Goal: Task Accomplishment & Management: Complete application form

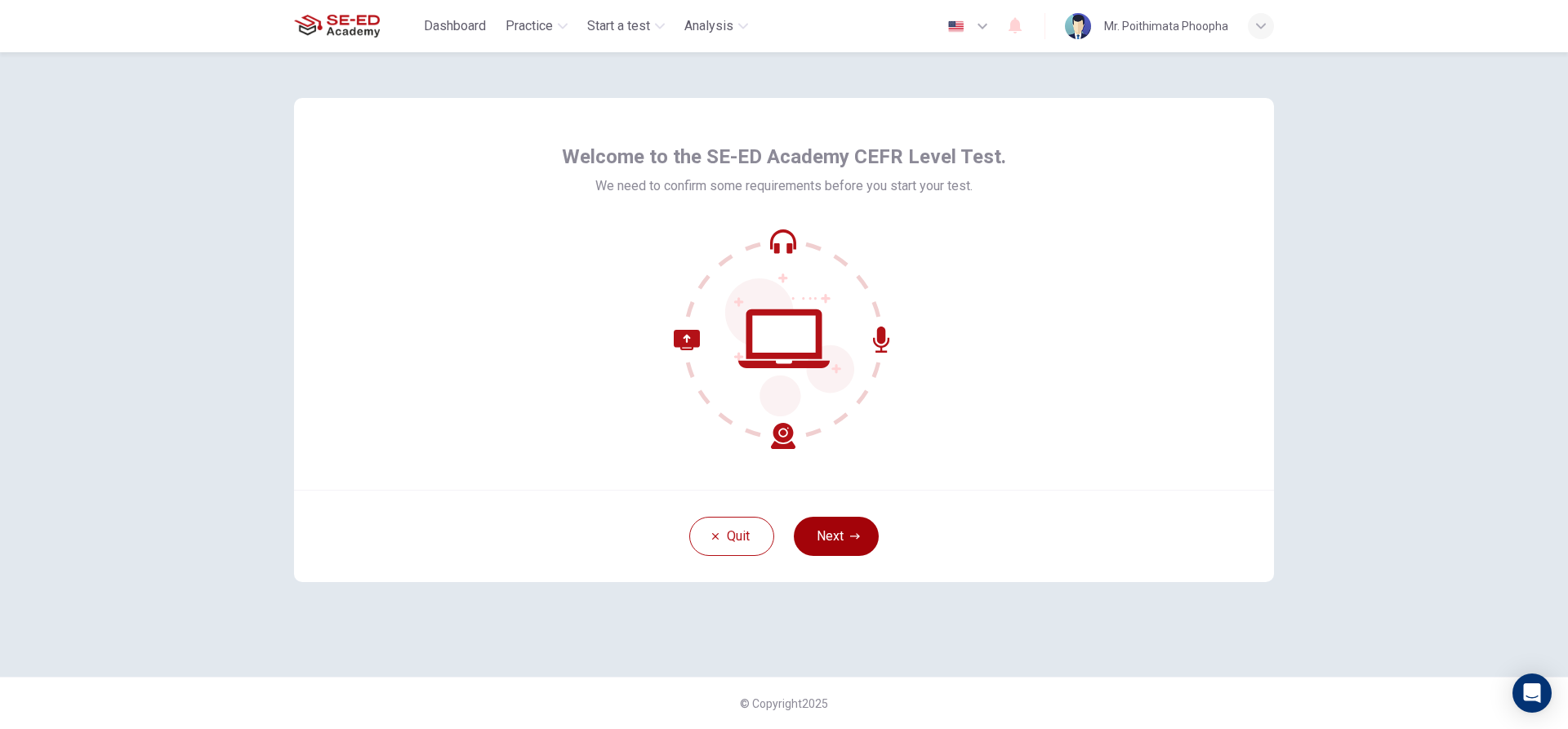
click at [854, 541] on button "Next" at bounding box center [836, 536] width 85 height 39
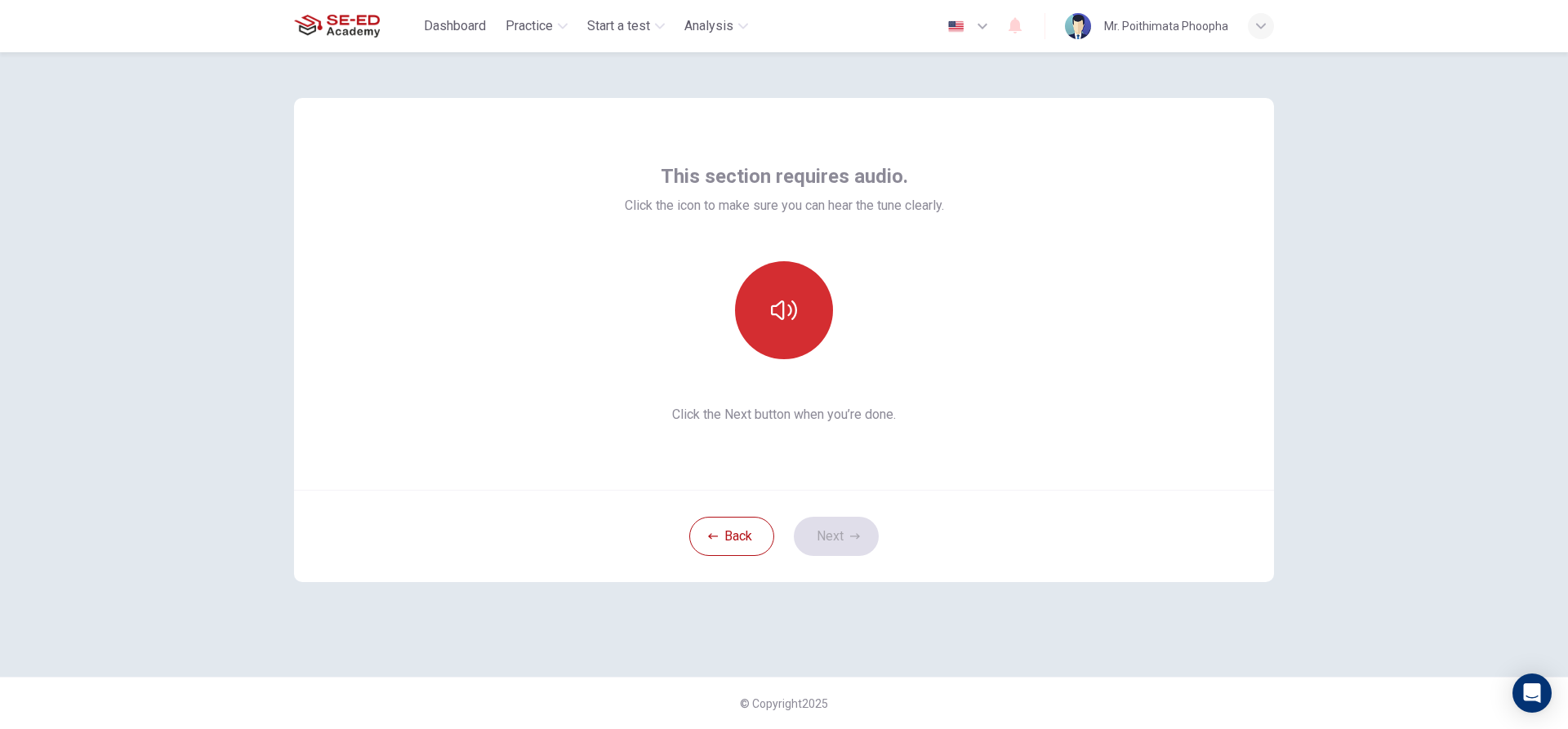
click at [786, 349] on button "button" at bounding box center [784, 310] width 98 height 98
click at [787, 349] on button "button" at bounding box center [784, 310] width 98 height 98
click at [848, 538] on button "Next" at bounding box center [836, 536] width 85 height 39
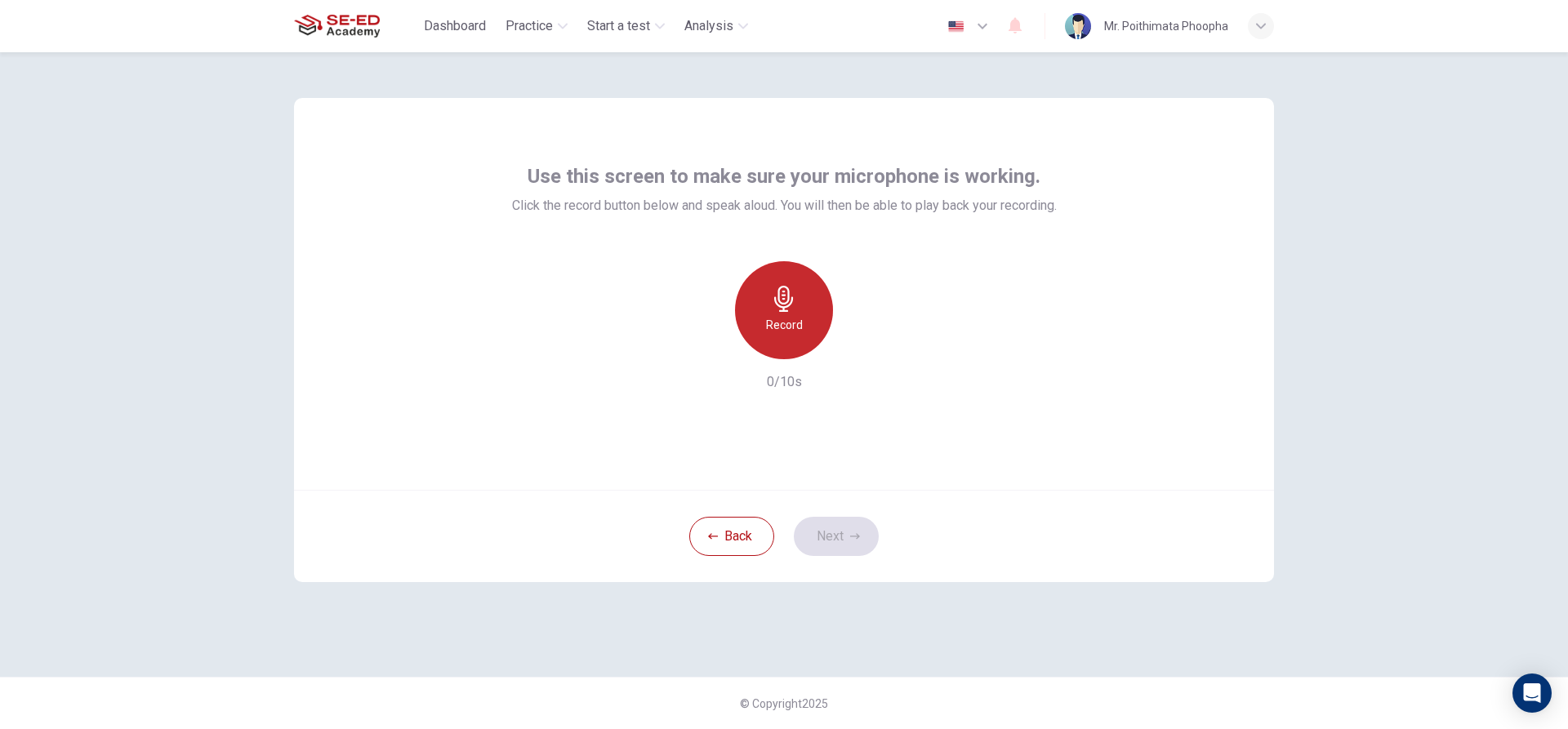
click at [798, 324] on h6 "Record" at bounding box center [784, 324] width 37 height 19
click at [863, 356] on div "button" at bounding box center [859, 346] width 26 height 26
click at [843, 529] on button "Next" at bounding box center [836, 536] width 85 height 39
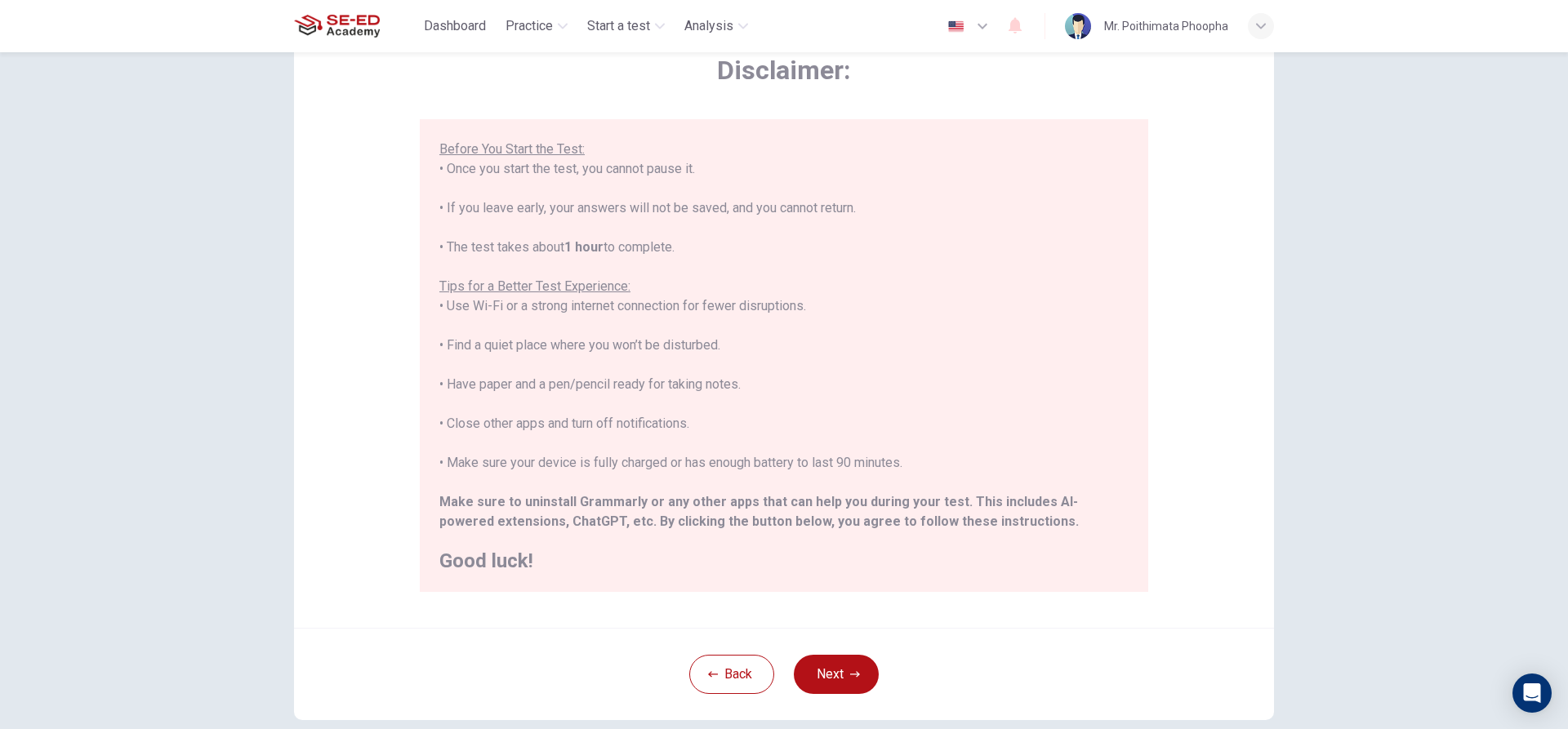
scroll to position [179, 0]
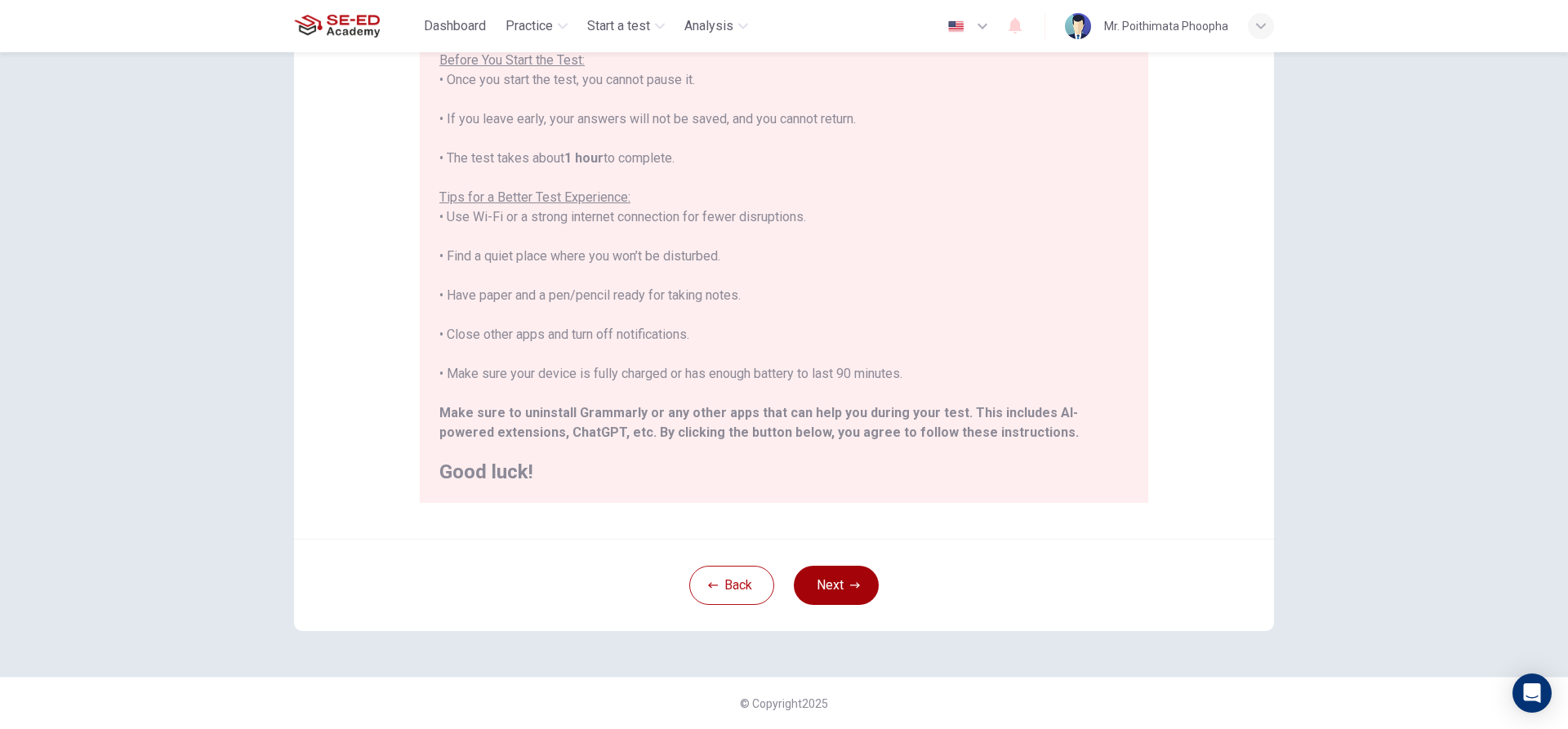
click at [840, 573] on button "Next" at bounding box center [836, 585] width 85 height 39
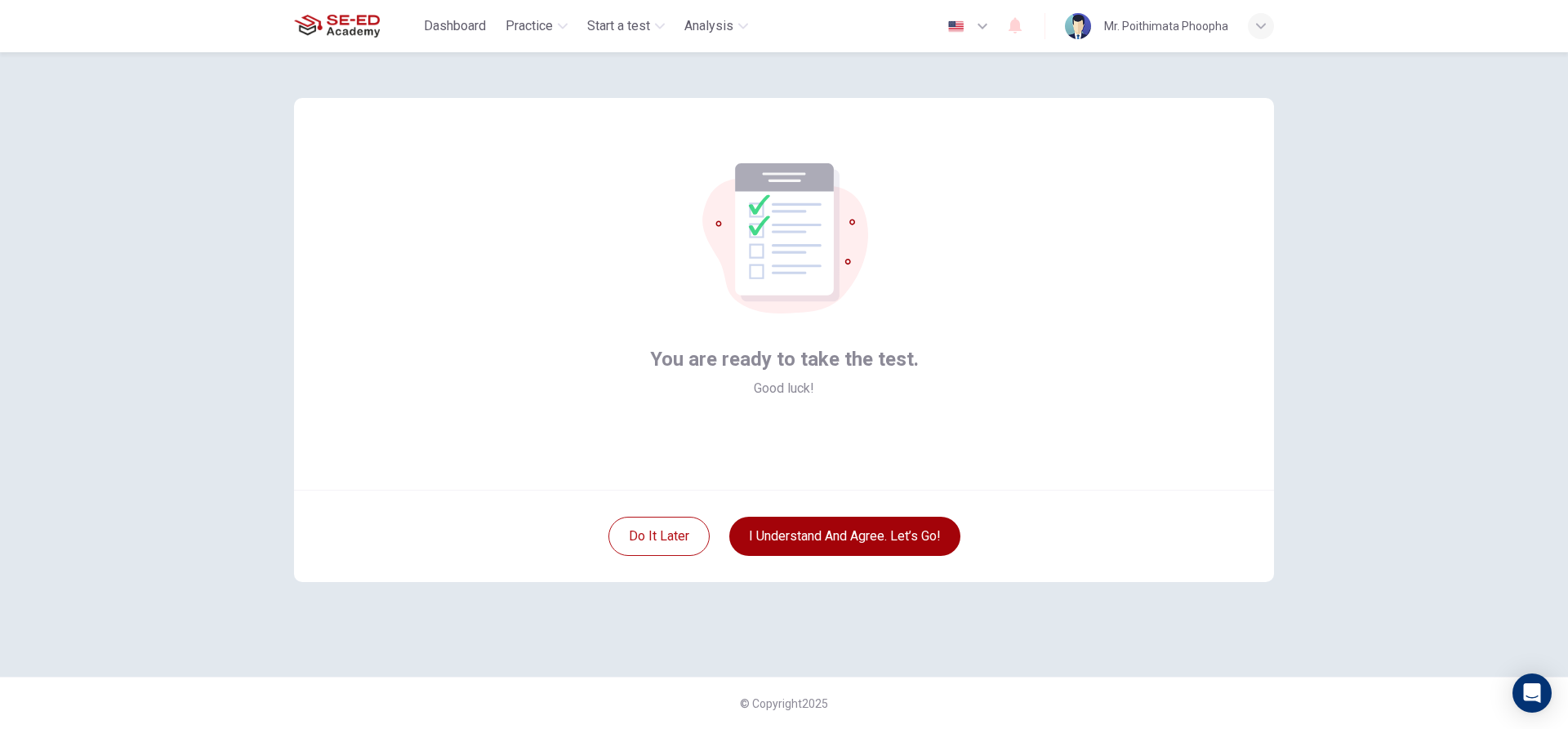
scroll to position [0, 0]
click at [850, 521] on button "I understand and agree. Let’s go!" at bounding box center [845, 536] width 231 height 39
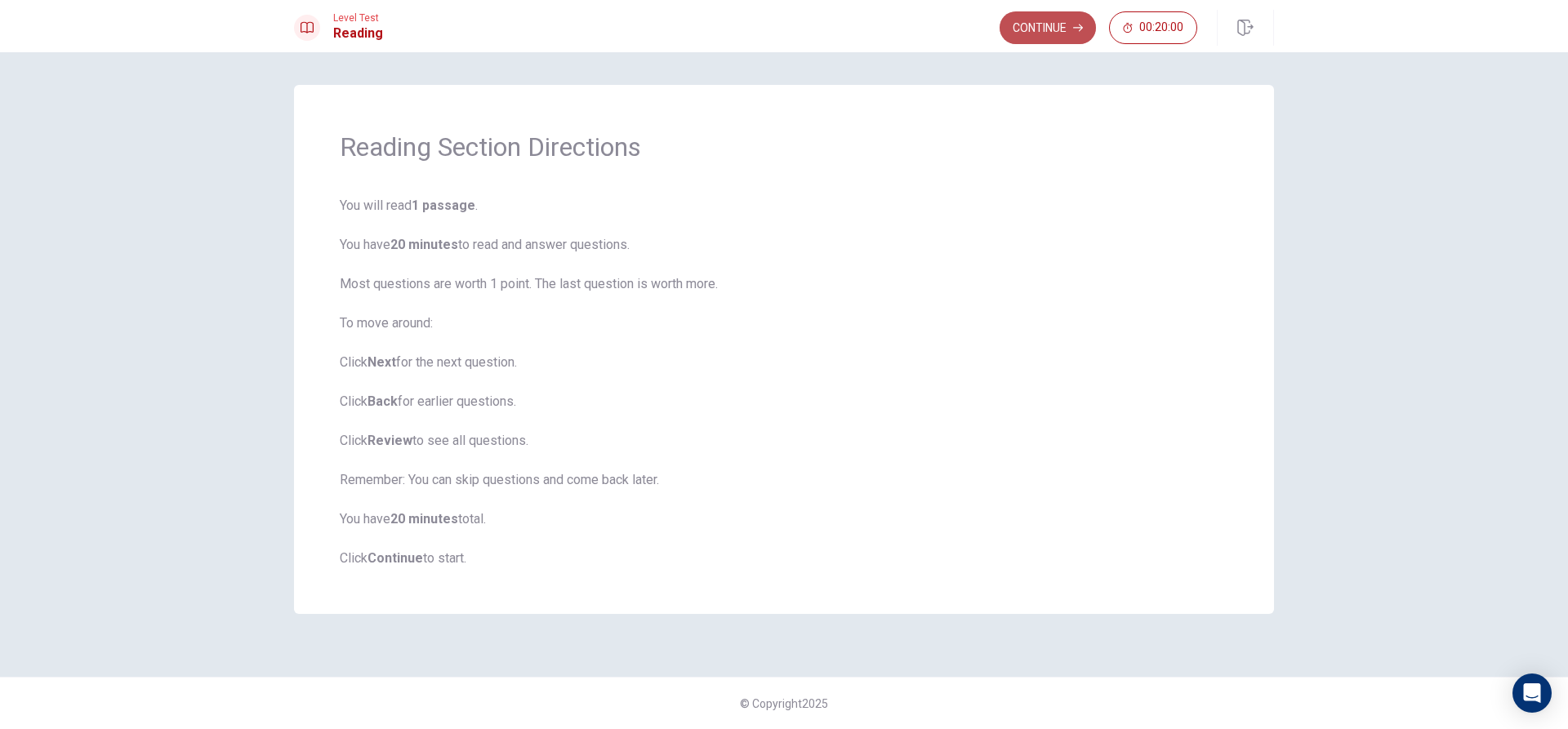
click at [1058, 14] on button "Continue" at bounding box center [1048, 28] width 96 height 33
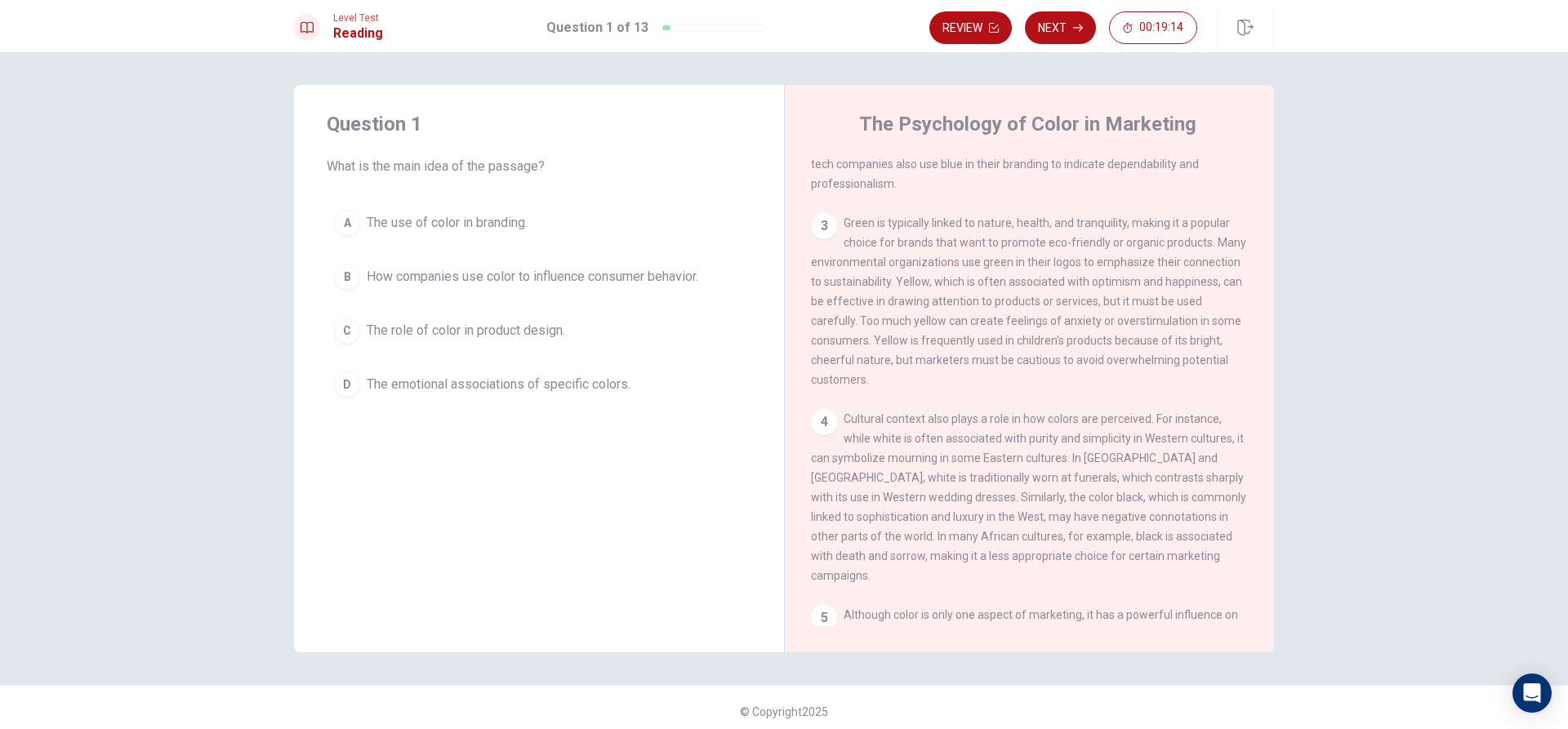
scroll to position [220, 0]
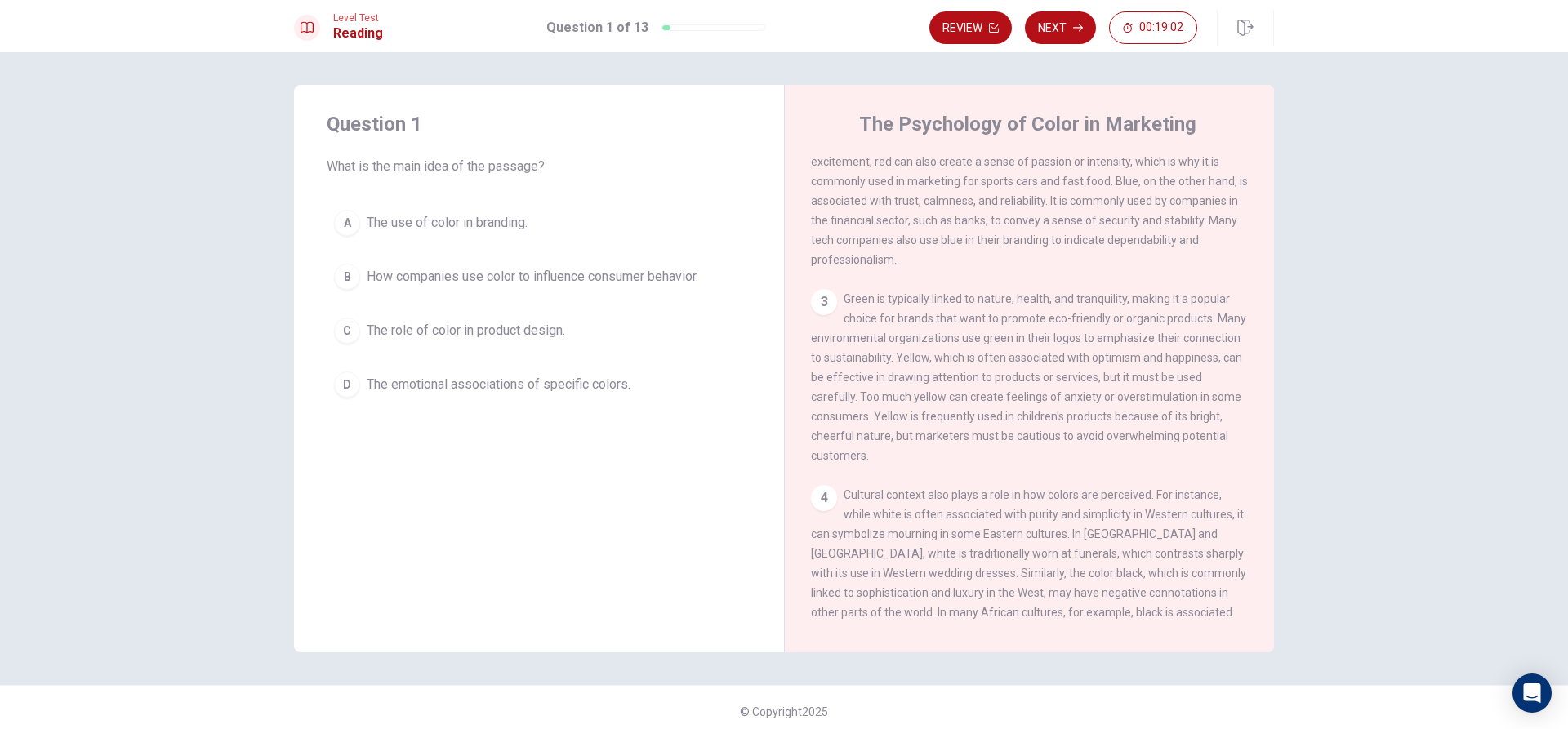
drag, startPoint x: 896, startPoint y: 356, endPoint x: 987, endPoint y: 353, distance: 91.0
click at [986, 354] on span "Green is typically linked to nature, health, and tranquility, making it a popul…" at bounding box center [1028, 377] width 435 height 170
drag, startPoint x: 987, startPoint y: 353, endPoint x: 1161, endPoint y: 356, distance: 174.0
click at [1154, 359] on span "Green is typically linked to nature, health, and tranquility, making it a popul…" at bounding box center [1028, 377] width 435 height 170
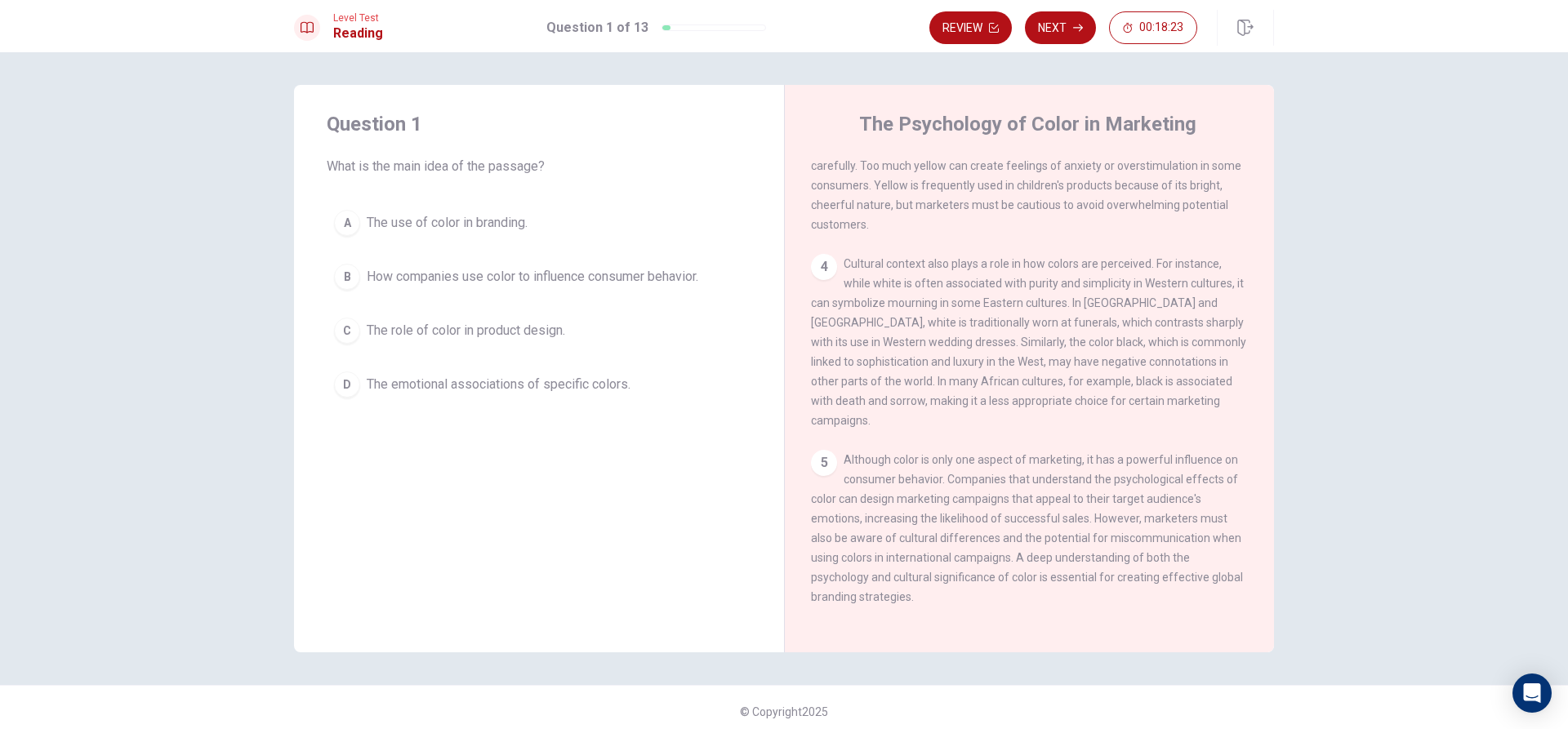
drag, startPoint x: 882, startPoint y: 576, endPoint x: 913, endPoint y: 606, distance: 43.1
click at [913, 606] on div "5 Although color is only one aspect of marketing, it has a powerful influence o…" at bounding box center [1030, 529] width 438 height 157
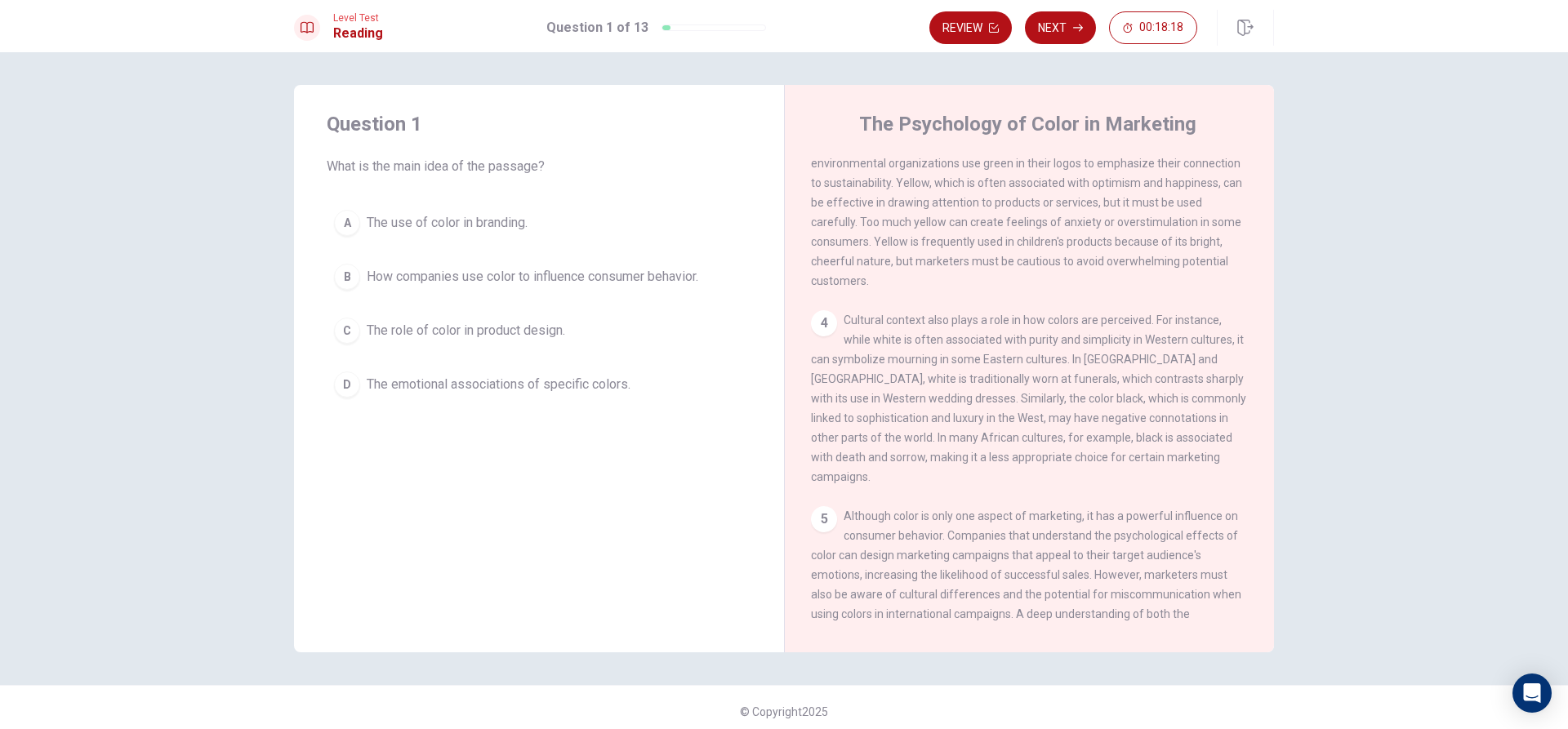
scroll to position [57, 0]
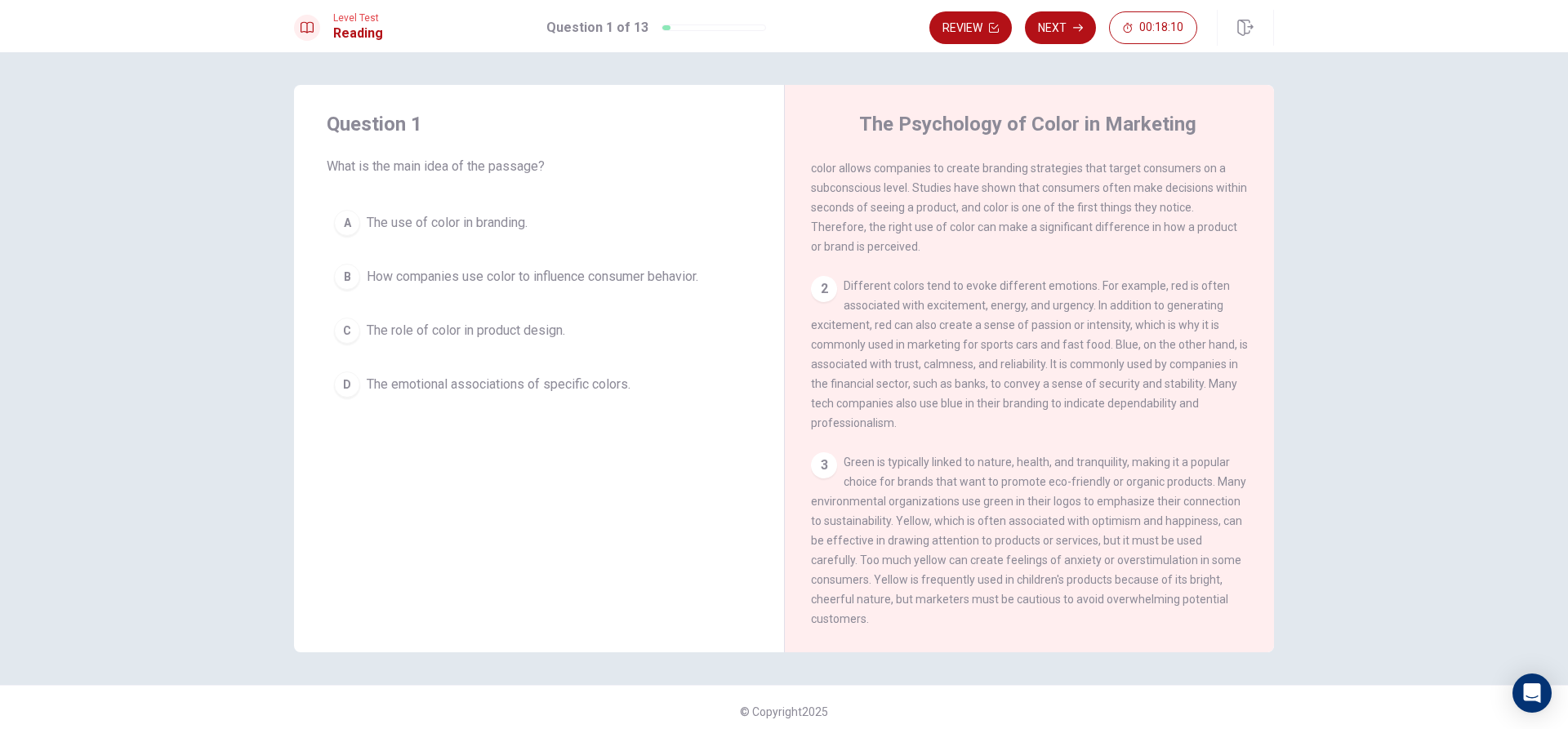
click at [488, 342] on button "C The role of color in product design." at bounding box center [539, 331] width 424 height 41
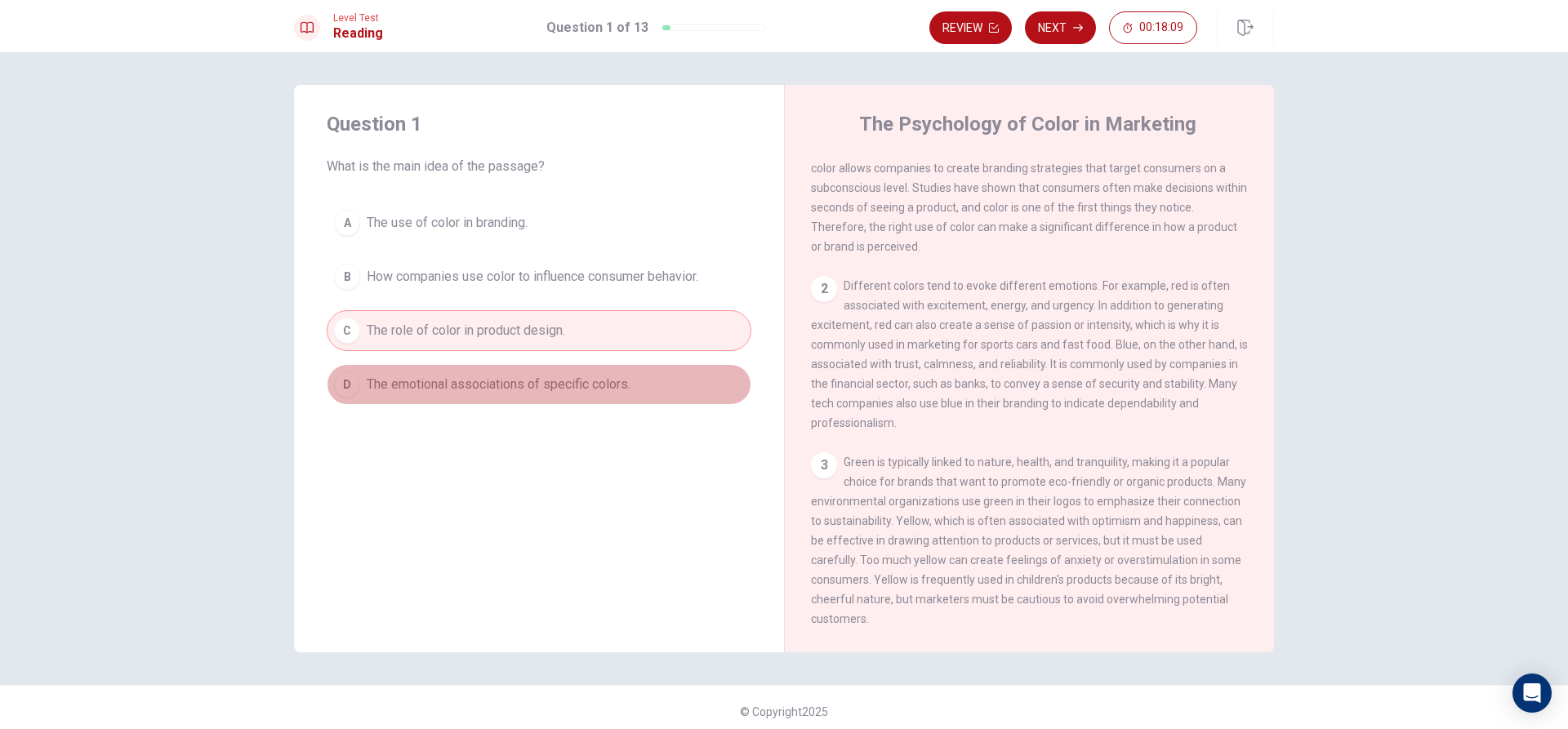
click at [492, 387] on span "The emotional associations of specific colors." at bounding box center [499, 384] width 264 height 19
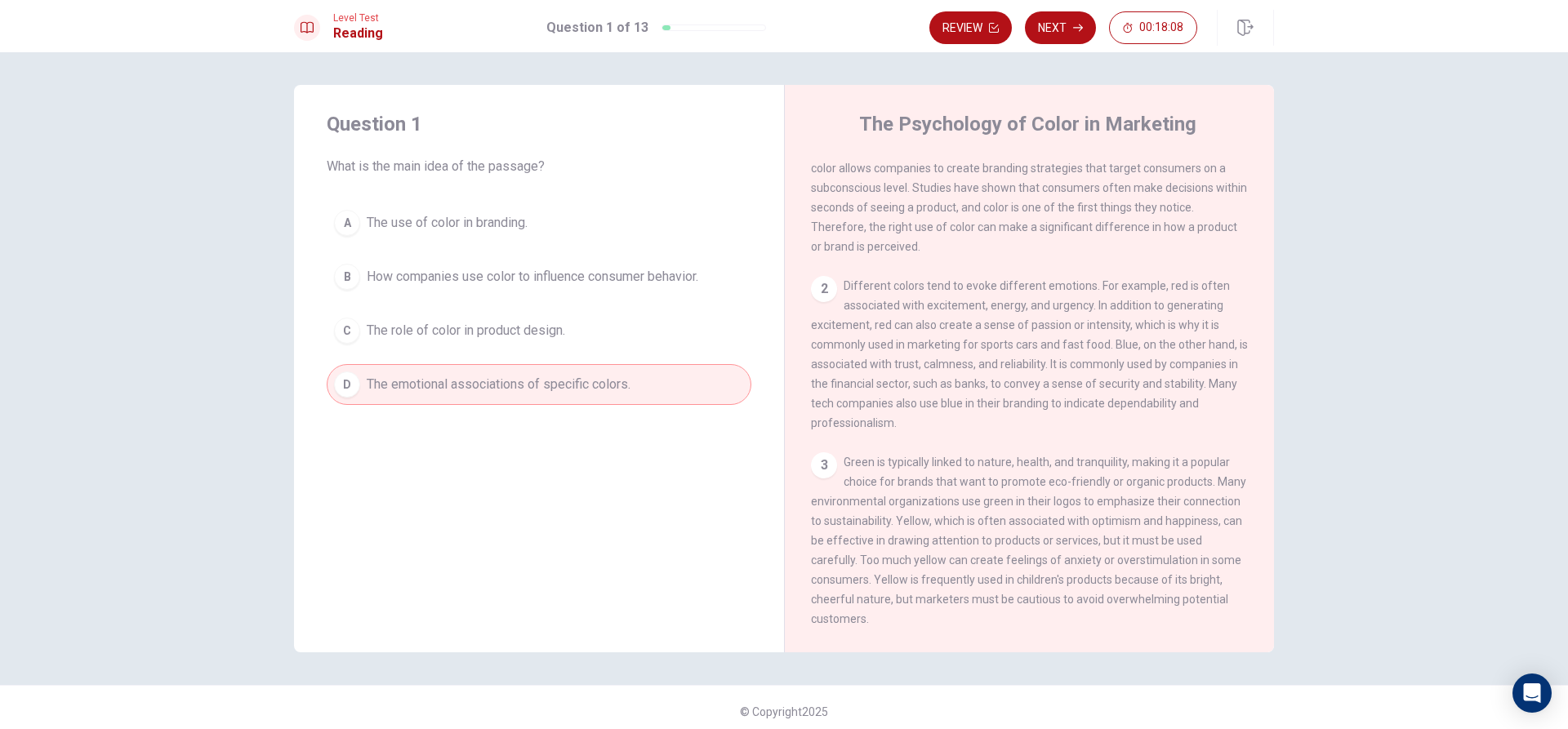
click at [485, 332] on span "The role of color in product design." at bounding box center [466, 330] width 199 height 19
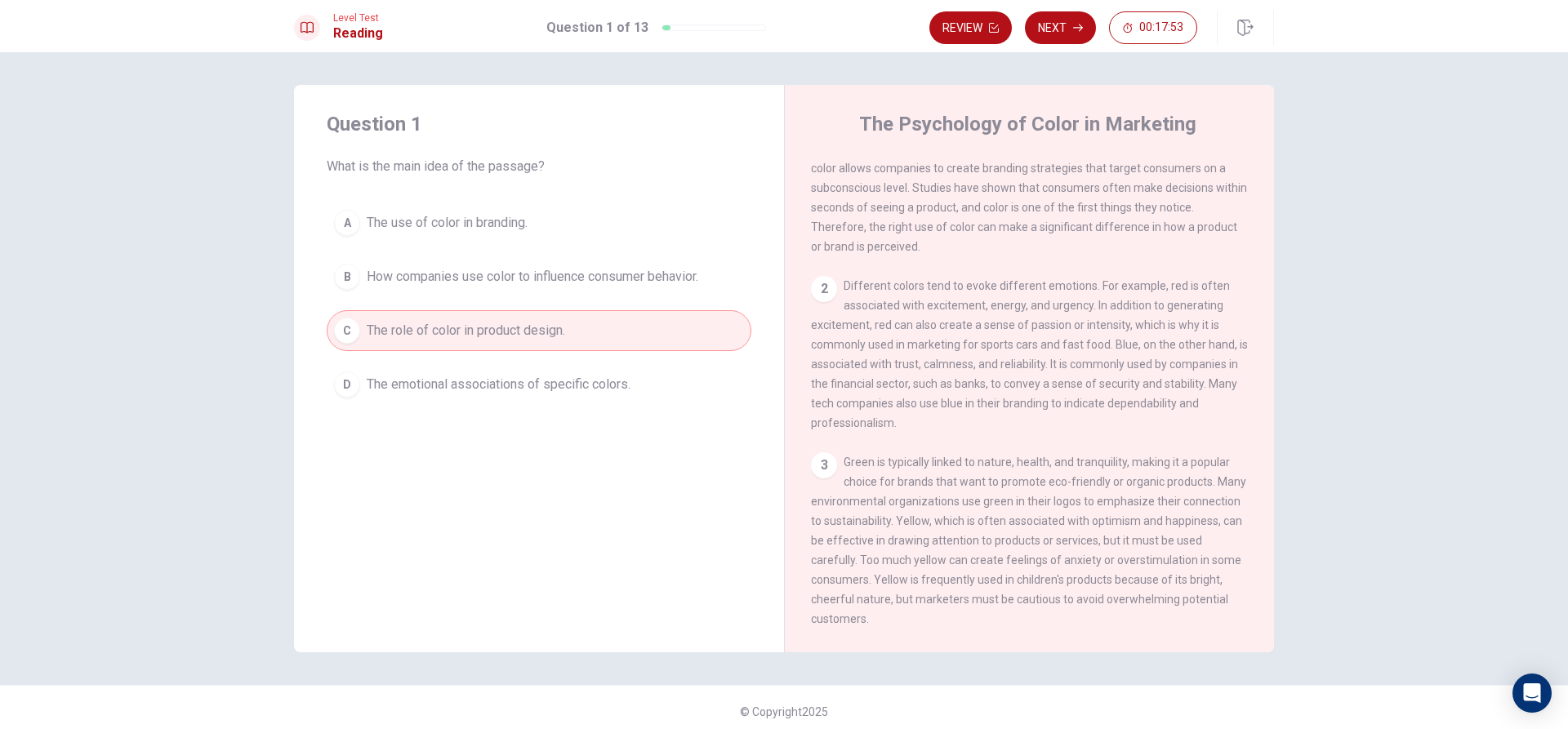
click at [545, 392] on span "The emotional associations of specific colors." at bounding box center [499, 384] width 264 height 19
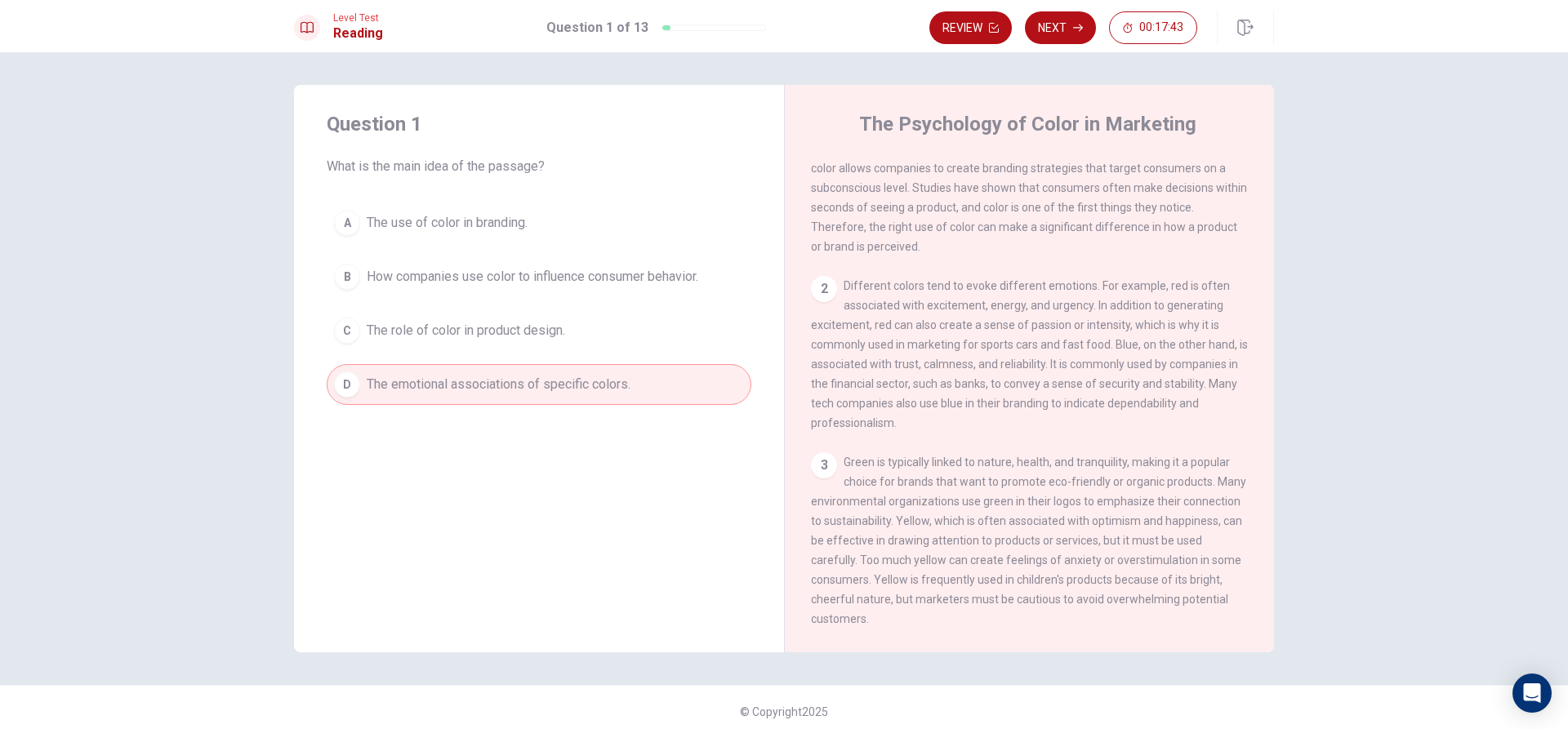
click at [550, 255] on div "A The use of color in branding. B How companies use color to influence consumer…" at bounding box center [539, 303] width 424 height 202
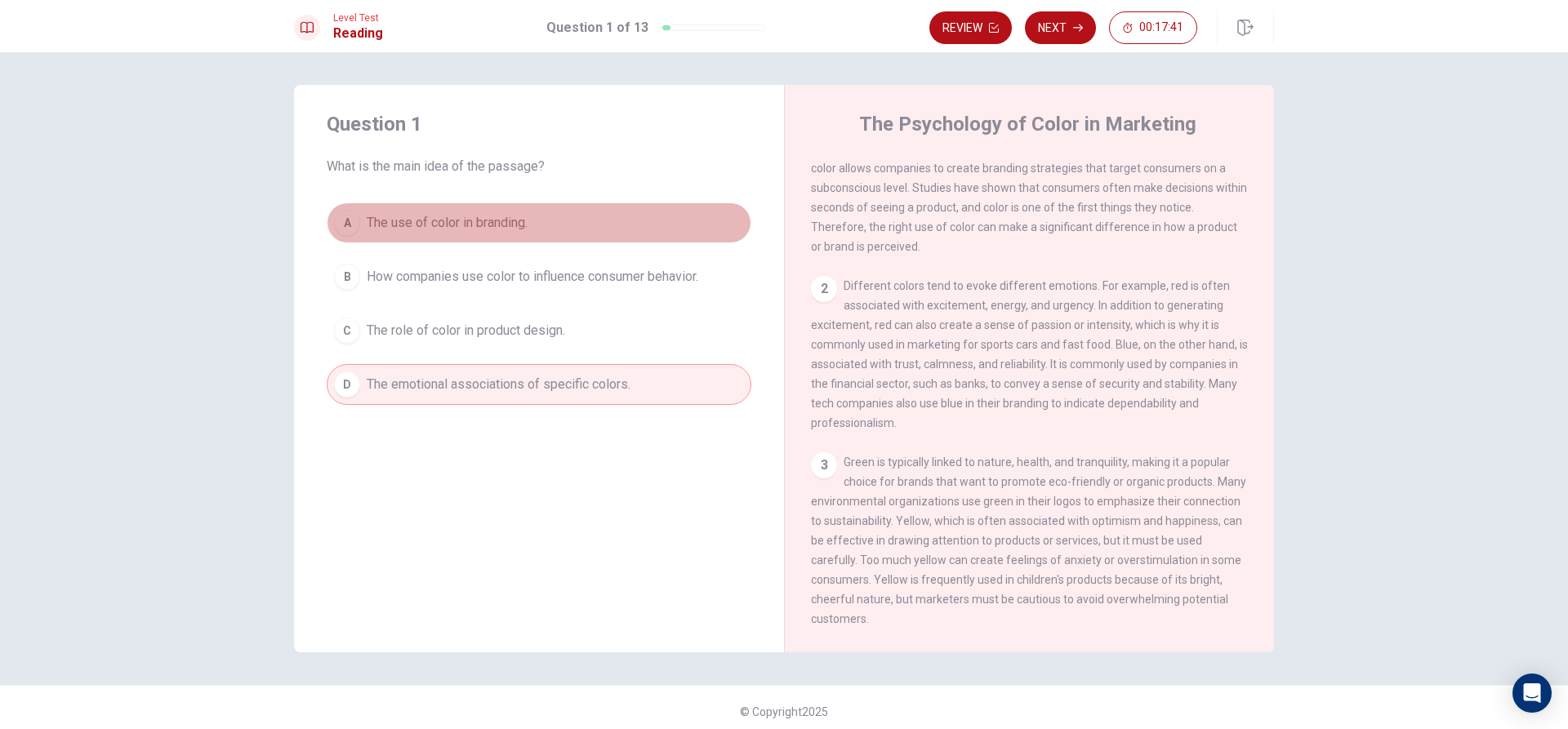
click at [544, 231] on button "A The use of color in branding." at bounding box center [539, 222] width 424 height 41
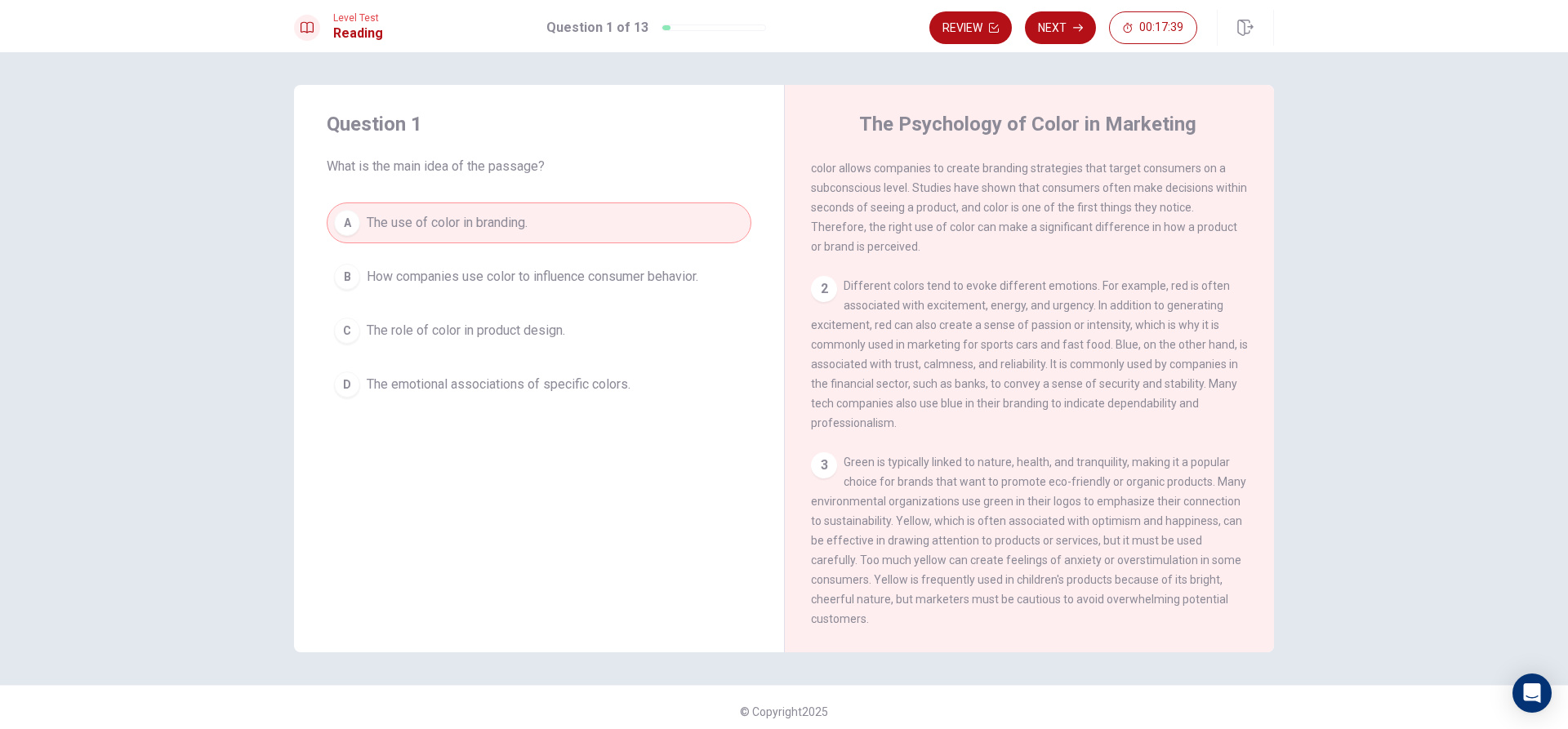
click at [469, 279] on span "How companies use color to influence consumer behavior." at bounding box center [532, 276] width 332 height 19
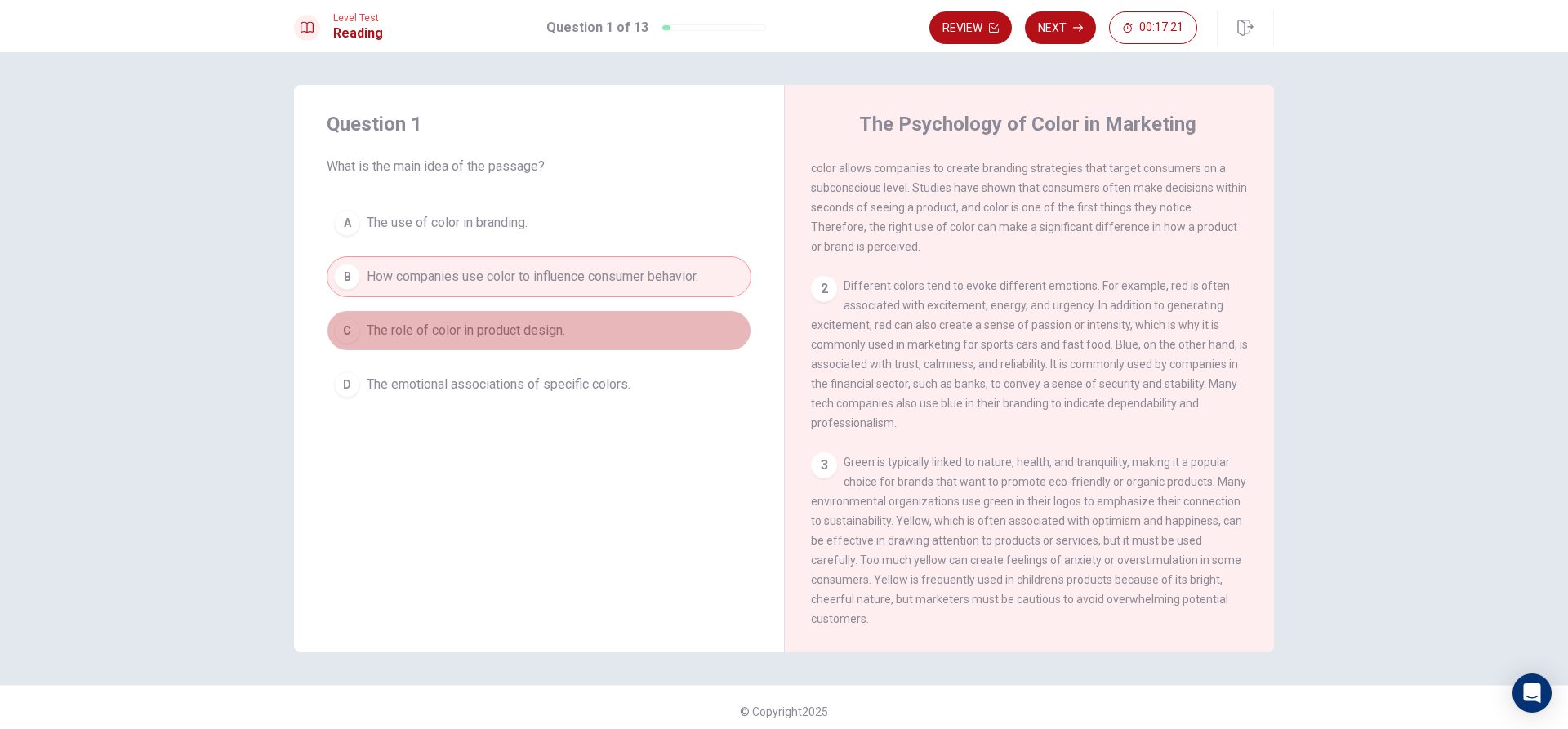
click at [576, 349] on button "C The role of color in product design." at bounding box center [539, 331] width 424 height 41
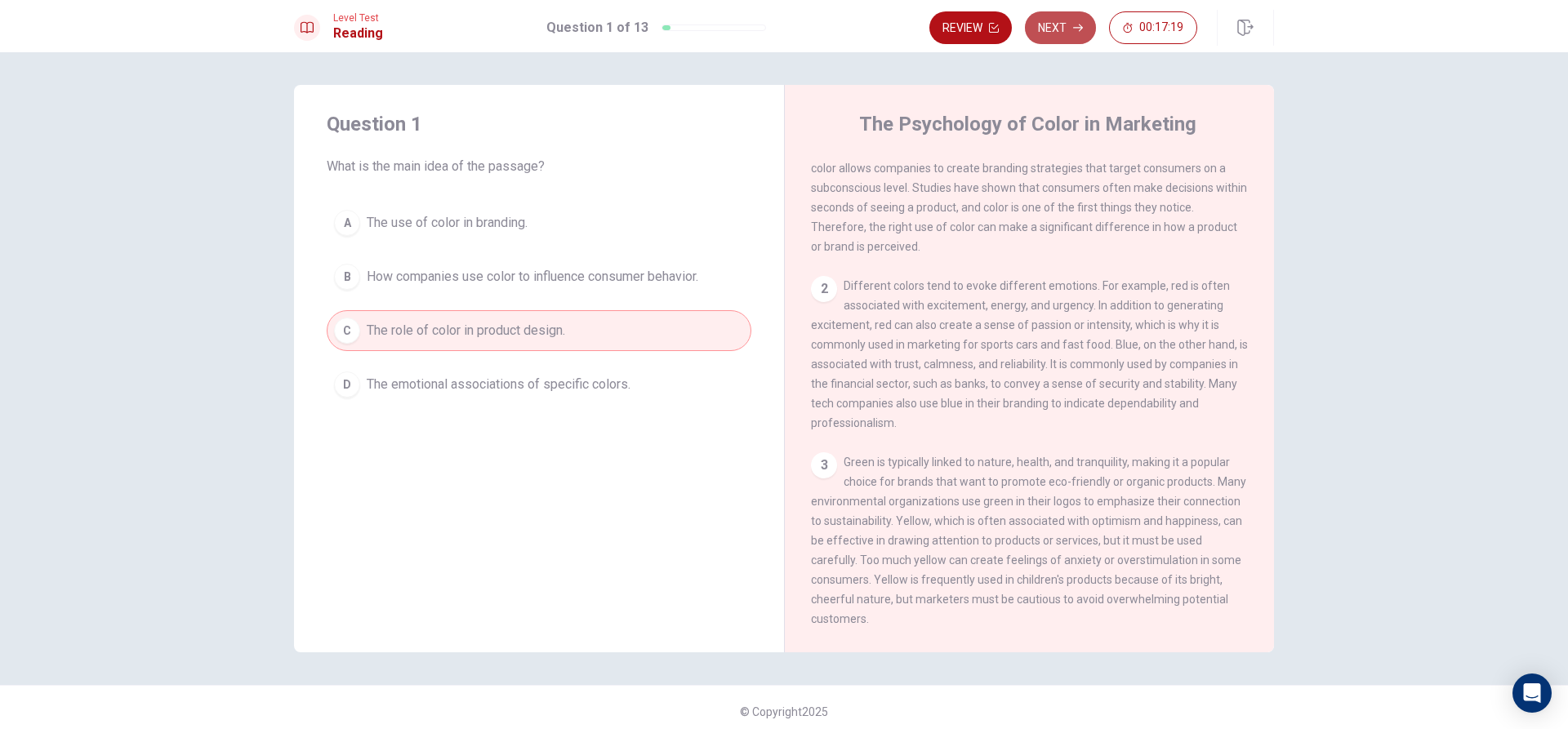
click at [1053, 36] on button "Next" at bounding box center [1060, 28] width 71 height 33
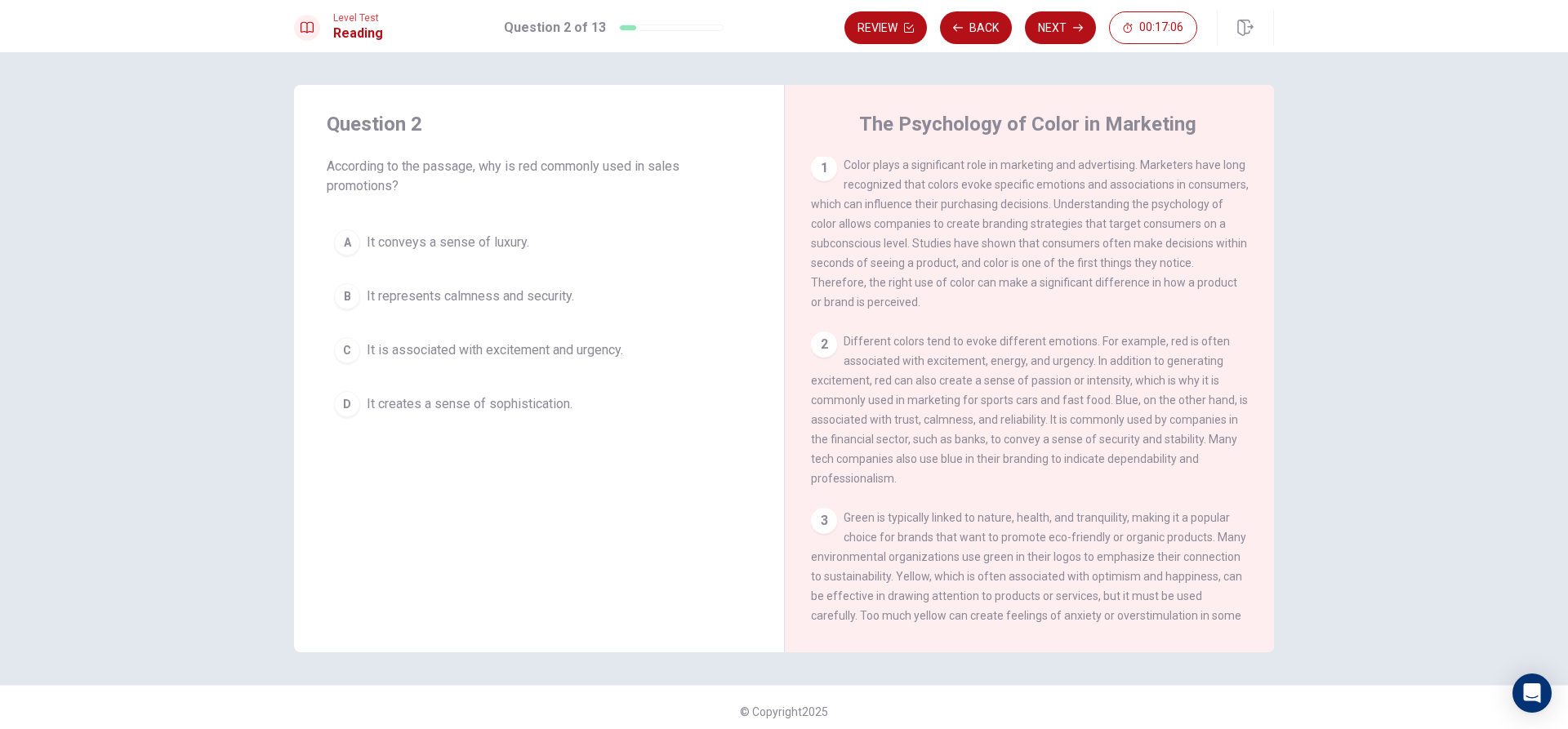
scroll to position [0, 0]
click at [572, 357] on span "It is associated with excitement and urgency." at bounding box center [495, 350] width 256 height 19
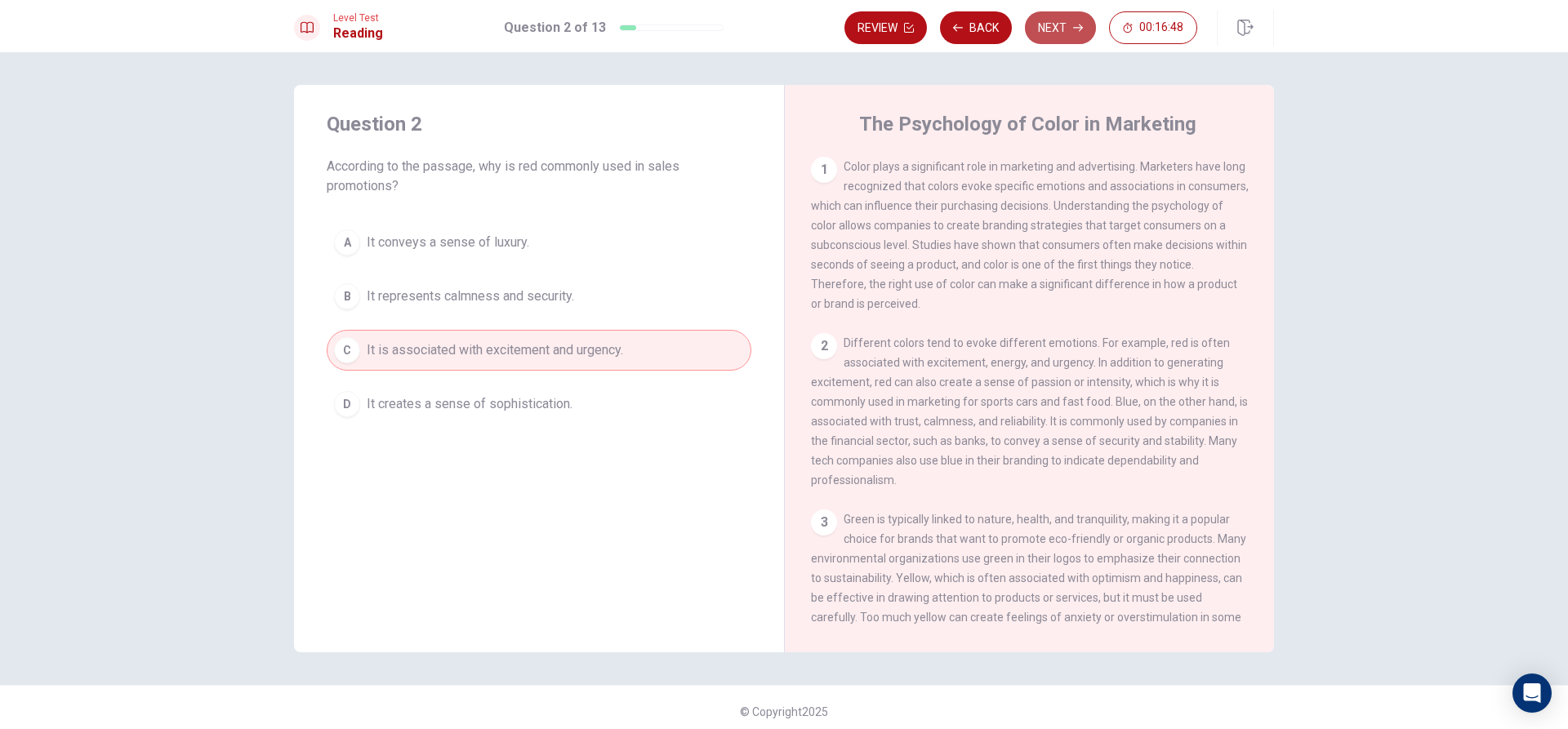
click at [1058, 13] on button "Next" at bounding box center [1060, 28] width 71 height 33
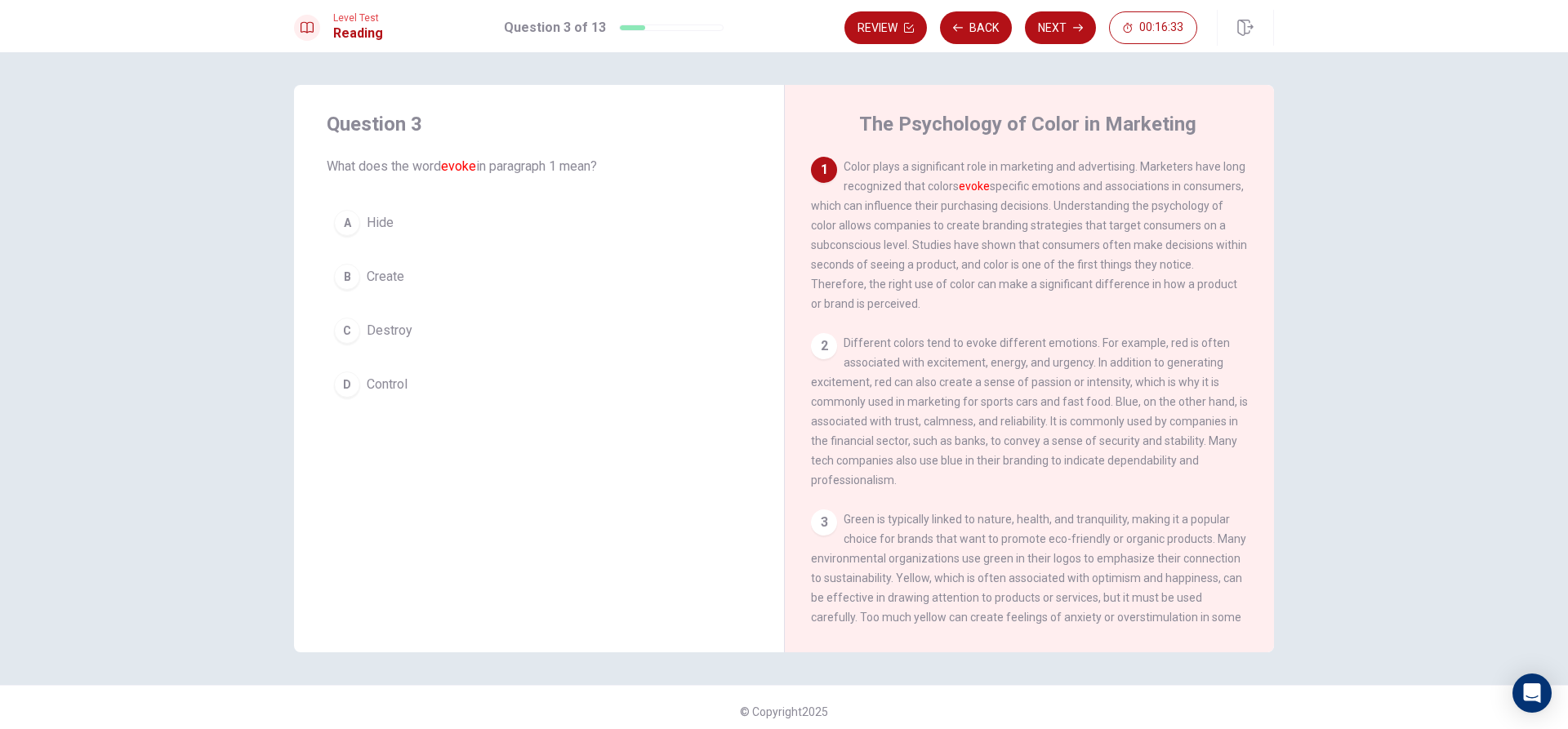
click at [444, 386] on button "D Control" at bounding box center [539, 384] width 424 height 41
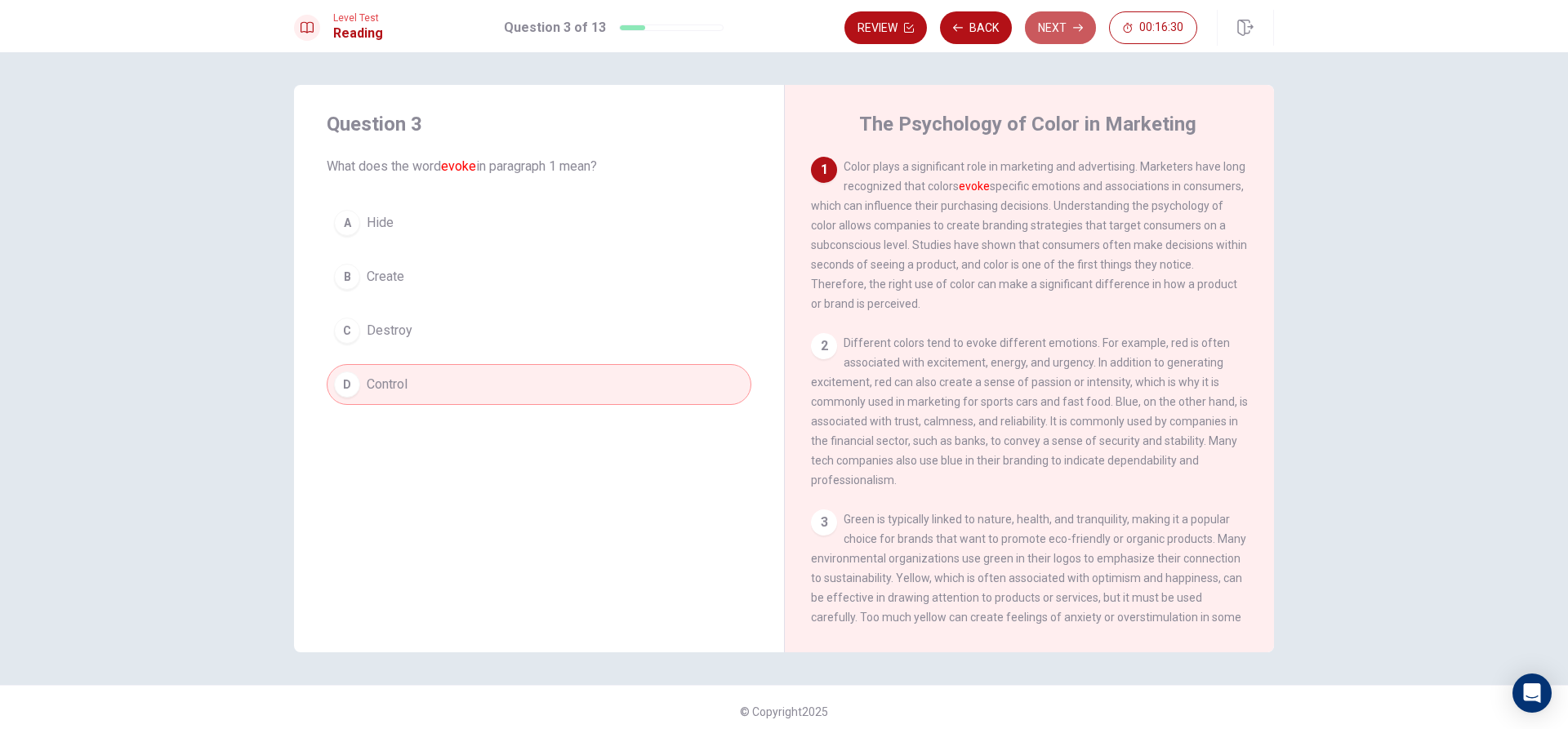
click at [1082, 36] on button "Next" at bounding box center [1060, 28] width 71 height 33
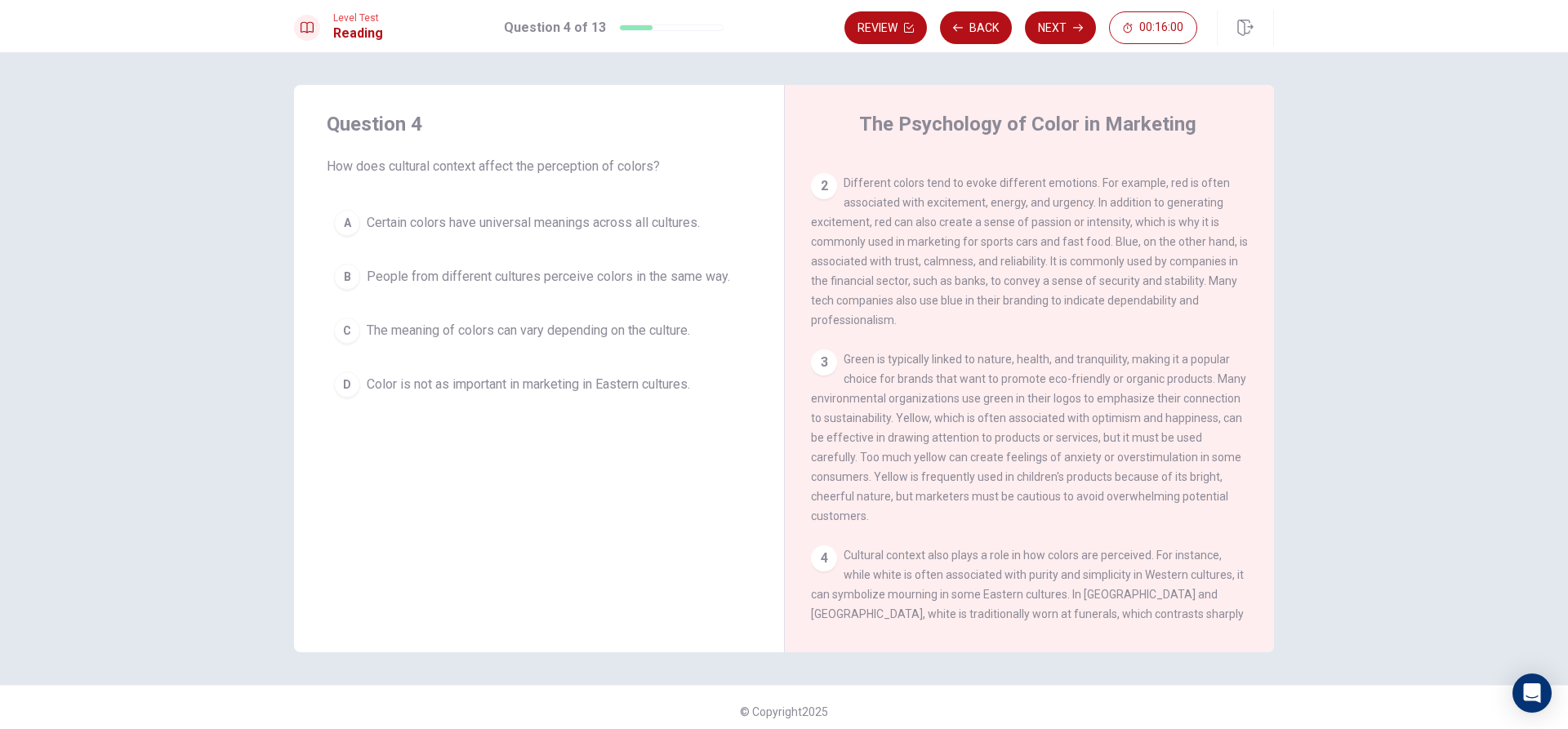
scroll to position [465, 0]
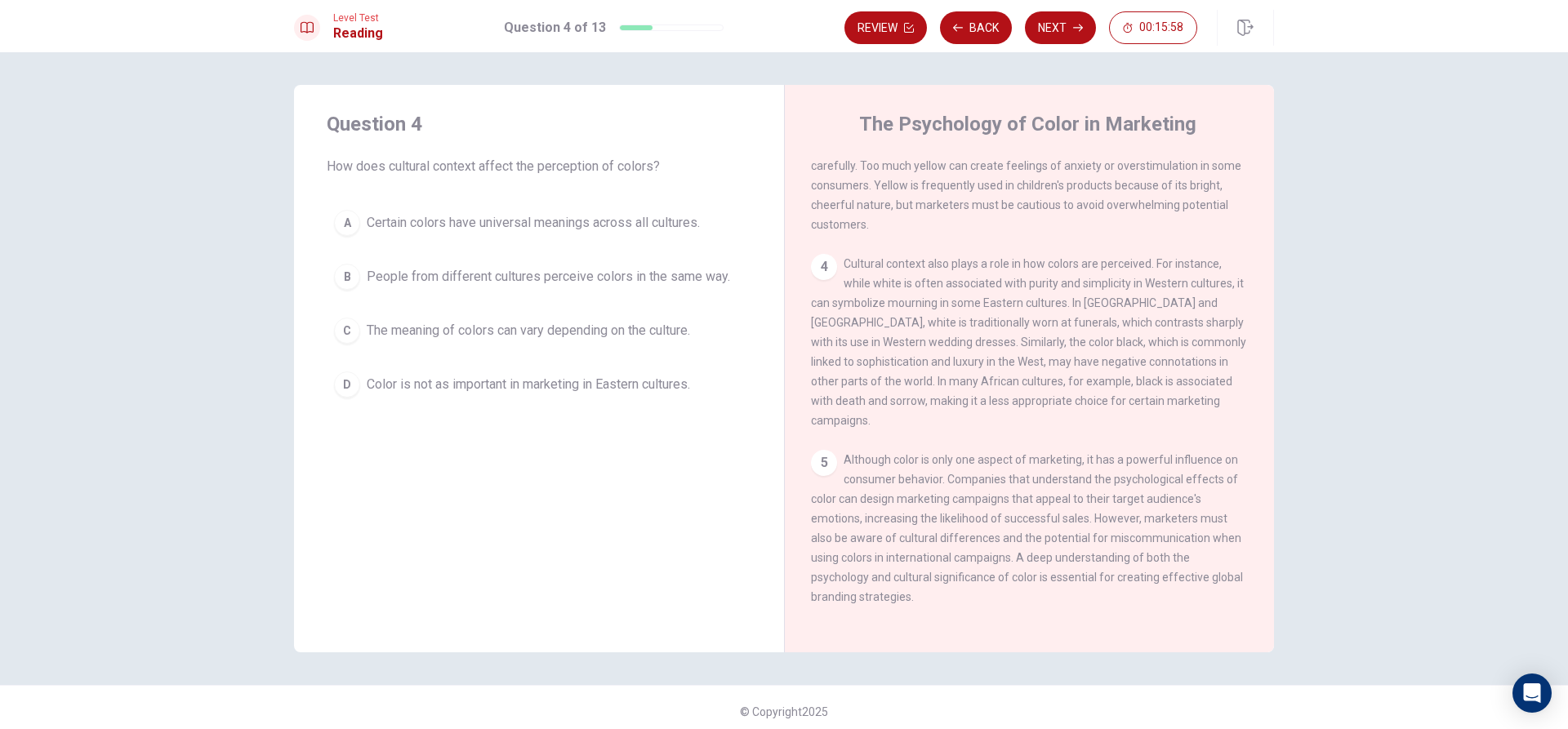
click at [622, 331] on span "The meaning of colors can vary depending on the culture." at bounding box center [528, 330] width 323 height 19
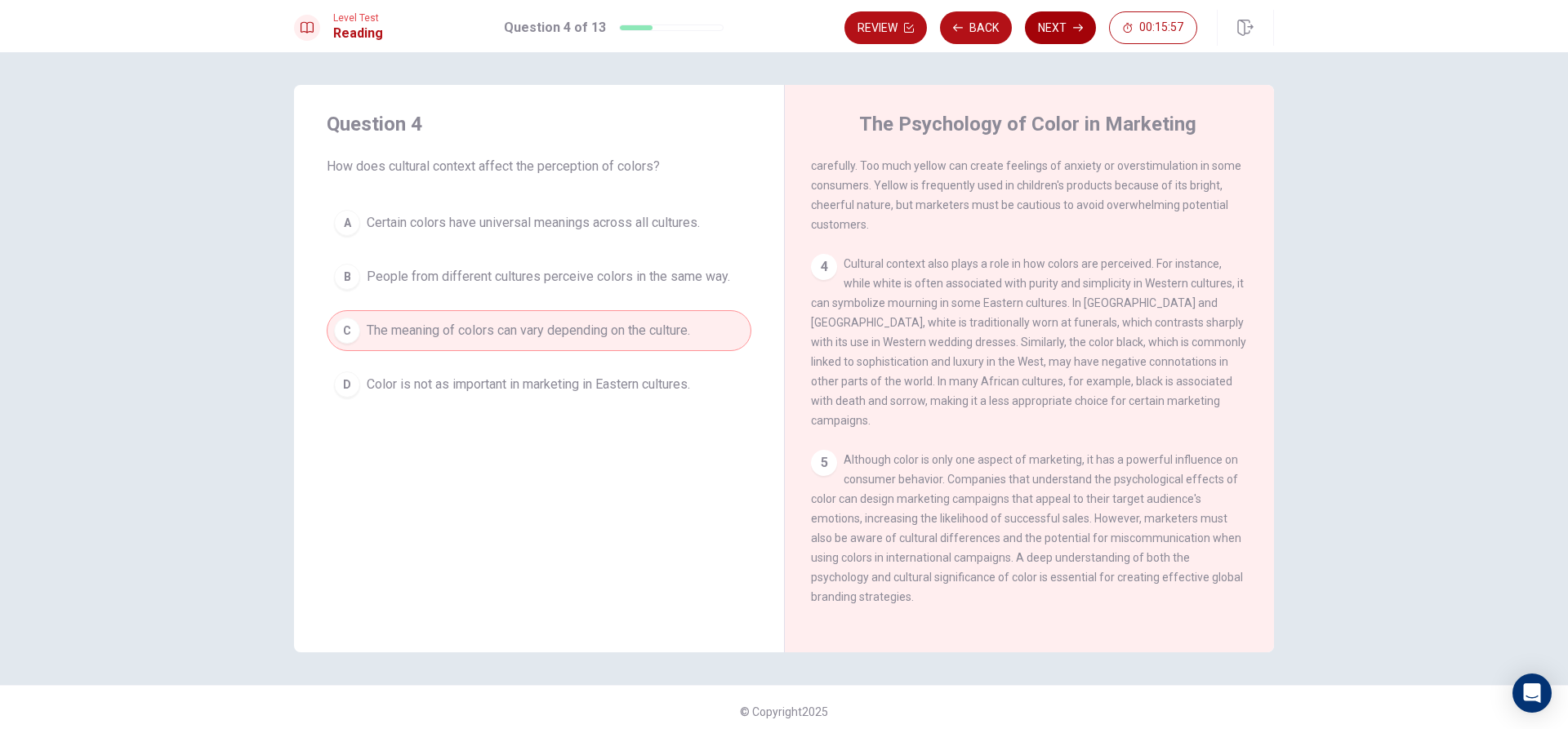
click at [1073, 26] on button "Next" at bounding box center [1060, 28] width 71 height 33
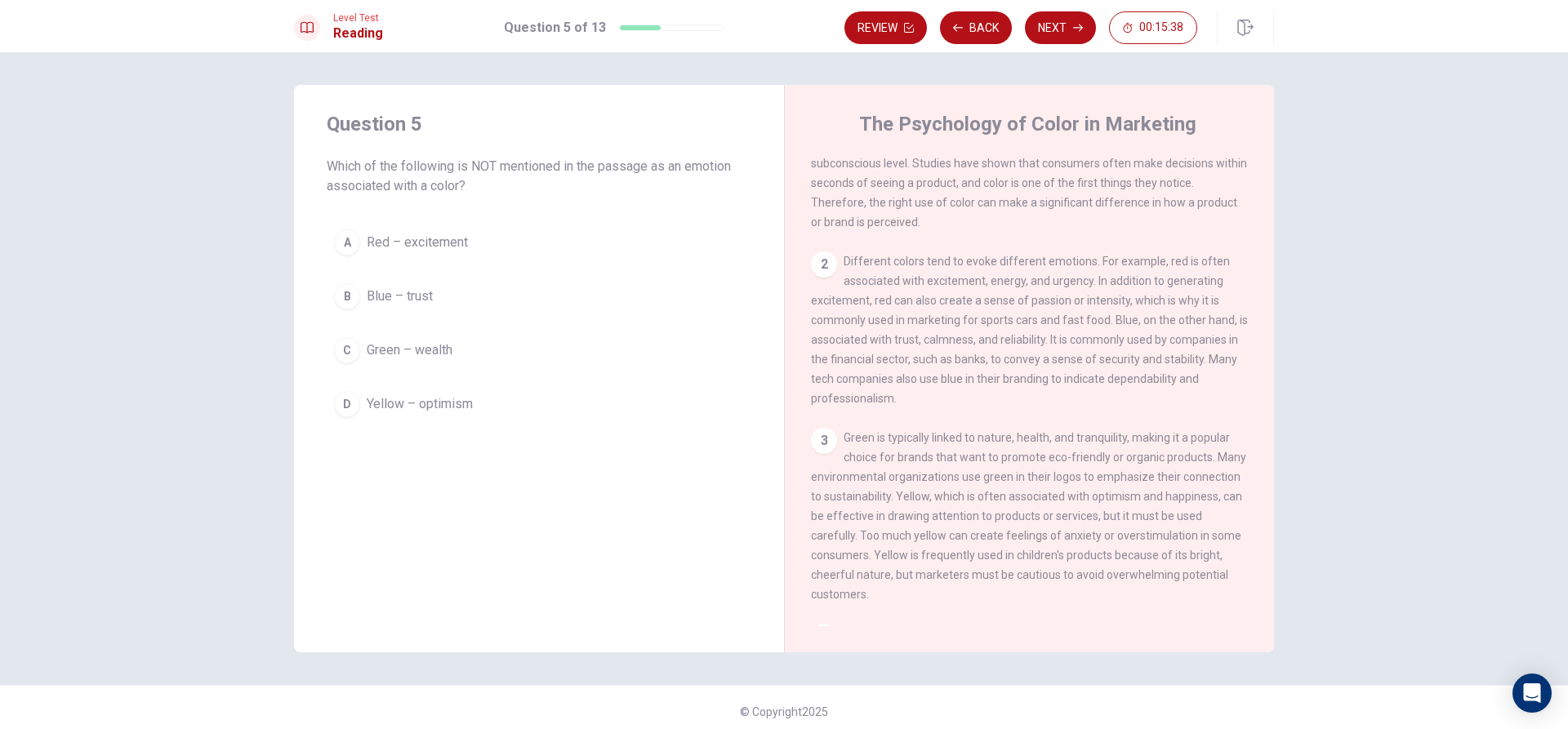
scroll to position [408, 0]
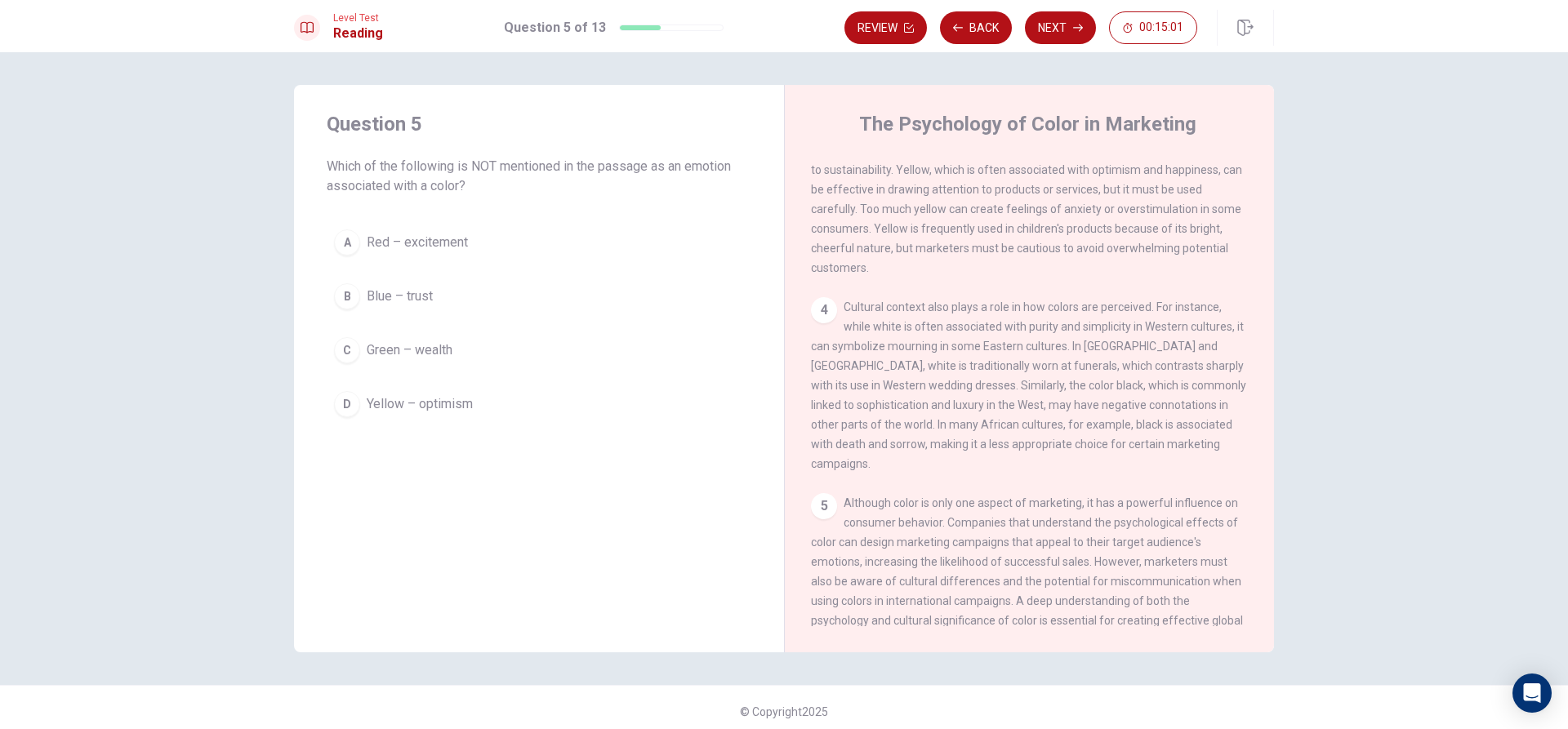
click at [528, 398] on button "D Yellow – optimism" at bounding box center [539, 404] width 424 height 41
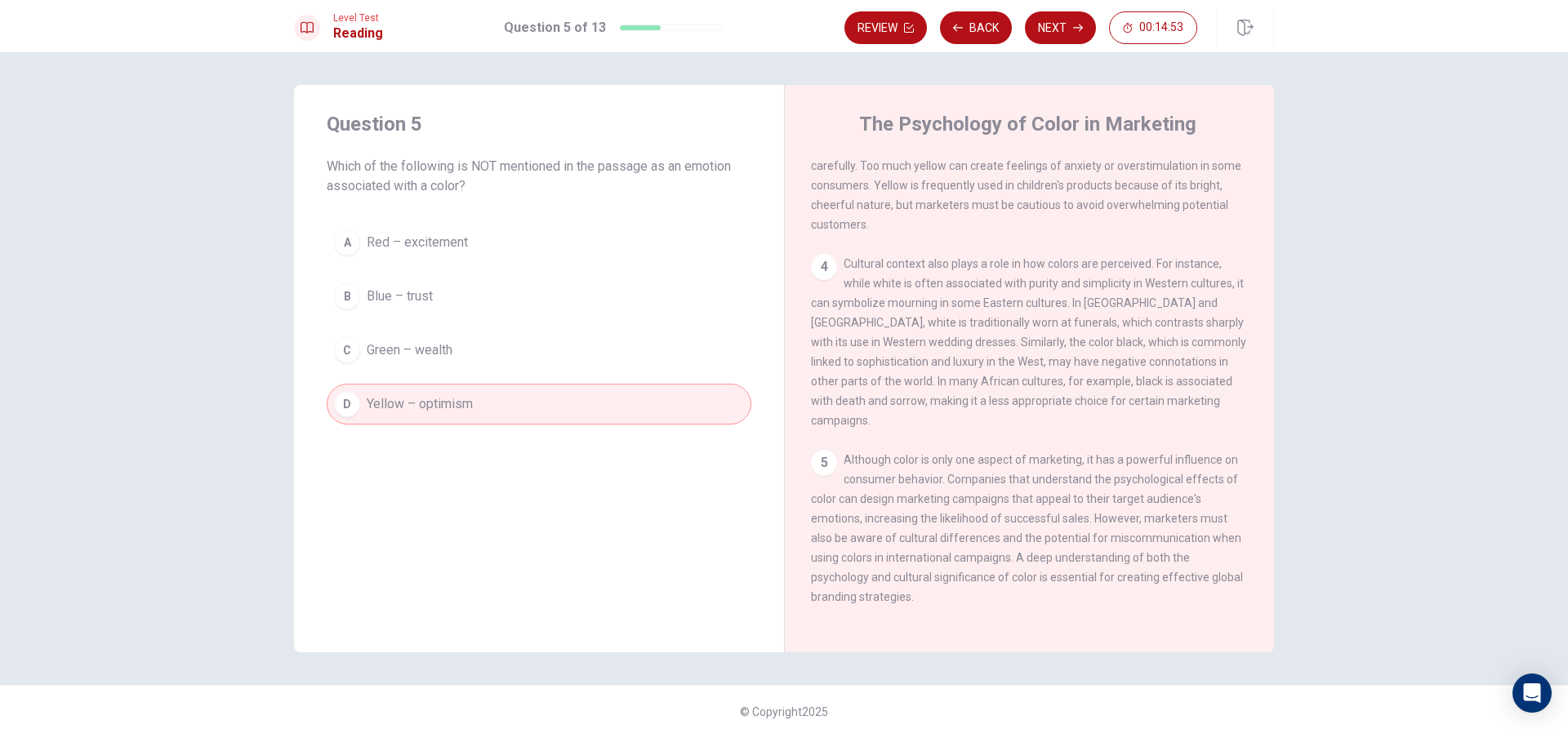
scroll to position [302, 0]
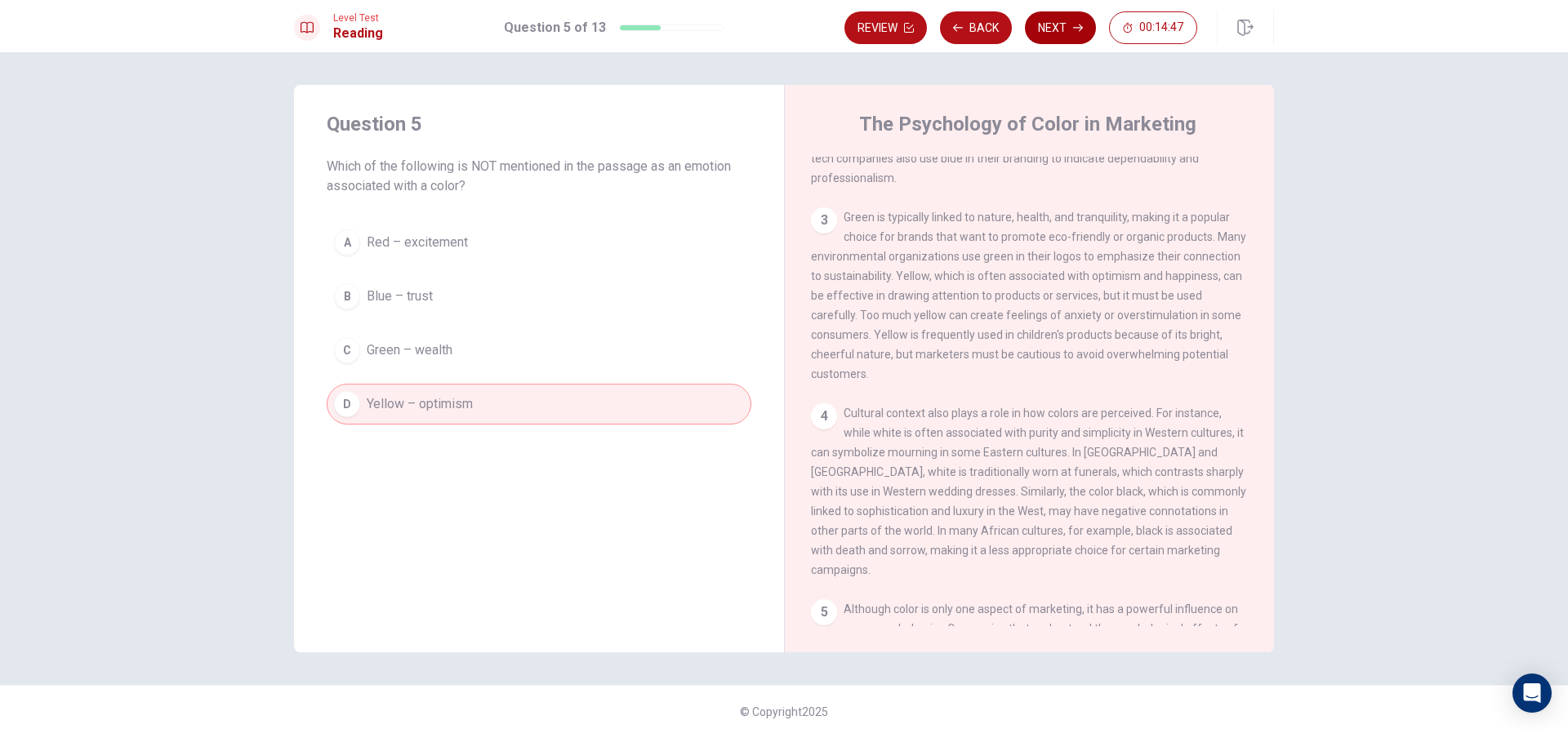
click at [1069, 29] on button "Next" at bounding box center [1060, 28] width 71 height 33
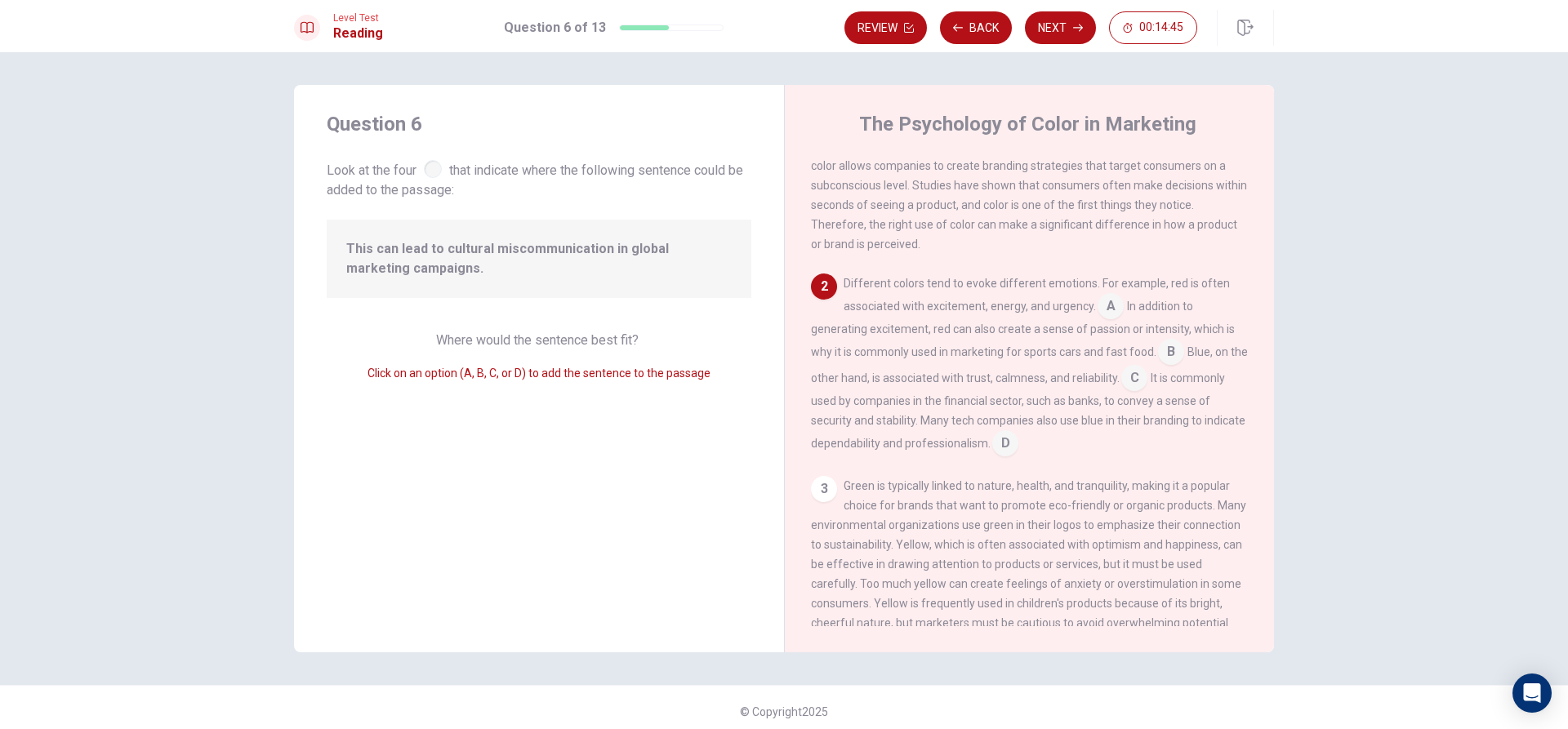
scroll to position [0, 0]
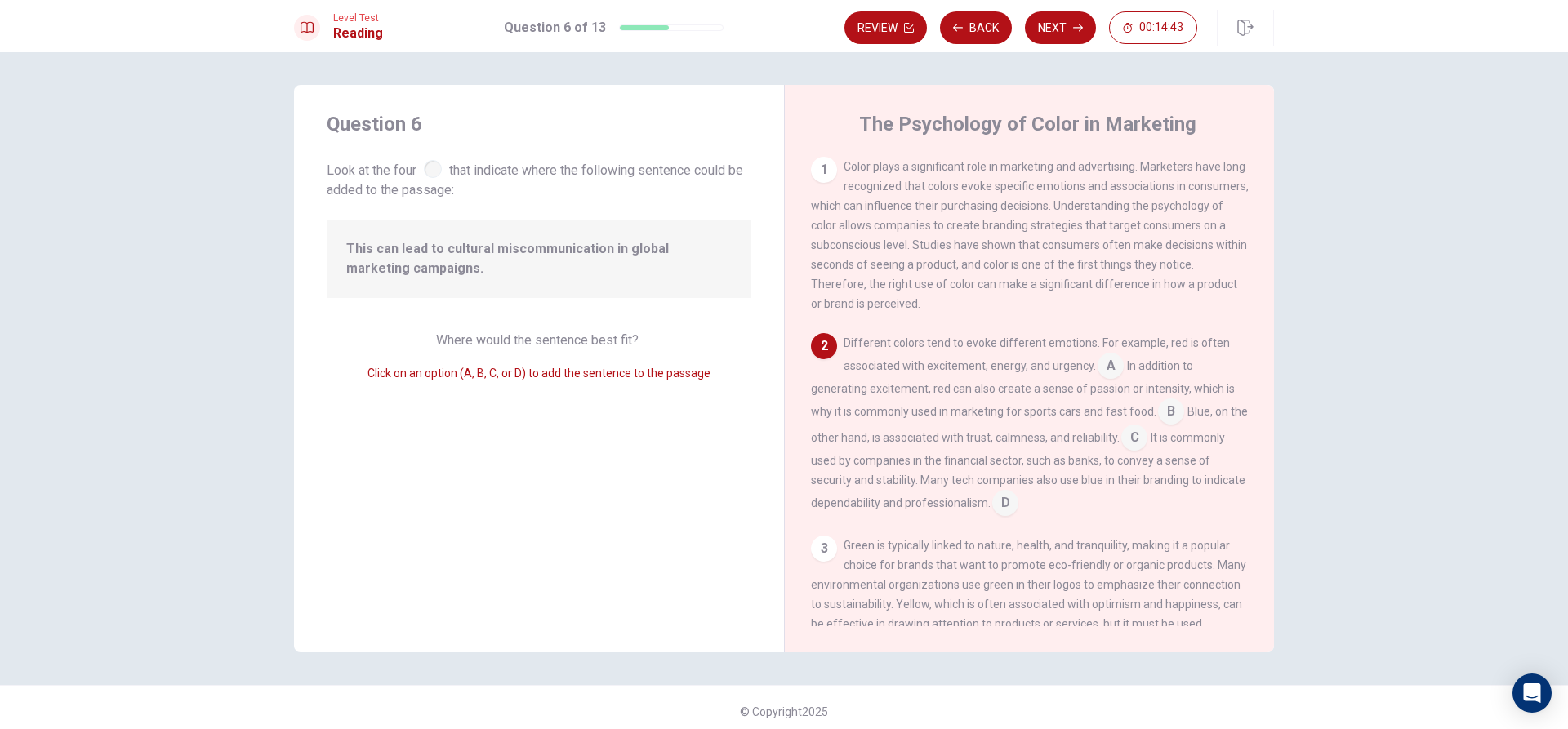
click at [1110, 377] on input at bounding box center [1110, 367] width 26 height 26
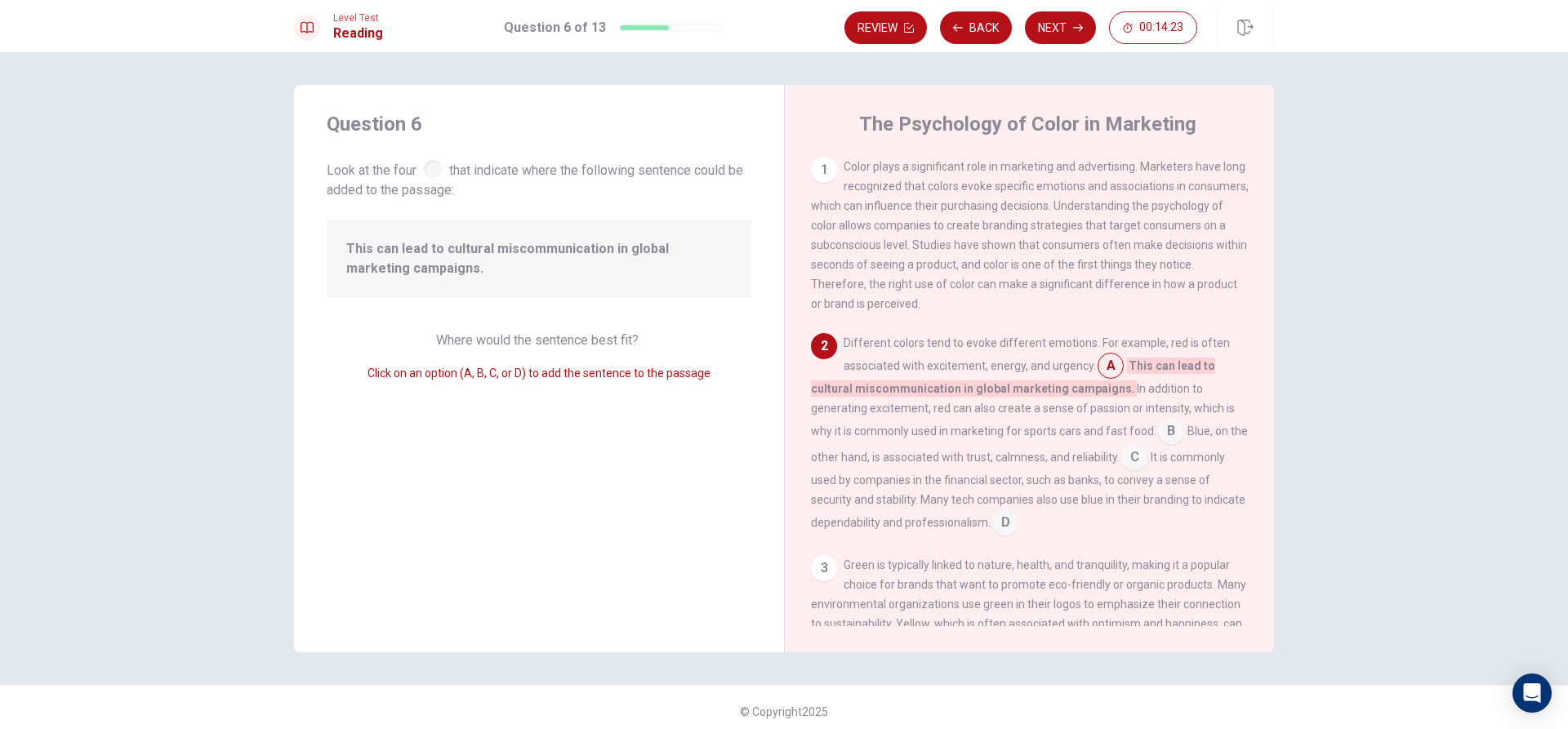
drag, startPoint x: 1101, startPoint y: 367, endPoint x: 1094, endPoint y: 372, distance: 8.6
click at [1098, 372] on input at bounding box center [1110, 367] width 26 height 26
click at [1139, 466] on input at bounding box center [1134, 458] width 26 height 26
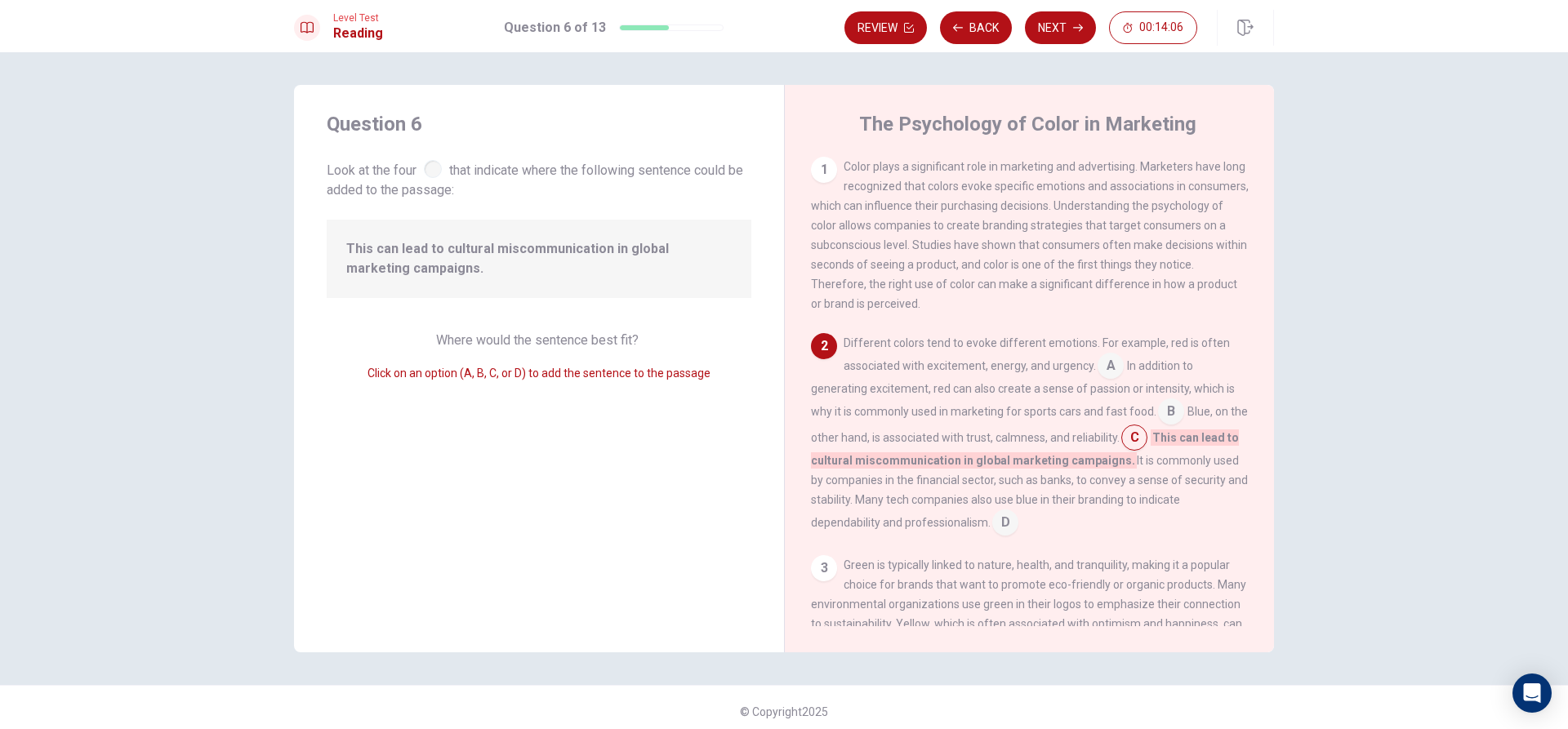
click at [1100, 381] on input at bounding box center [1110, 367] width 26 height 26
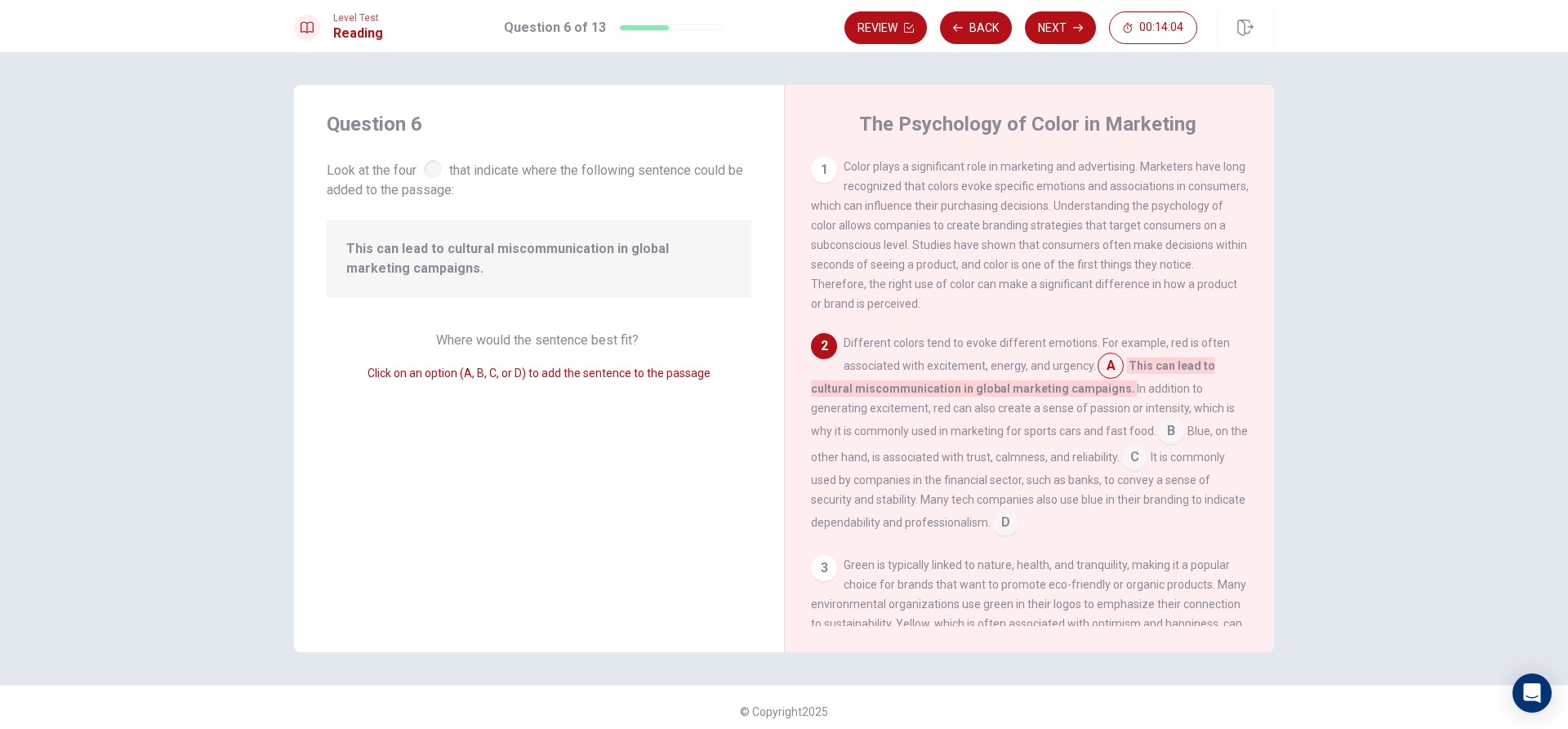
click at [1143, 251] on span "Color plays a significant role in marketing and advertising. Marketers have lon…" at bounding box center [1030, 235] width 438 height 150
click at [1098, 367] on input at bounding box center [1110, 367] width 26 height 26
click at [1018, 534] on input at bounding box center [1005, 524] width 26 height 26
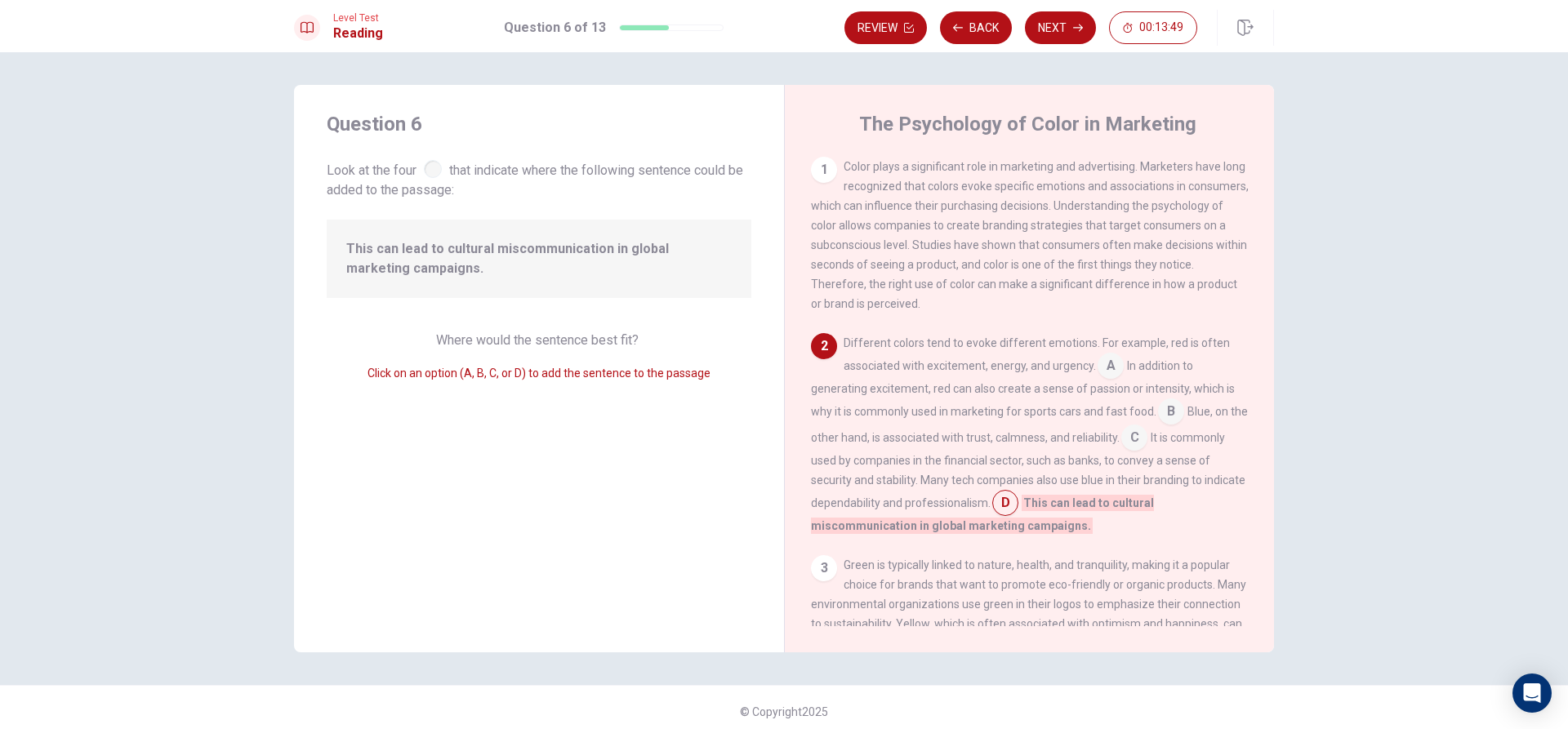
click at [1148, 443] on input at bounding box center [1134, 438] width 26 height 26
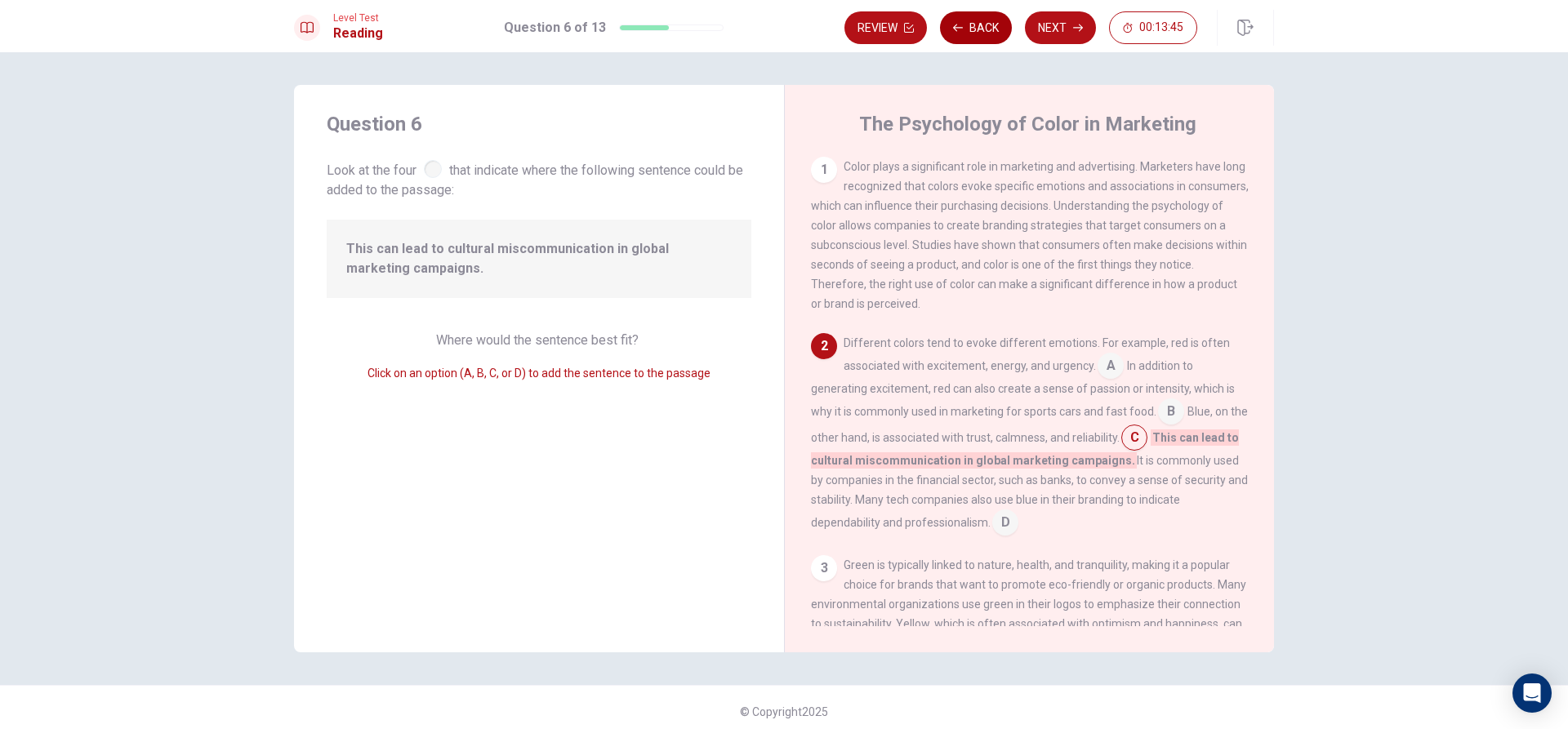
click at [991, 37] on button "Back" at bounding box center [976, 28] width 72 height 33
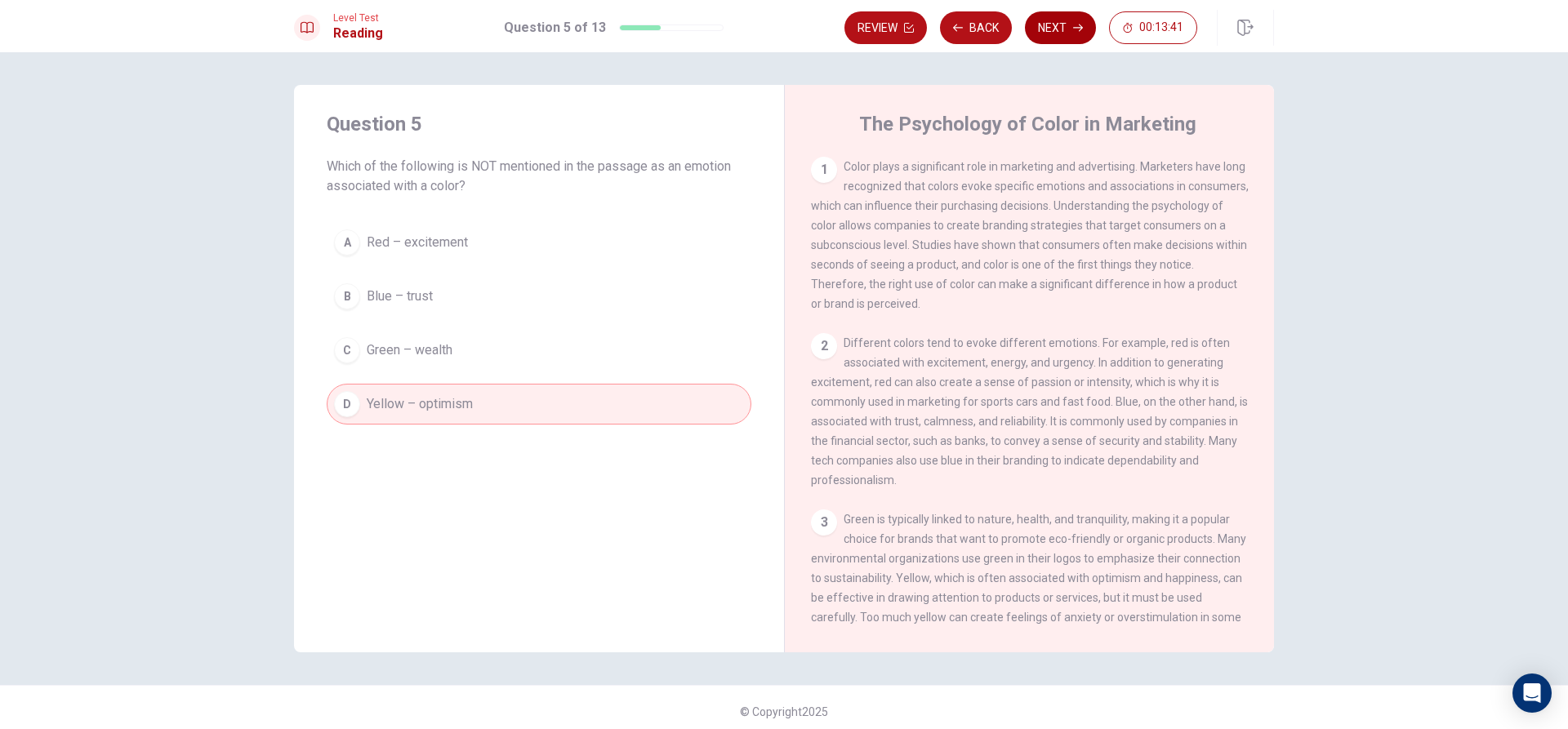
click at [1078, 23] on icon "button" at bounding box center [1078, 28] width 10 height 10
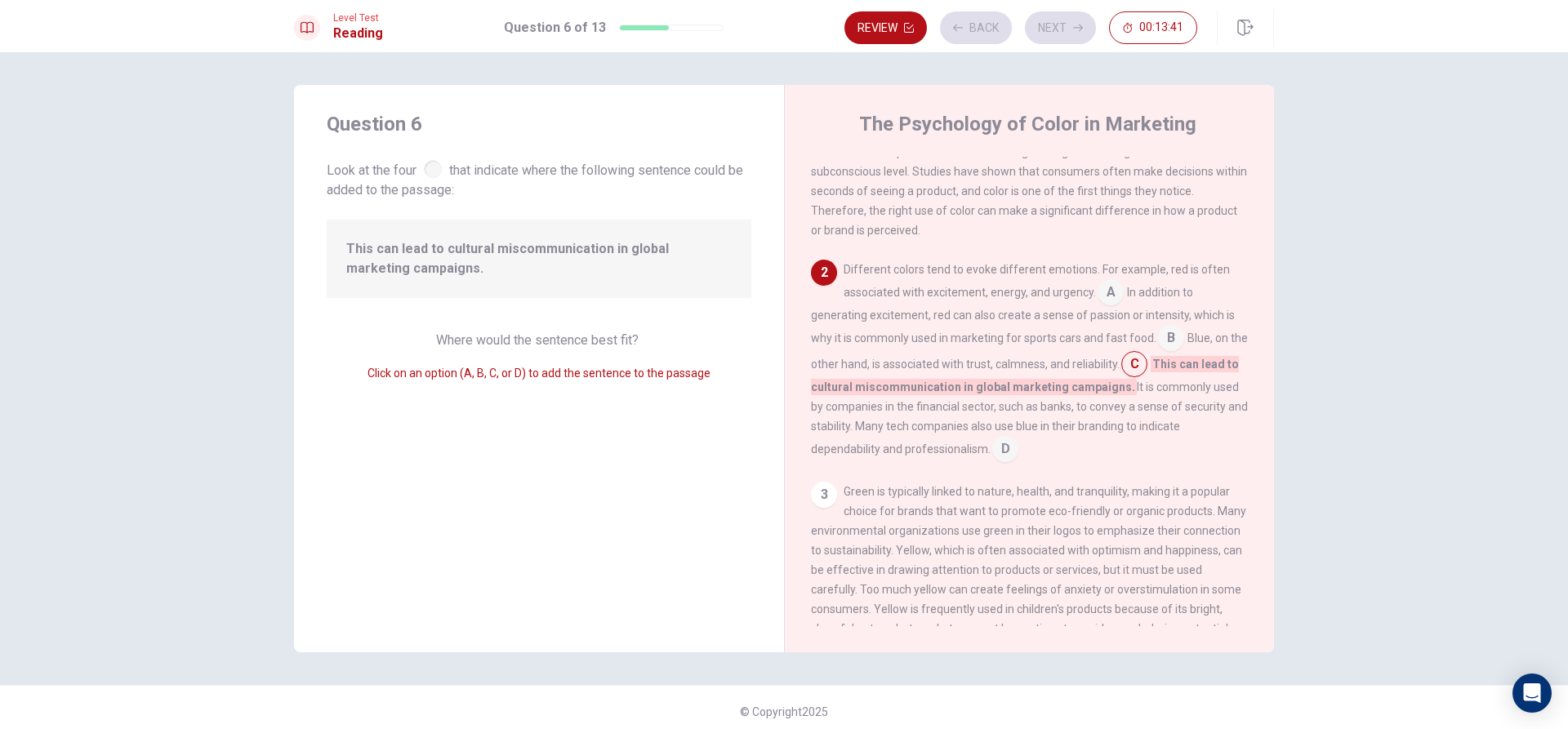
scroll to position [79, 0]
click at [1063, 33] on button "Next" at bounding box center [1060, 28] width 71 height 33
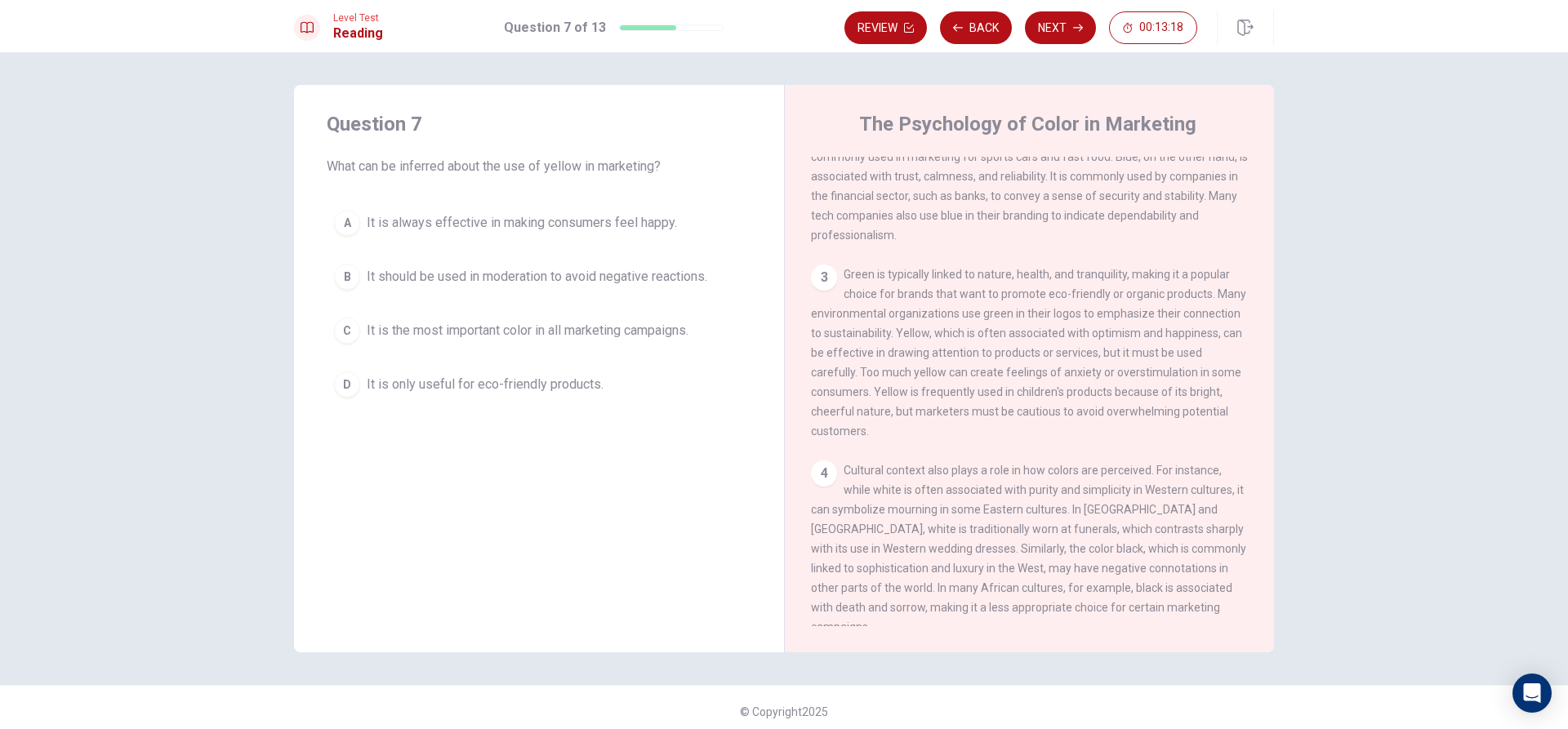
scroll to position [327, 0]
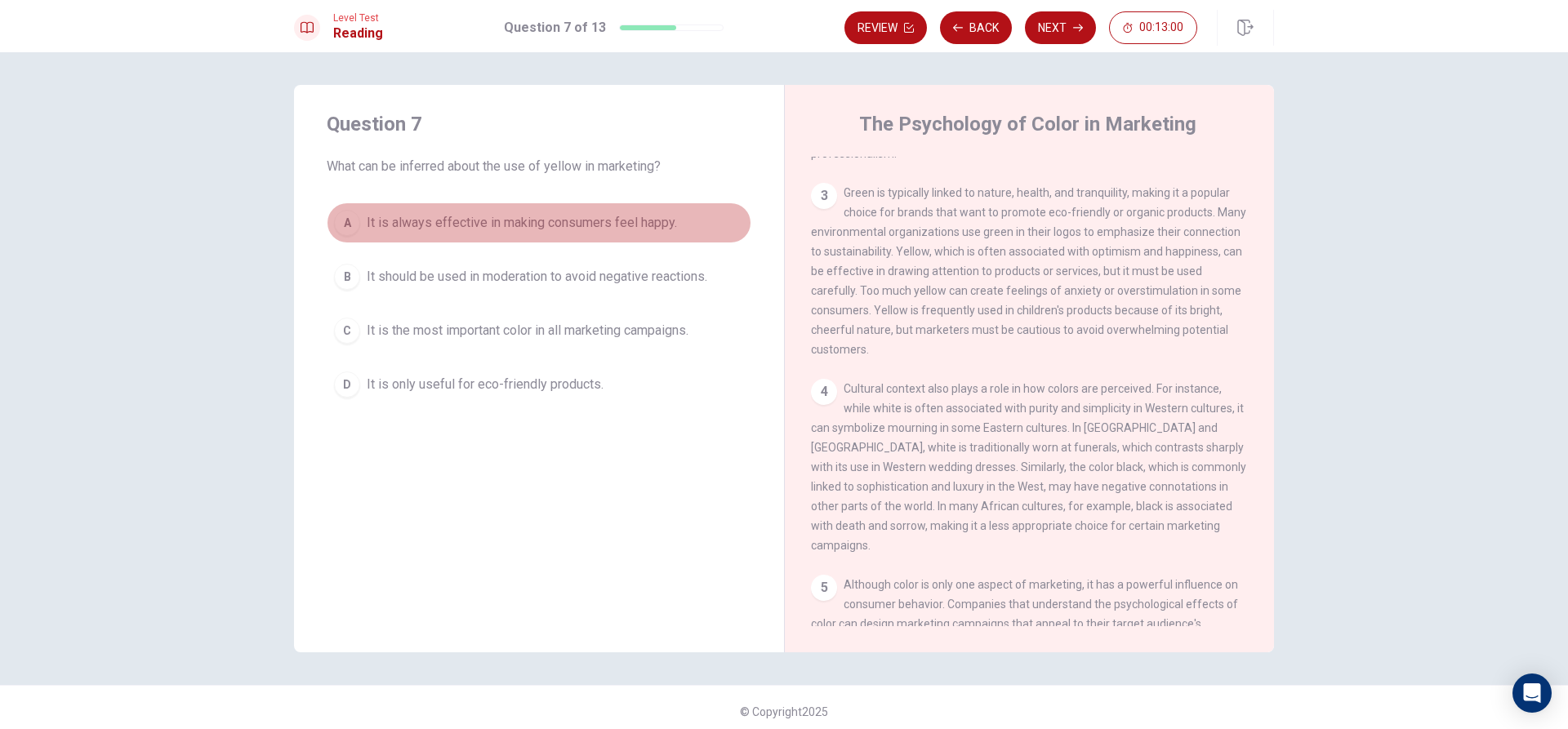
click at [540, 216] on span "It is always effective in making consumers feel happy." at bounding box center [522, 222] width 311 height 19
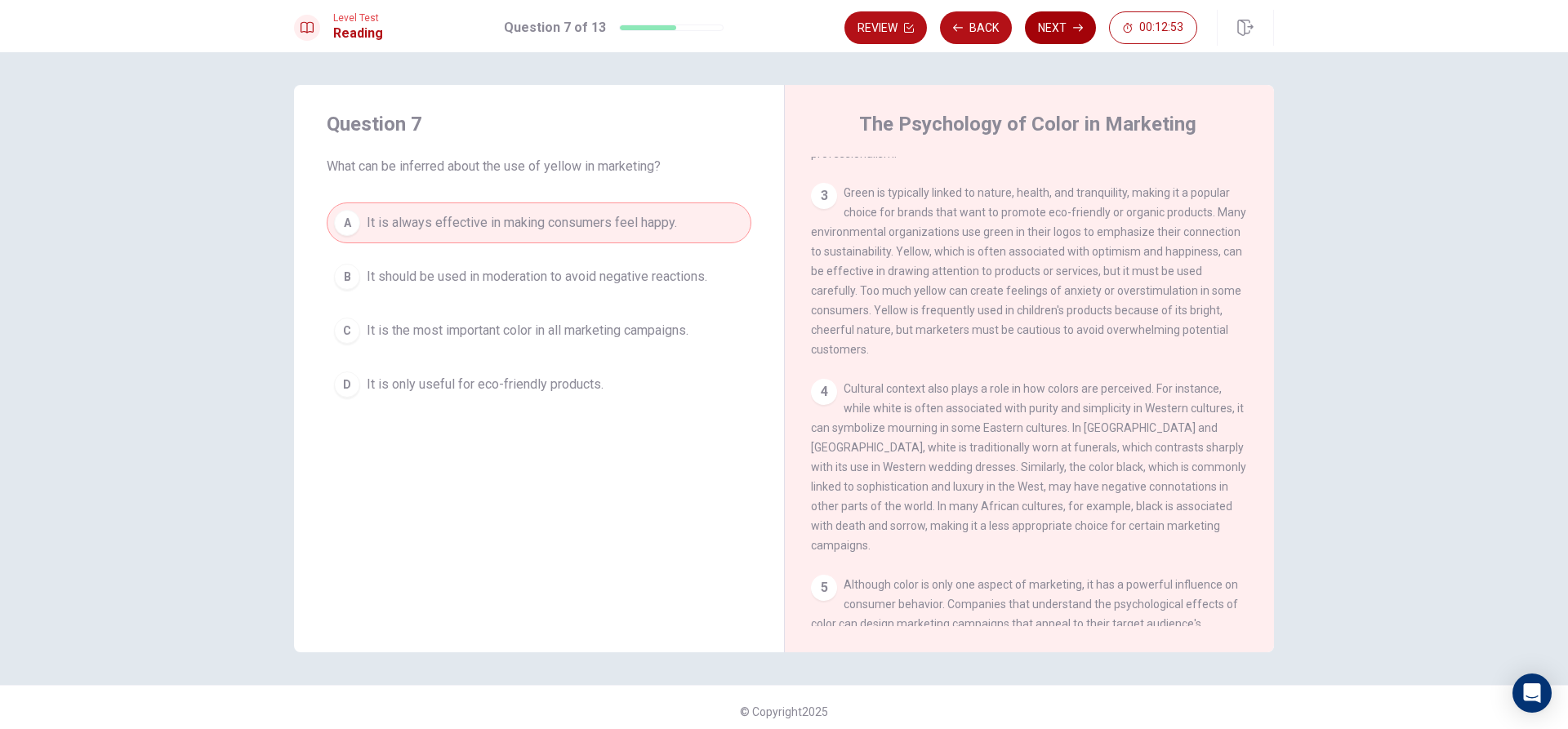
click at [1077, 32] on icon "button" at bounding box center [1078, 28] width 10 height 10
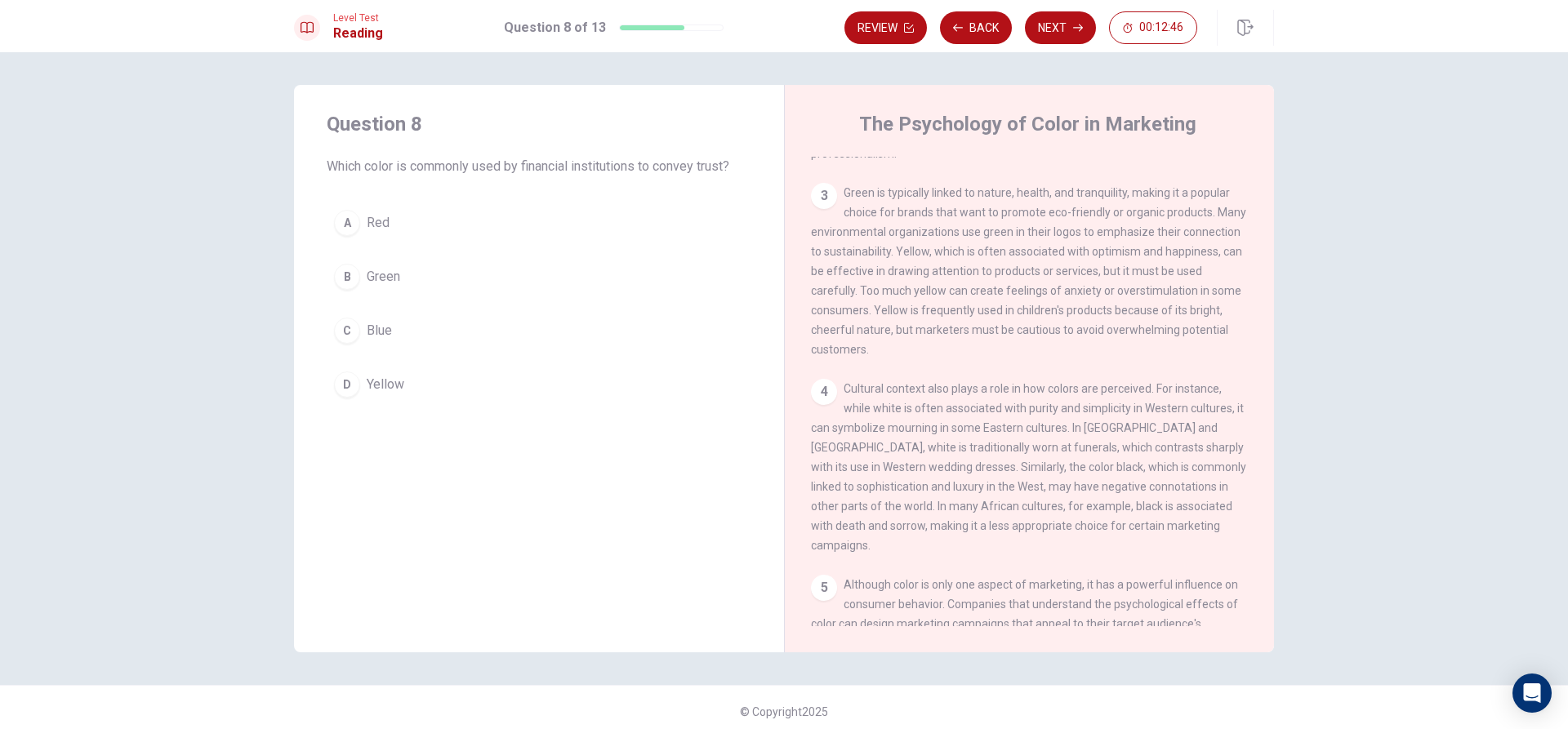
click at [457, 328] on button "C Blue" at bounding box center [539, 331] width 424 height 41
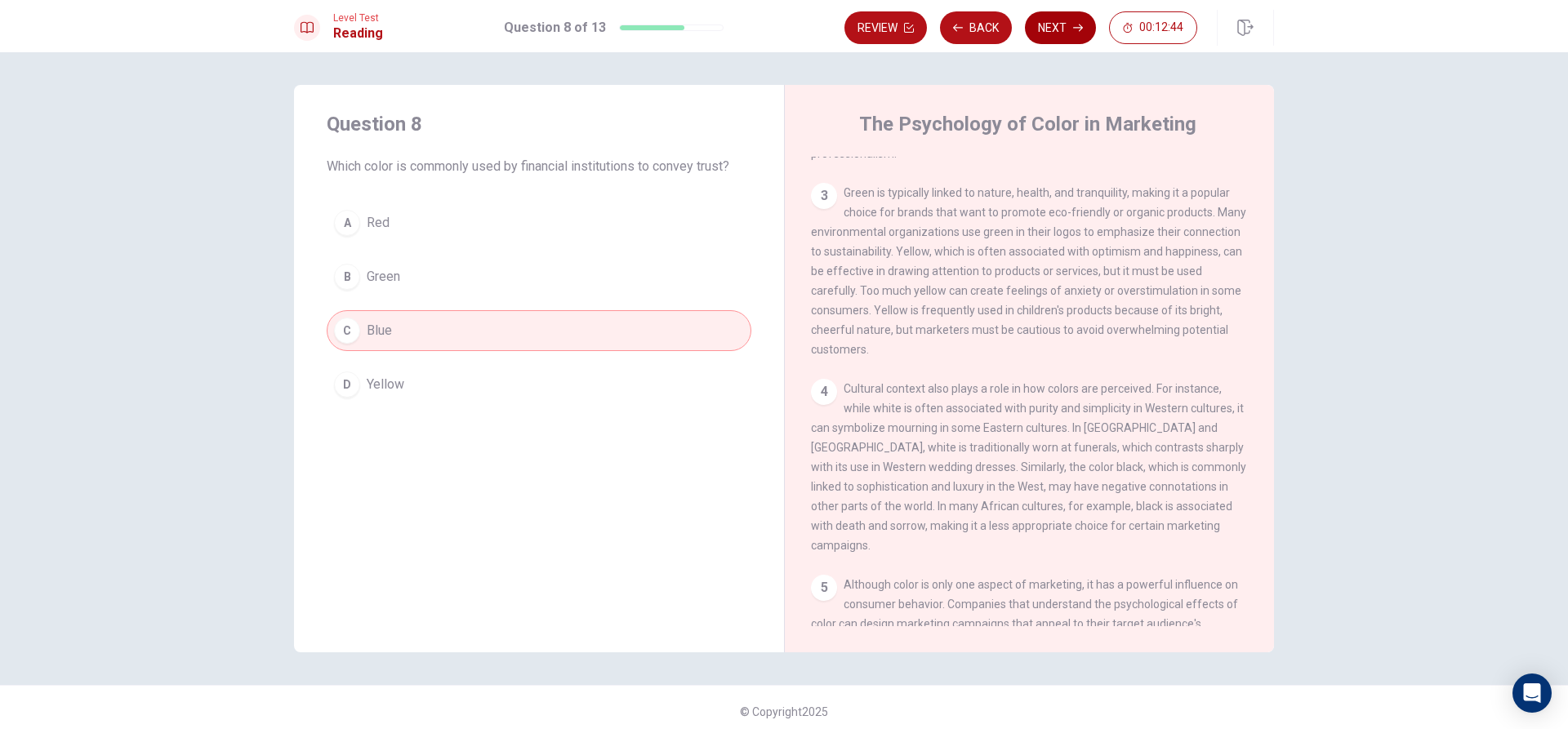
click at [1076, 28] on icon "button" at bounding box center [1078, 28] width 10 height 10
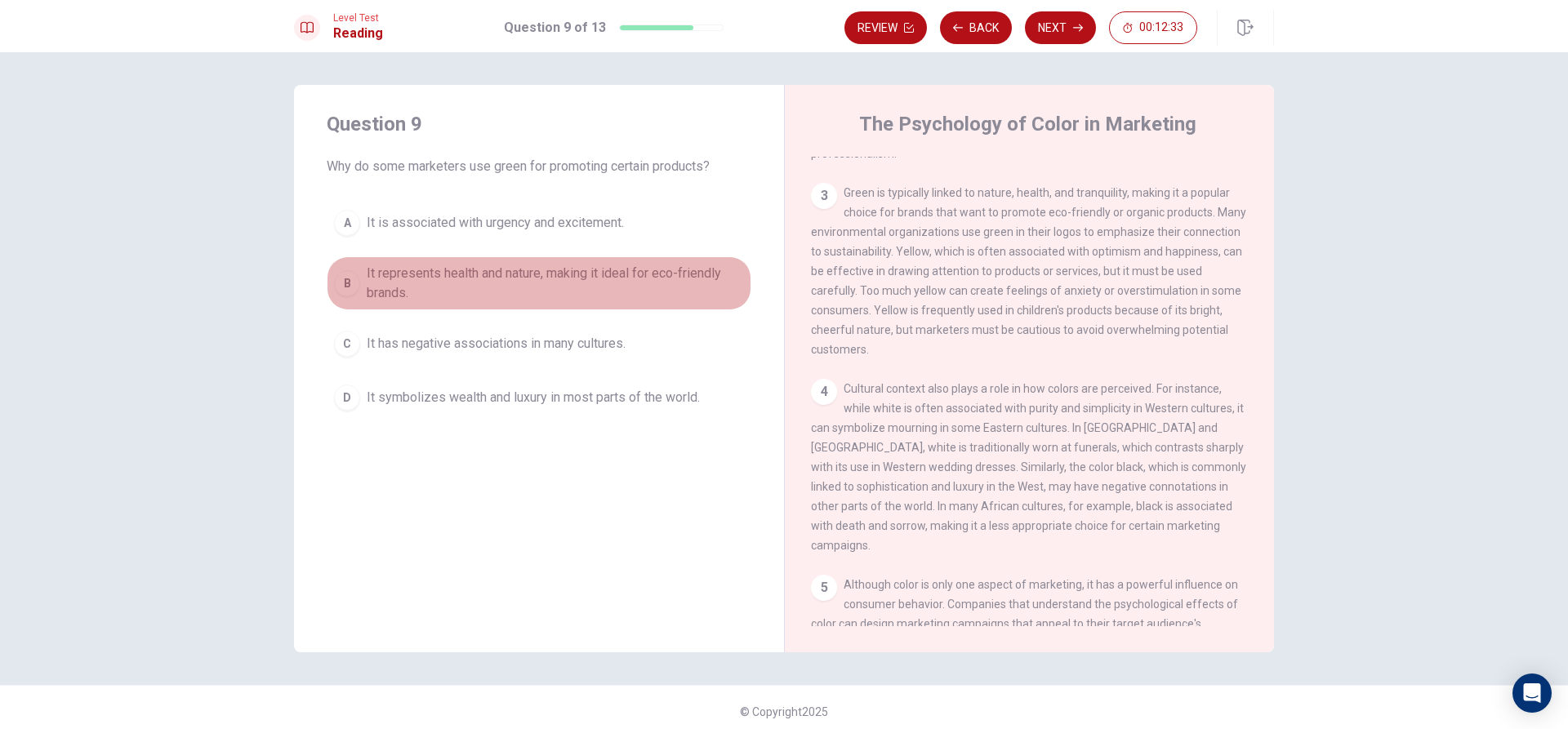
click at [479, 286] on span "It represents health and nature, making it ideal for eco-friendly brands." at bounding box center [556, 283] width 378 height 39
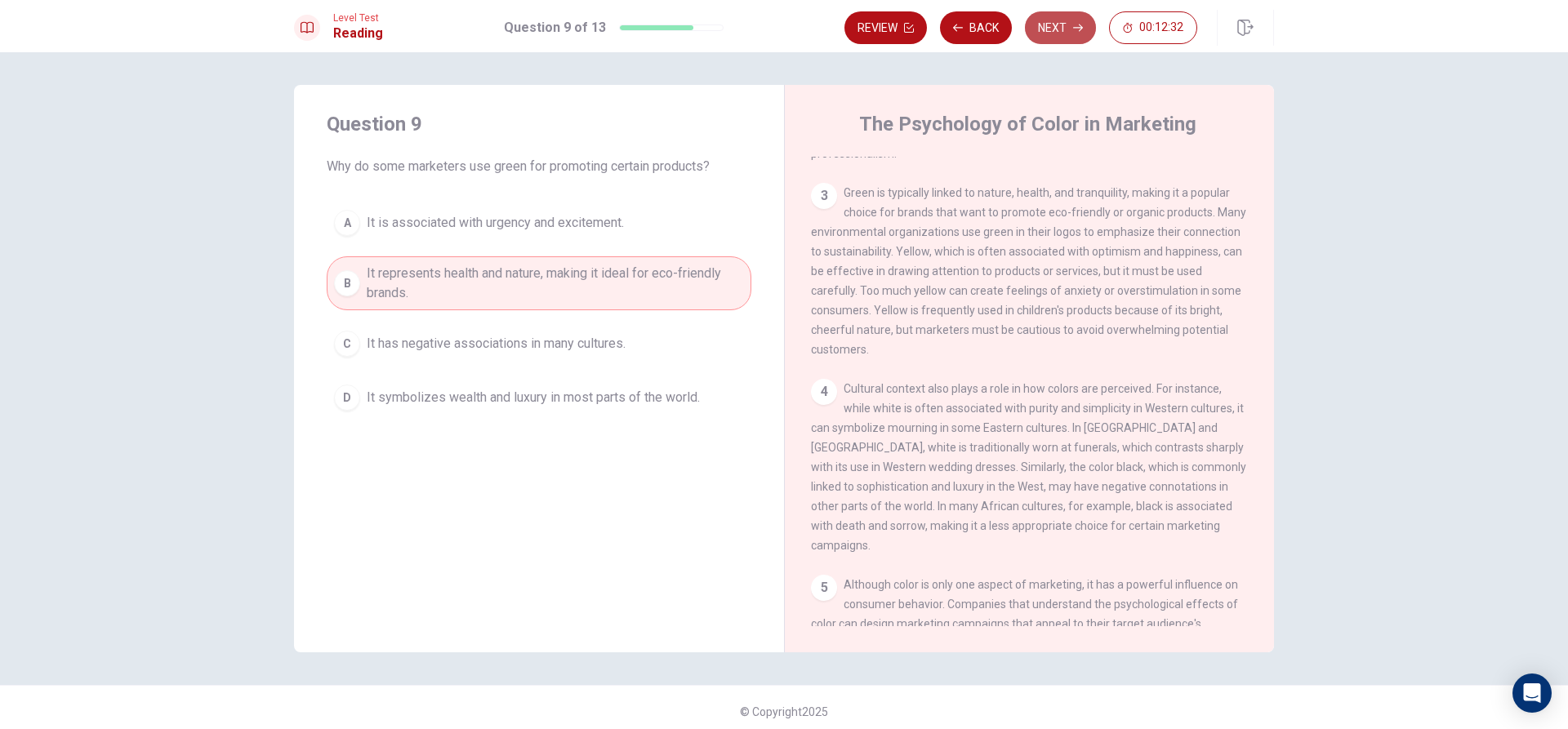
click at [1056, 28] on button "Next" at bounding box center [1060, 28] width 71 height 33
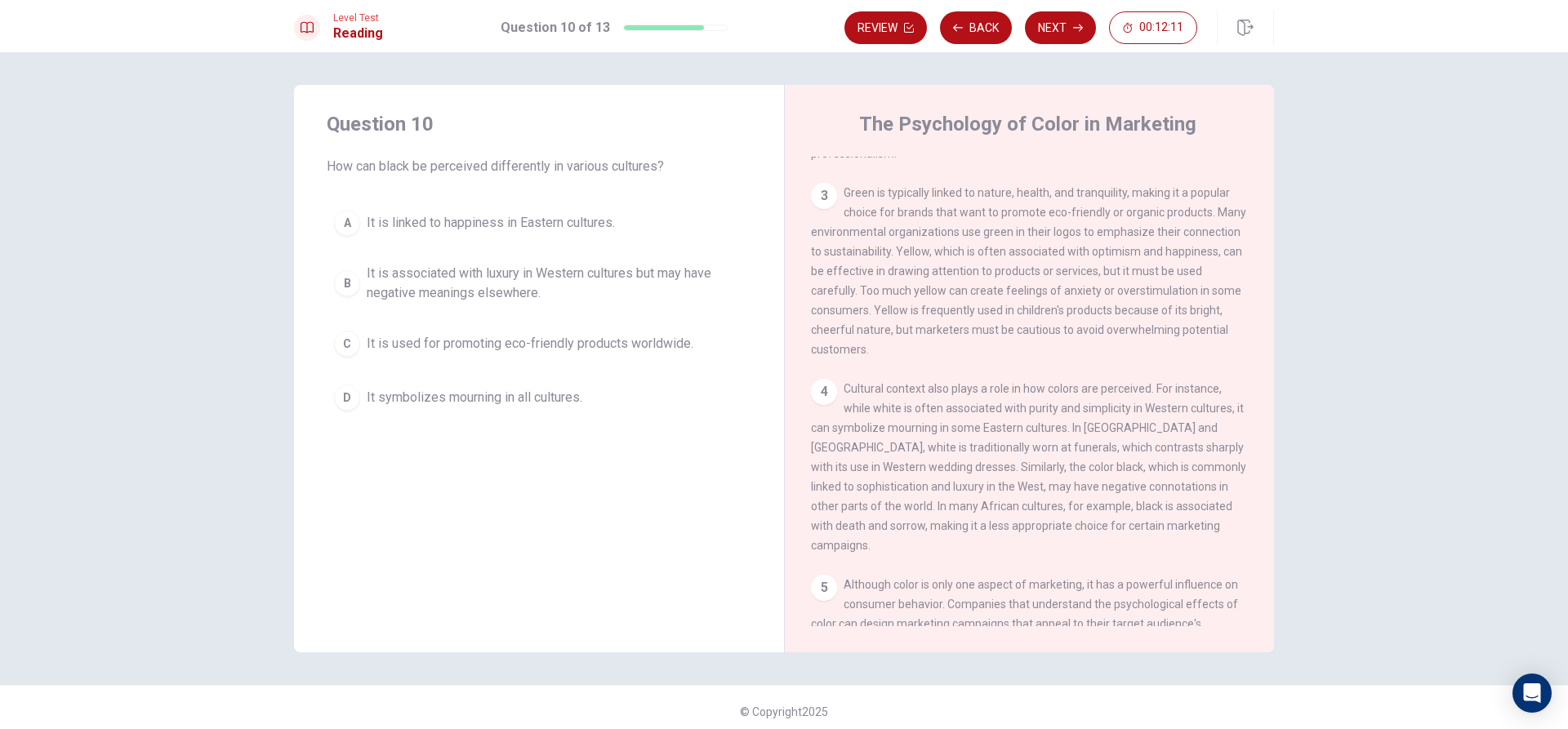
click at [545, 305] on button "B It is associated with luxury in Western cultures but may have negative meanin…" at bounding box center [539, 283] width 424 height 54
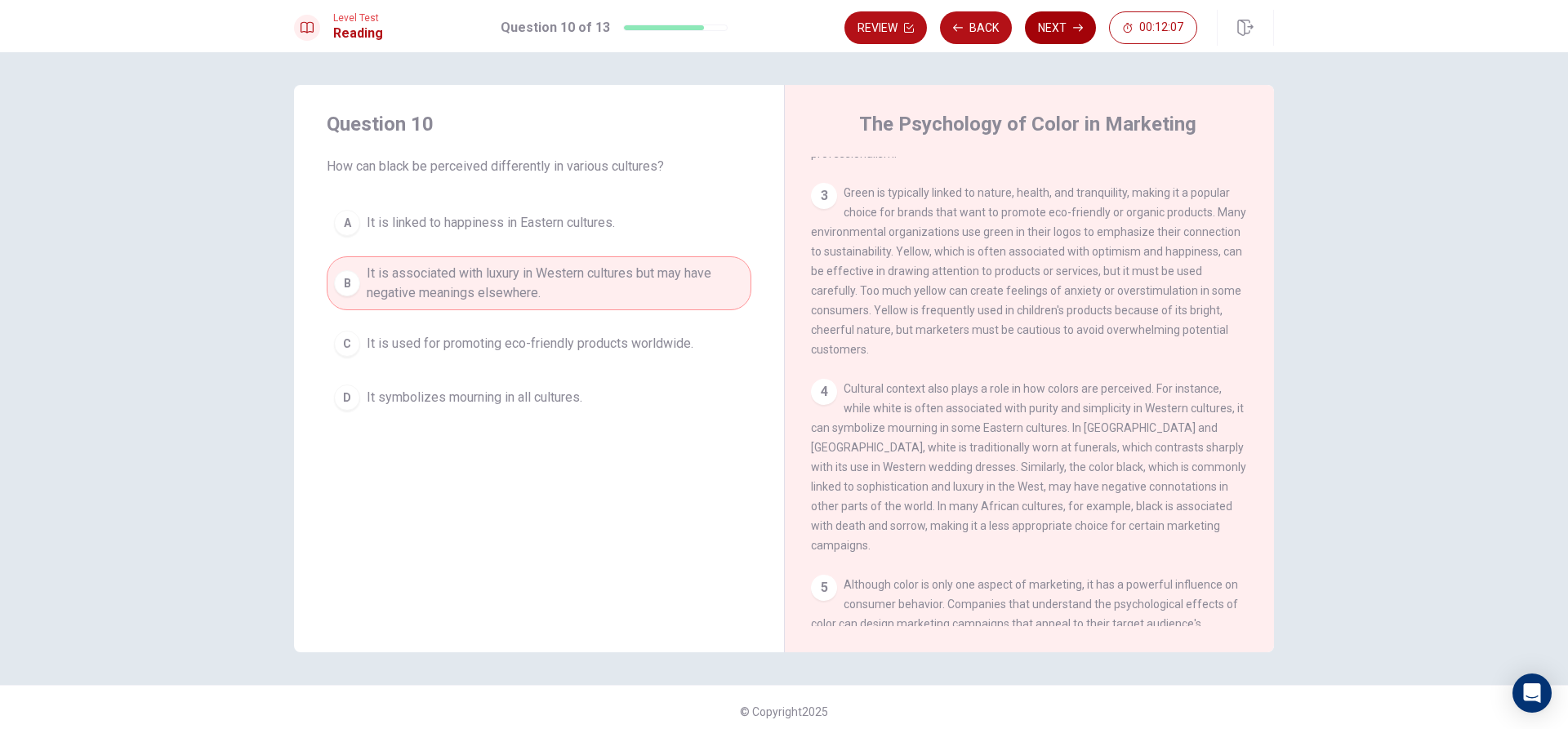
click at [1065, 20] on button "Next" at bounding box center [1060, 28] width 71 height 33
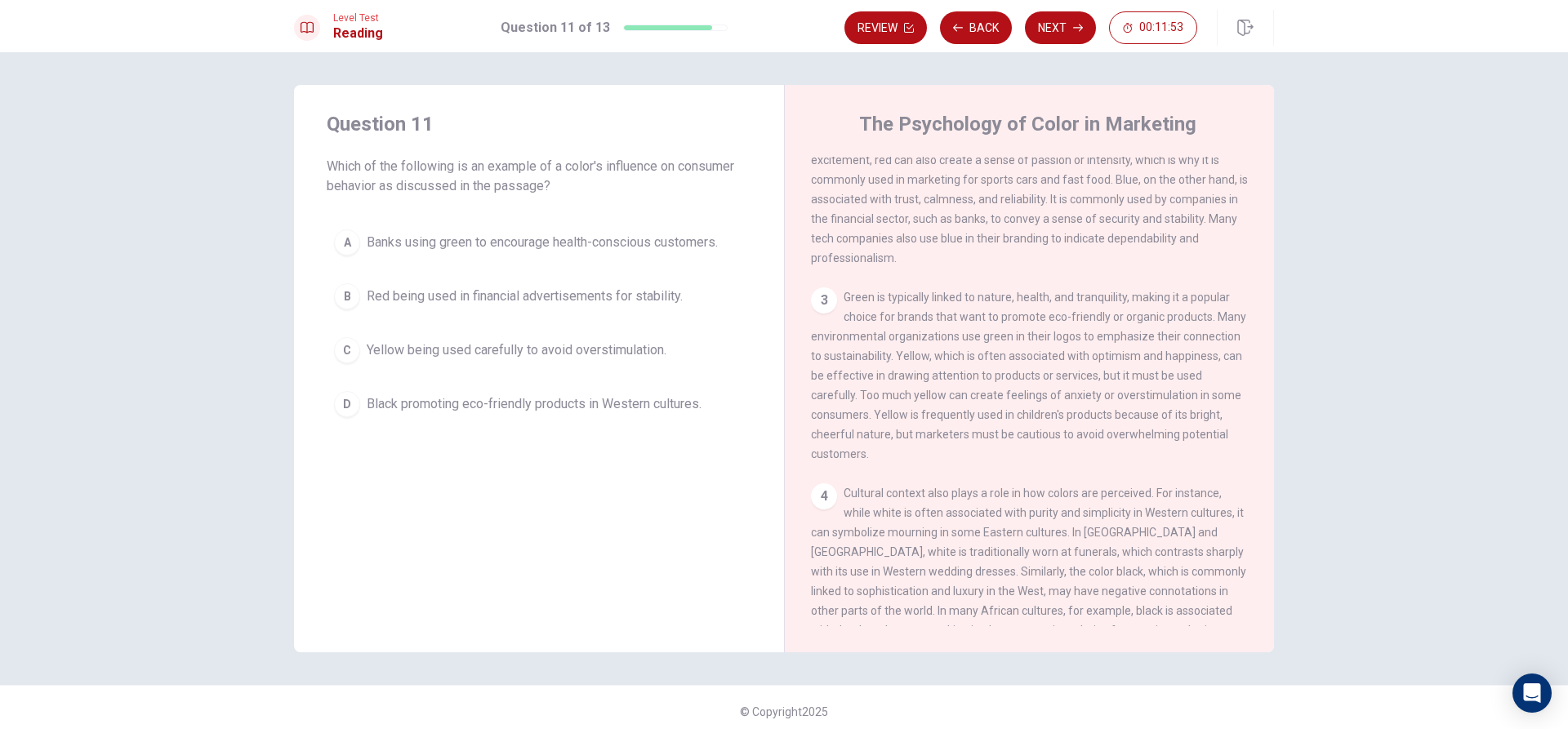
scroll to position [0, 0]
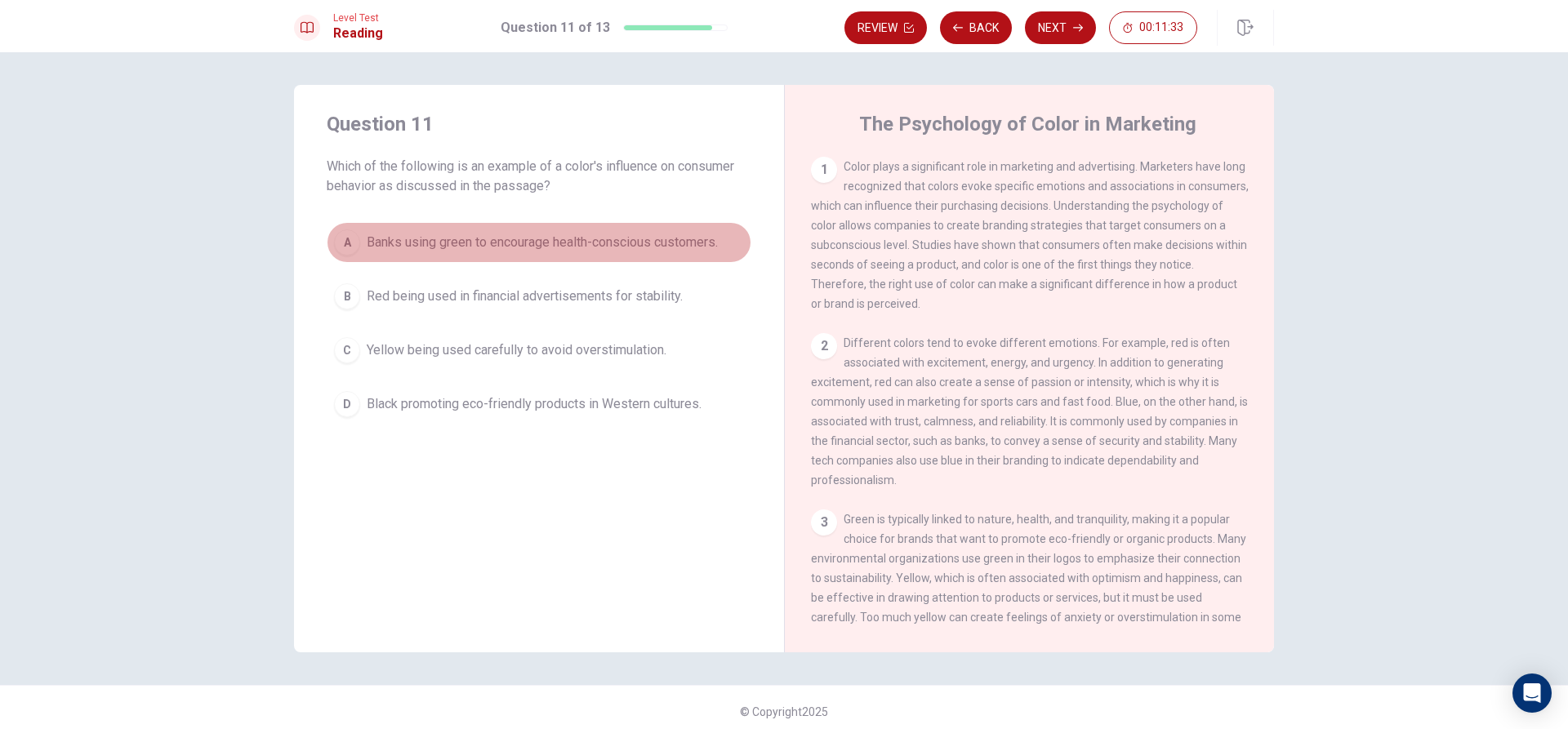
click at [679, 243] on span "Banks using green to encourage health-conscious customers." at bounding box center [542, 242] width 351 height 19
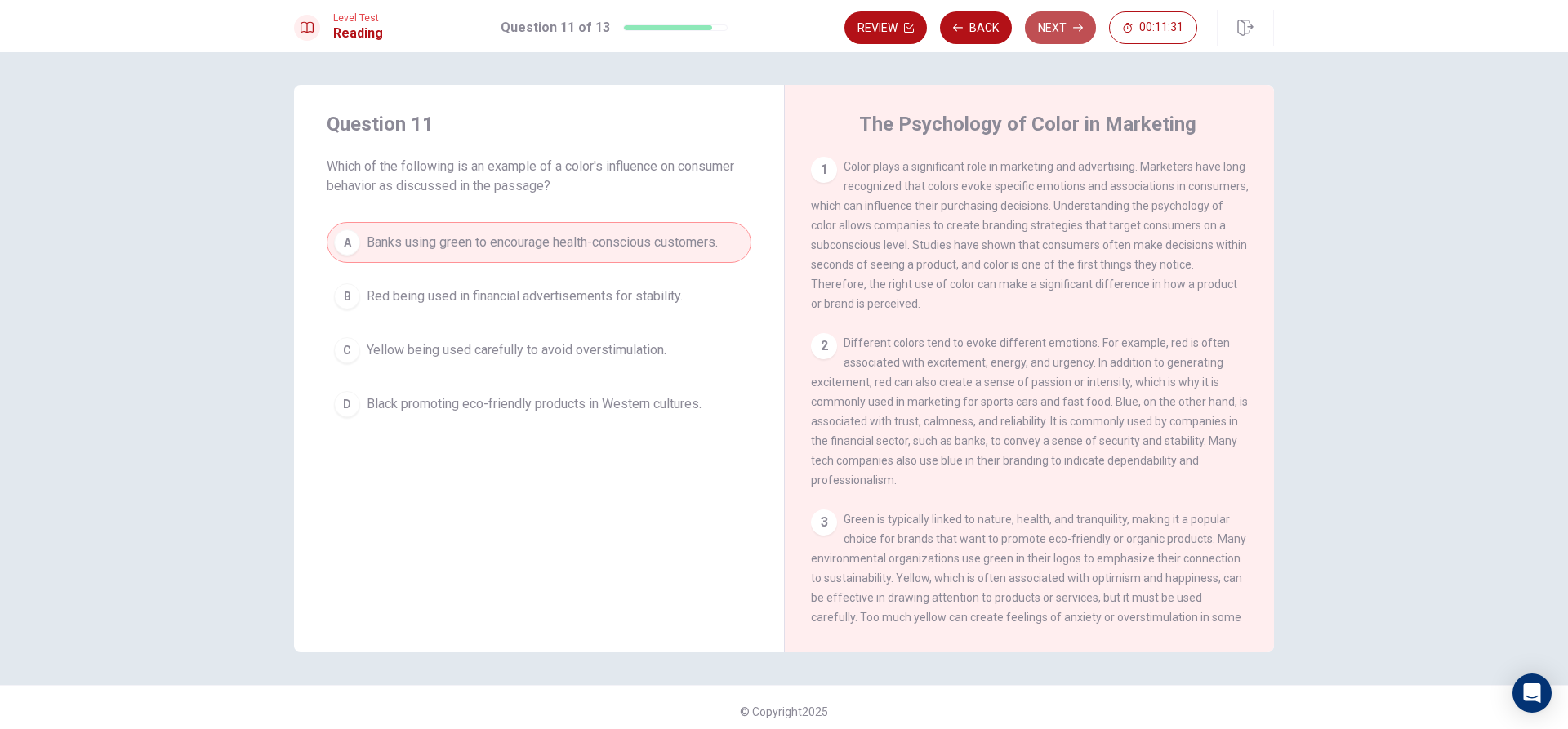
click at [1055, 42] on button "Next" at bounding box center [1060, 28] width 71 height 33
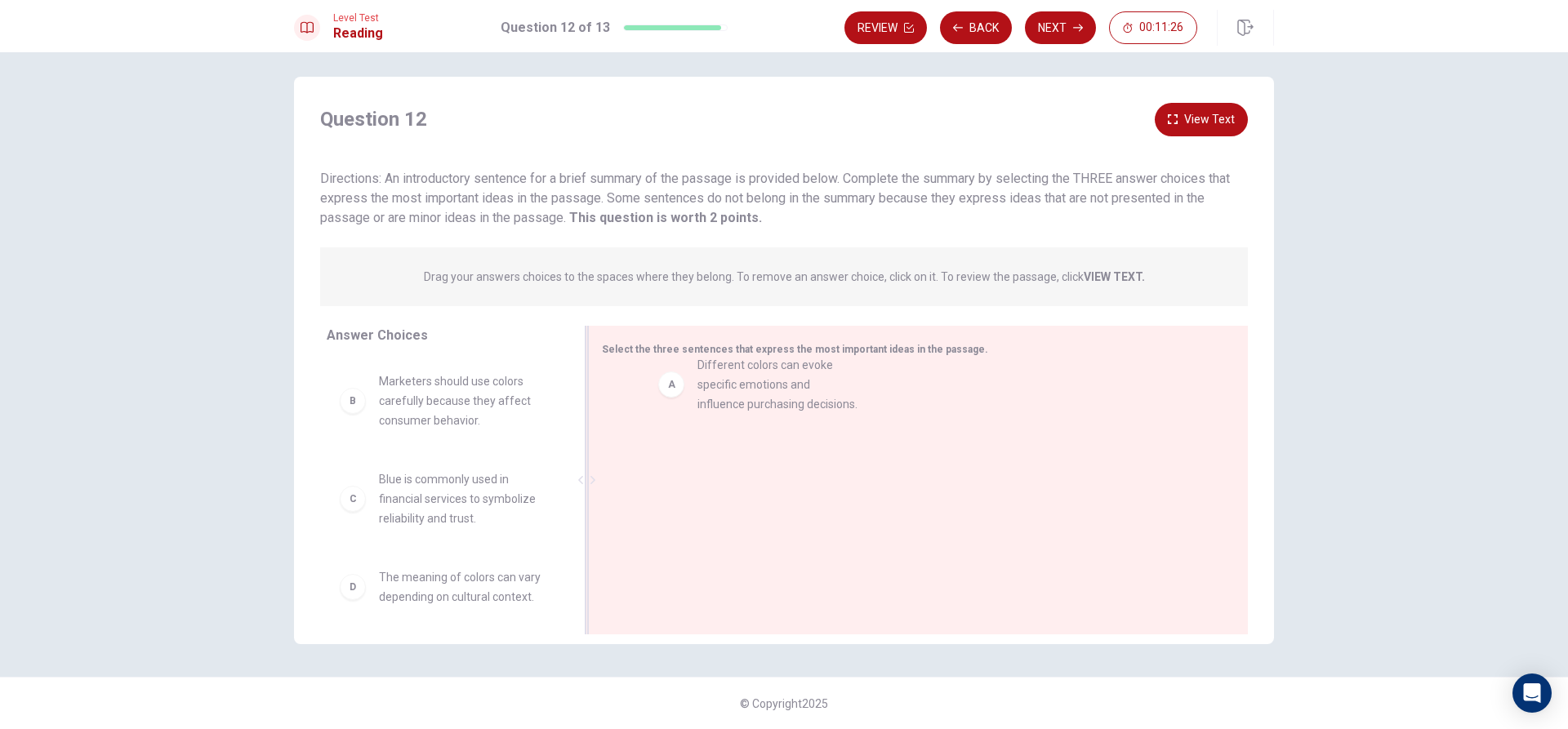
drag, startPoint x: 447, startPoint y: 402, endPoint x: 784, endPoint y: 396, distance: 337.1
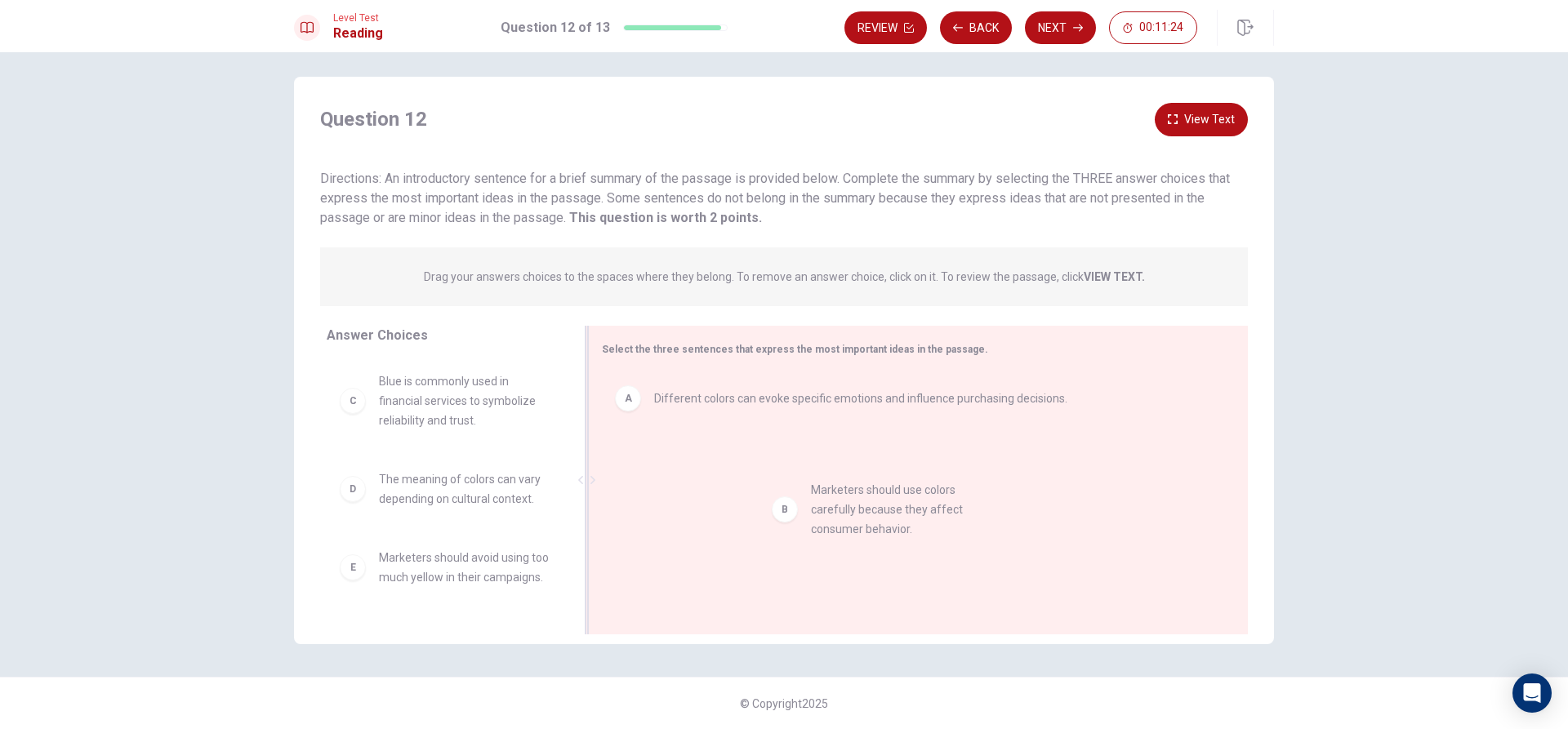
drag, startPoint x: 440, startPoint y: 390, endPoint x: 881, endPoint y: 469, distance: 448.0
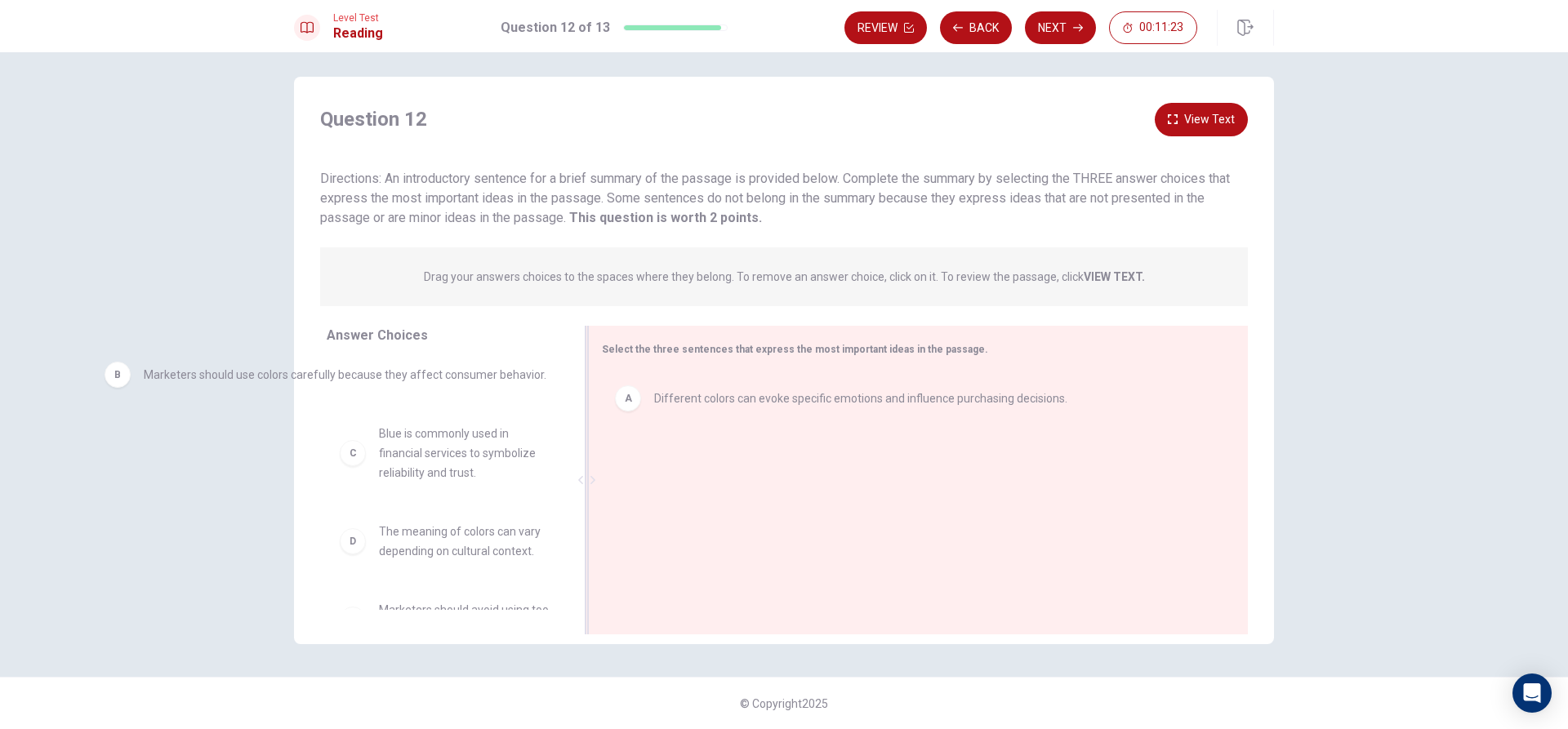
drag, startPoint x: 796, startPoint y: 473, endPoint x: 261, endPoint y: 388, distance: 541.7
drag, startPoint x: 924, startPoint y: 416, endPoint x: 407, endPoint y: 382, distance: 518.1
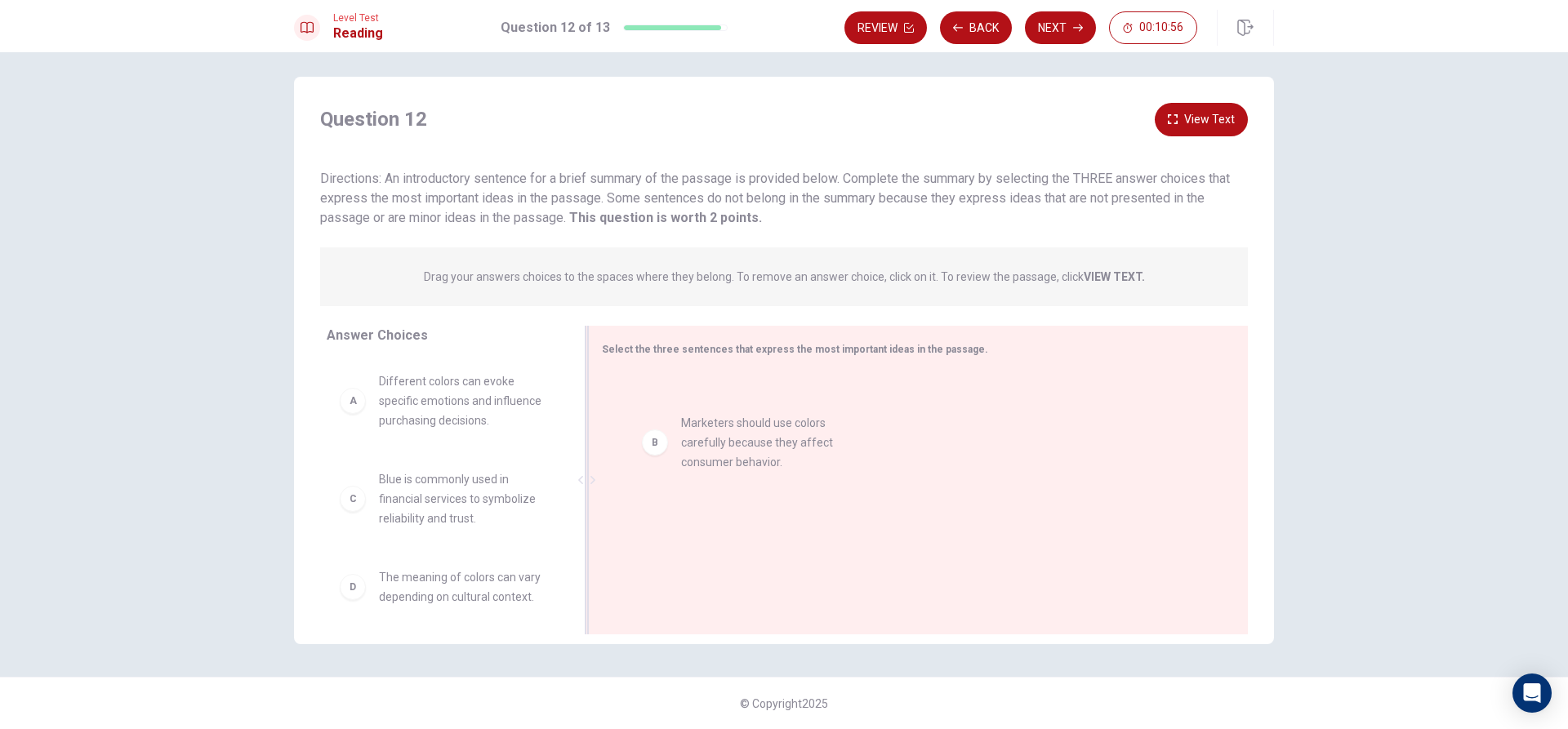
drag, startPoint x: 425, startPoint y: 526, endPoint x: 745, endPoint y: 469, distance: 325.0
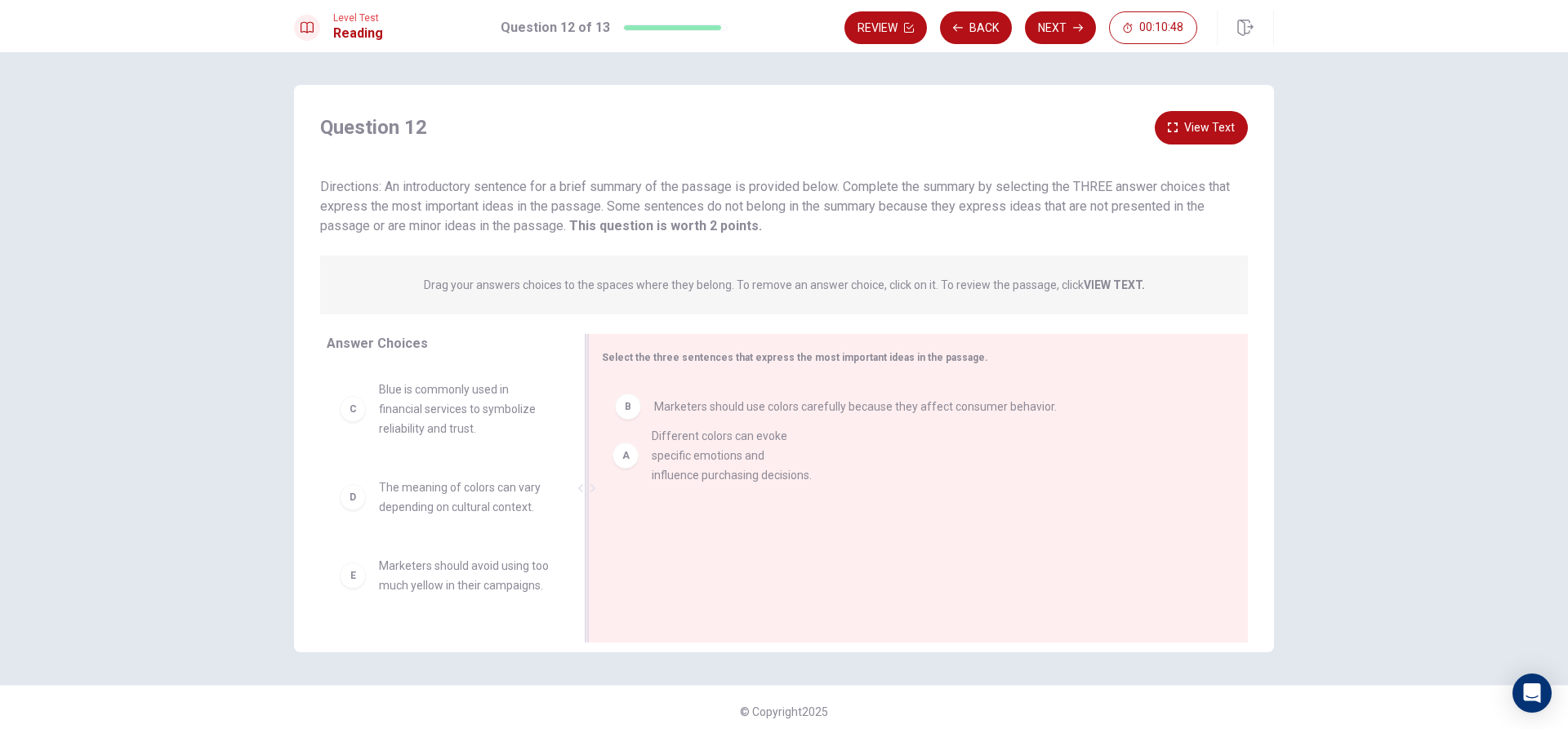
drag, startPoint x: 520, startPoint y: 421, endPoint x: 808, endPoint y: 472, distance: 292.5
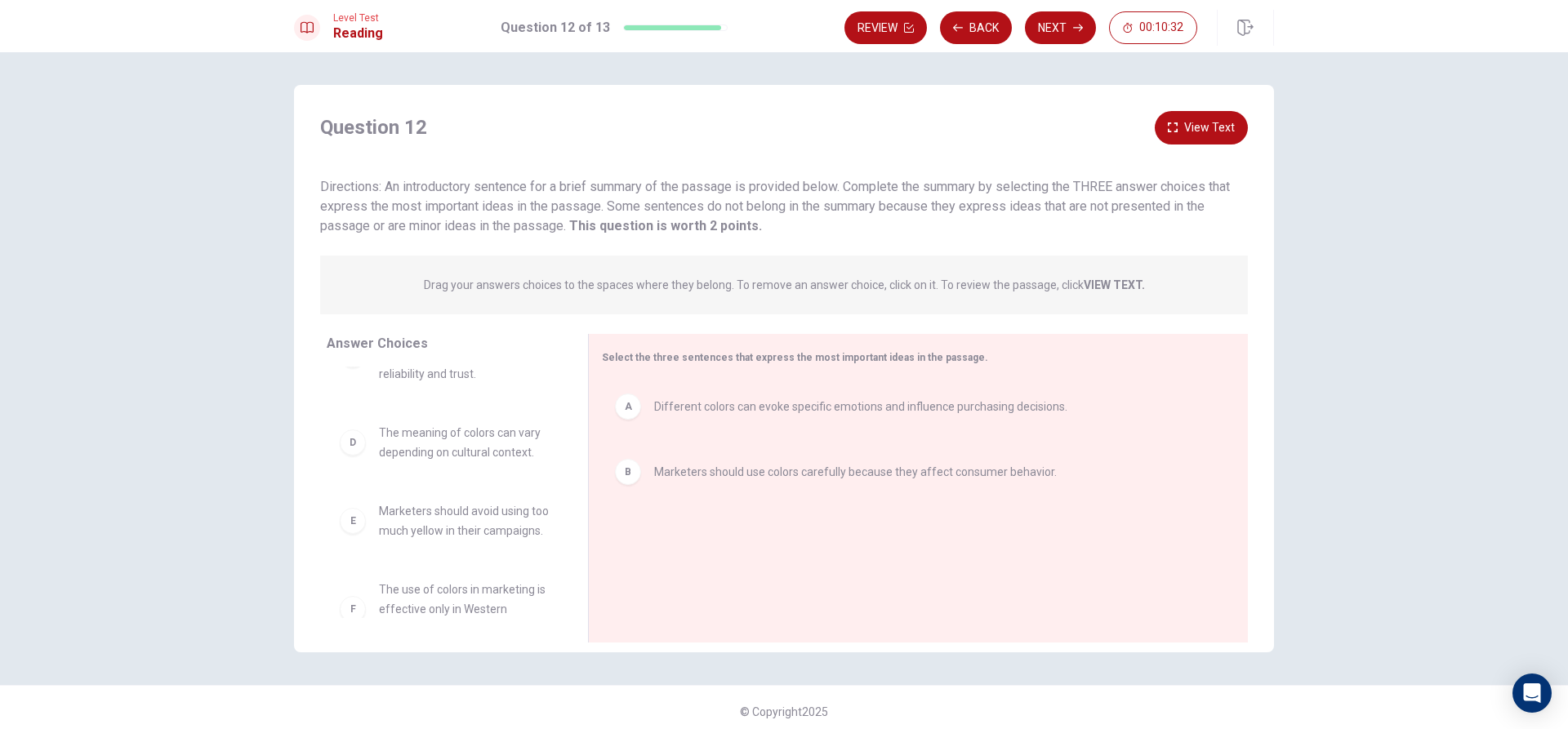
scroll to position [26, 0]
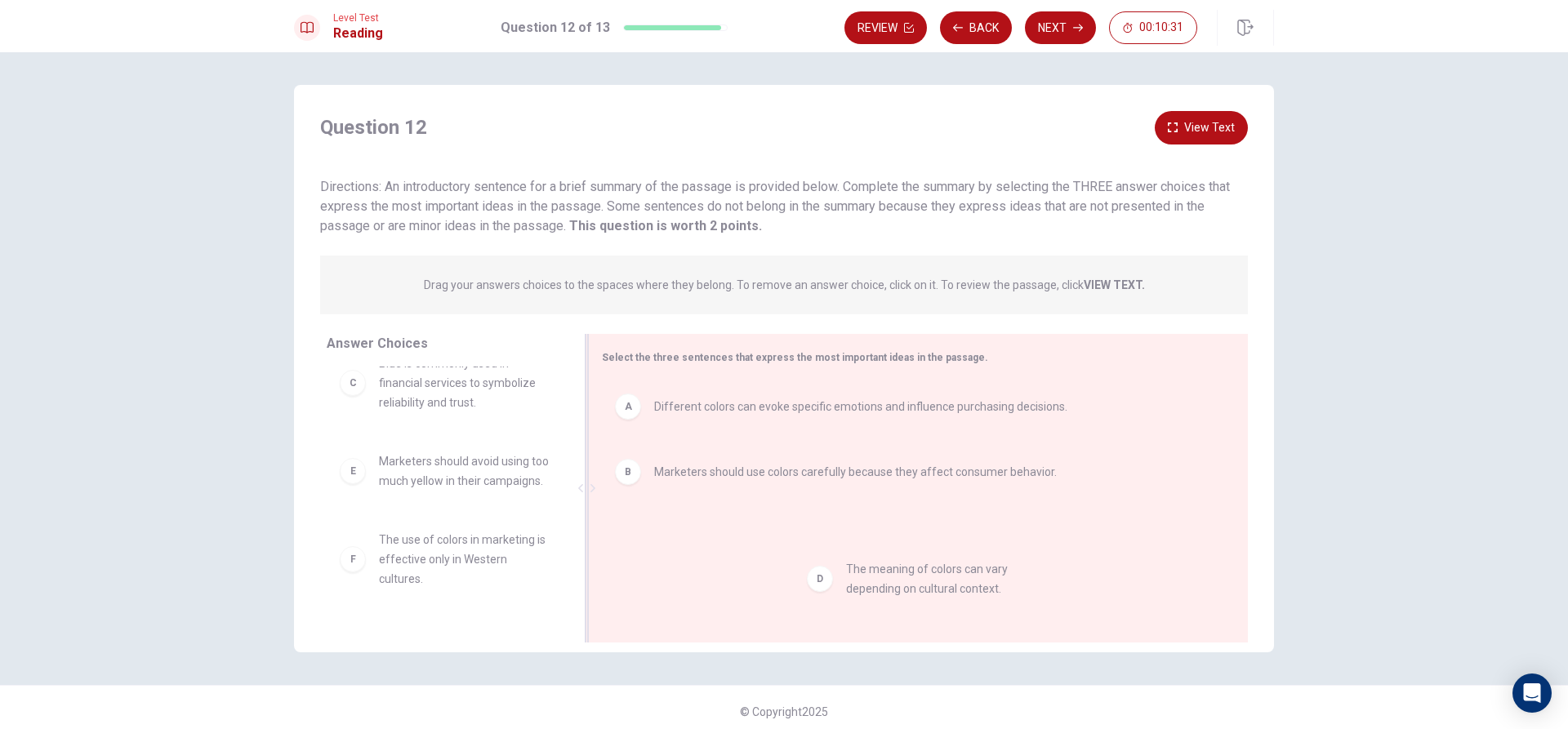
drag, startPoint x: 495, startPoint y: 468, endPoint x: 928, endPoint y: 508, distance: 434.8
click at [941, 534] on div "A Different colors can evoke specific emotions and influence purchasing decisio…" at bounding box center [912, 490] width 620 height 219
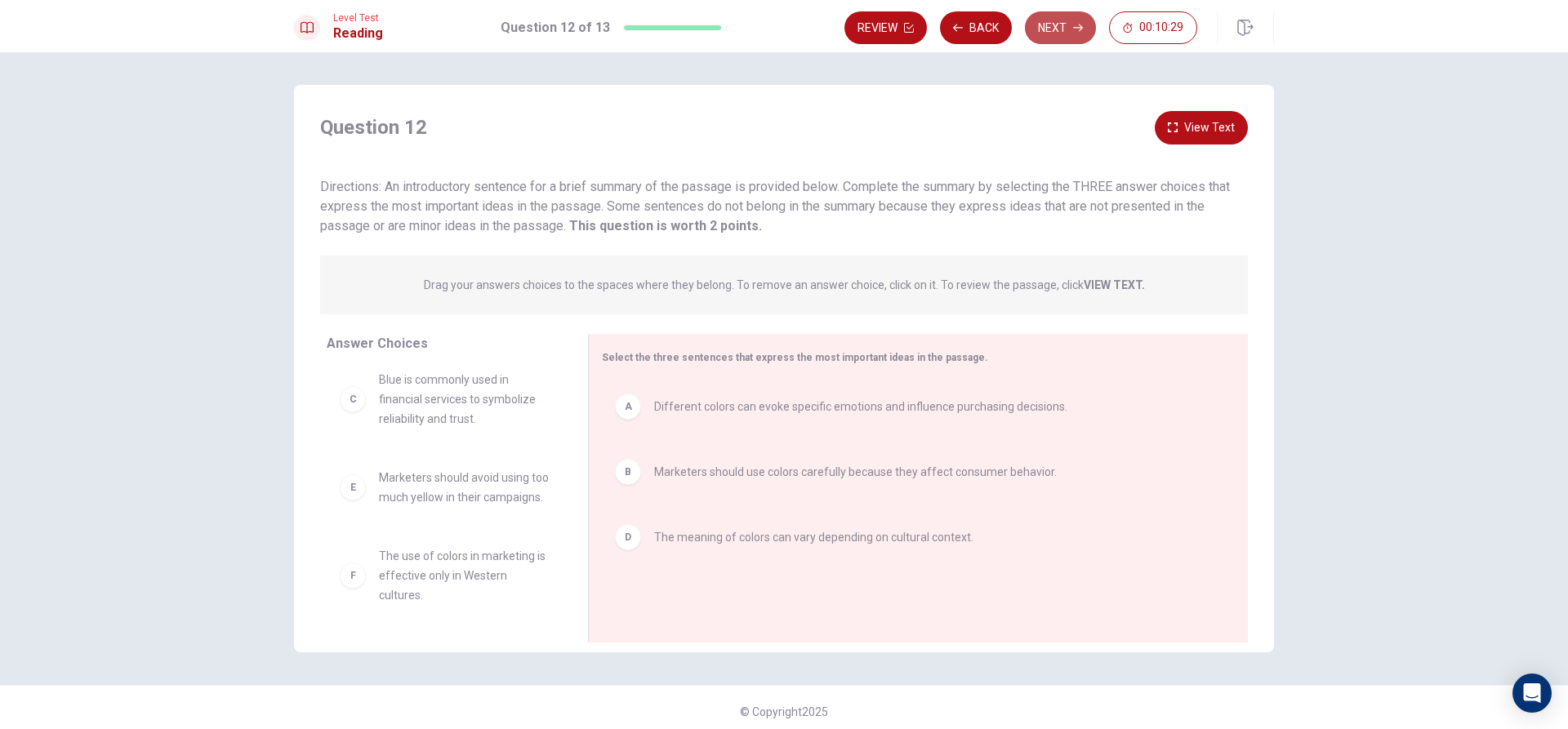
click at [1059, 25] on button "Next" at bounding box center [1060, 28] width 71 height 33
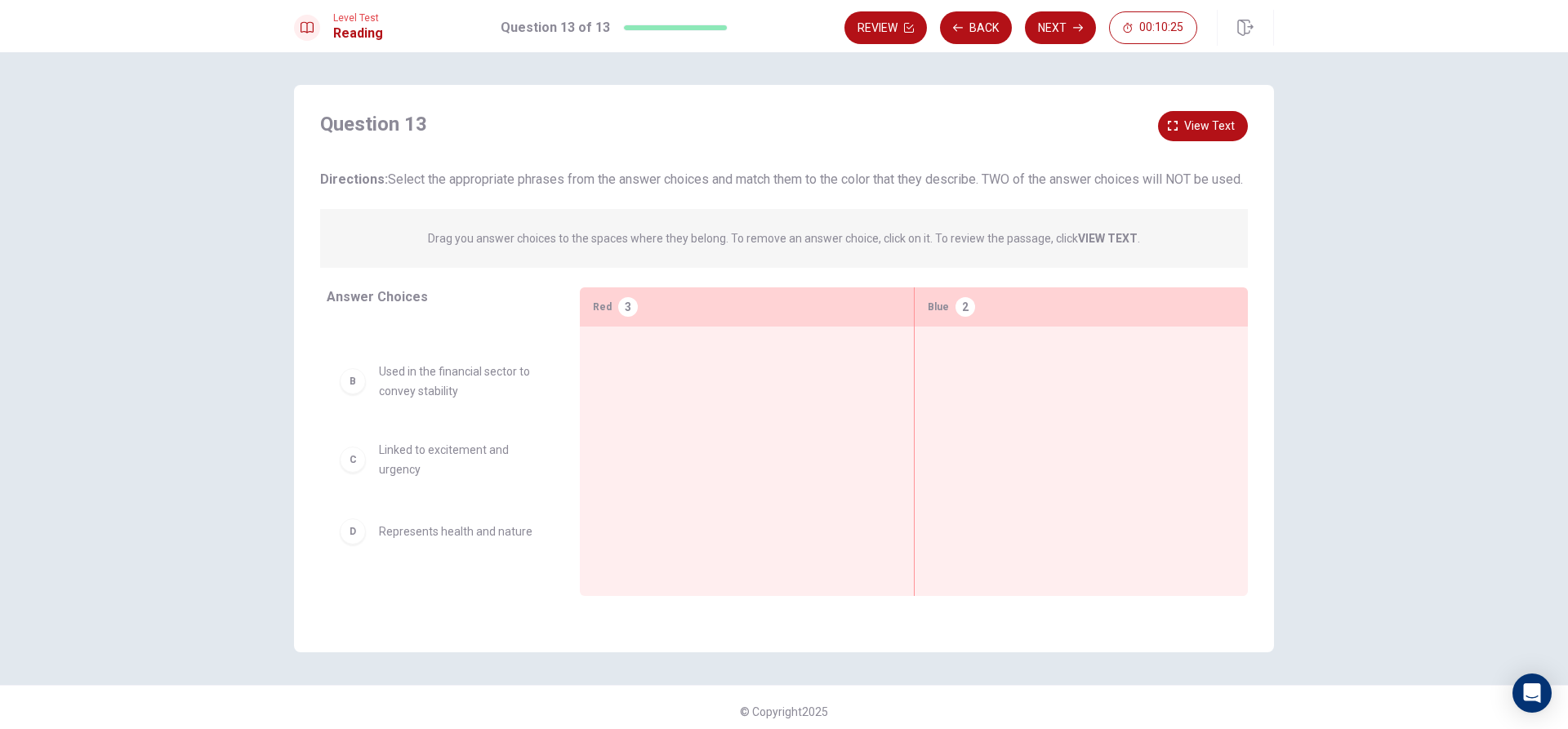
scroll to position [0, 0]
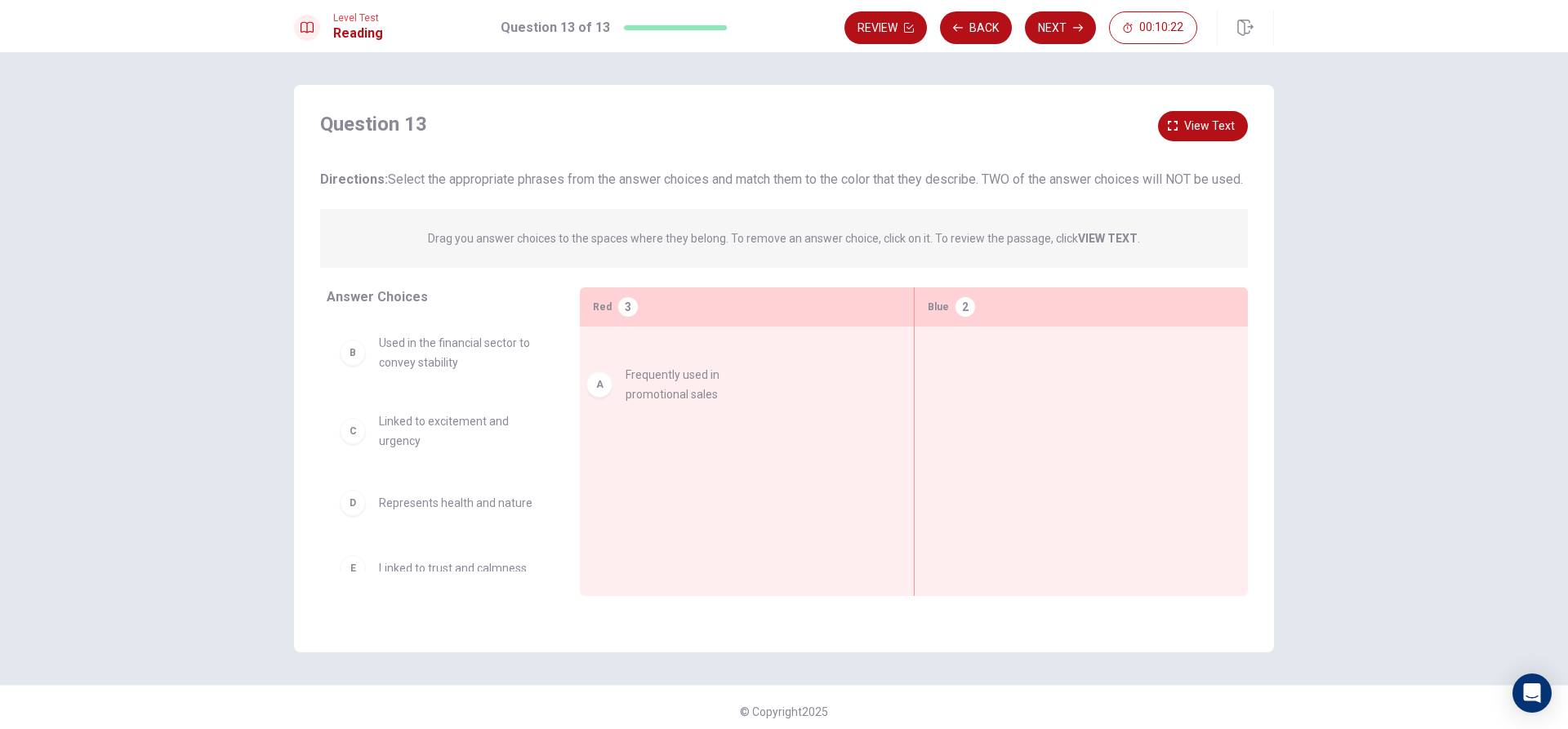
drag, startPoint x: 478, startPoint y: 386, endPoint x: 708, endPoint y: 392, distance: 230.1
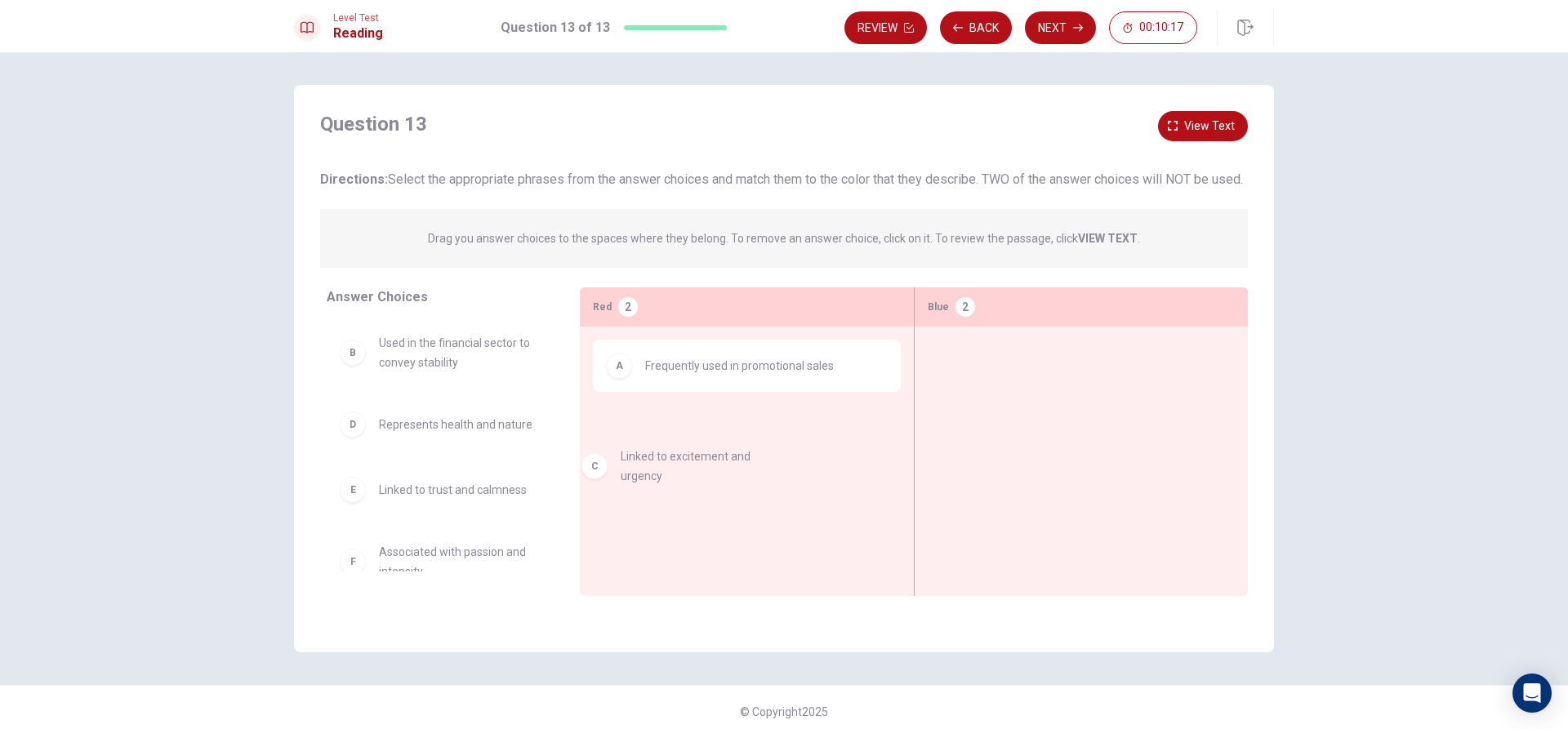
drag, startPoint x: 459, startPoint y: 457, endPoint x: 716, endPoint y: 478, distance: 257.9
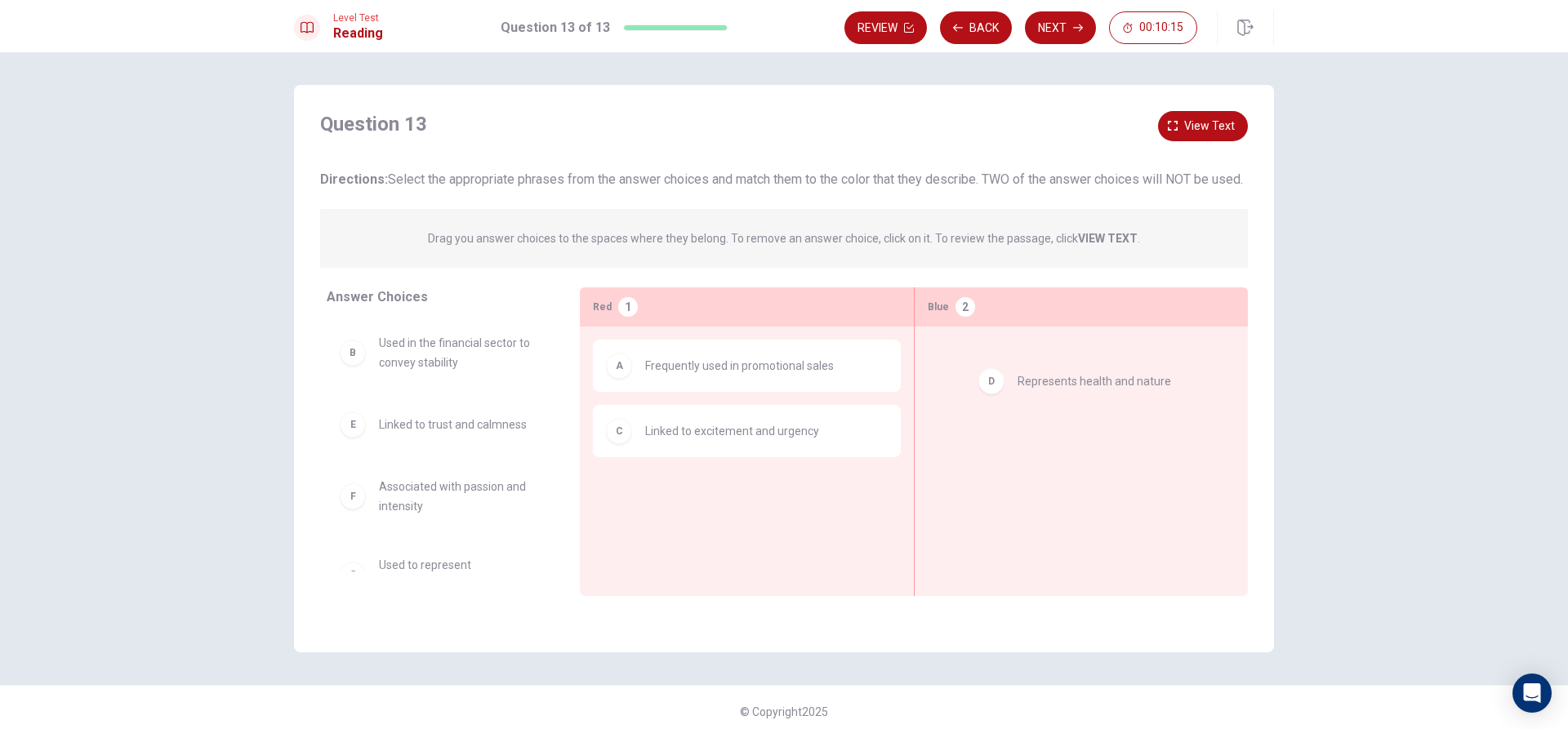
drag, startPoint x: 490, startPoint y: 447, endPoint x: 1129, endPoint y: 386, distance: 641.9
drag, startPoint x: 1012, startPoint y: 401, endPoint x: 420, endPoint y: 441, distance: 593.3
drag, startPoint x: 494, startPoint y: 522, endPoint x: 730, endPoint y: 533, distance: 236.3
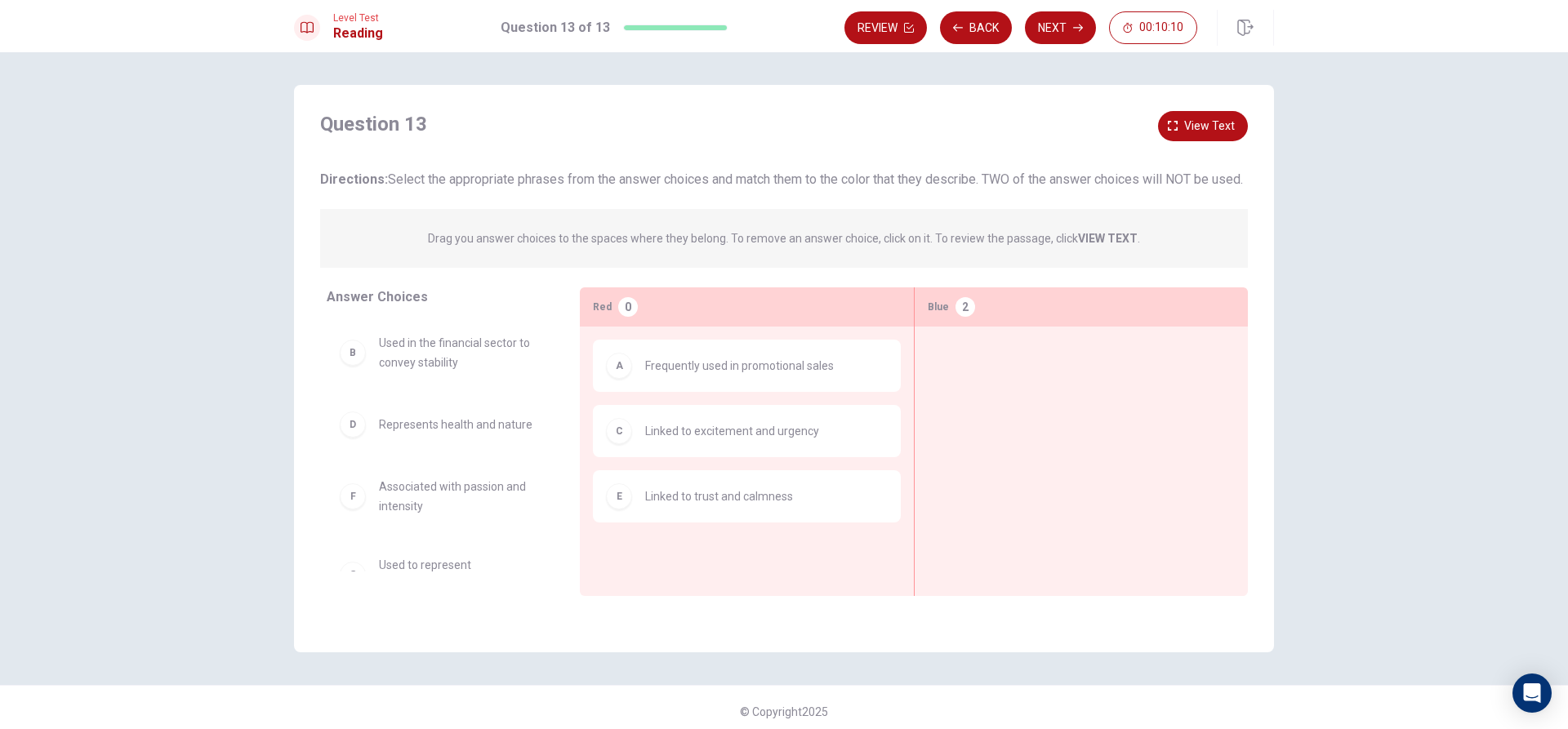
click at [716, 503] on div "E Linked to trust and calmness" at bounding box center [747, 496] width 308 height 53
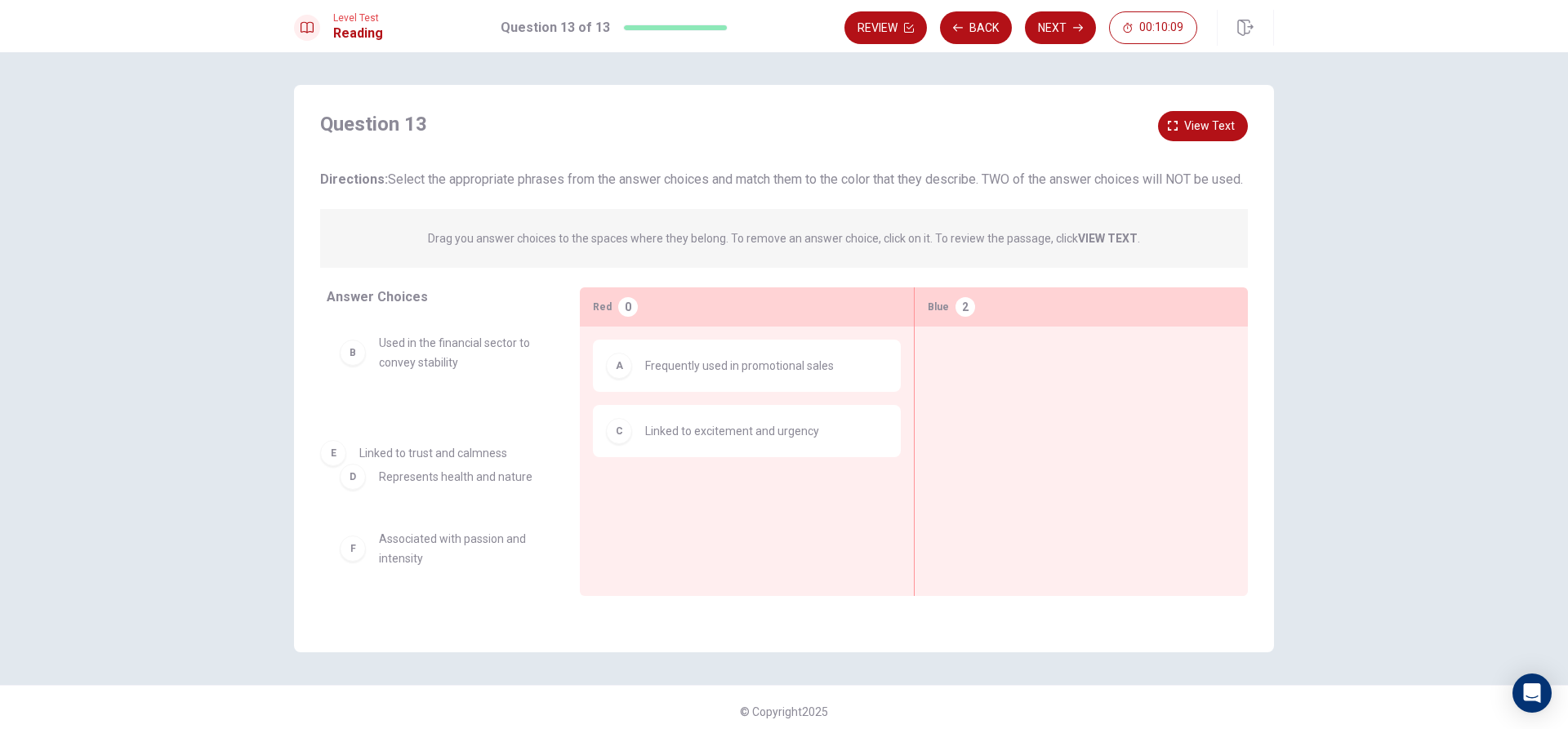
drag, startPoint x: 705, startPoint y: 512, endPoint x: 403, endPoint y: 438, distance: 310.9
drag, startPoint x: 511, startPoint y: 509, endPoint x: 929, endPoint y: 372, distance: 439.9
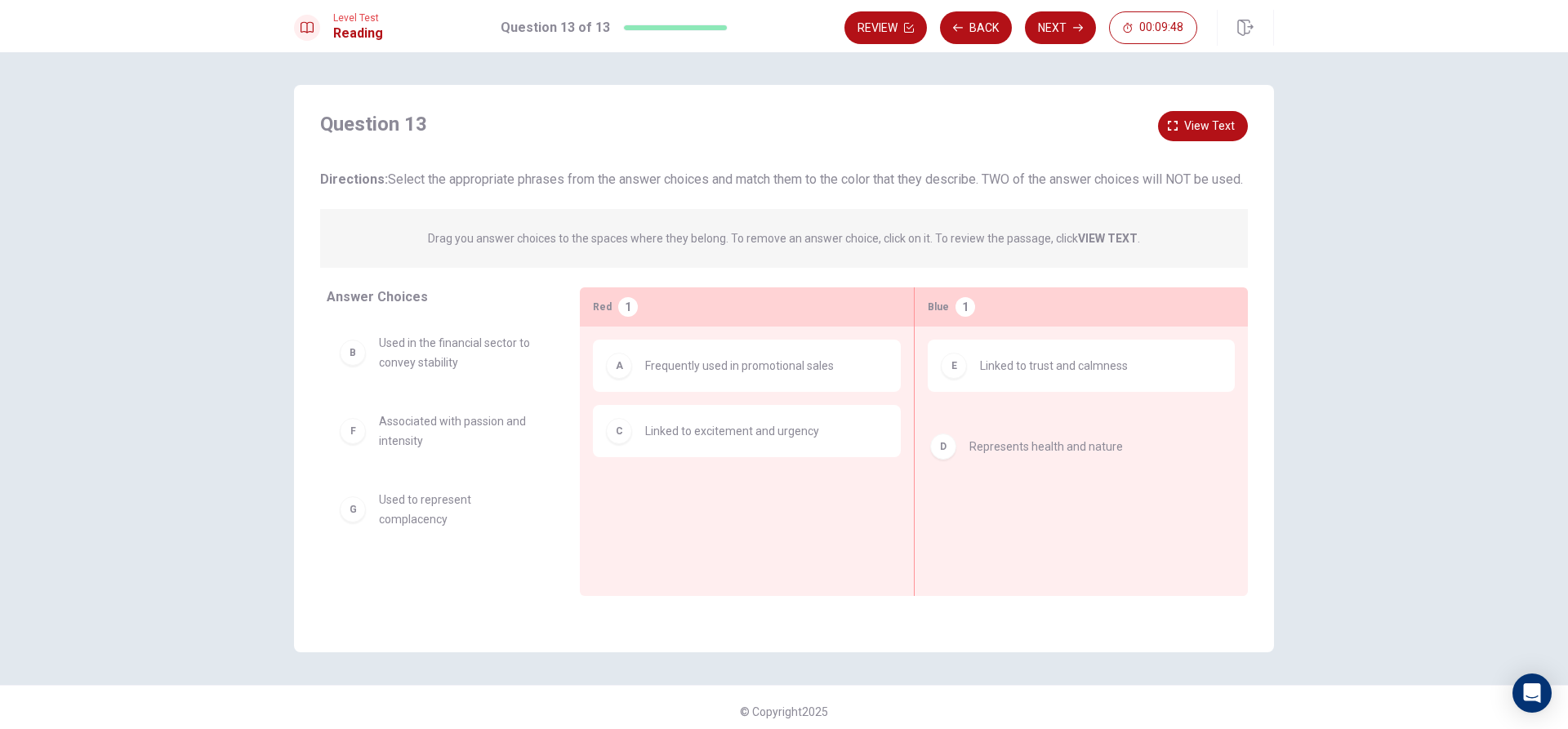
drag, startPoint x: 464, startPoint y: 454, endPoint x: 1057, endPoint y: 450, distance: 593.0
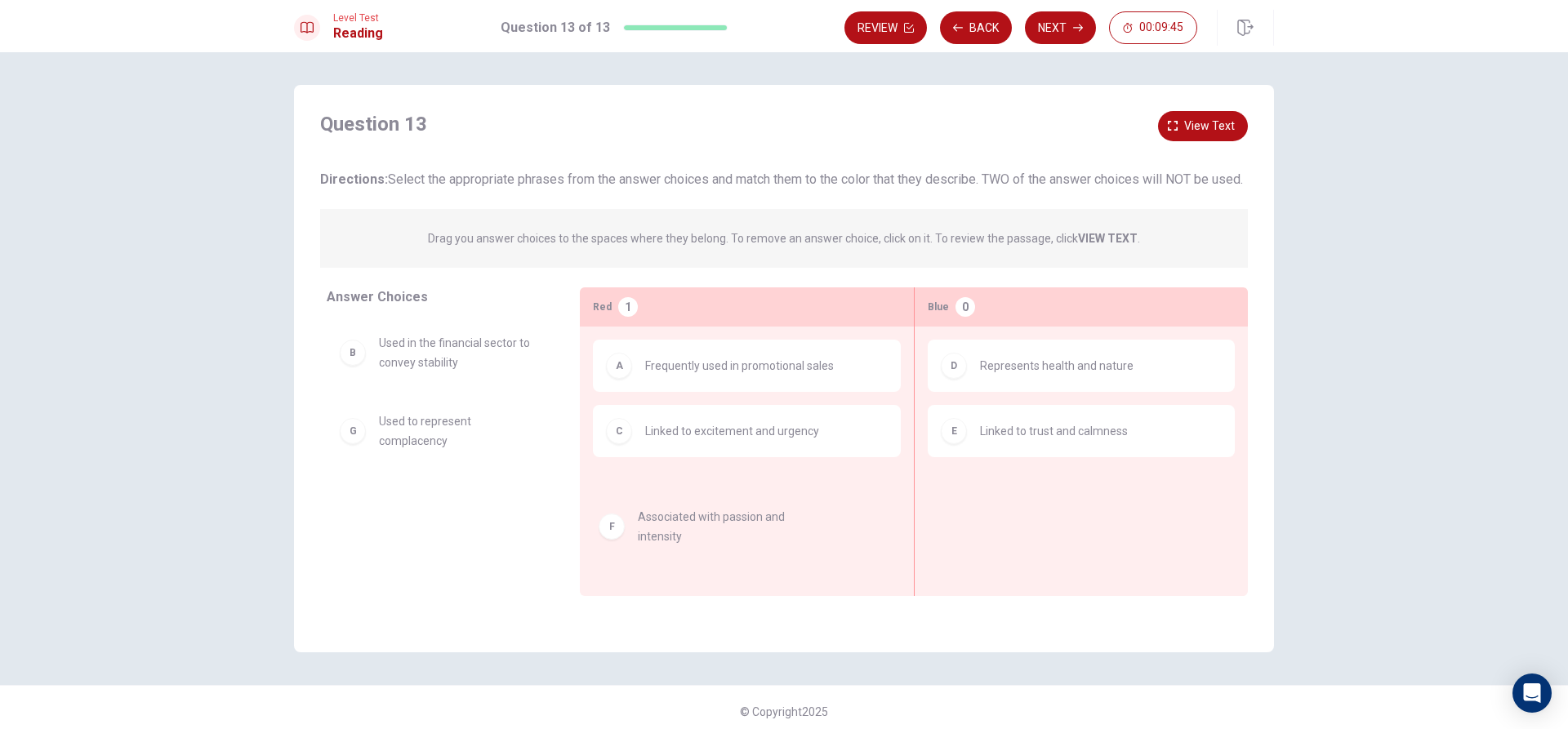
drag, startPoint x: 449, startPoint y: 462, endPoint x: 717, endPoint y: 544, distance: 280.3
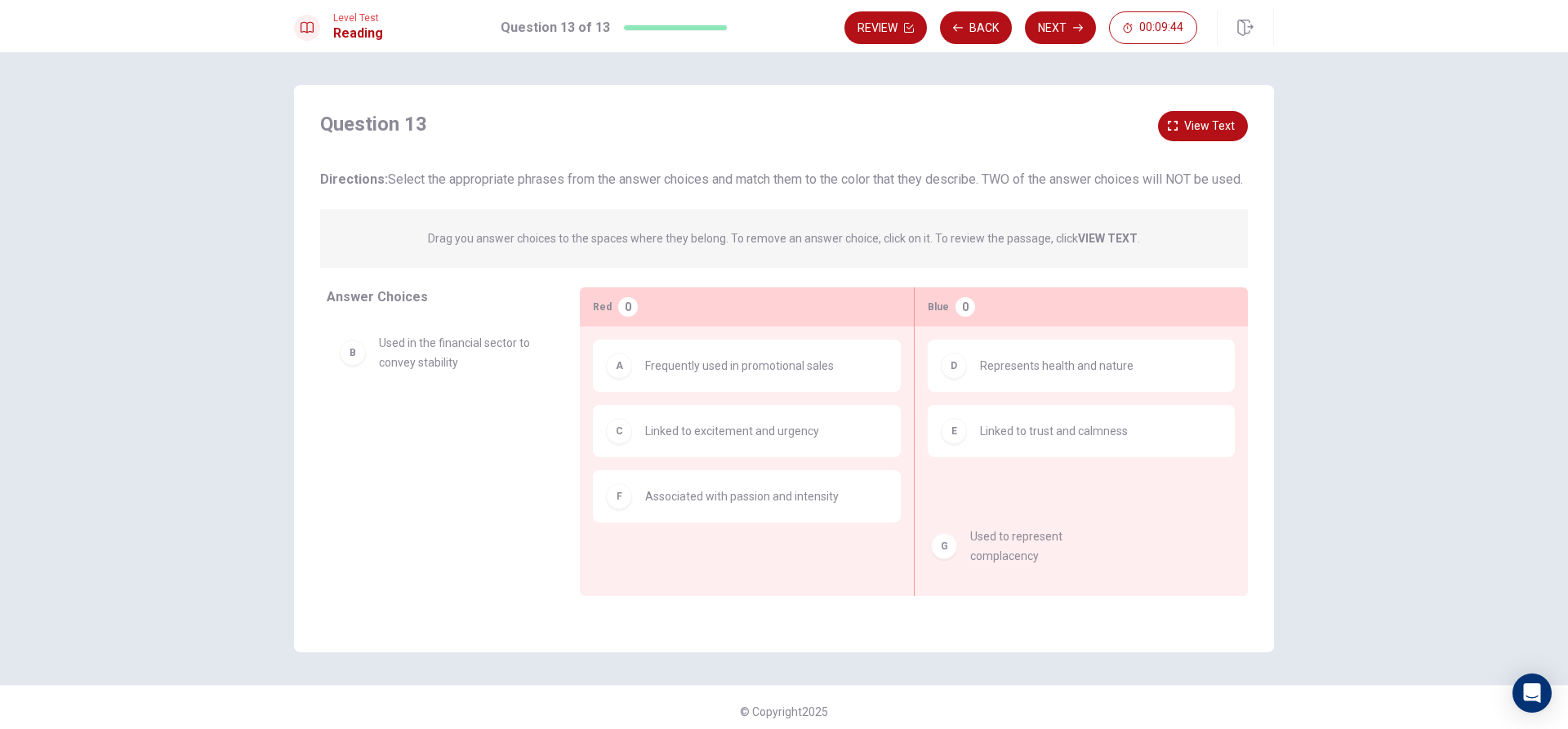
drag, startPoint x: 514, startPoint y: 456, endPoint x: 1106, endPoint y: 544, distance: 598.5
drag, startPoint x: 424, startPoint y: 443, endPoint x: 1095, endPoint y: 499, distance: 673.3
drag, startPoint x: 622, startPoint y: 488, endPoint x: 1154, endPoint y: 511, distance: 532.5
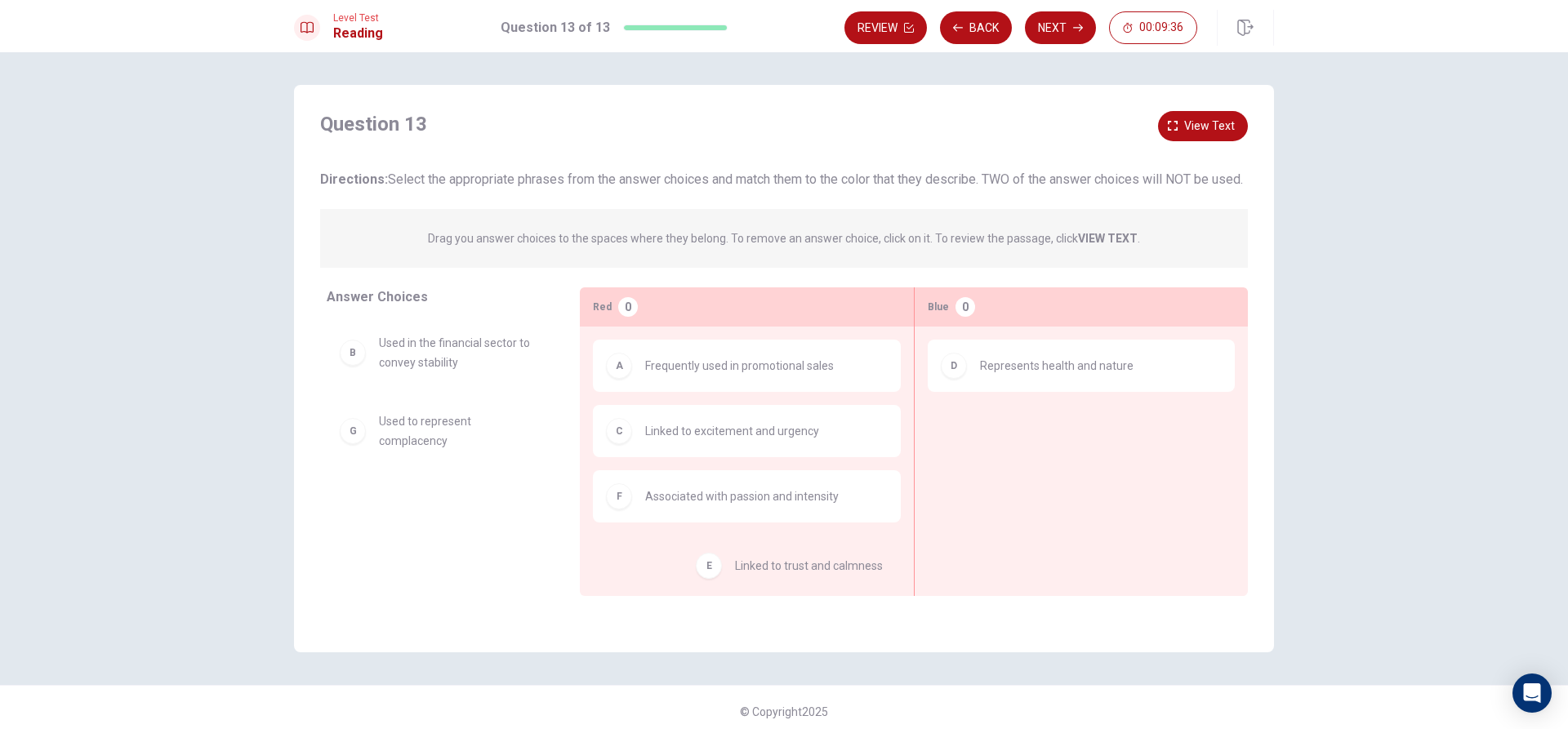
drag, startPoint x: 1060, startPoint y: 446, endPoint x: 816, endPoint y: 570, distance: 273.7
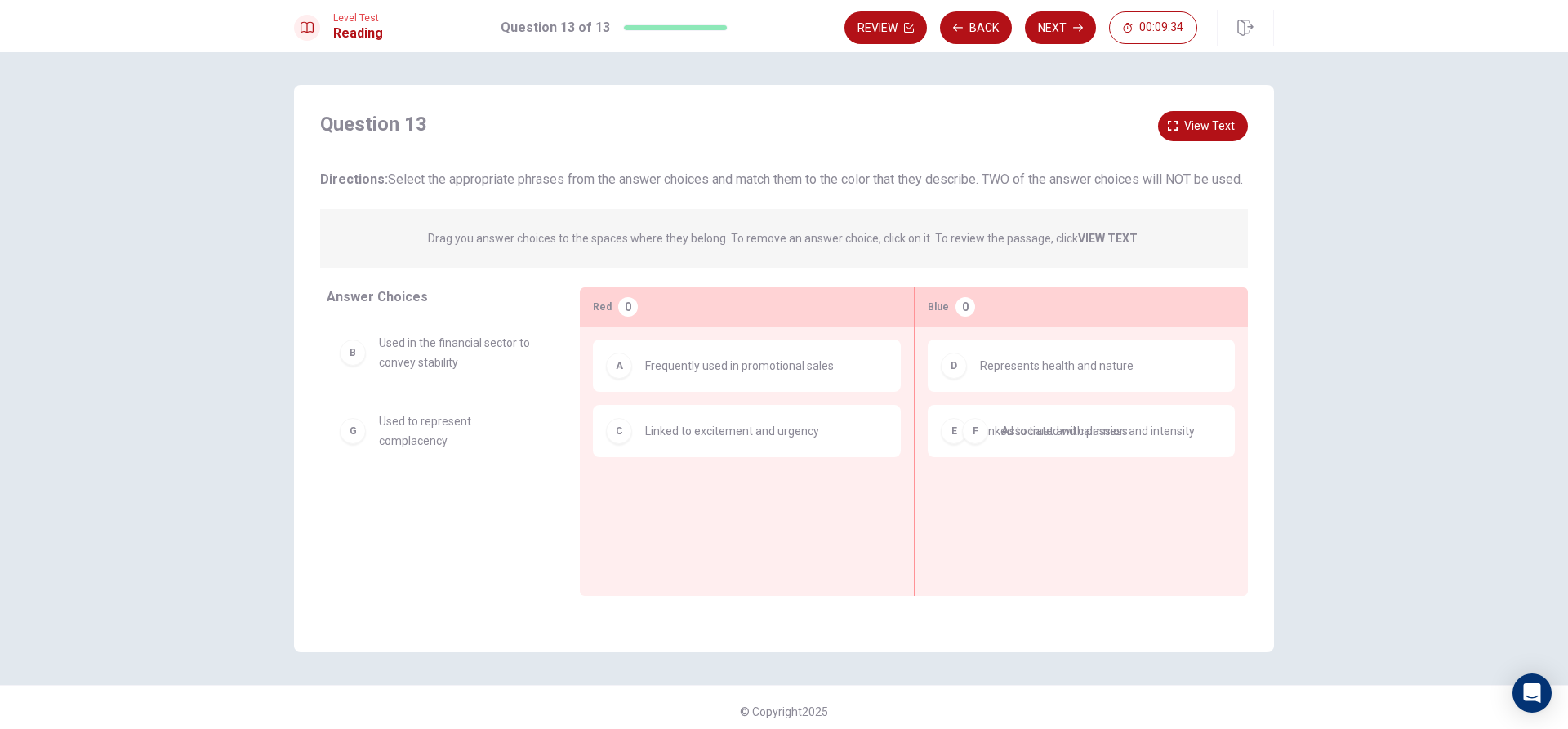
drag, startPoint x: 780, startPoint y: 505, endPoint x: 1142, endPoint y: 422, distance: 371.4
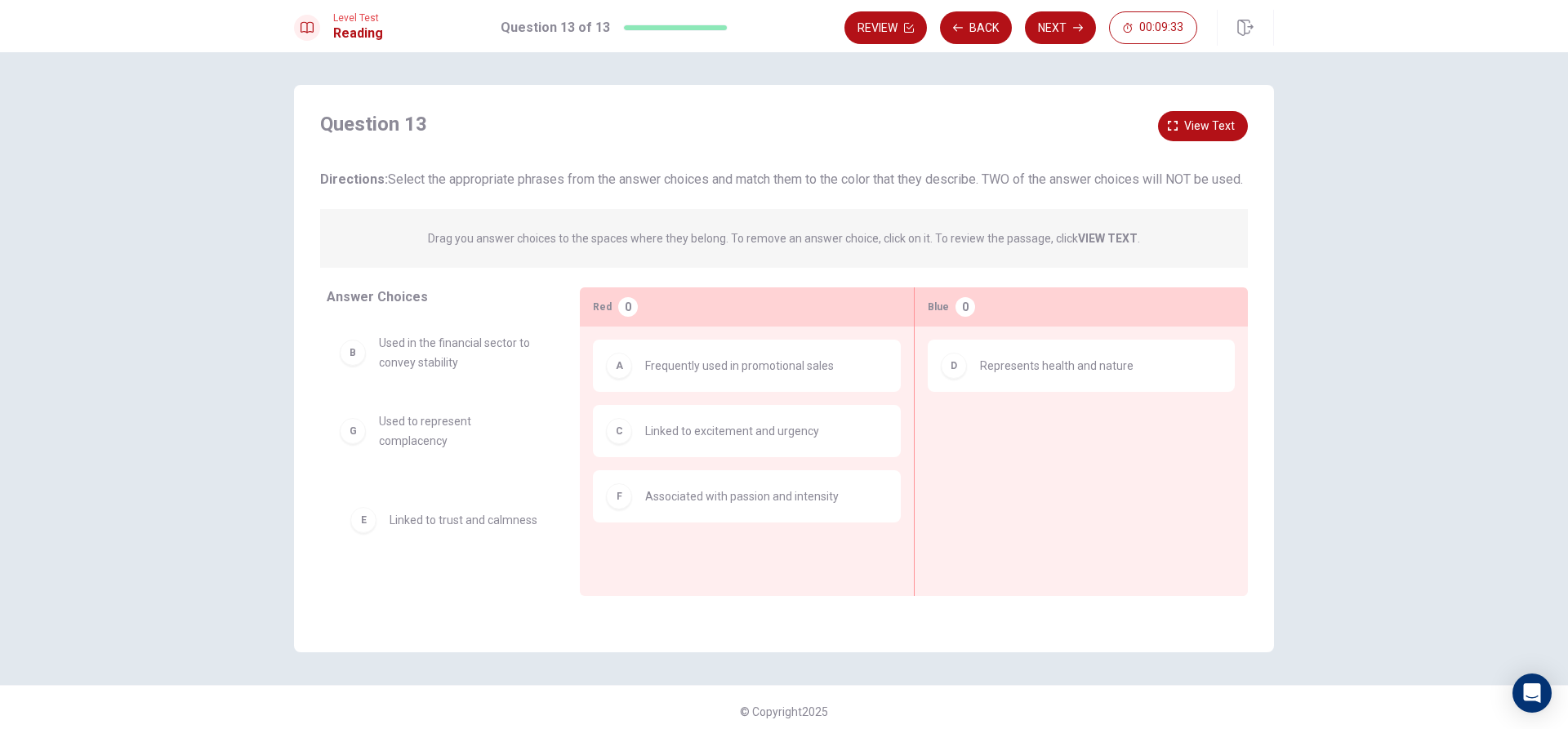
drag, startPoint x: 1074, startPoint y: 457, endPoint x: 550, endPoint y: 512, distance: 526.9
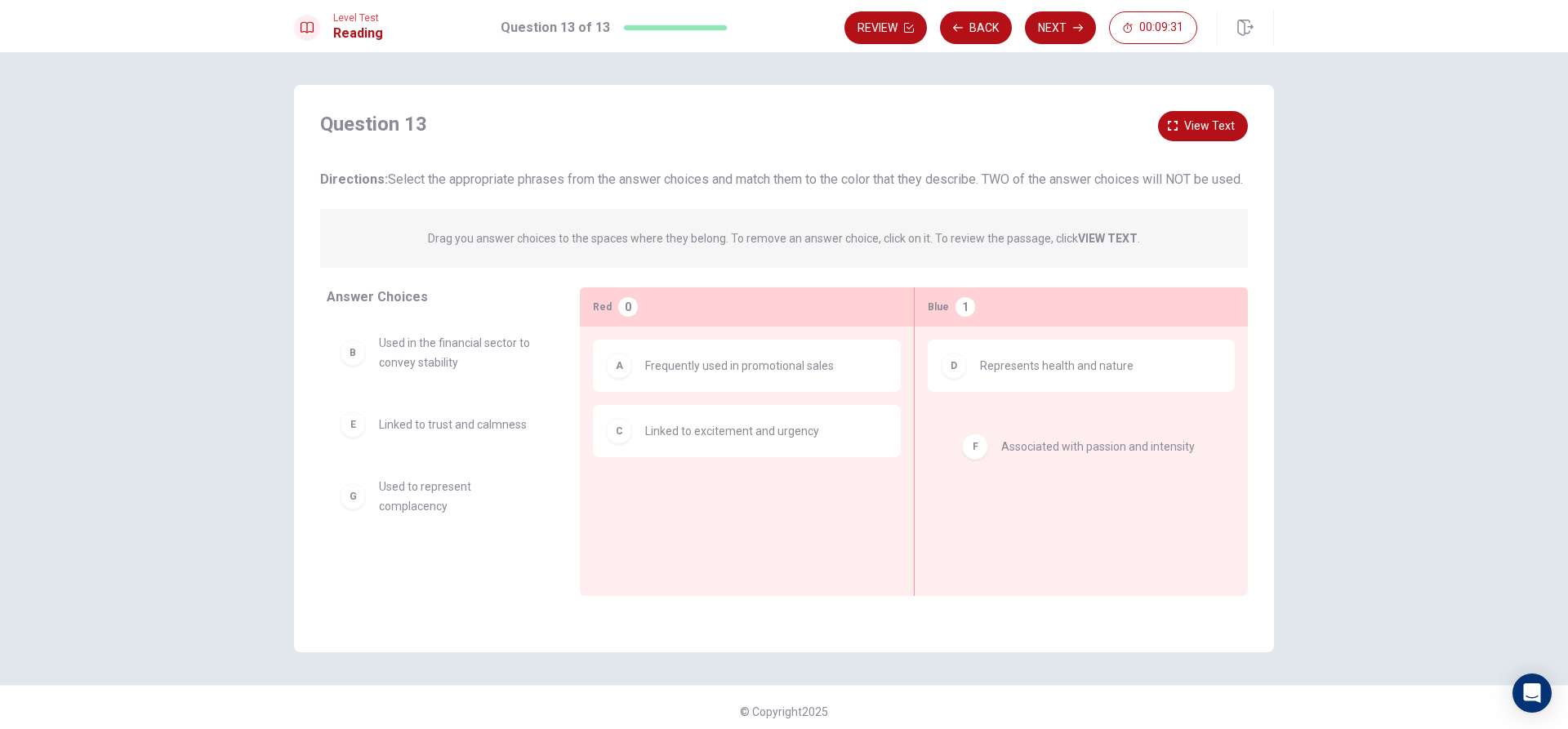
drag, startPoint x: 653, startPoint y: 519, endPoint x: 1017, endPoint y: 450, distance: 370.5
drag, startPoint x: 1017, startPoint y: 448, endPoint x: 713, endPoint y: 523, distance: 313.1
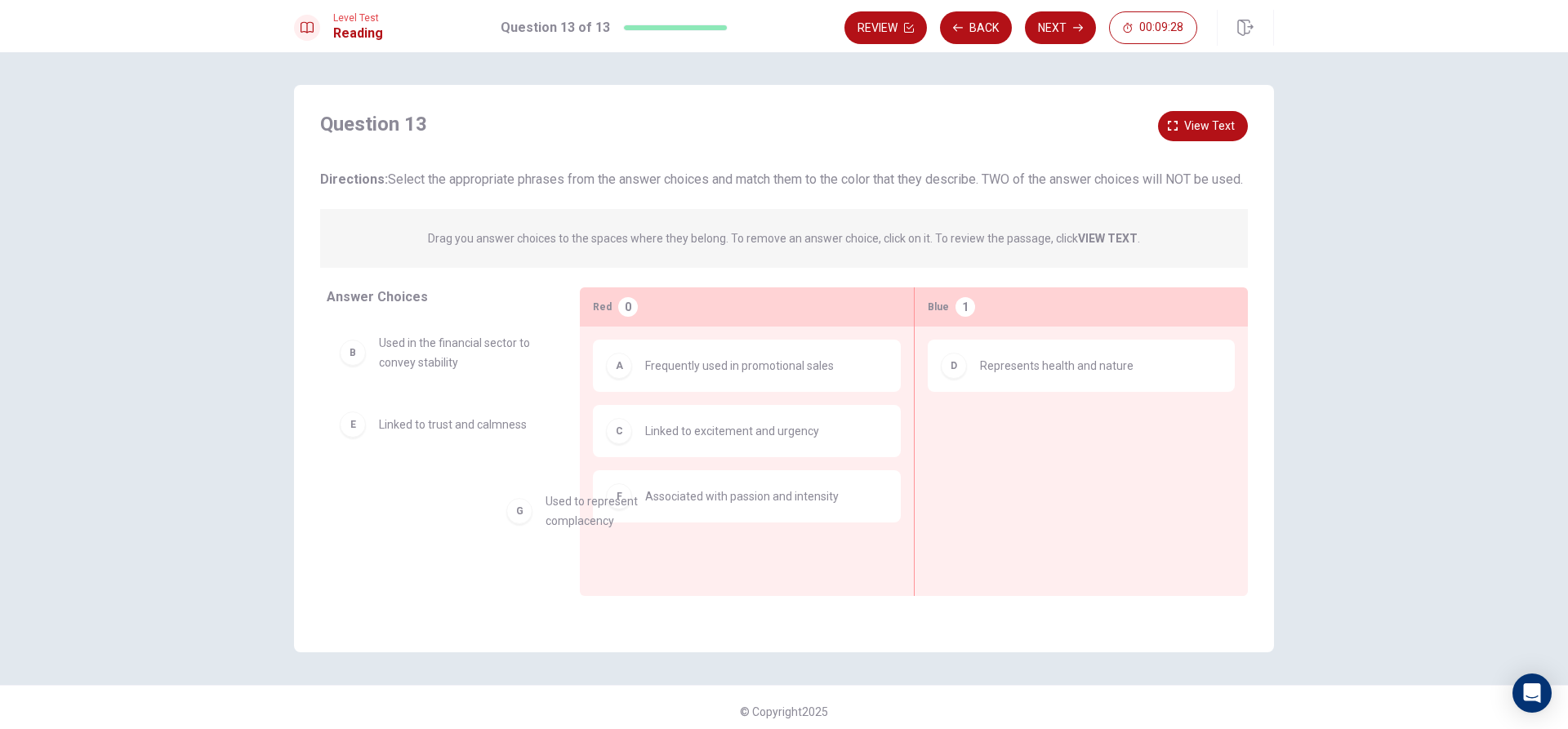
drag, startPoint x: 513, startPoint y: 518, endPoint x: 519, endPoint y: 496, distance: 22.8
drag, startPoint x: 510, startPoint y: 438, endPoint x: 1126, endPoint y: 447, distance: 616.1
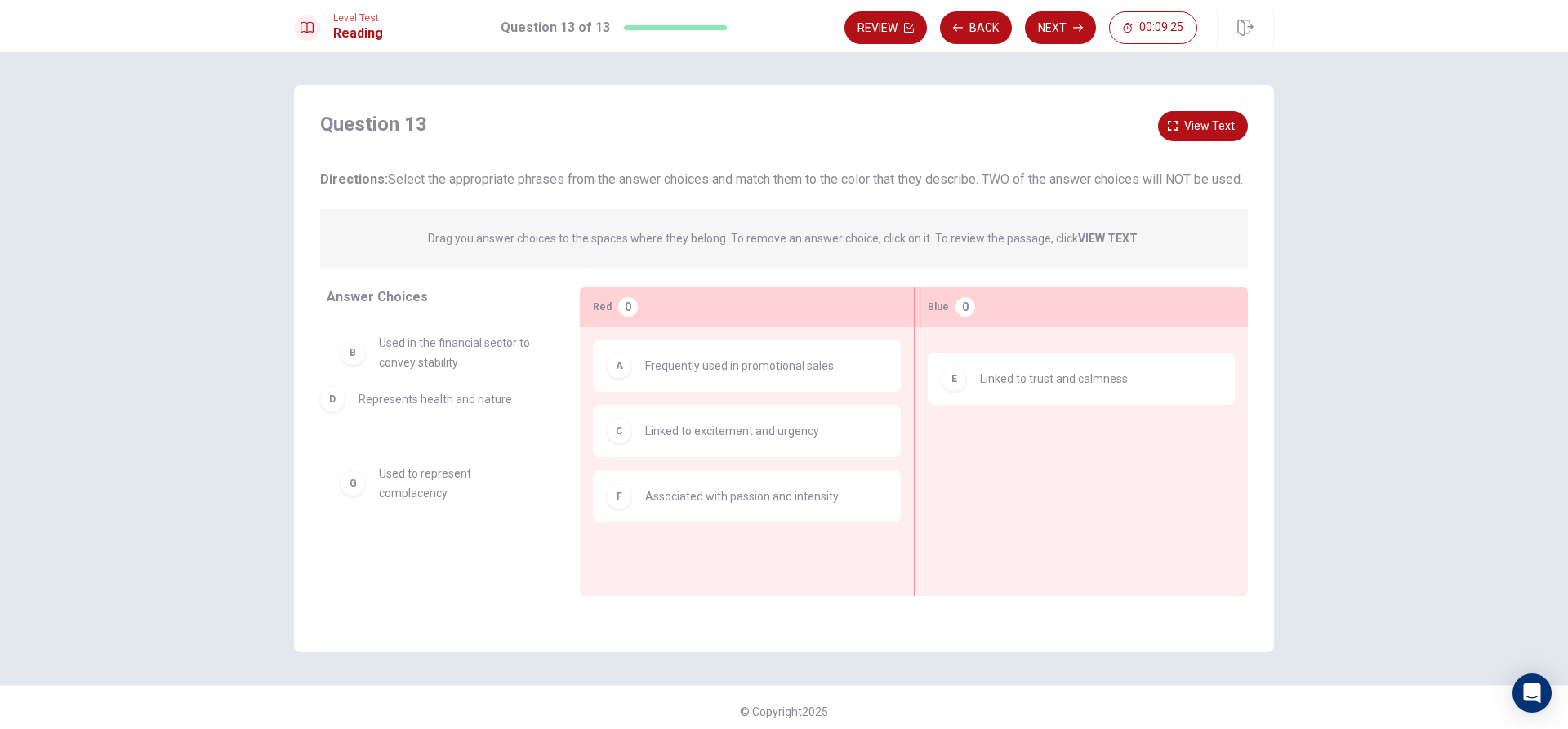
drag, startPoint x: 1055, startPoint y: 401, endPoint x: 427, endPoint y: 412, distance: 628.1
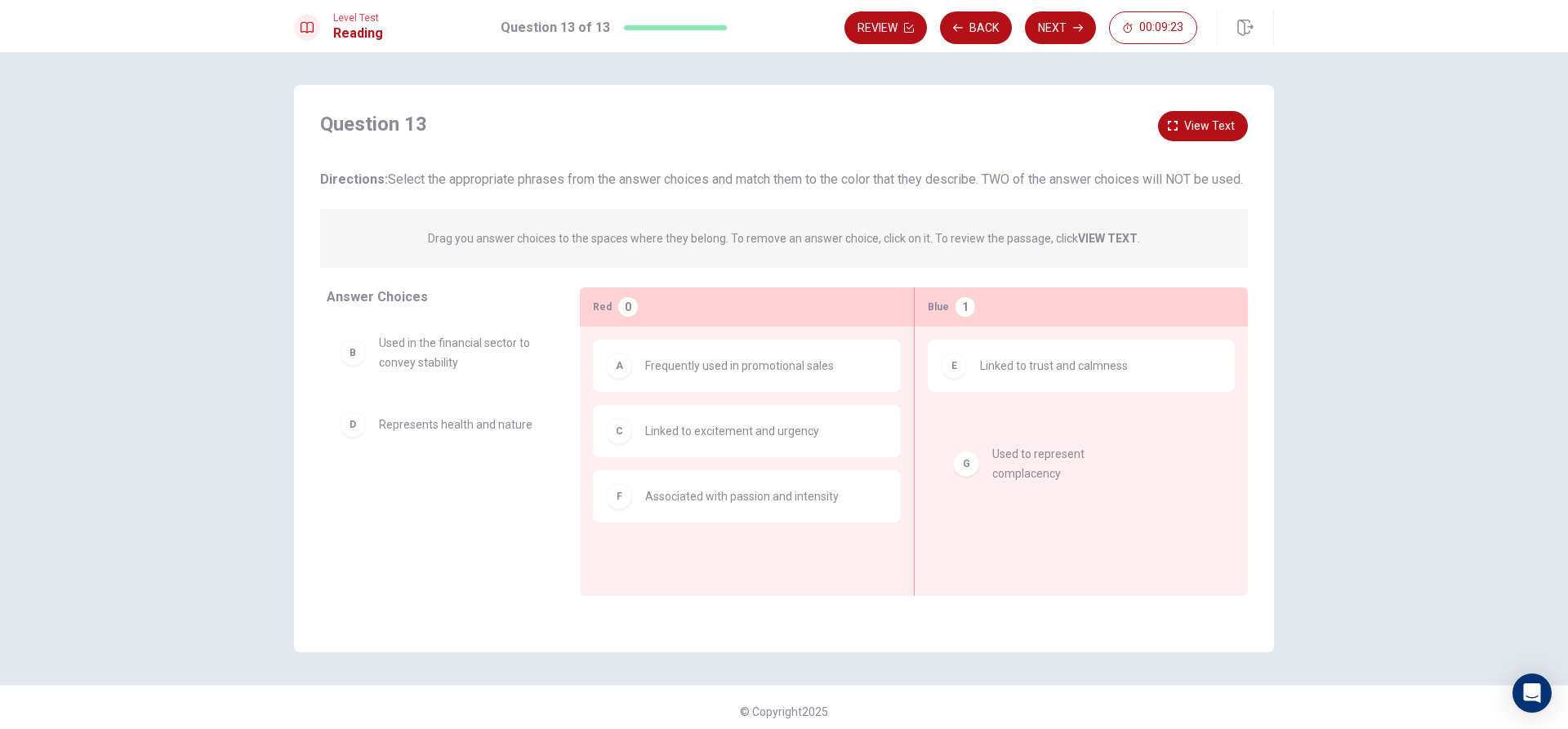
drag, startPoint x: 480, startPoint y: 511, endPoint x: 1104, endPoint y: 460, distance: 626.1
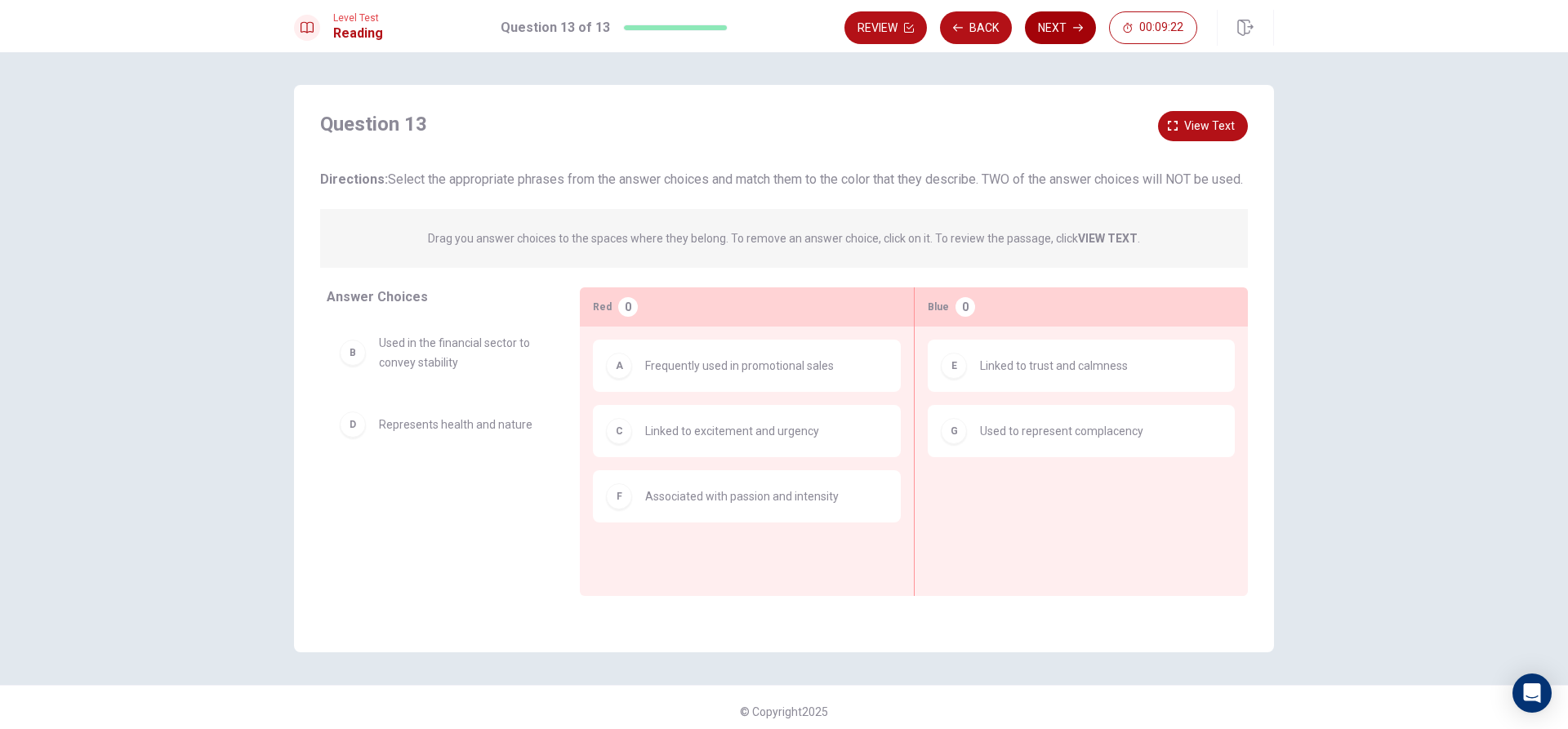
click at [1063, 21] on button "Next" at bounding box center [1060, 28] width 71 height 33
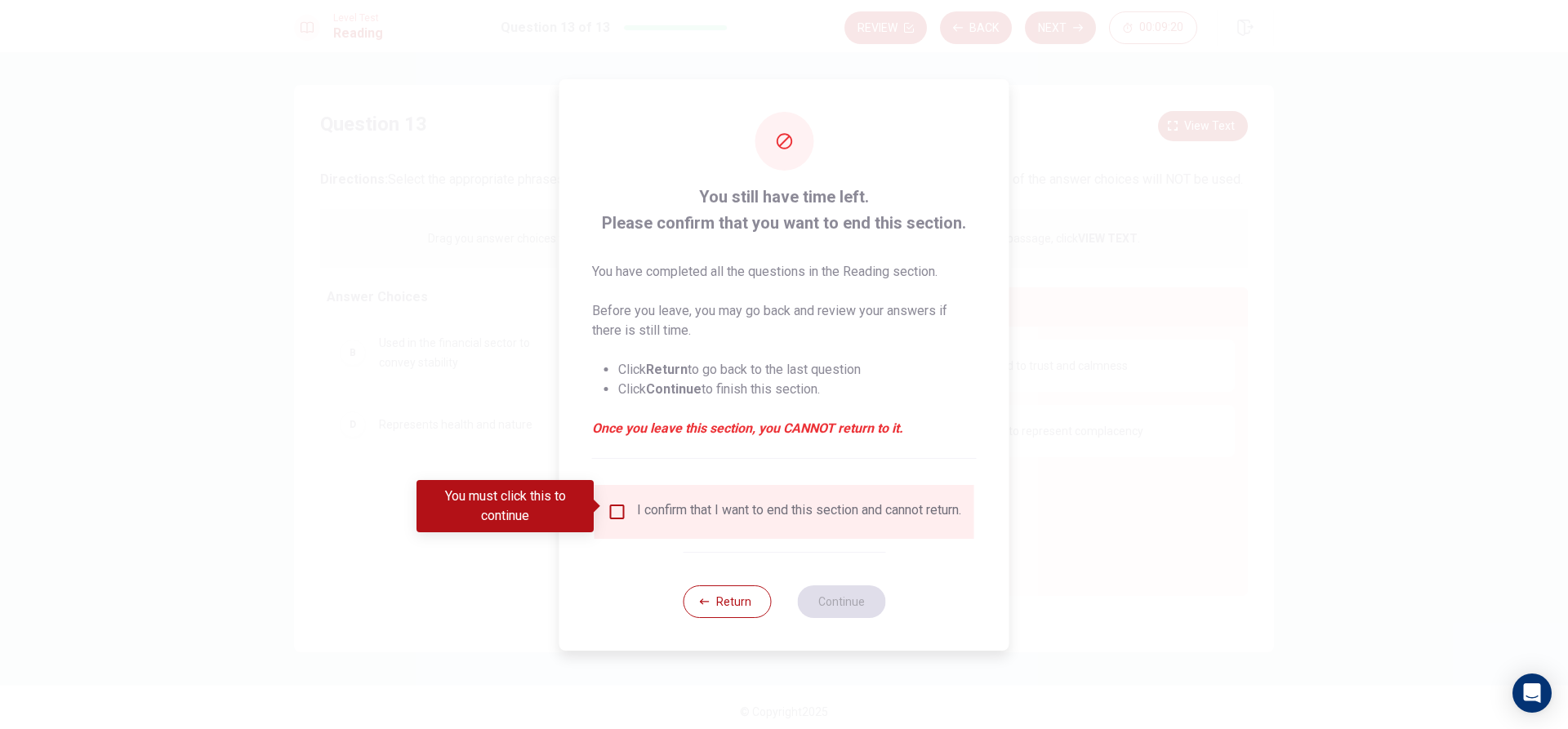
click at [607, 507] on input "You must click this to continue" at bounding box center [617, 511] width 19 height 19
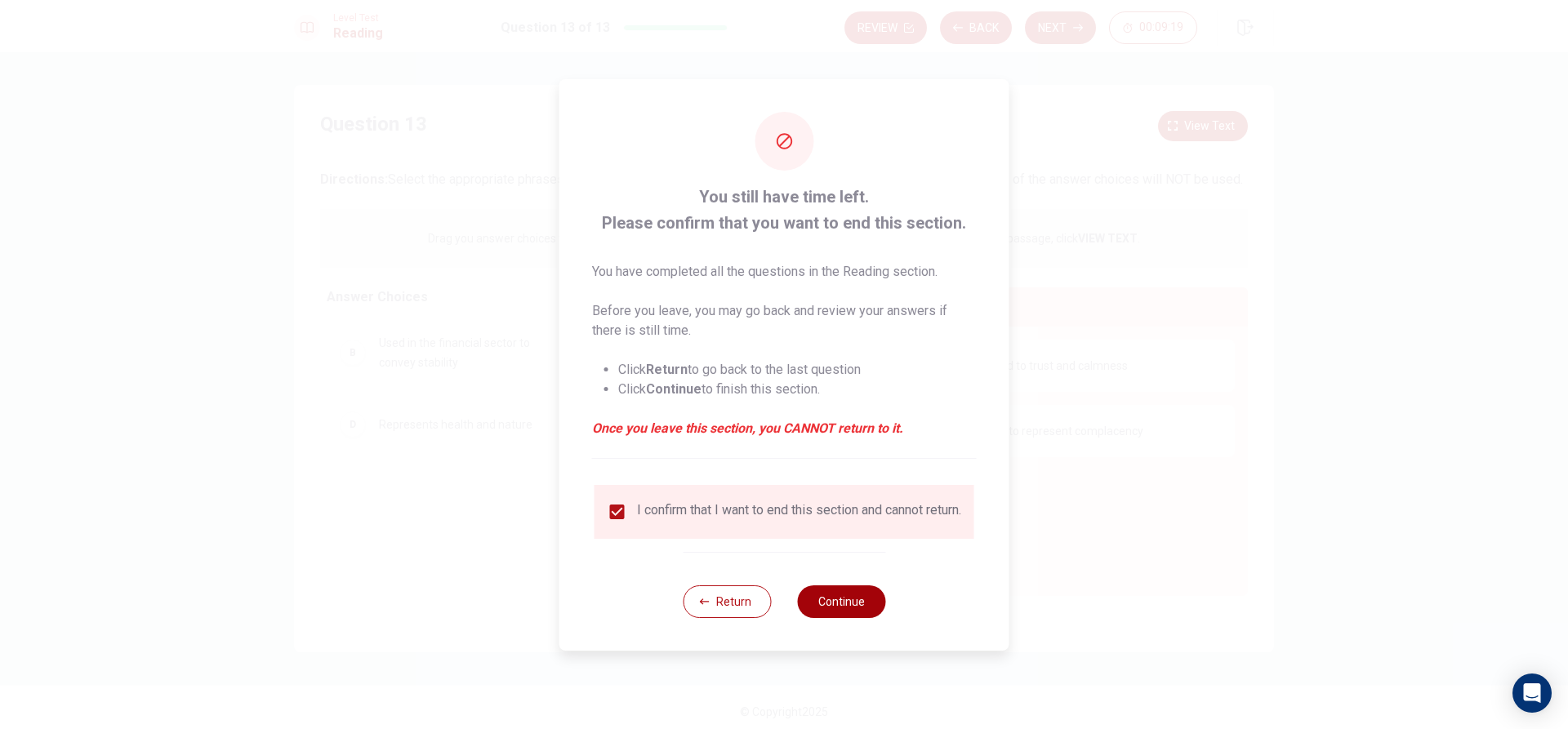
click at [870, 595] on button "Continue" at bounding box center [841, 601] width 89 height 33
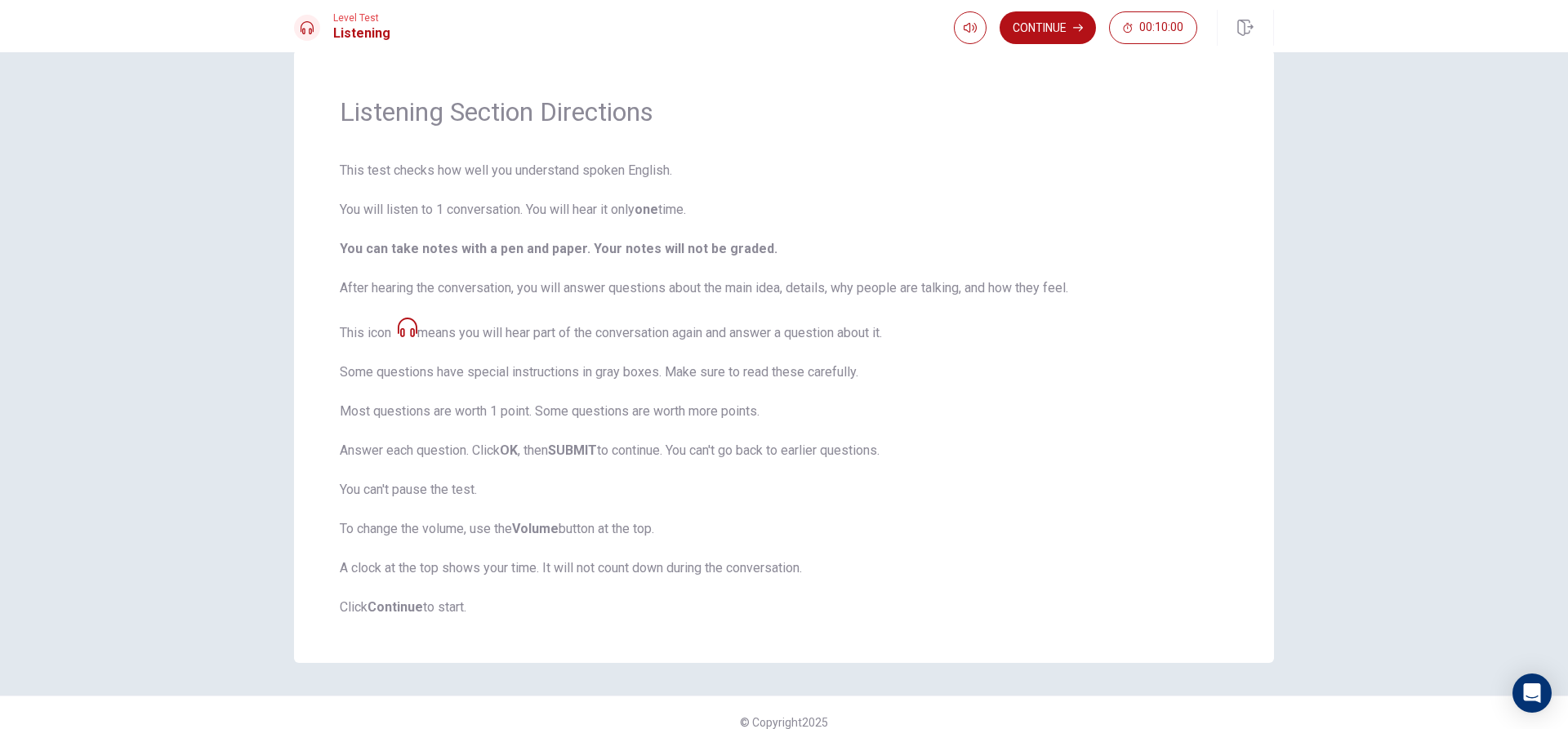
scroll to position [54, 0]
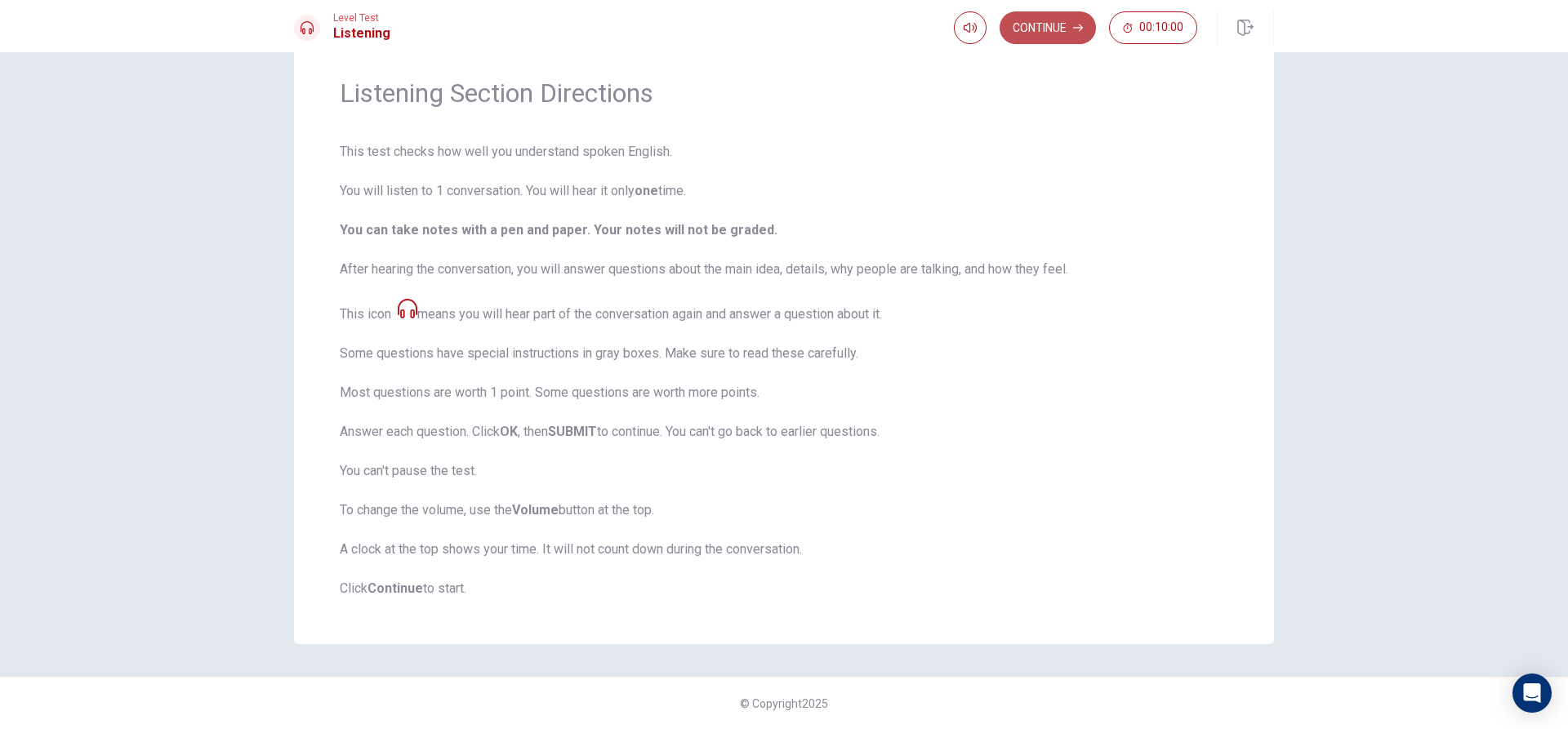
click at [1043, 22] on button "Continue" at bounding box center [1048, 28] width 96 height 33
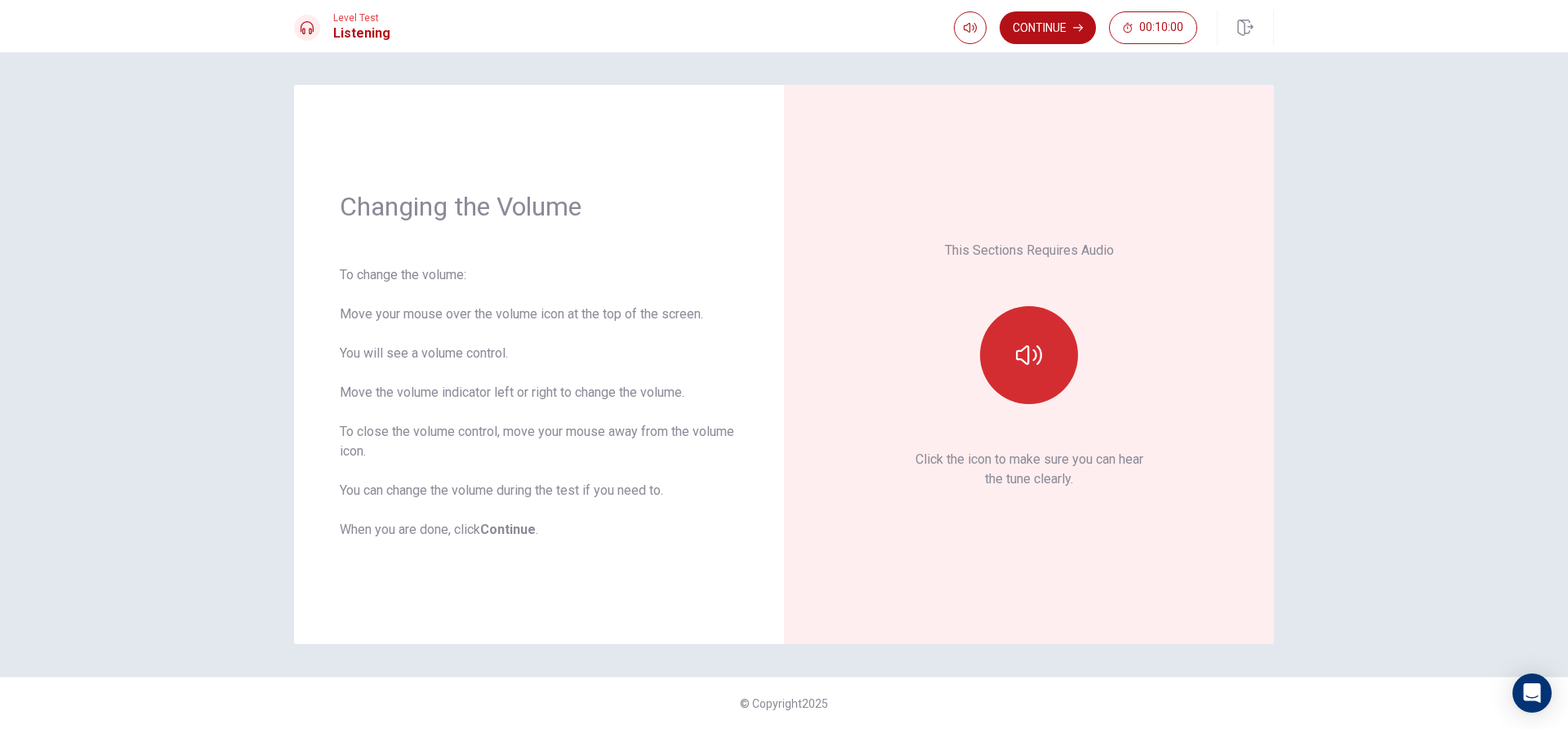
click at [1016, 373] on button "button" at bounding box center [1028, 355] width 98 height 98
click at [1045, 24] on button "Continue" at bounding box center [1048, 28] width 96 height 33
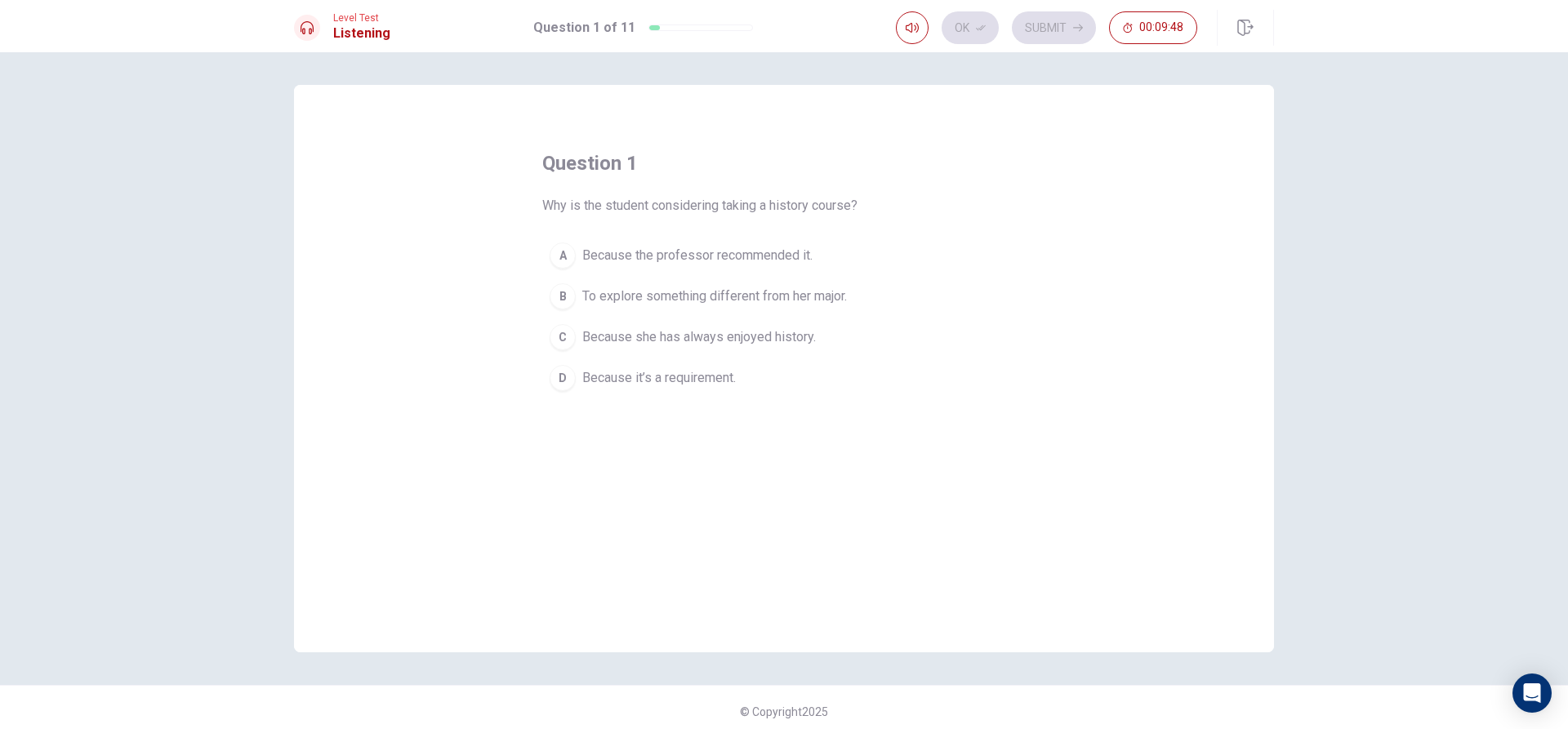
click at [731, 292] on span "To explore something different from her major." at bounding box center [714, 296] width 265 height 19
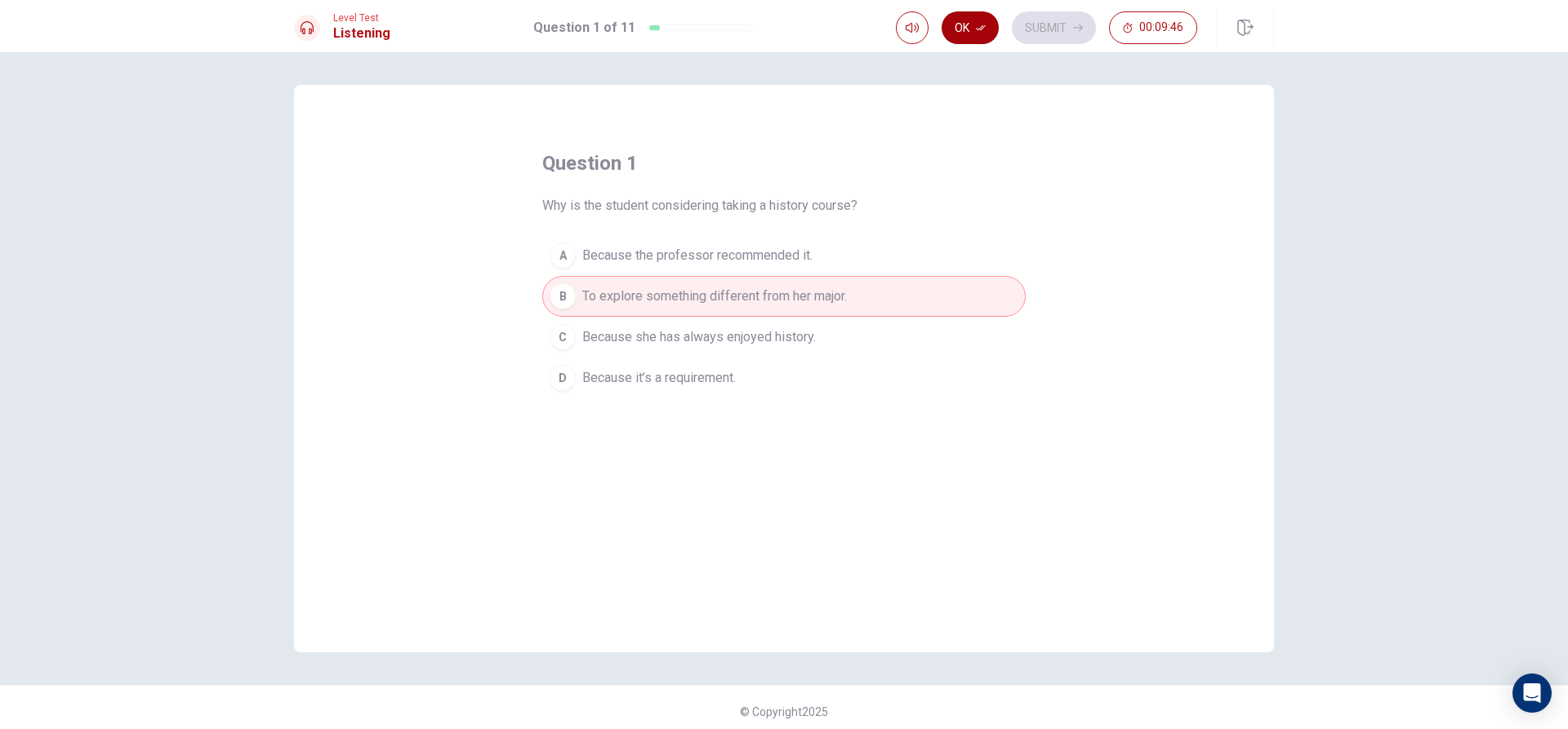
click at [967, 36] on button "Ok" at bounding box center [970, 28] width 57 height 33
click at [1032, 29] on button "Submit" at bounding box center [1053, 28] width 84 height 33
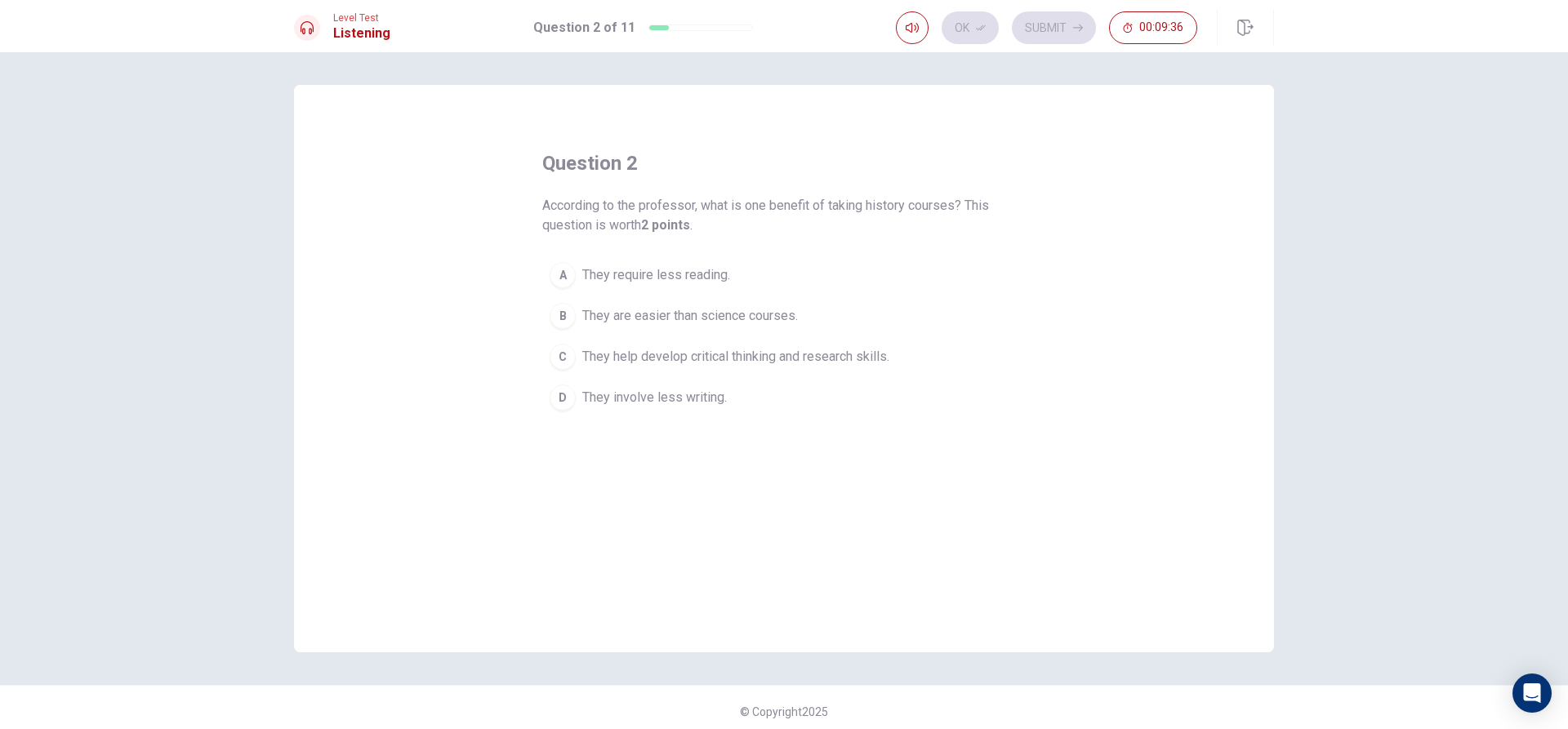
click at [753, 358] on span "They help develop critical thinking and research skills." at bounding box center [736, 357] width 307 height 19
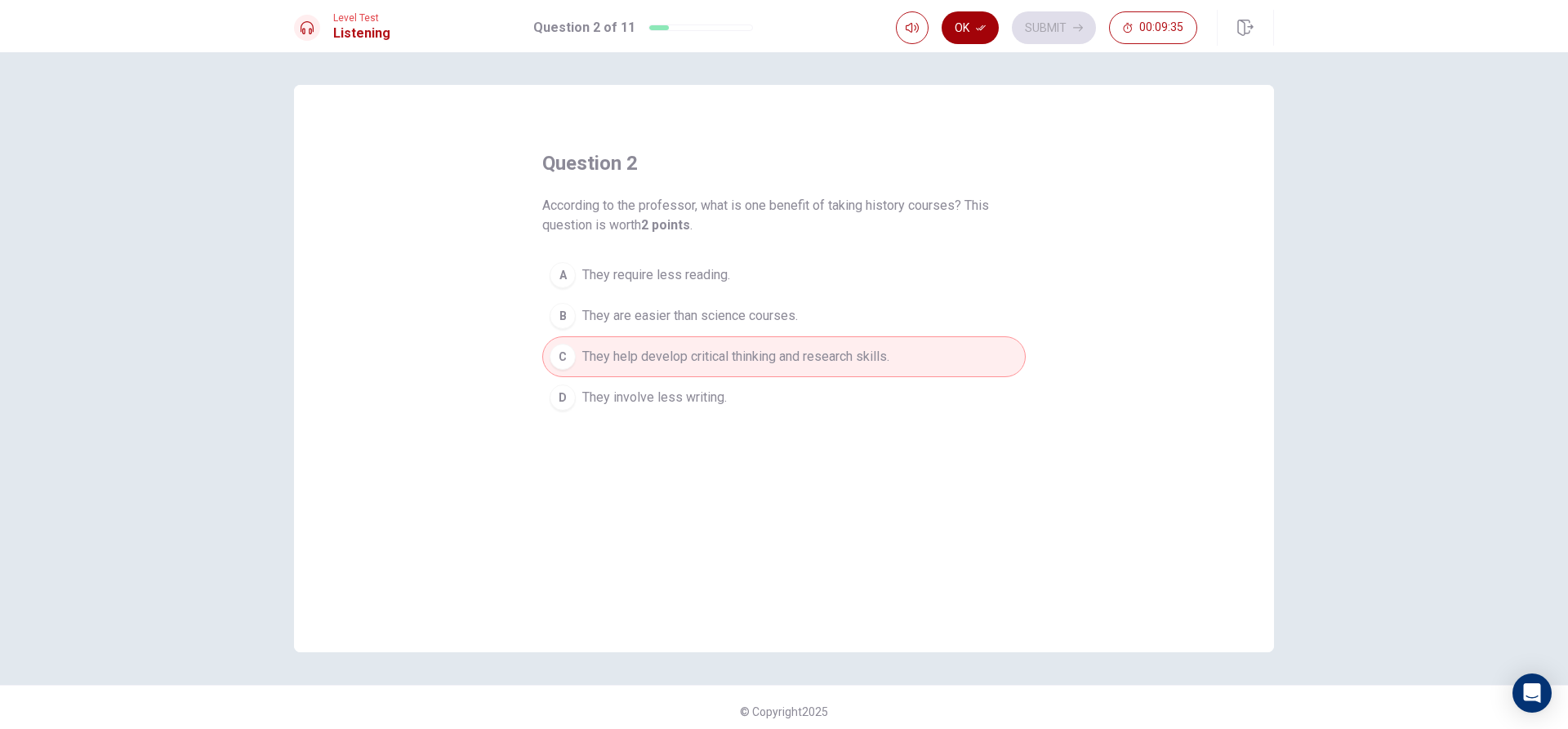
click at [956, 20] on button "Ok" at bounding box center [970, 28] width 57 height 33
click at [1068, 33] on button "Submit" at bounding box center [1053, 28] width 84 height 33
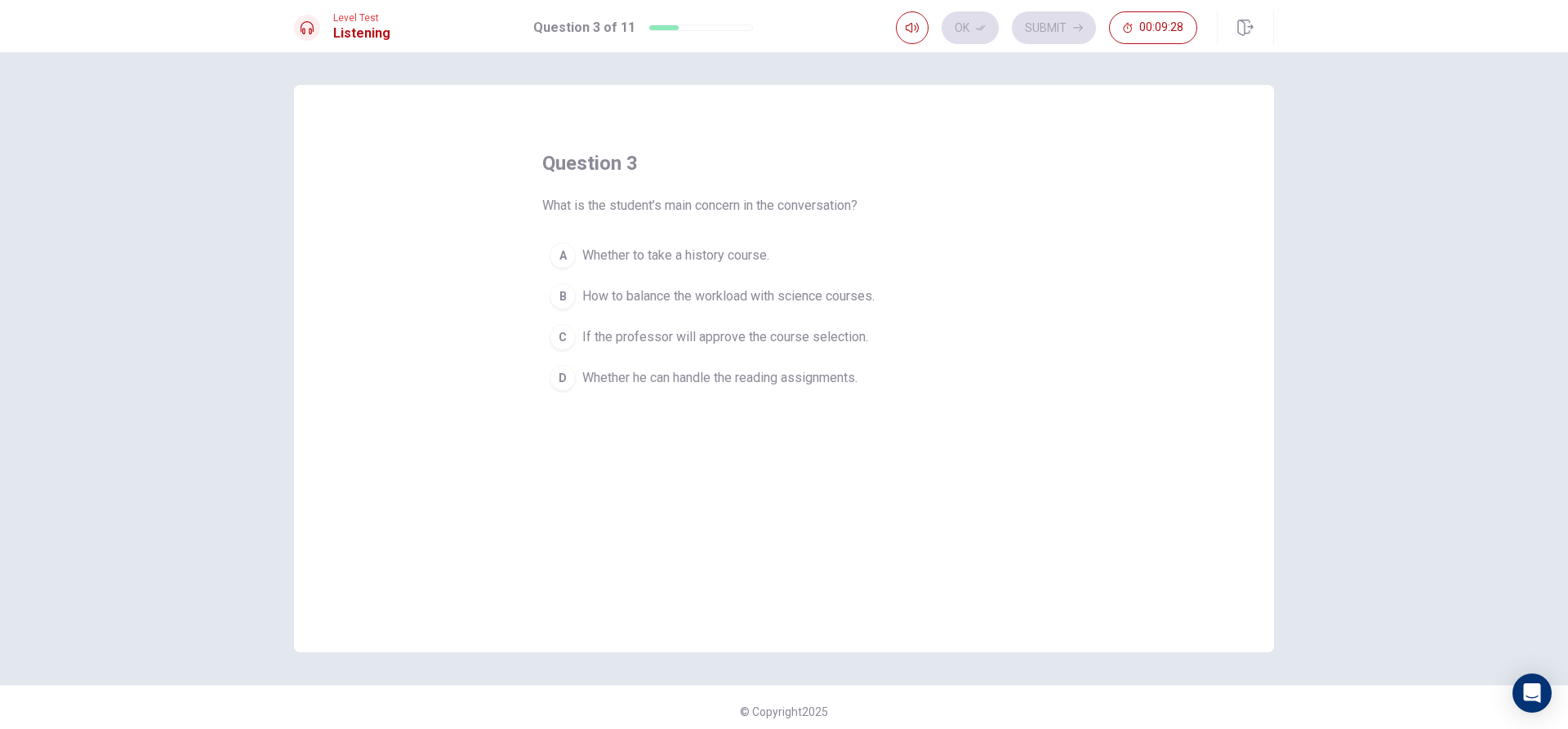
click at [781, 311] on button "B How to balance the workload with science courses." at bounding box center [784, 296] width 484 height 41
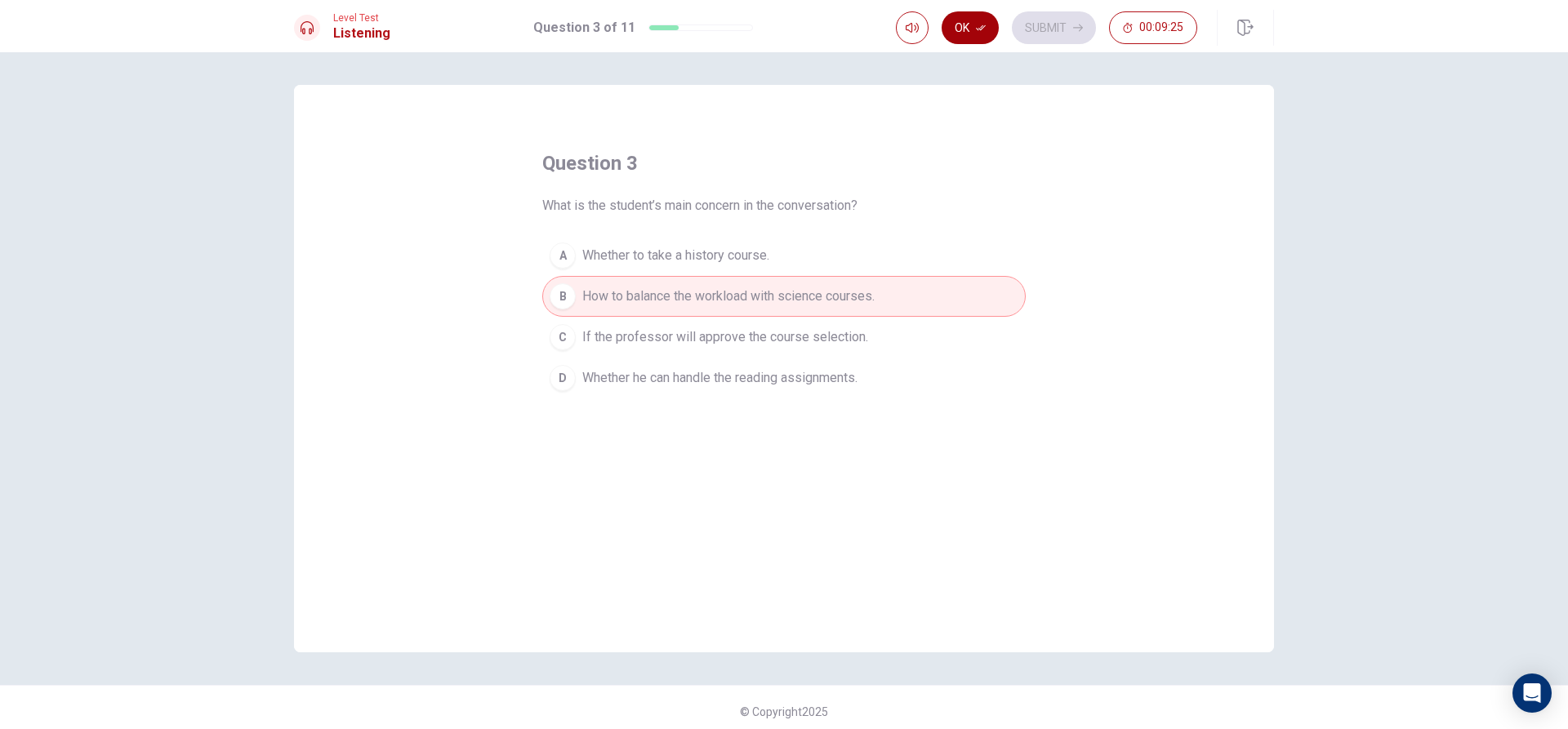
click at [957, 33] on button "Ok" at bounding box center [970, 28] width 57 height 33
click at [1062, 35] on button "Submit" at bounding box center [1053, 28] width 84 height 33
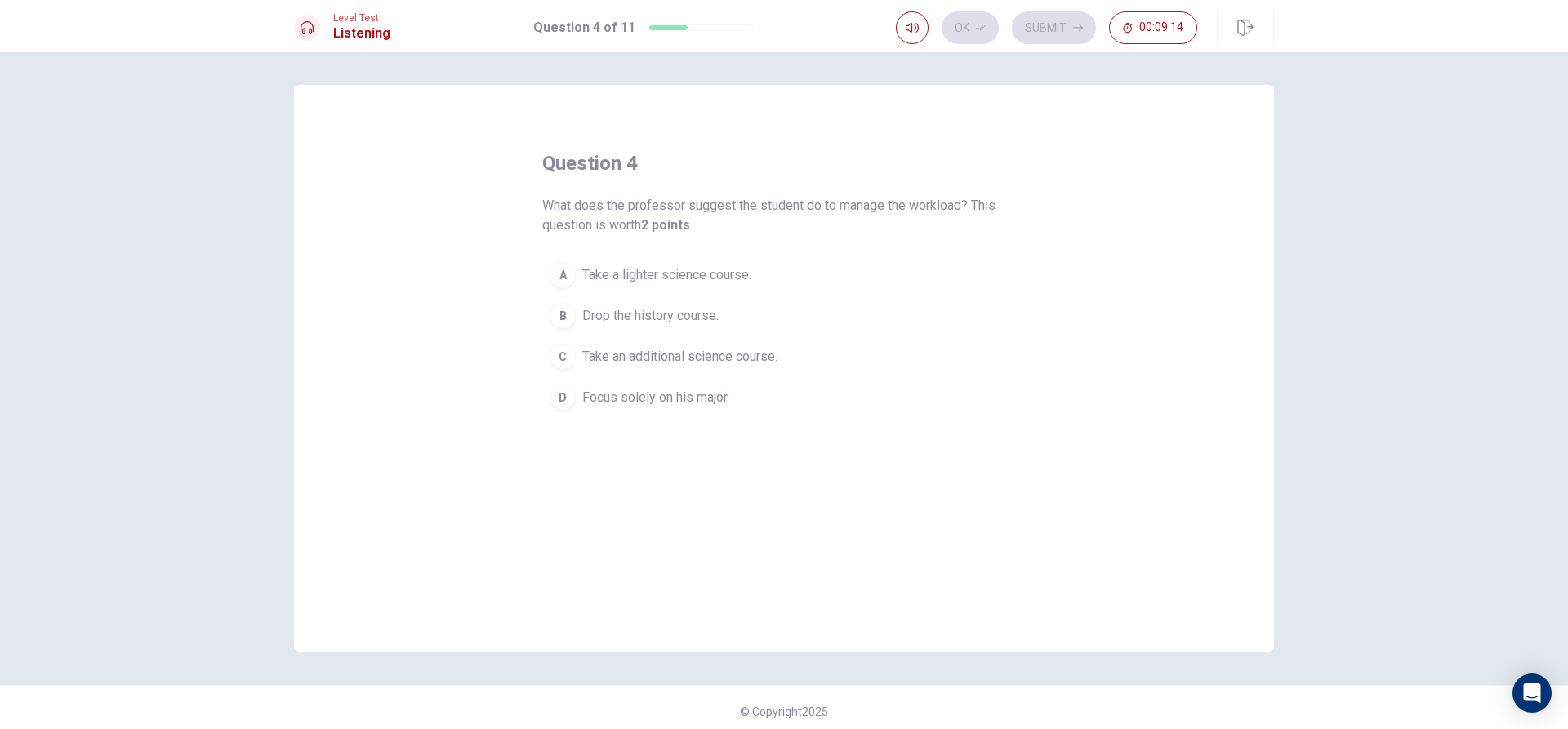
click at [704, 367] on button "C Take an additional science course." at bounding box center [784, 357] width 484 height 41
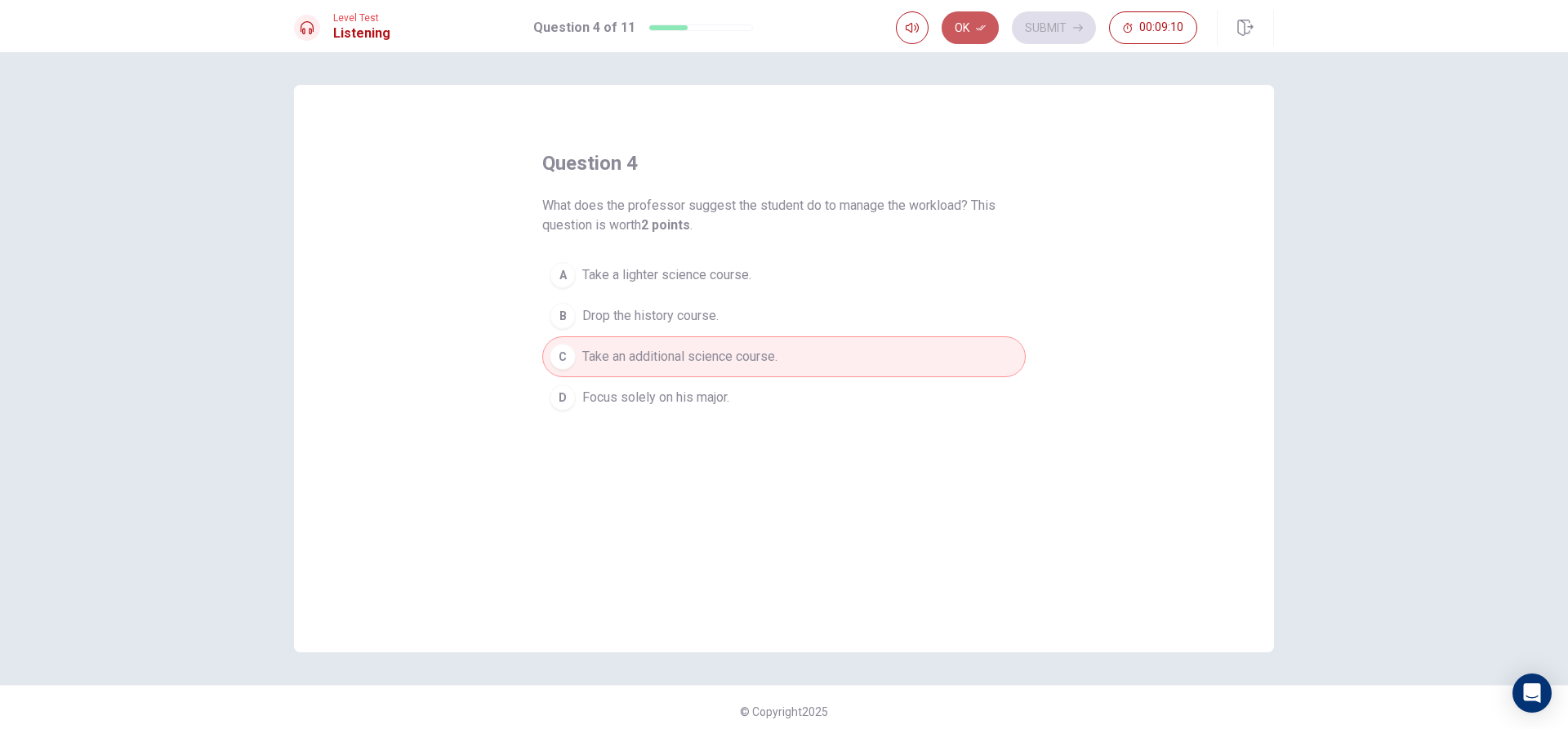
click at [977, 24] on button "Ok" at bounding box center [970, 28] width 57 height 33
click at [1039, 28] on button "Submit" at bounding box center [1053, 28] width 84 height 33
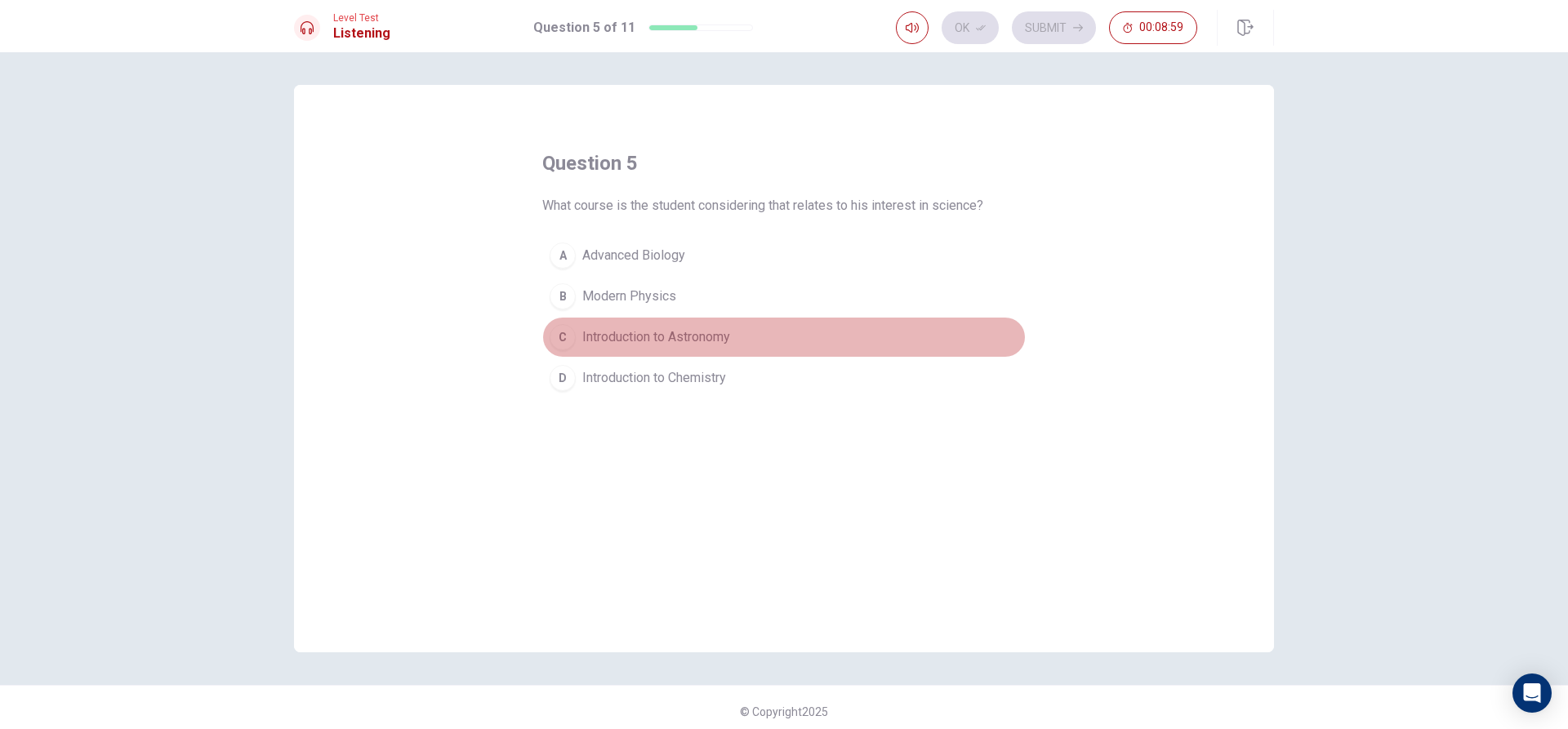
click at [704, 346] on span "Introduction to Astronomy" at bounding box center [656, 337] width 148 height 19
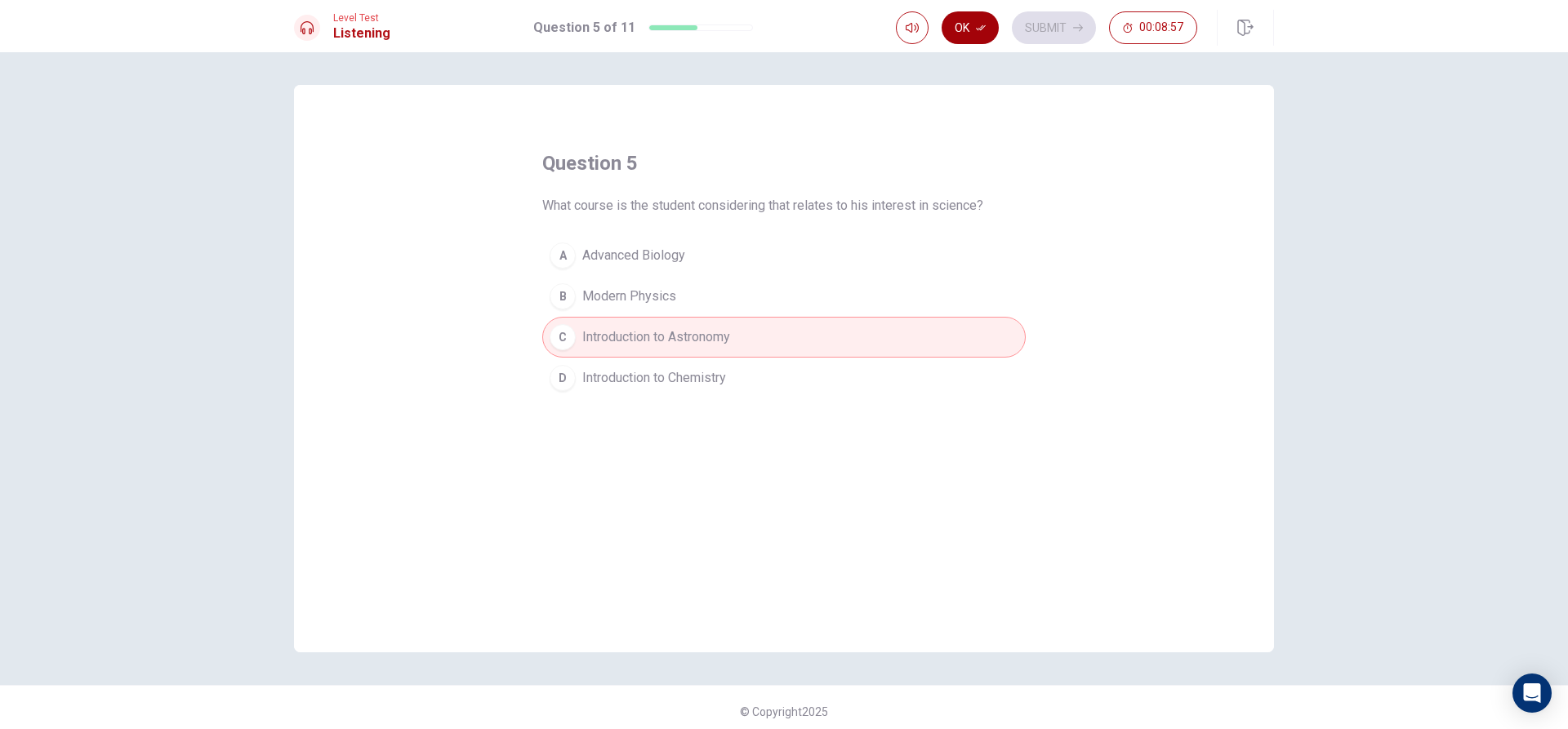
click at [951, 29] on button "Ok" at bounding box center [970, 28] width 57 height 33
click at [1031, 28] on button "Submit" at bounding box center [1053, 28] width 84 height 33
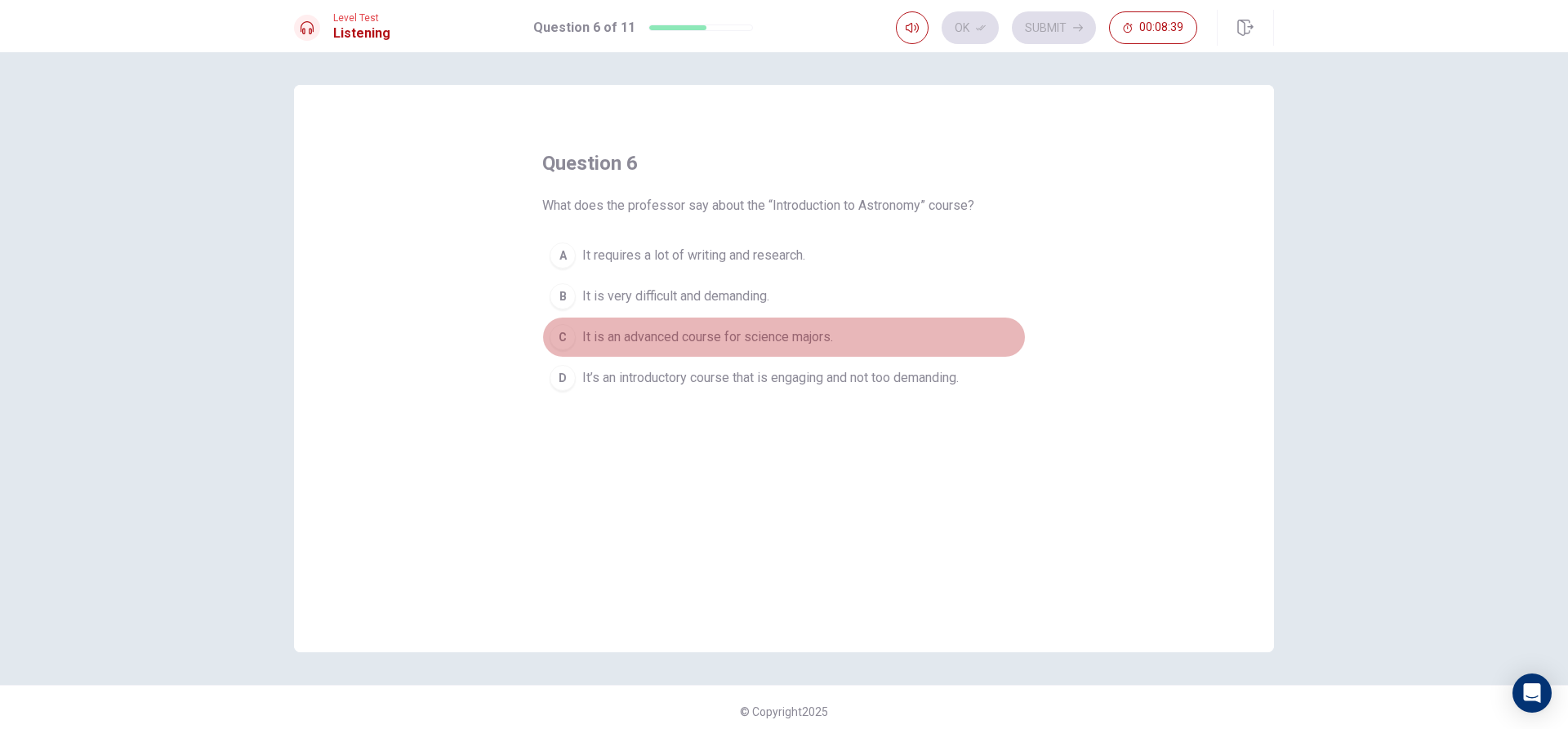
click at [754, 345] on span "It is an advanced course for science majors." at bounding box center [708, 337] width 251 height 19
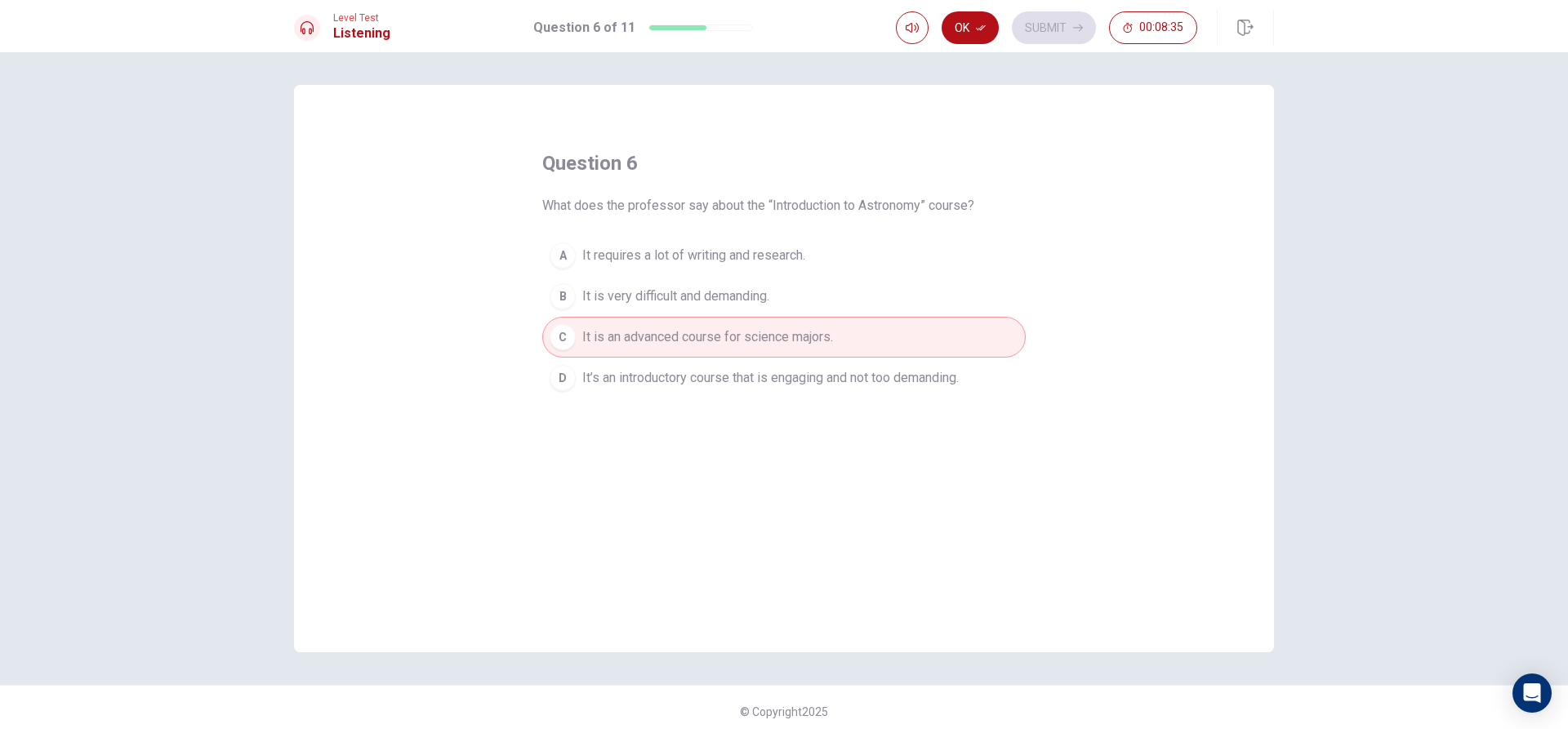
click at [727, 391] on button "D It’s an introductory course that is engaging and not too demanding." at bounding box center [784, 377] width 484 height 41
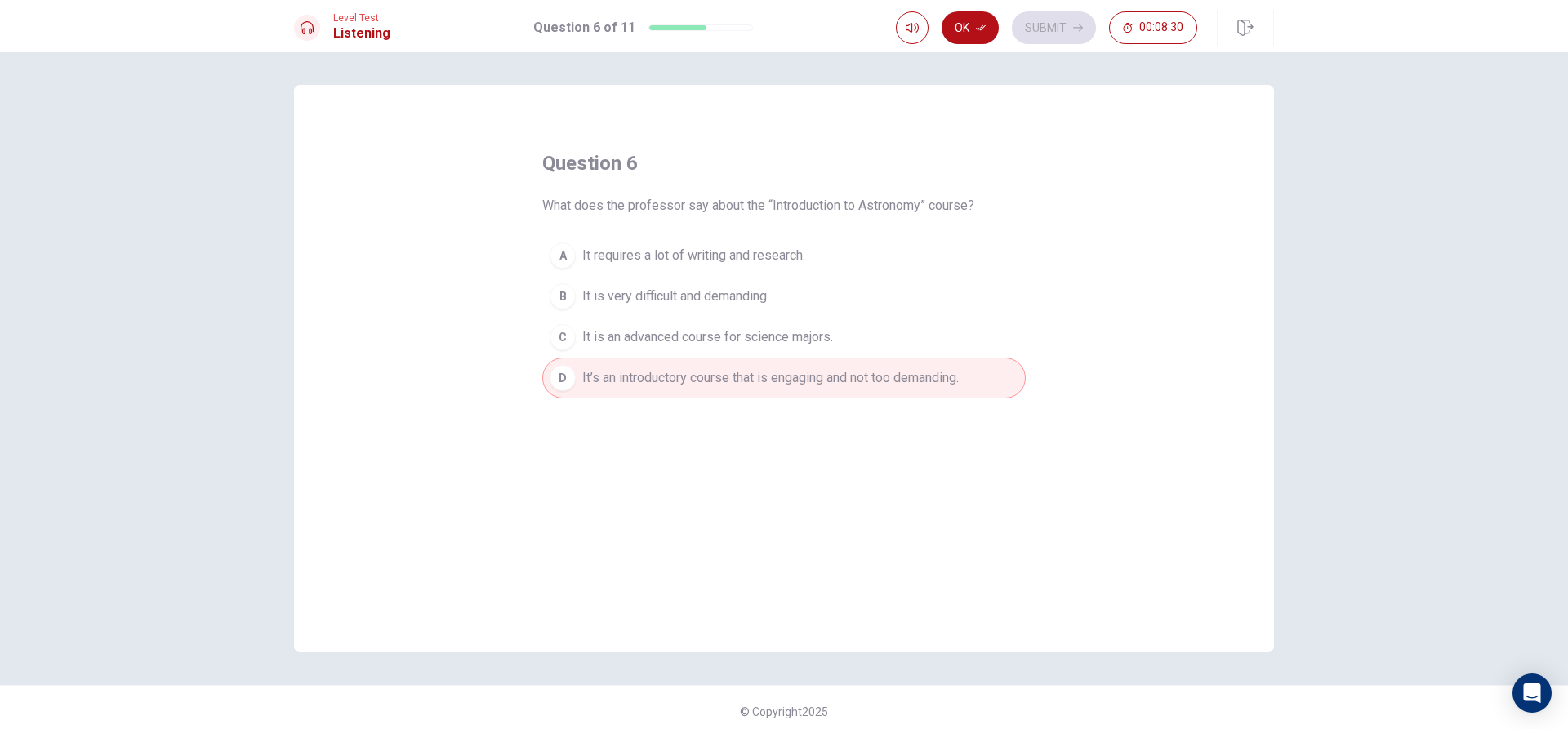
click at [812, 325] on button "C It is an advanced course for science majors." at bounding box center [784, 337] width 484 height 41
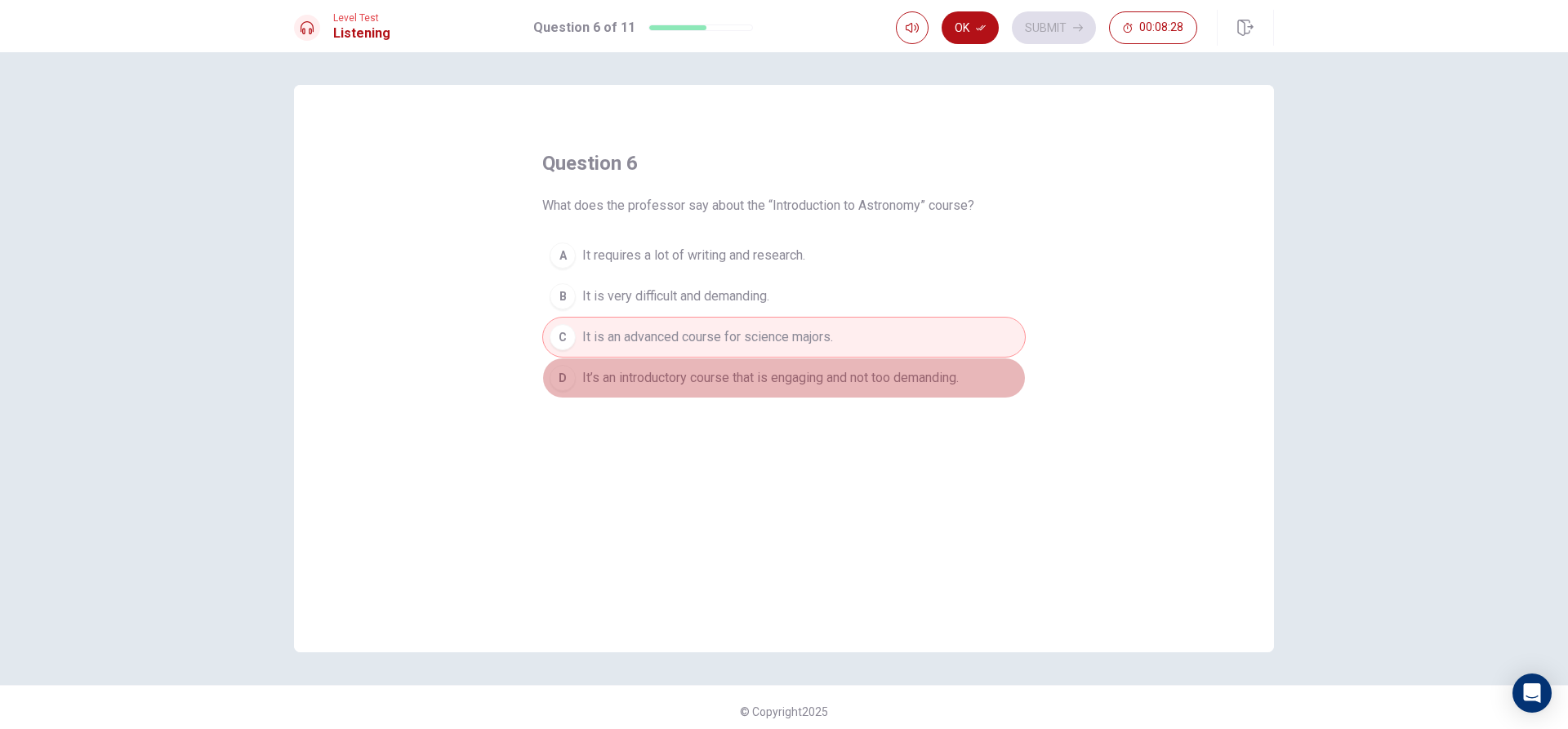
click at [878, 393] on button "D It’s an introductory course that is engaging and not too demanding." at bounding box center [784, 377] width 484 height 41
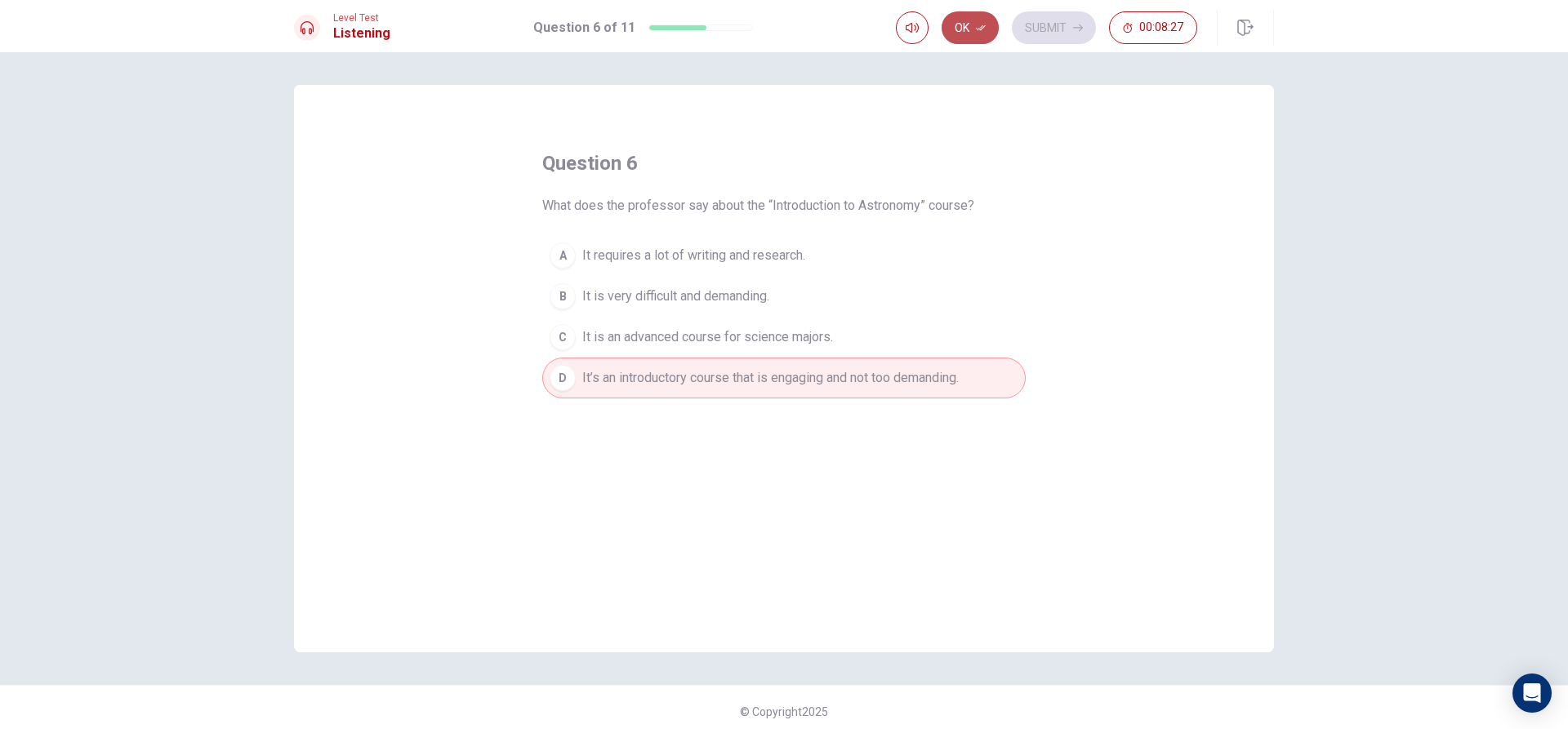
click at [960, 20] on button "Ok" at bounding box center [970, 28] width 57 height 33
click at [1061, 34] on button "Submit" at bounding box center [1053, 28] width 84 height 33
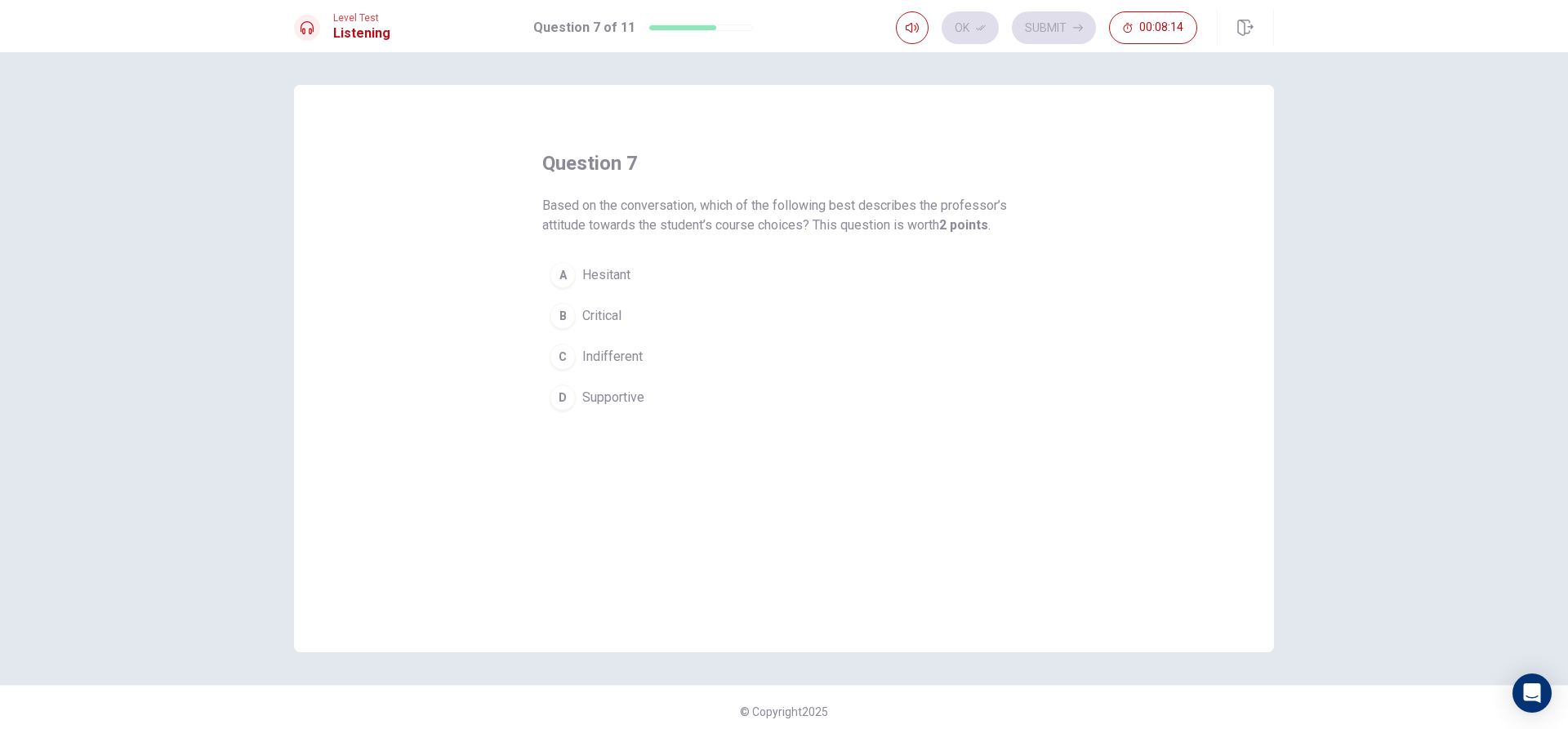
click at [642, 316] on button "B Critical" at bounding box center [784, 316] width 484 height 41
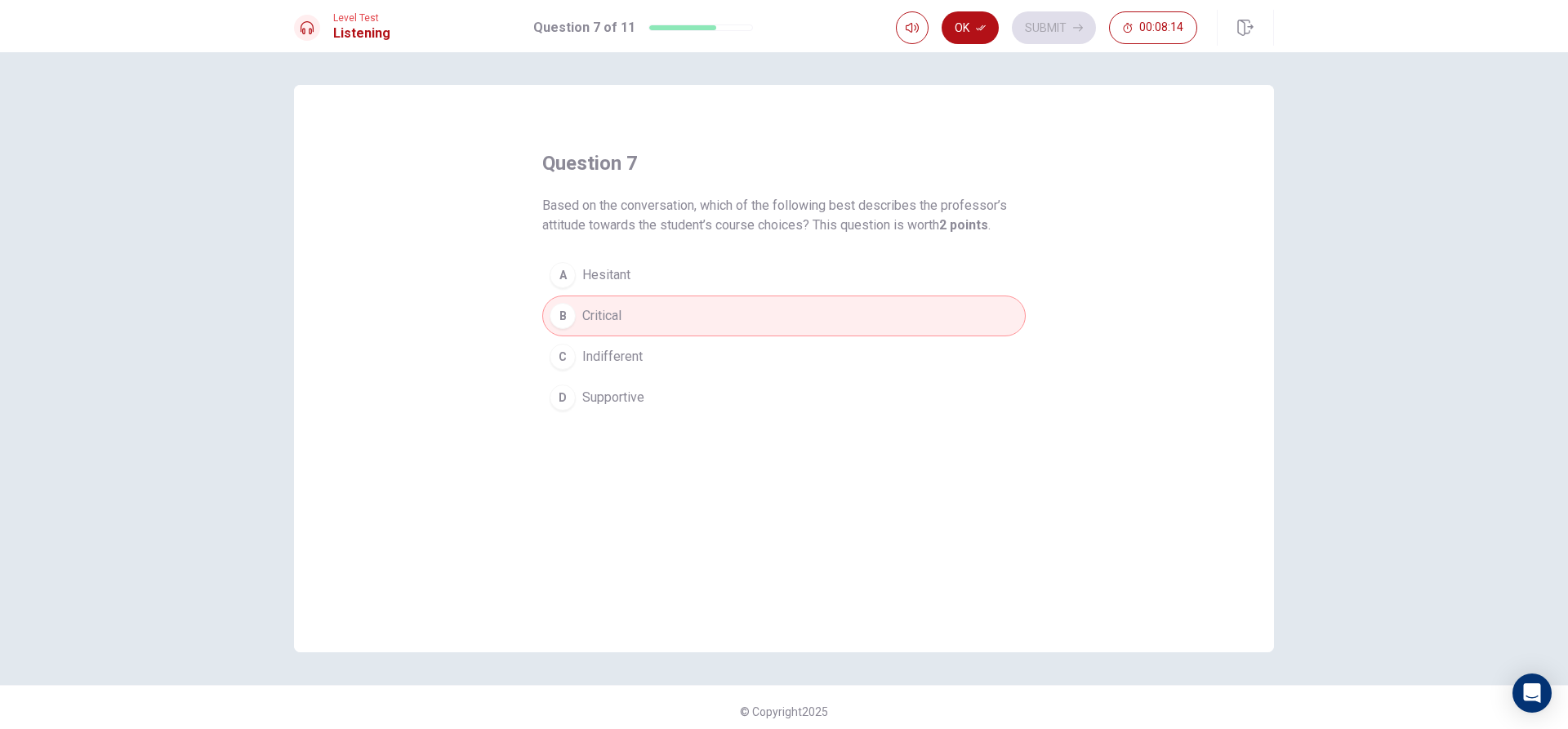
click at [647, 360] on button "C Indifferent" at bounding box center [784, 357] width 484 height 41
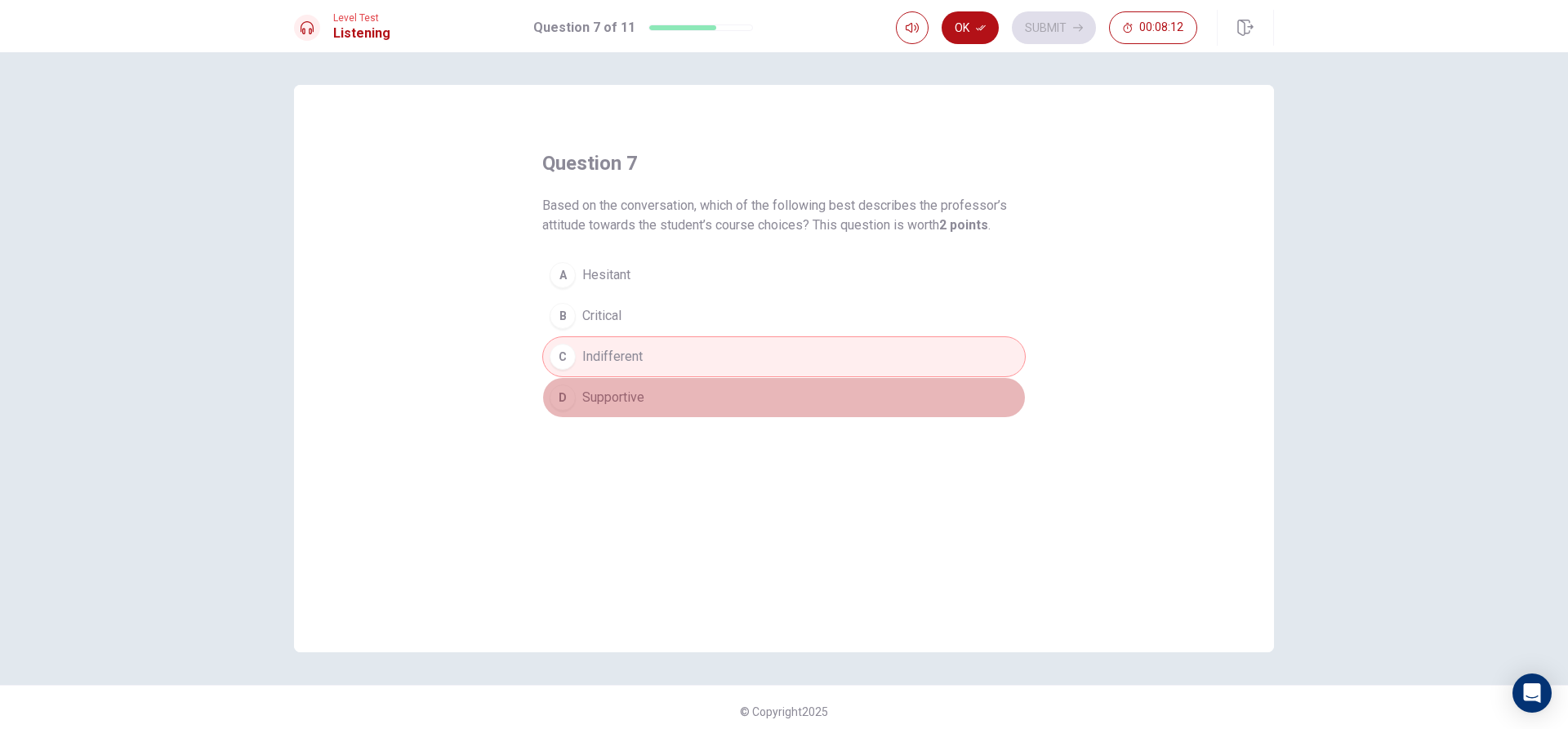
click at [647, 406] on button "D Supportive" at bounding box center [784, 397] width 484 height 41
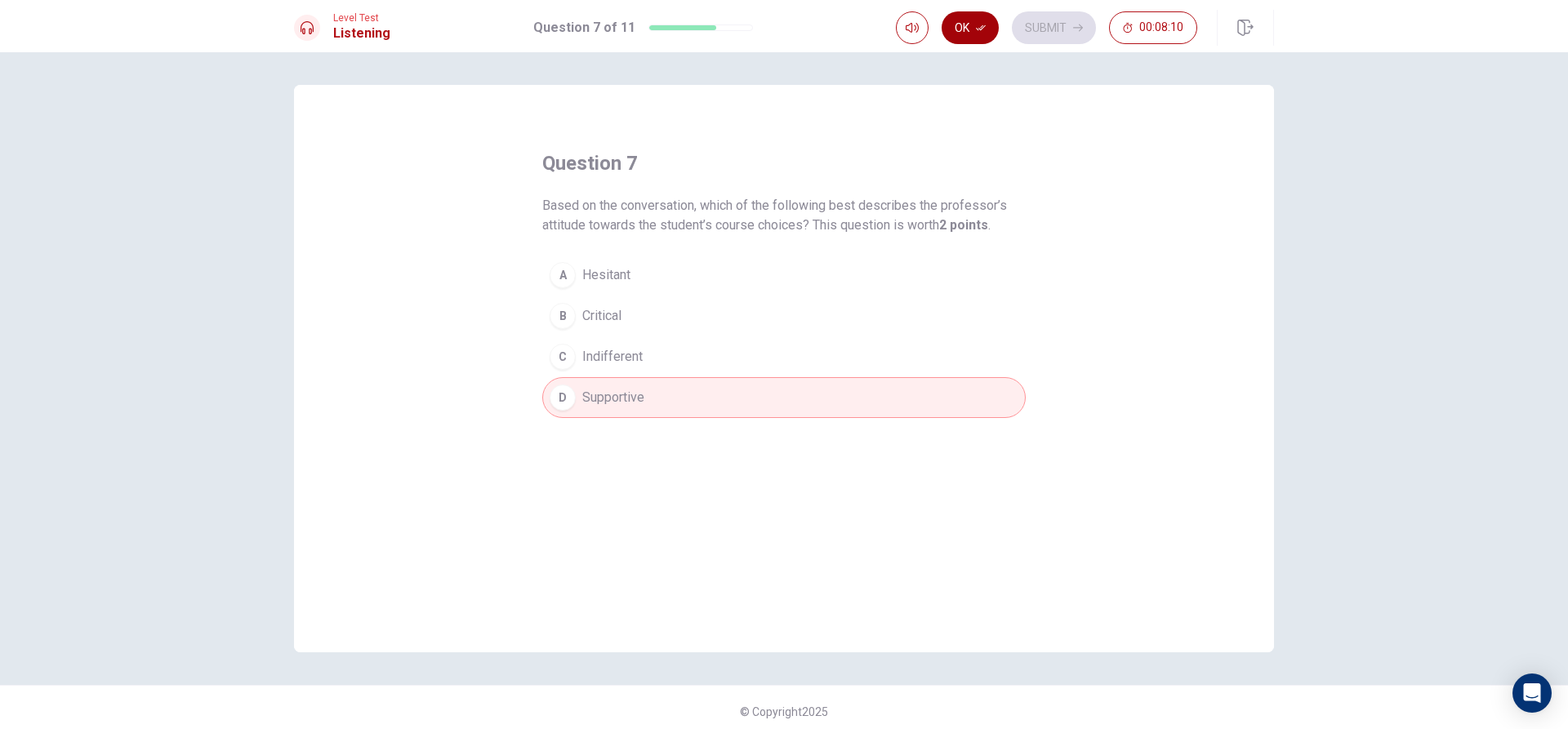
click at [954, 20] on button "Ok" at bounding box center [970, 28] width 57 height 33
click at [1088, 38] on button "Submit" at bounding box center [1053, 28] width 84 height 33
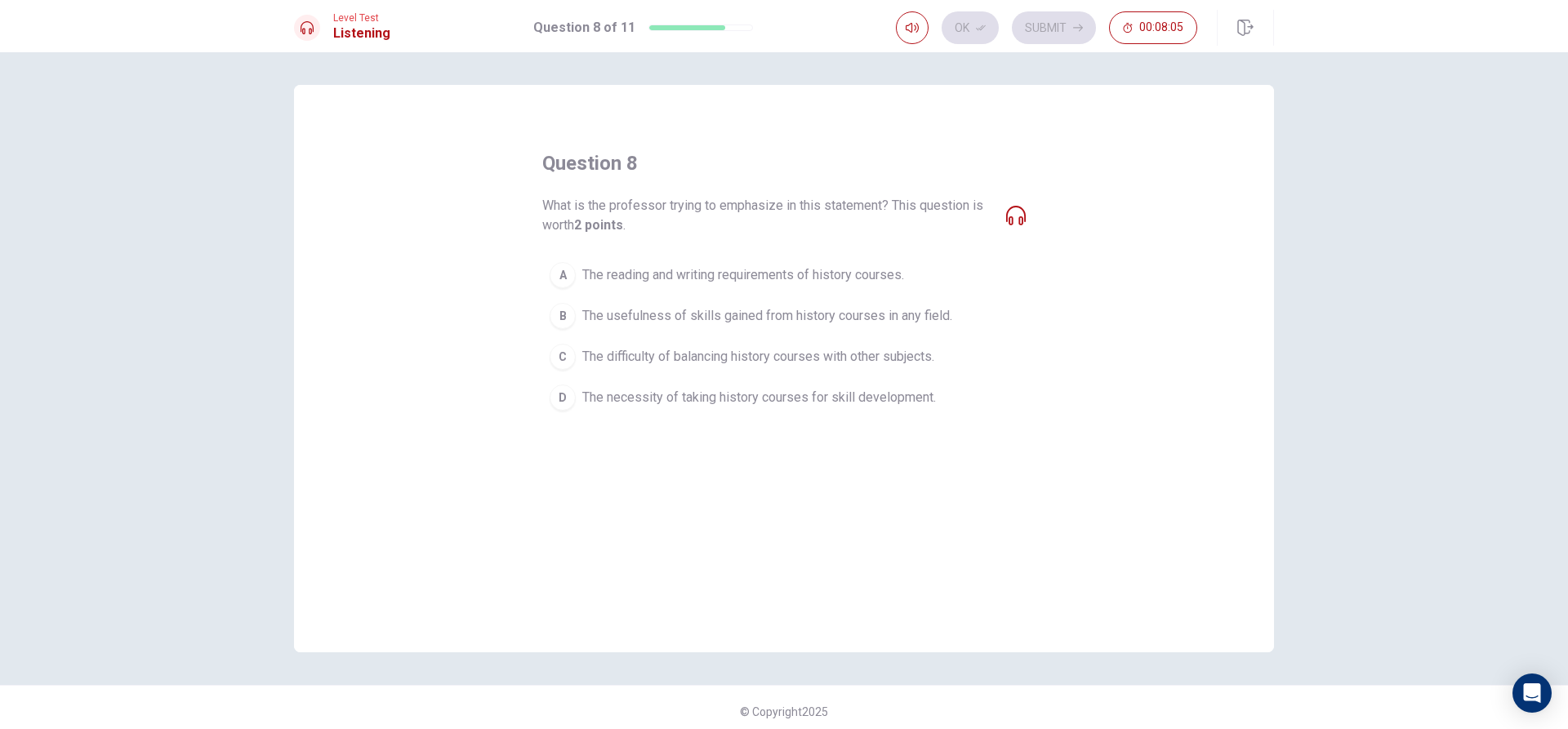
click at [807, 403] on span "The necessity of taking history courses for skill development." at bounding box center [759, 397] width 353 height 19
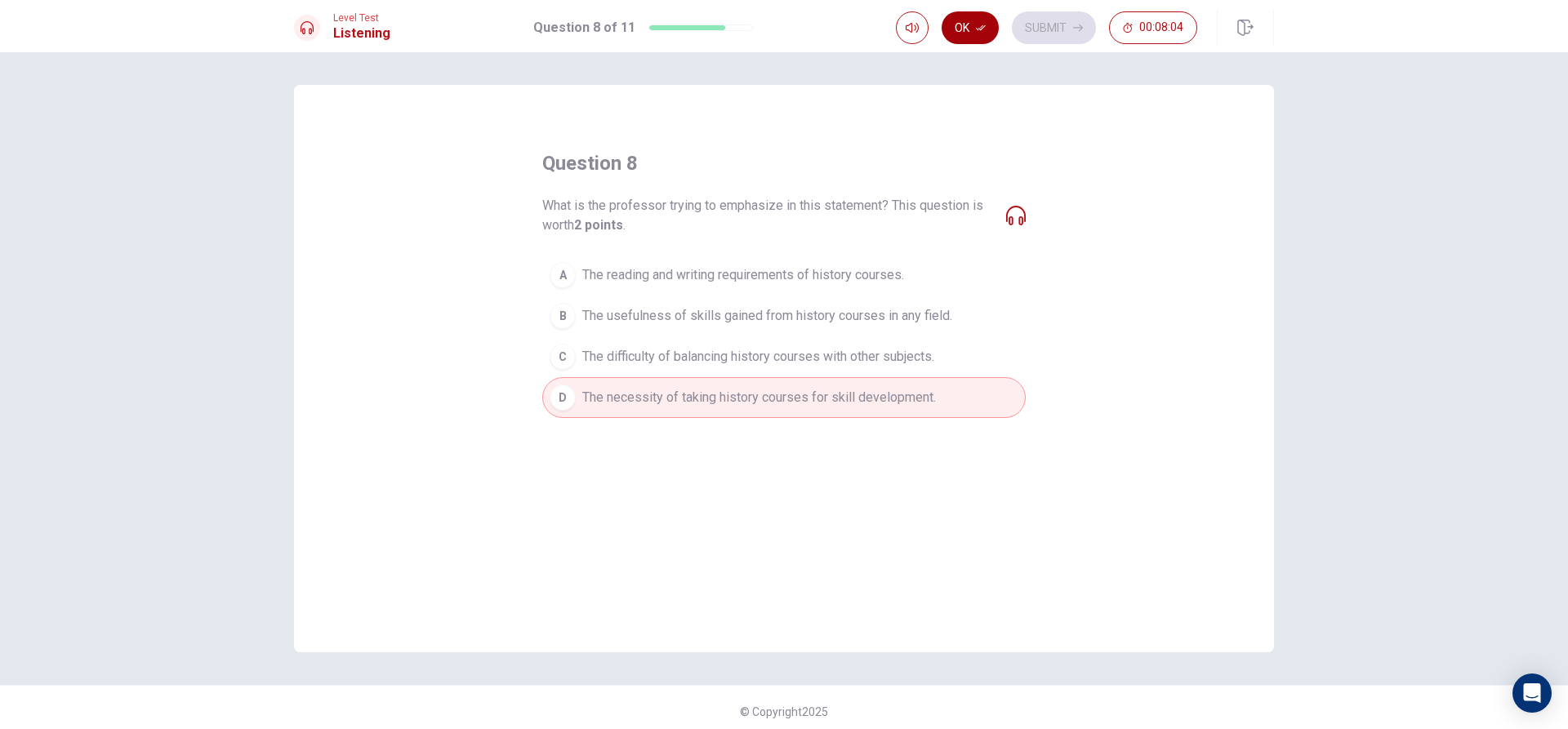
click at [971, 20] on button "Ok" at bounding box center [970, 28] width 57 height 33
click at [1061, 28] on button "Submit" at bounding box center [1053, 28] width 84 height 33
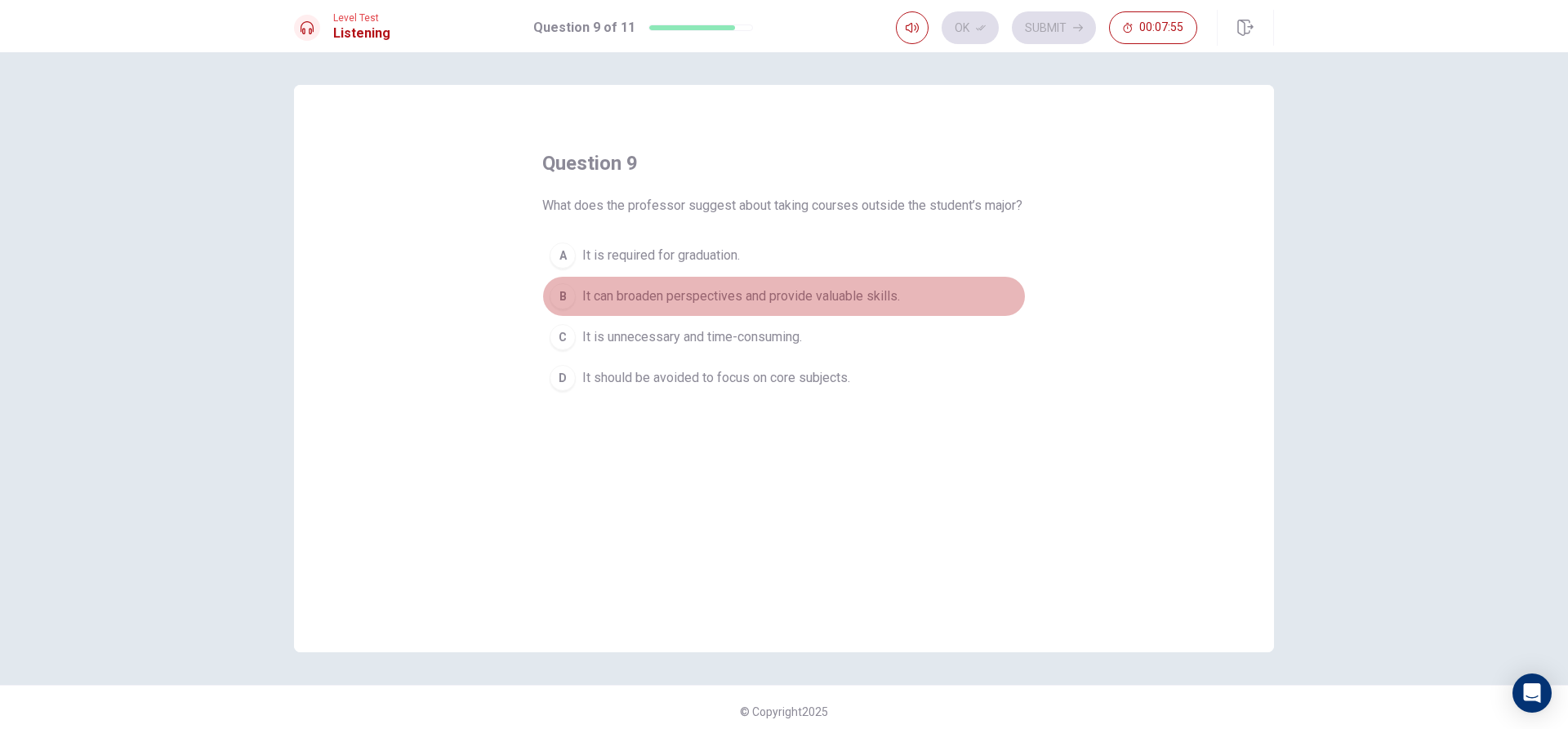
click at [806, 306] on span "It can broaden perspectives and provide valuable skills." at bounding box center [741, 296] width 317 height 19
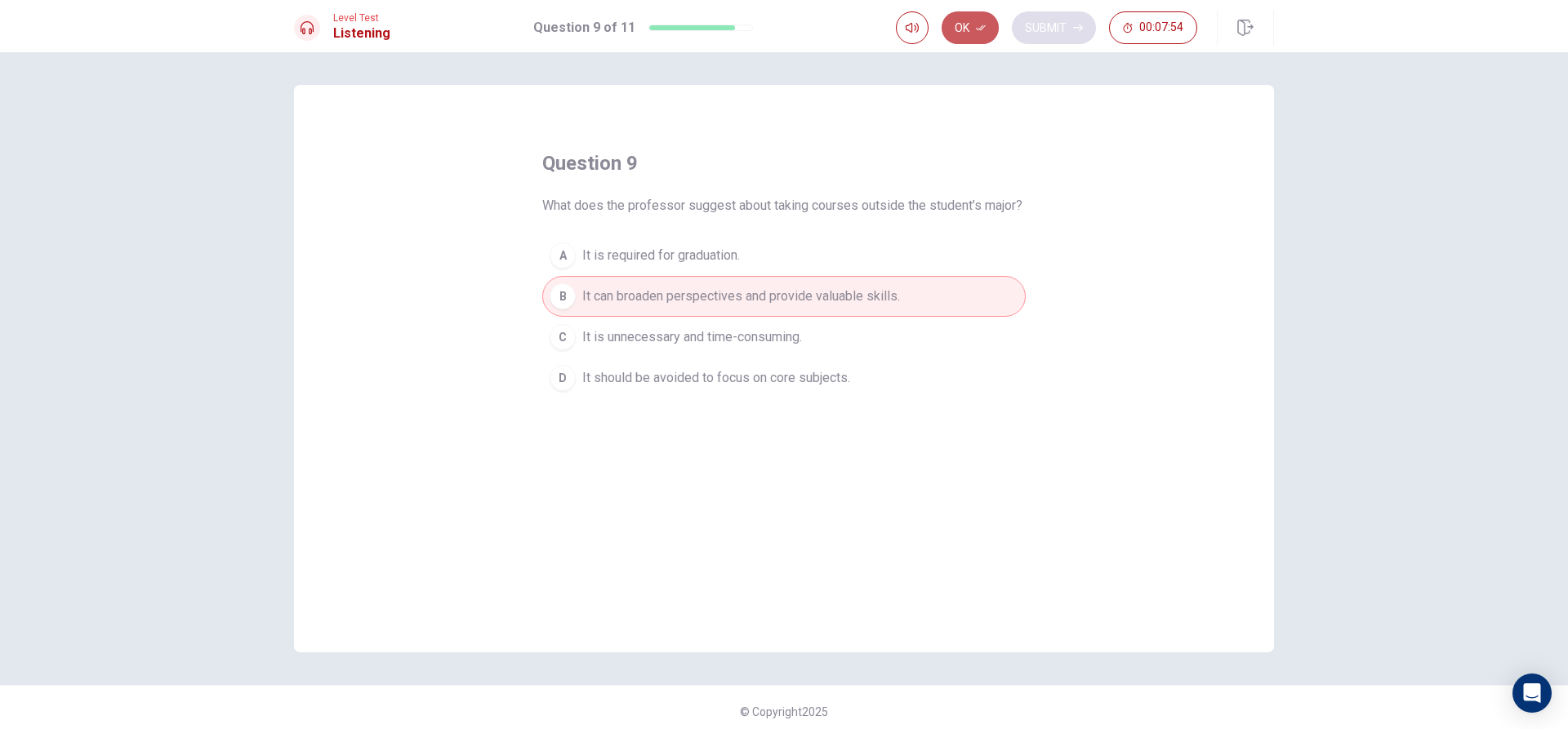
drag, startPoint x: 977, startPoint y: 23, endPoint x: 1048, endPoint y: 33, distance: 71.7
click at [976, 23] on icon "button" at bounding box center [981, 28] width 10 height 10
click at [1065, 35] on button "Submit" at bounding box center [1053, 28] width 84 height 33
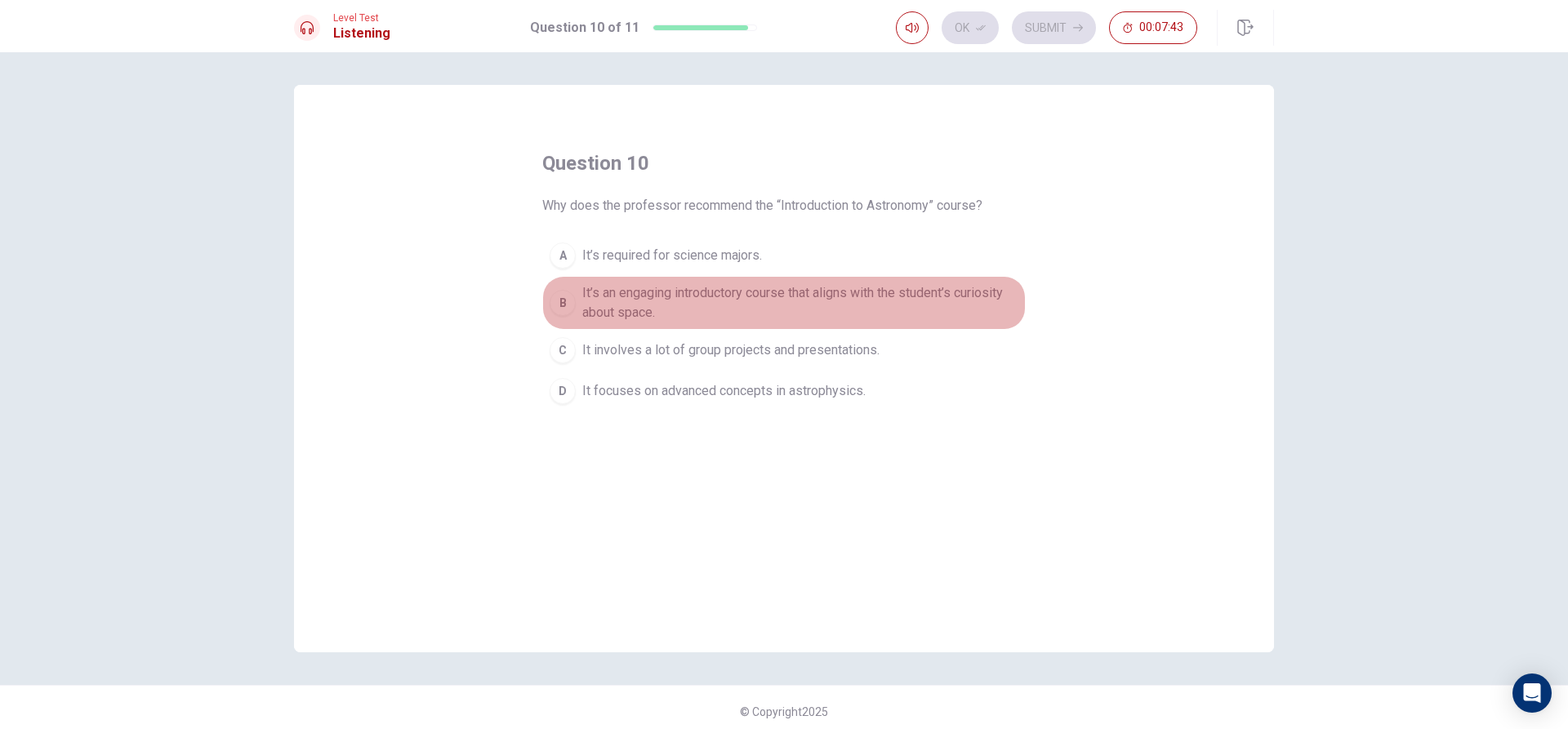
click at [764, 306] on span "It’s an engaging introductory course that aligns with the student’s curiosity a…" at bounding box center [800, 302] width 436 height 39
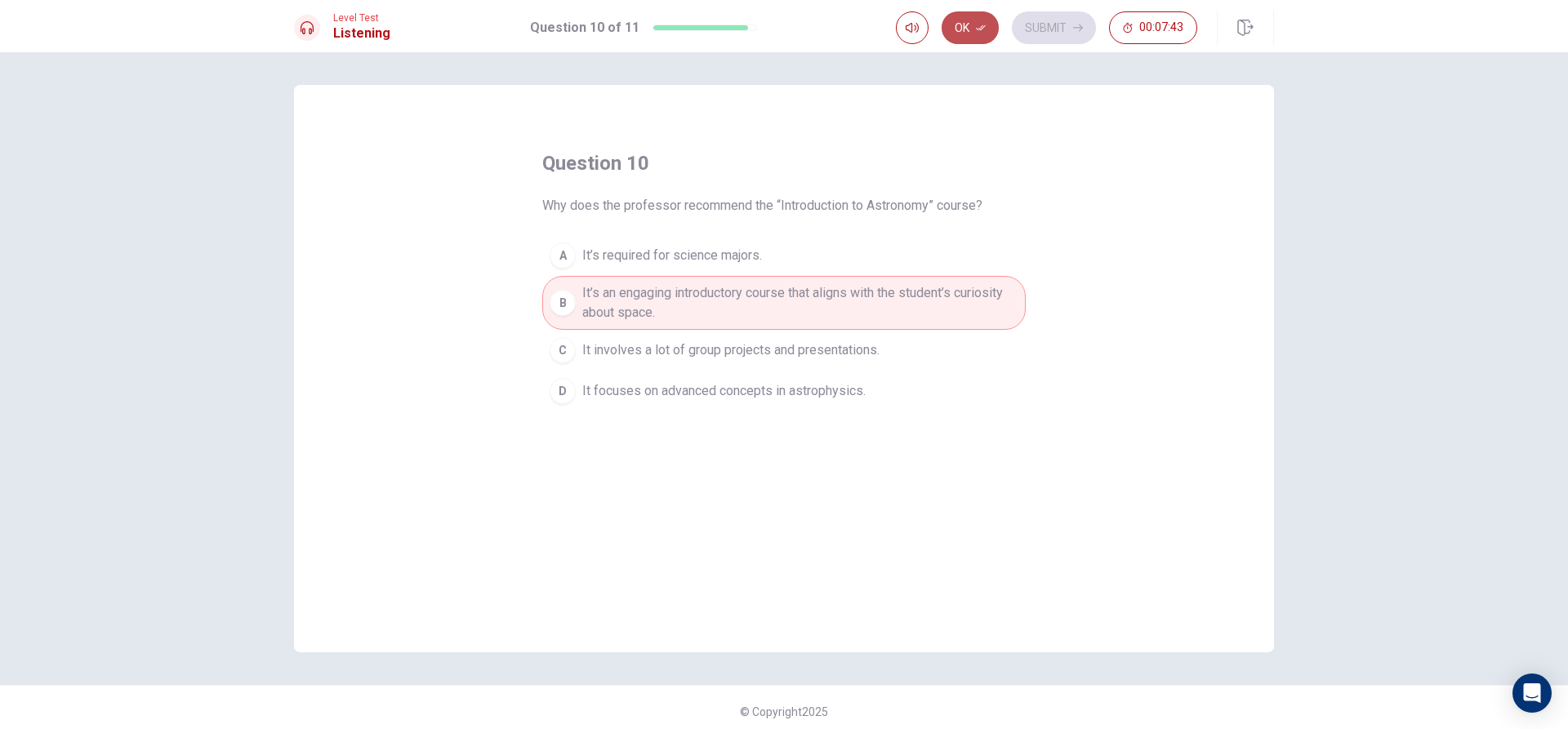
click at [999, 24] on button "Ok" at bounding box center [970, 28] width 57 height 33
click at [1088, 18] on button "Submit" at bounding box center [1053, 28] width 84 height 33
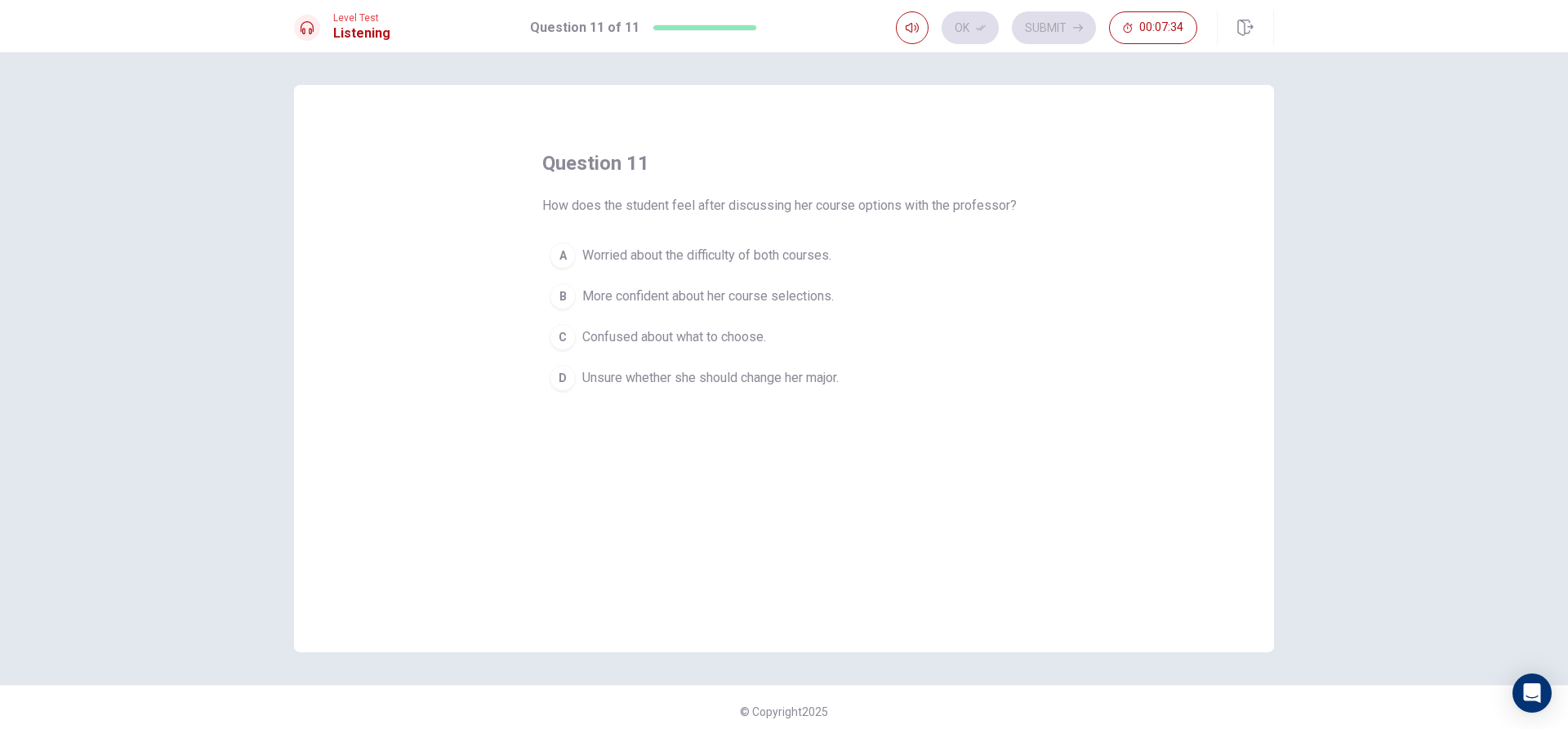
click at [723, 256] on span "Worried about the difficulty of both courses." at bounding box center [707, 255] width 249 height 19
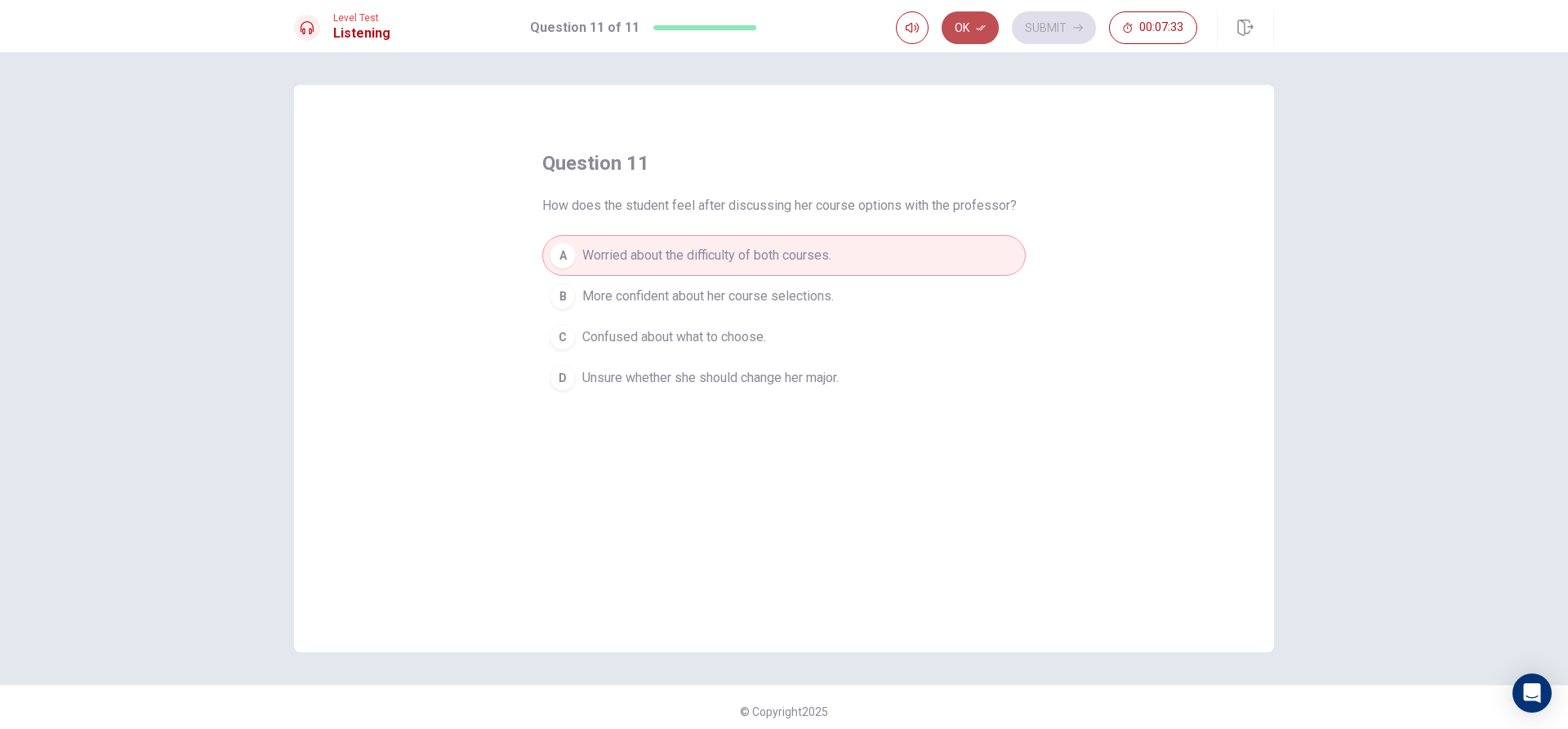
click at [982, 16] on button "Ok" at bounding box center [970, 28] width 57 height 33
click at [1054, 18] on button "Submit" at bounding box center [1053, 28] width 84 height 33
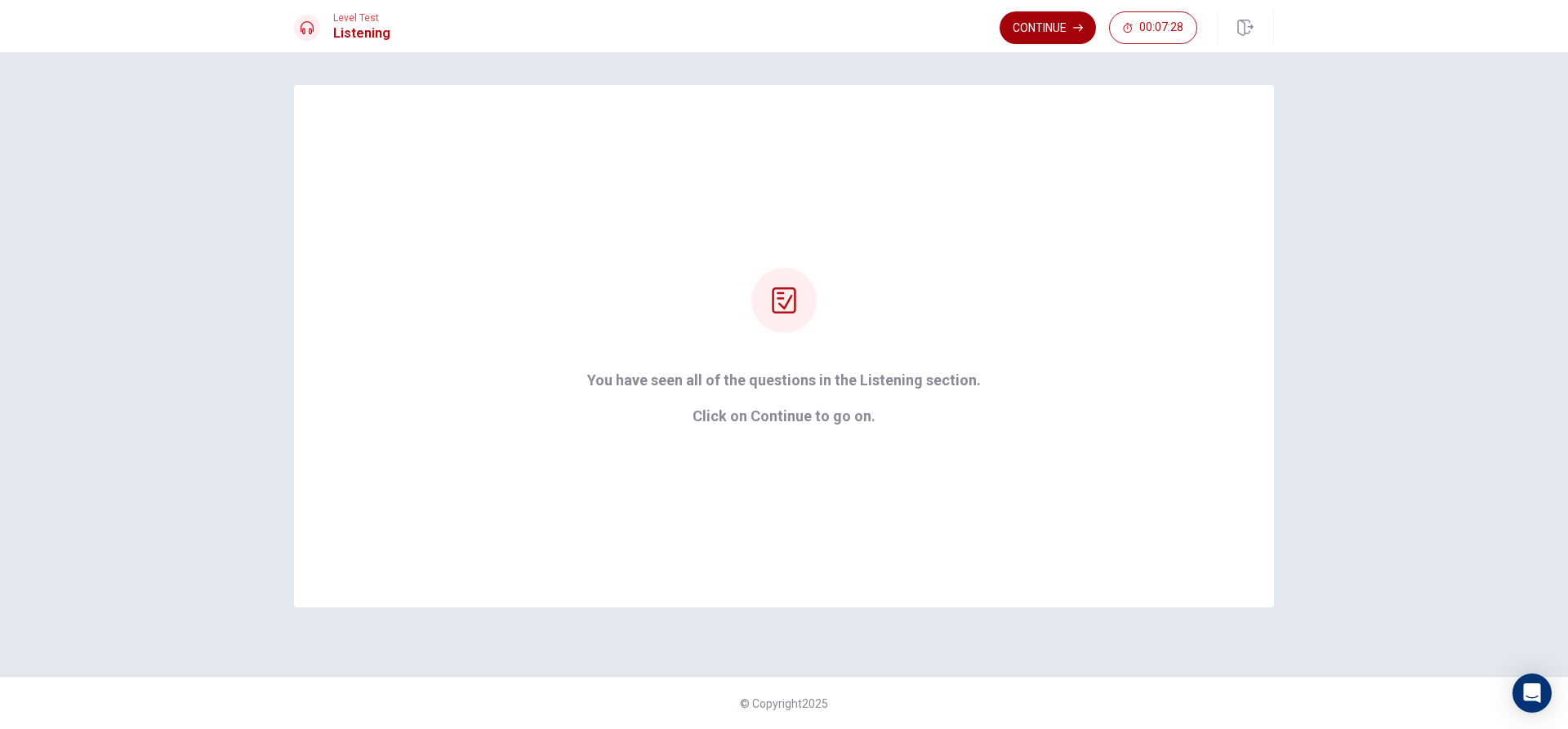
click at [1056, 27] on button "Continue" at bounding box center [1048, 28] width 96 height 33
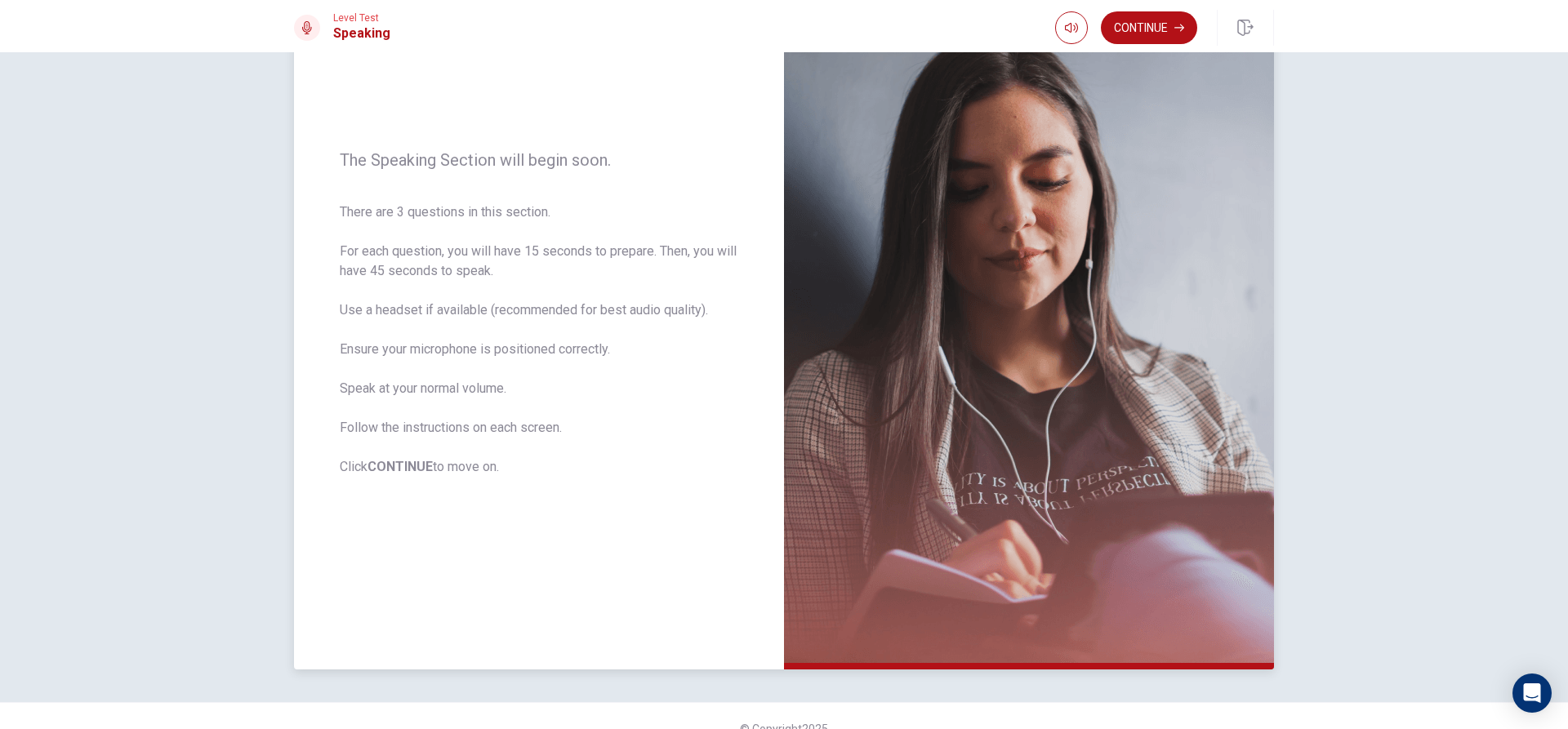
scroll to position [153, 0]
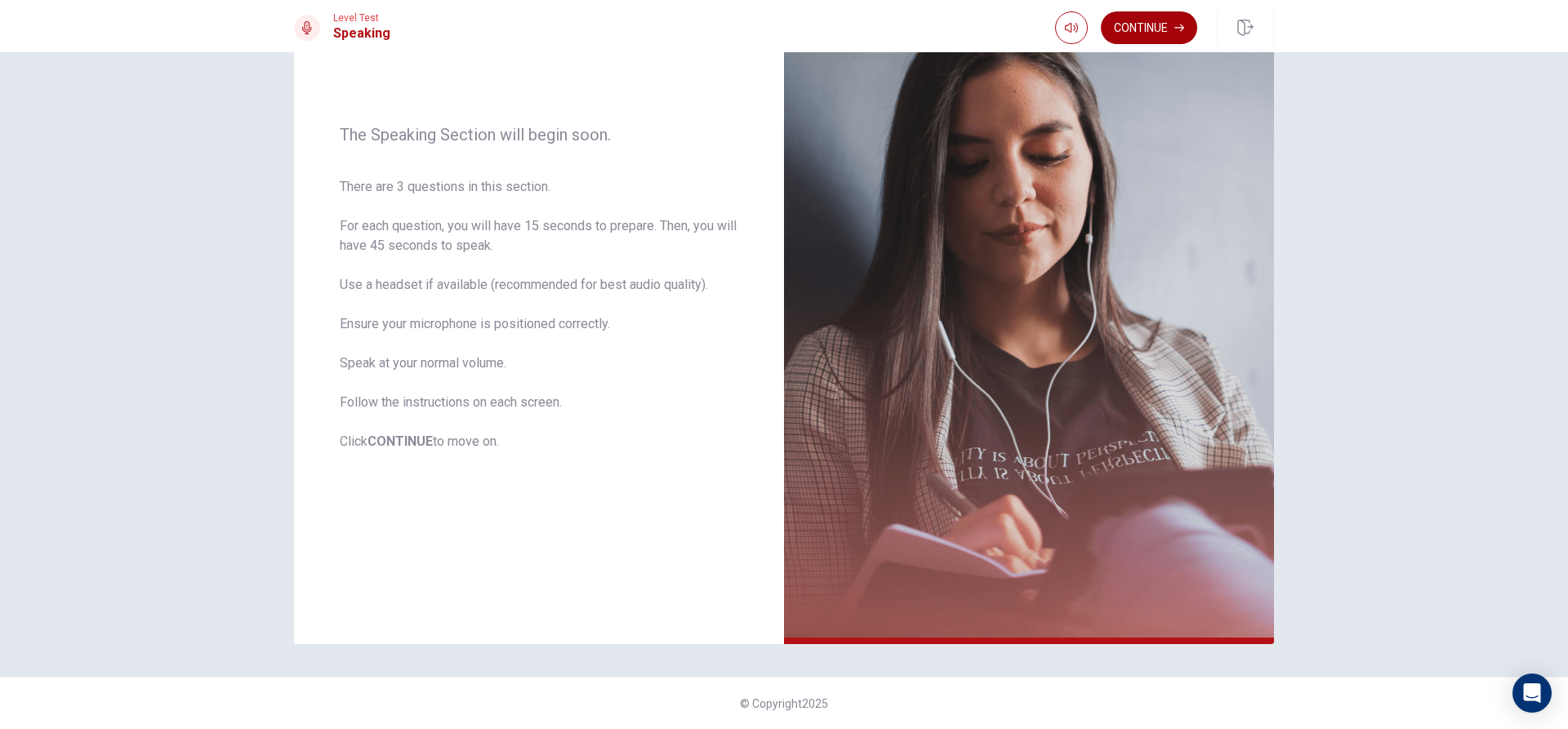
click at [1169, 42] on button "Continue" at bounding box center [1149, 28] width 96 height 33
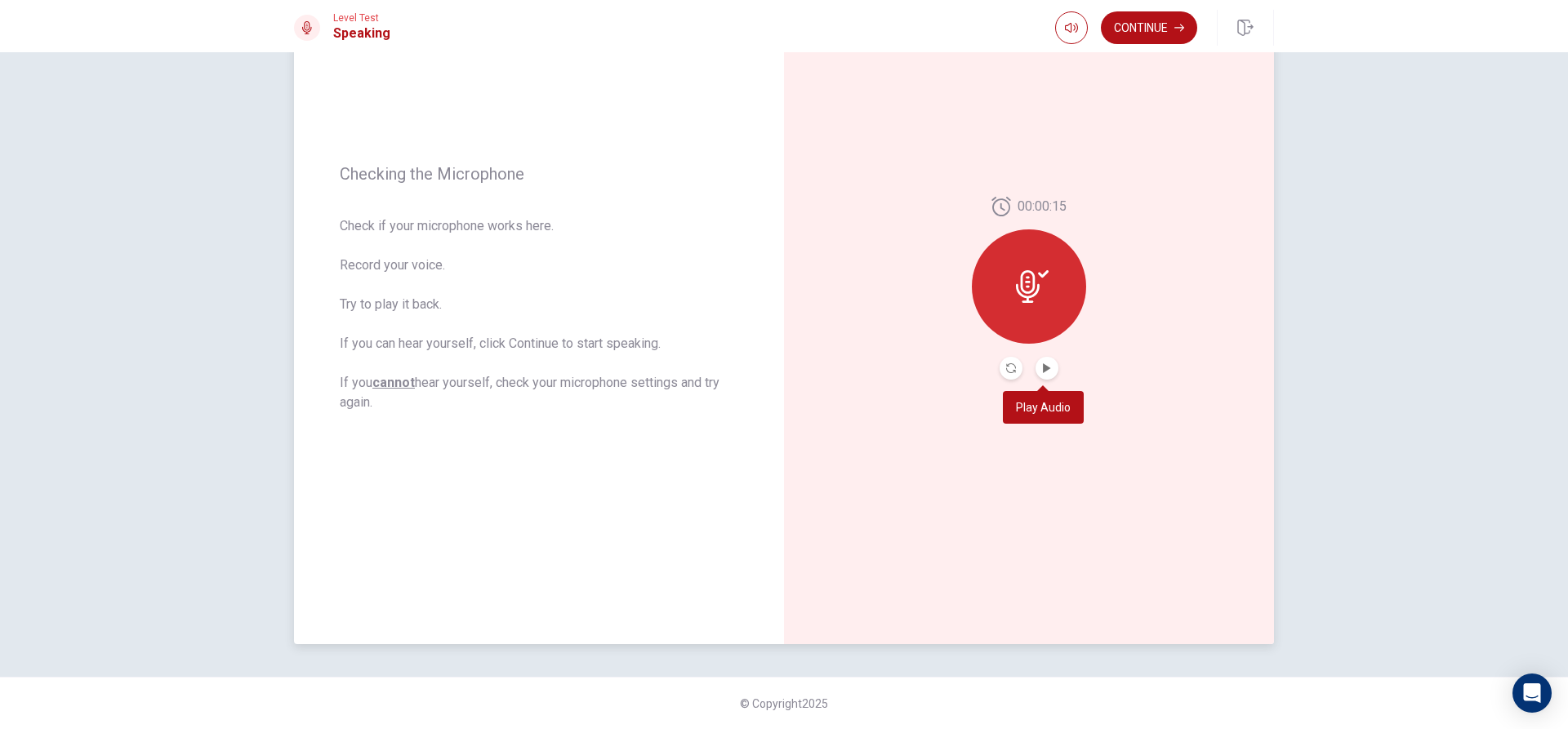
click at [1044, 374] on button "Play Audio" at bounding box center [1047, 367] width 23 height 23
click at [1154, 29] on button "Continue" at bounding box center [1149, 28] width 96 height 33
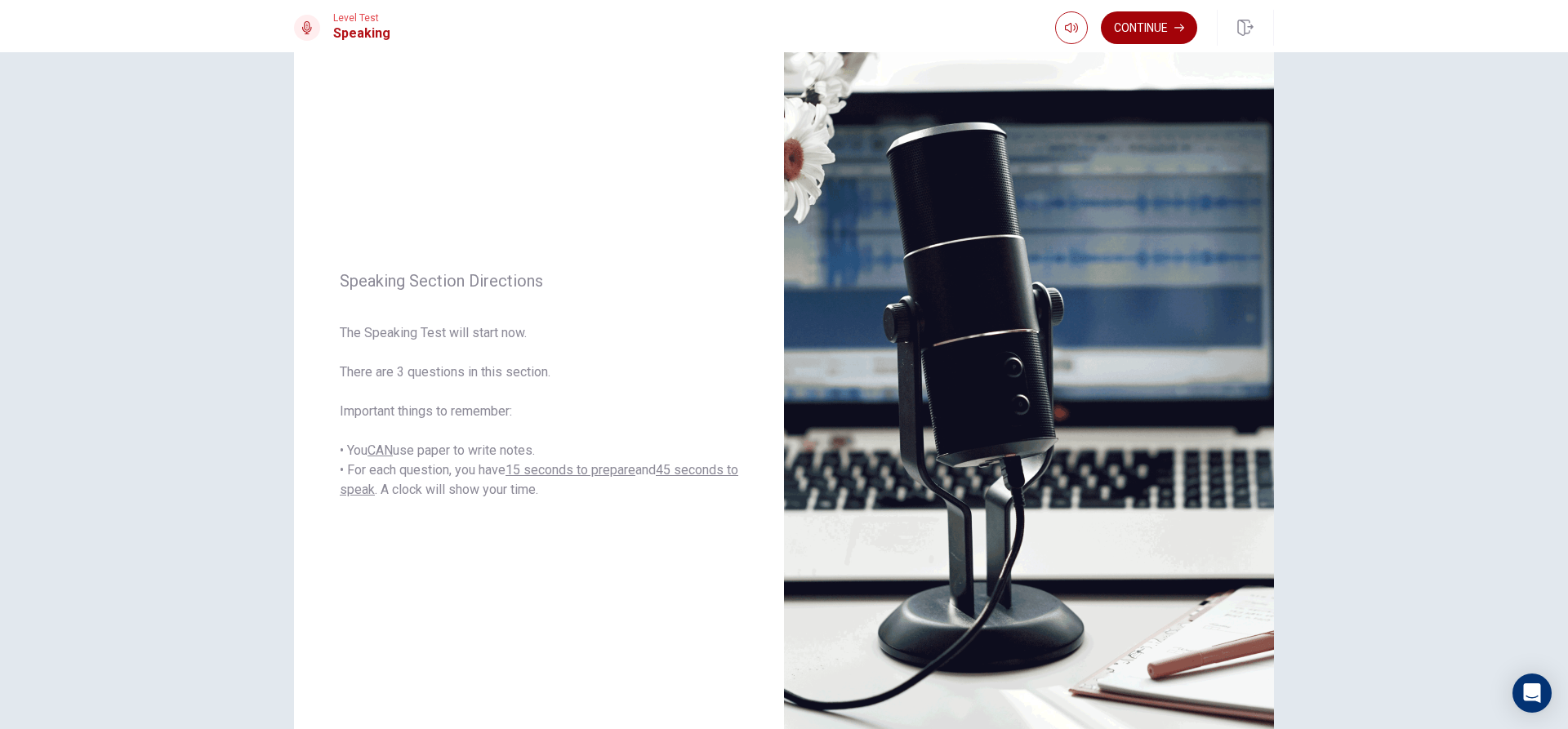
scroll to position [0, 0]
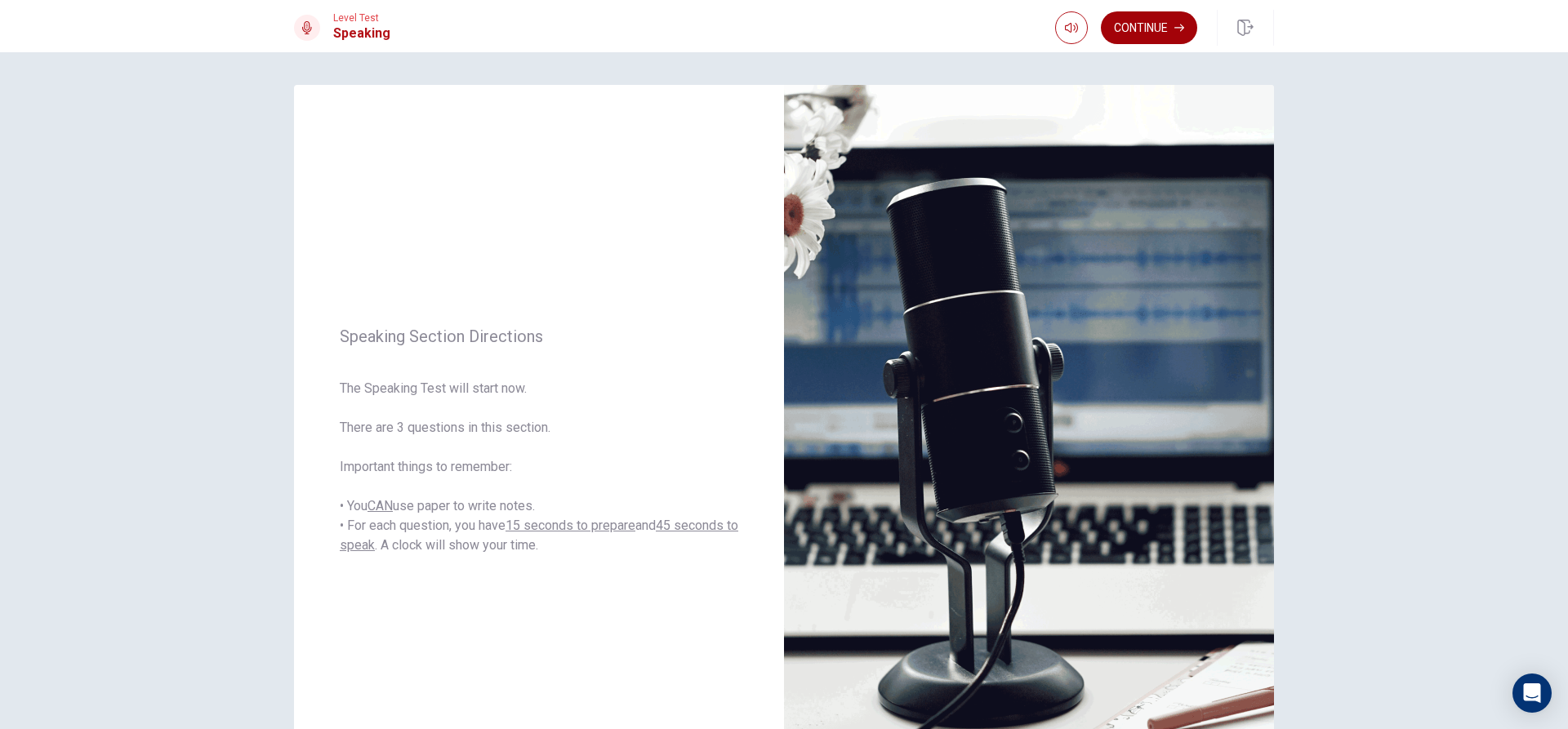
click at [1150, 27] on button "Continue" at bounding box center [1149, 28] width 96 height 33
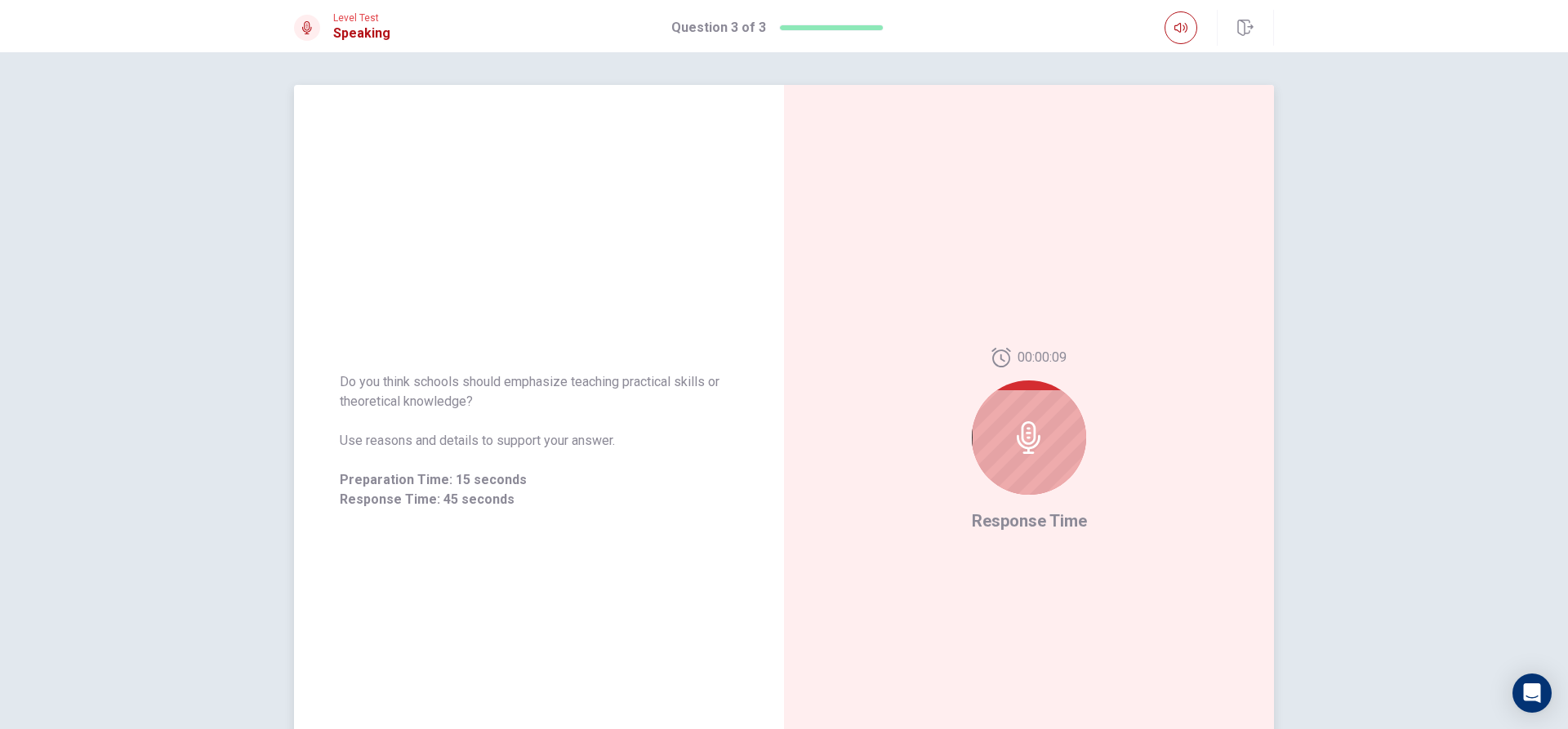
click at [1046, 482] on div at bounding box center [1029, 438] width 114 height 114
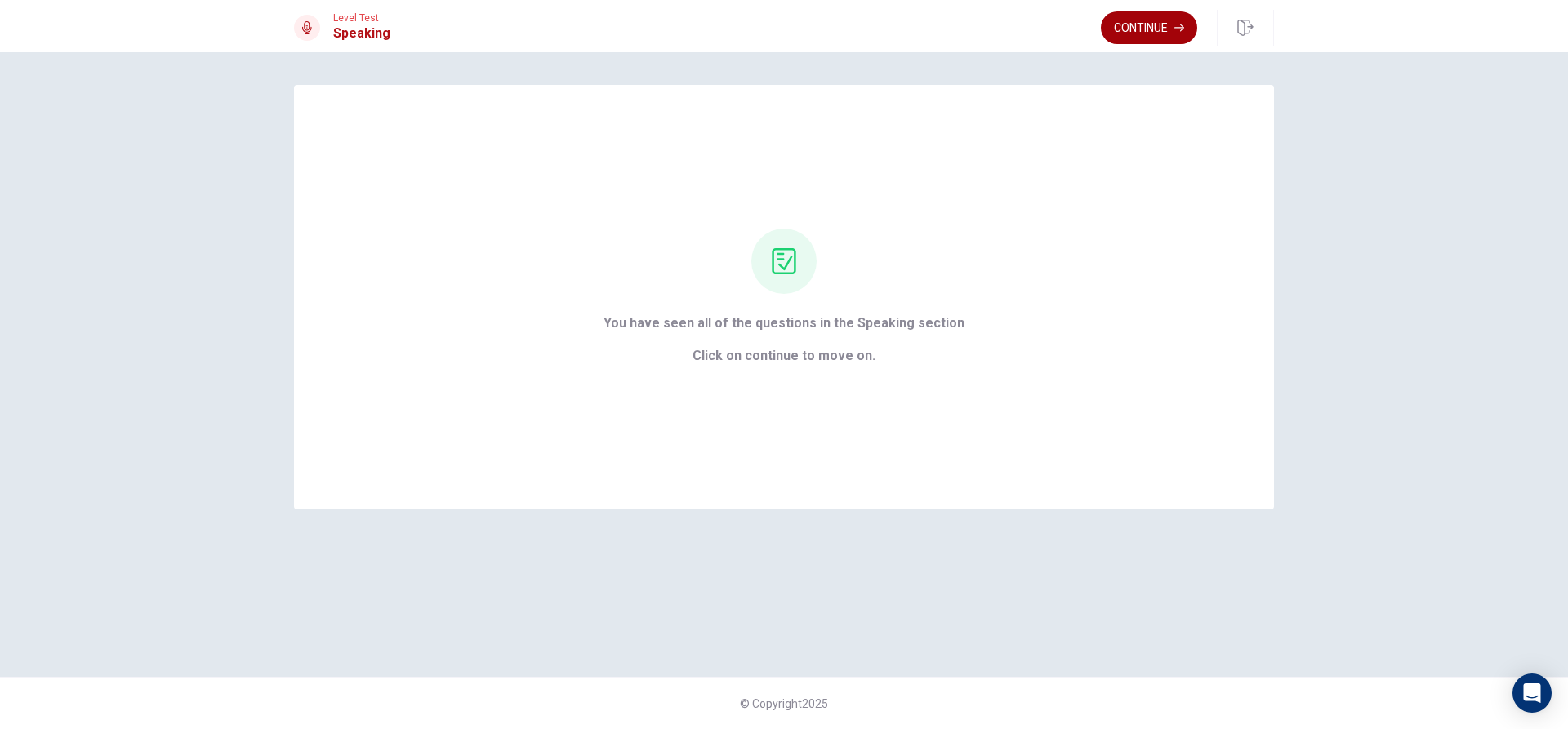
click at [1175, 33] on button "Continue" at bounding box center [1149, 28] width 96 height 33
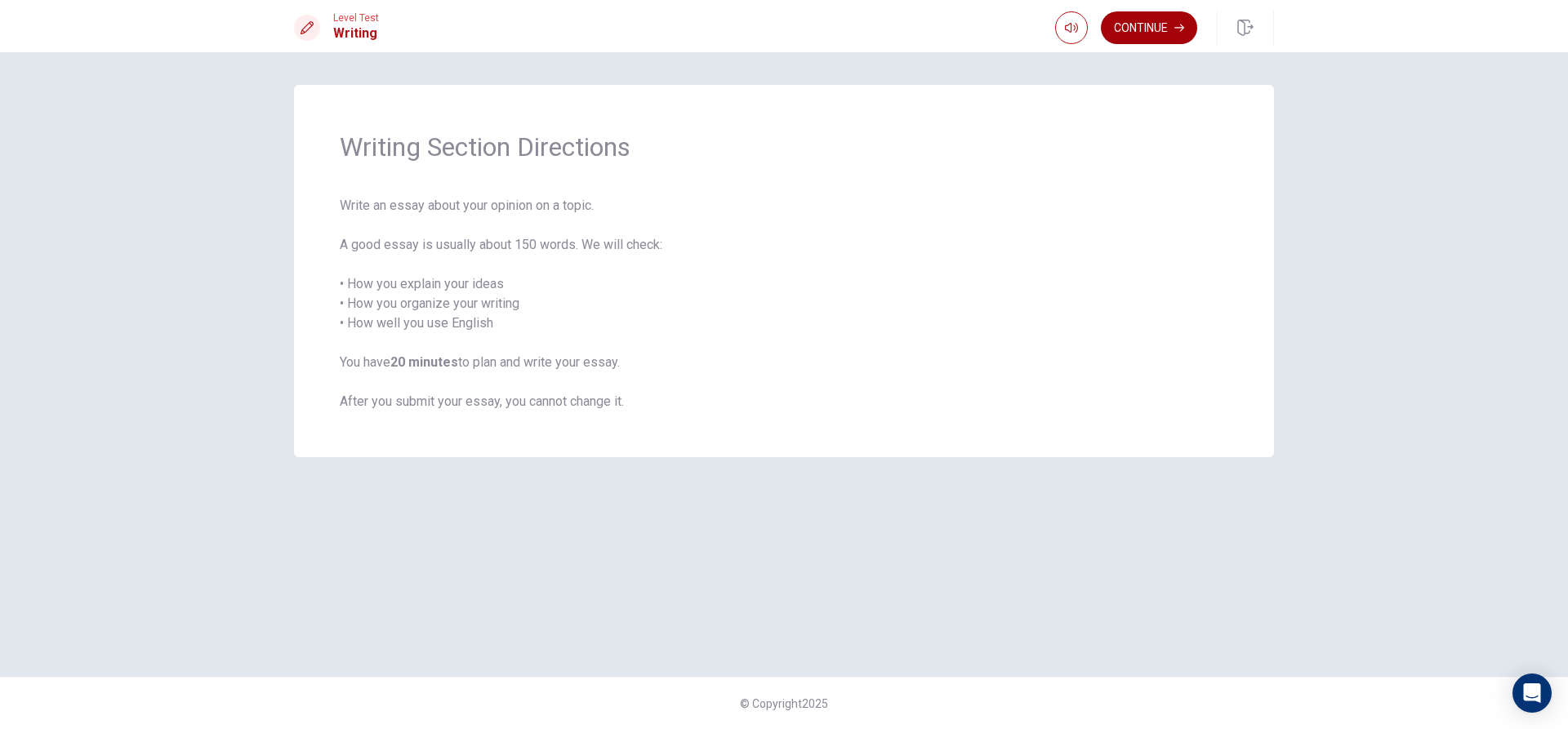
click at [1166, 33] on button "Continue" at bounding box center [1149, 28] width 96 height 33
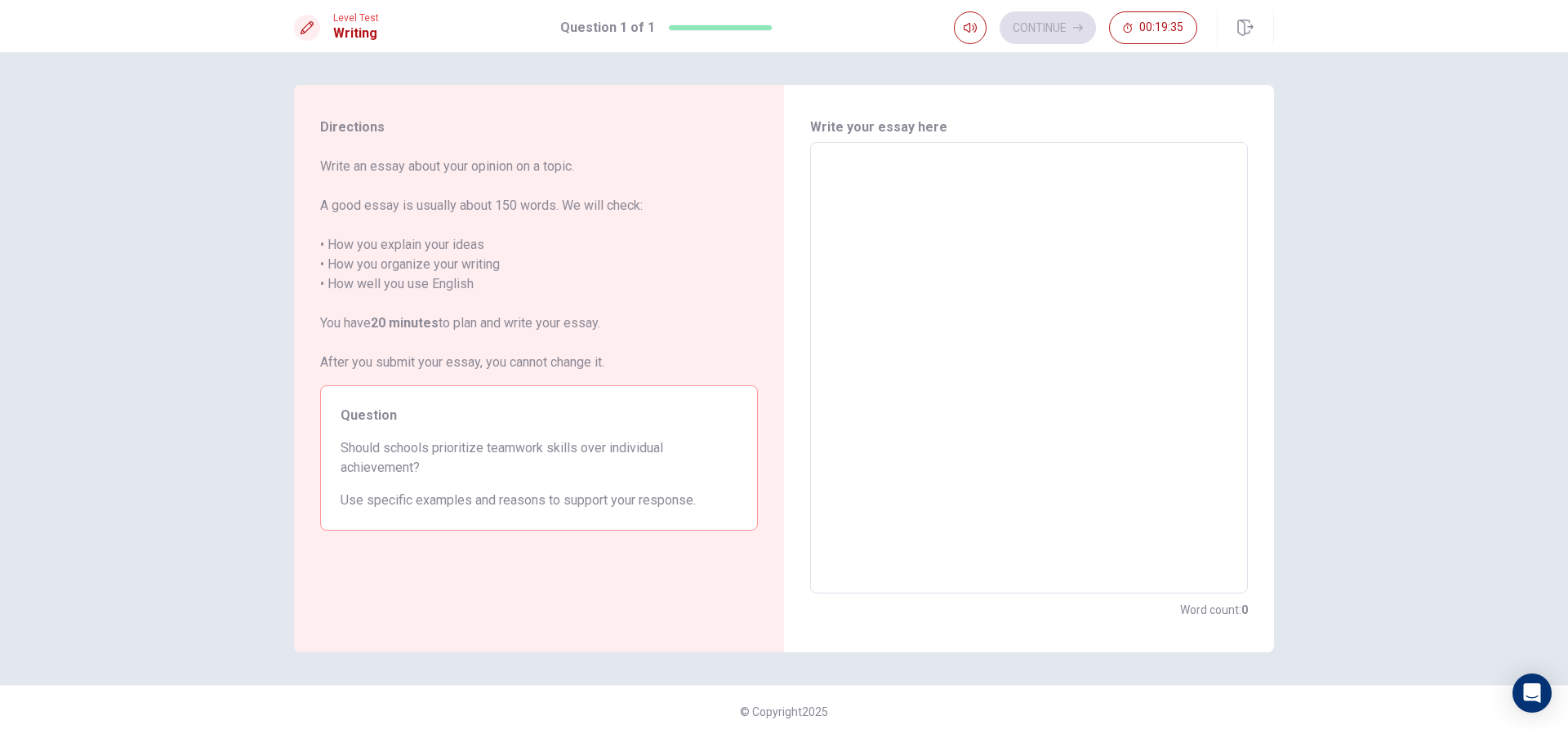
drag, startPoint x: 921, startPoint y: 159, endPoint x: 905, endPoint y: 154, distance: 16.8
click at [920, 159] on textarea at bounding box center [1029, 368] width 415 height 424
type textarea "i"
type textarea "x"
type textarea "in"
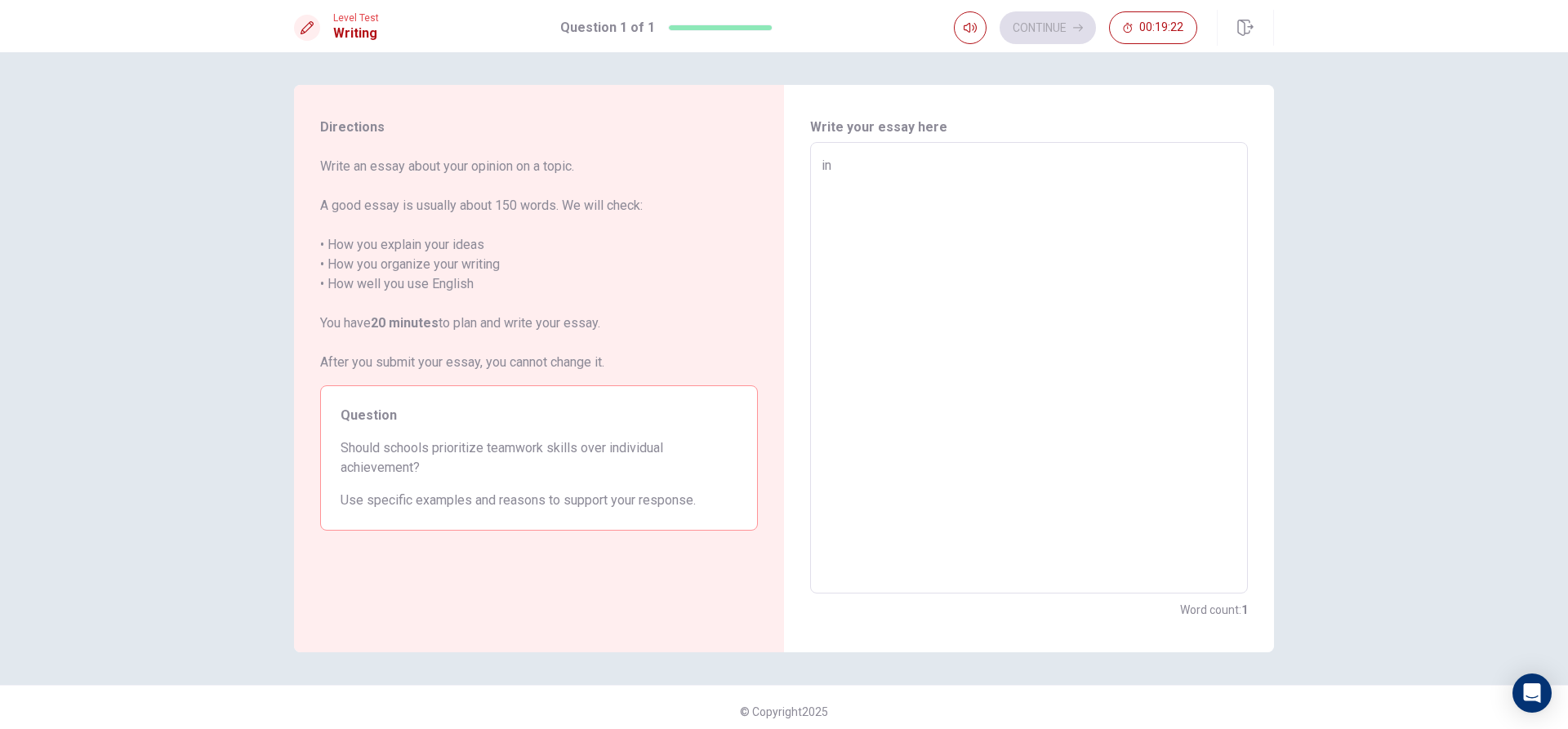
type textarea "x"
type textarea "in"
type textarea "x"
type textarea "in m"
type textarea "x"
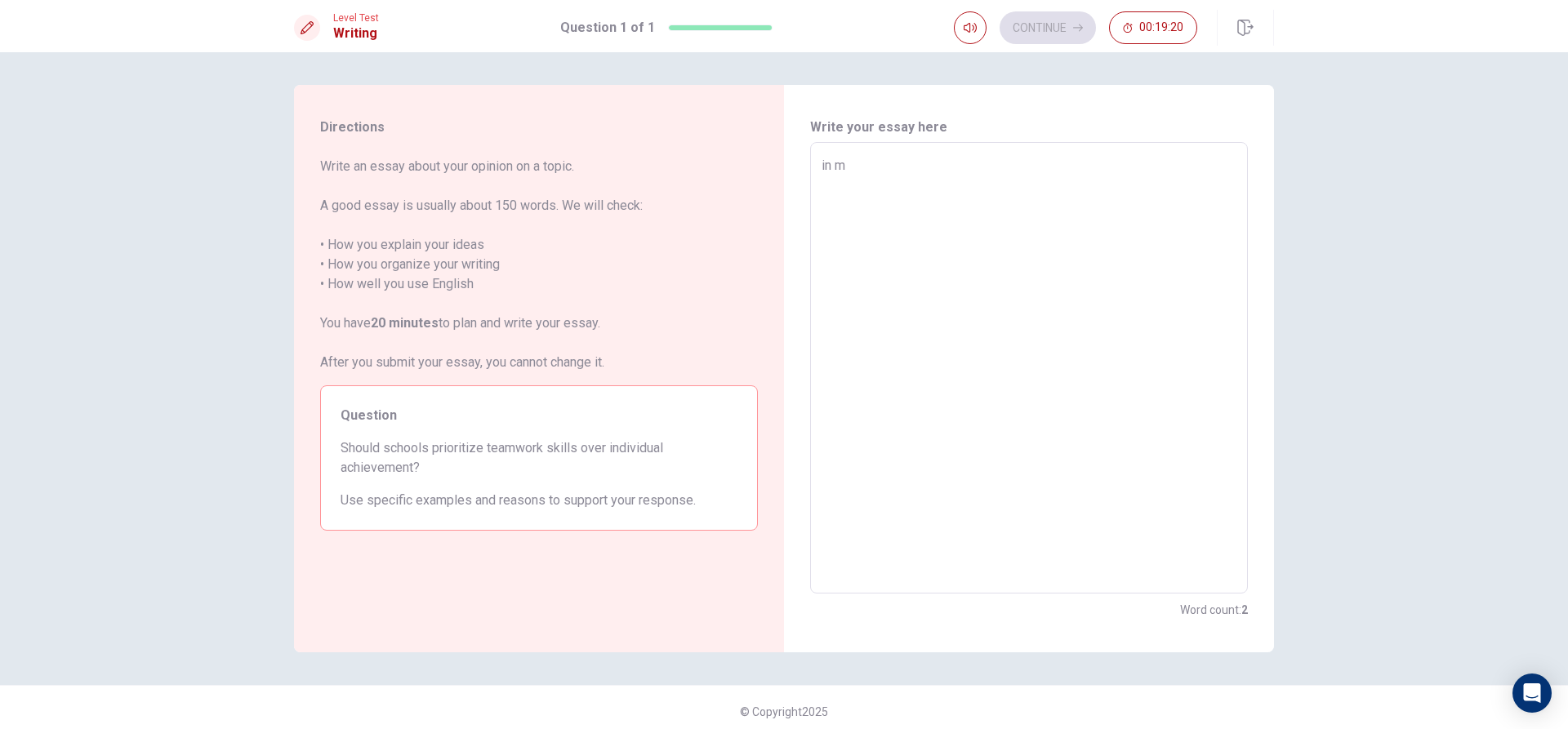
type textarea "in my"
type textarea "x"
type textarea "in my"
type textarea "x"
type textarea "in my o"
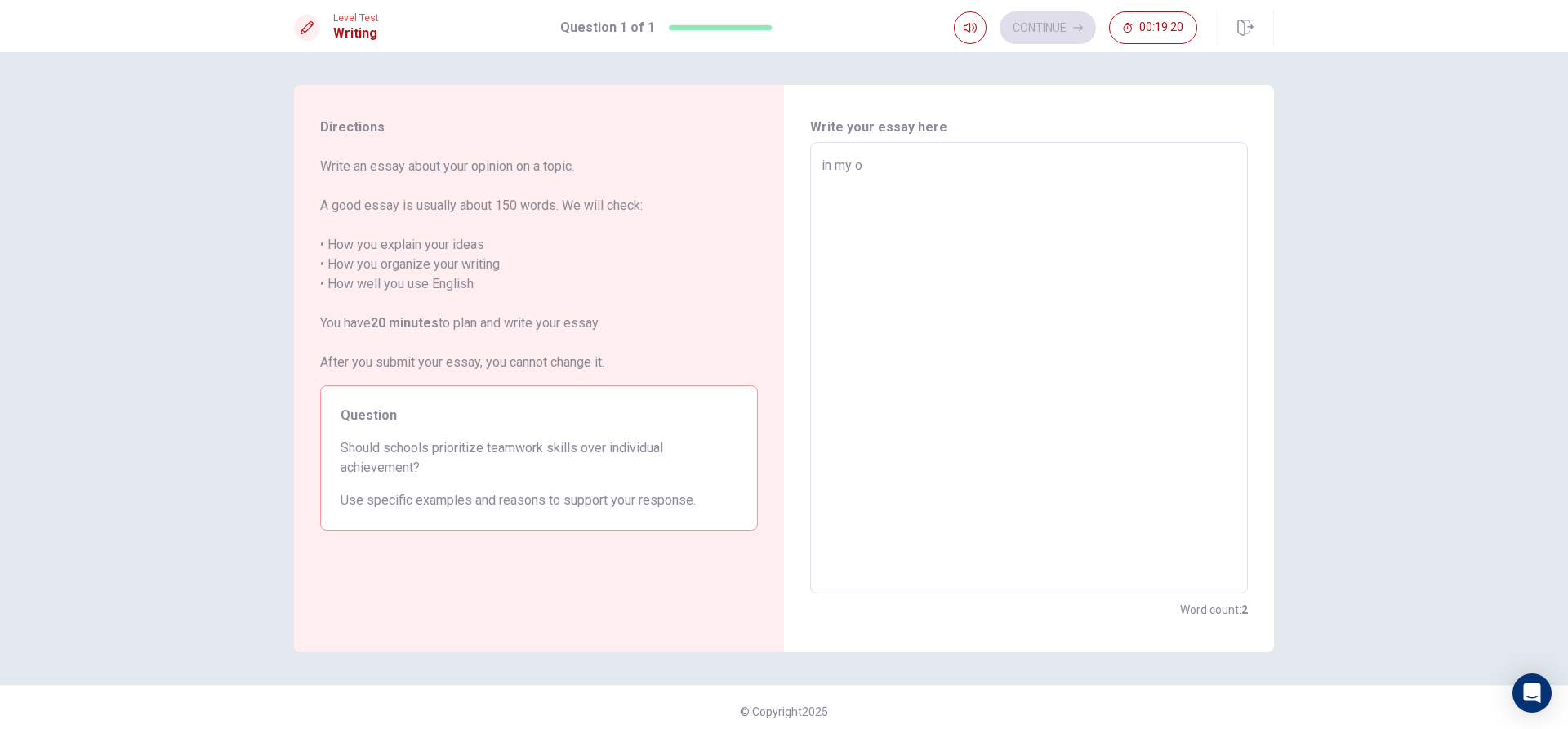
type textarea "x"
type textarea "in my op"
type textarea "x"
type textarea "in my opi"
type textarea "x"
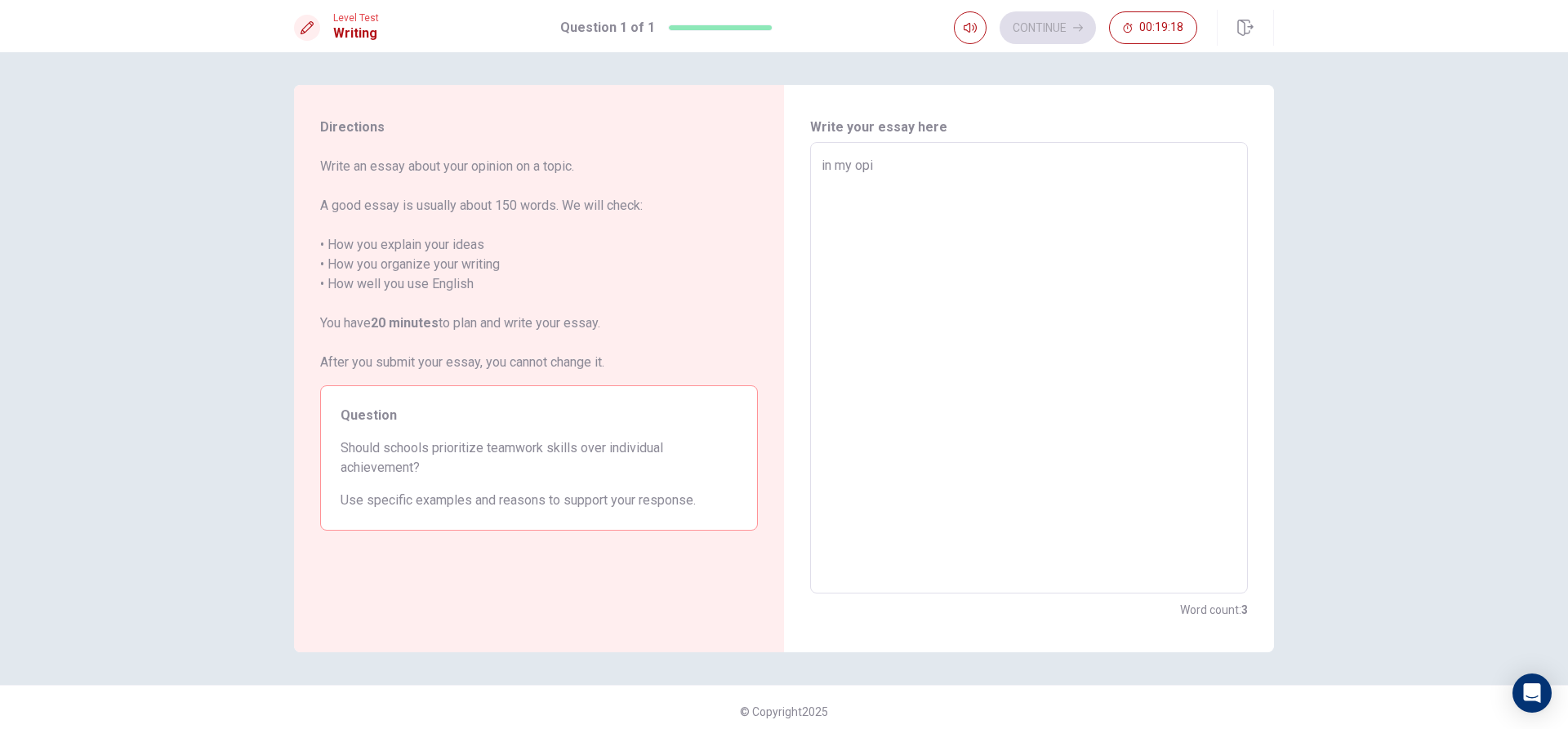
type textarea "in my opin"
type textarea "x"
type textarea "in my opini"
type textarea "x"
type textarea "in my opinio"
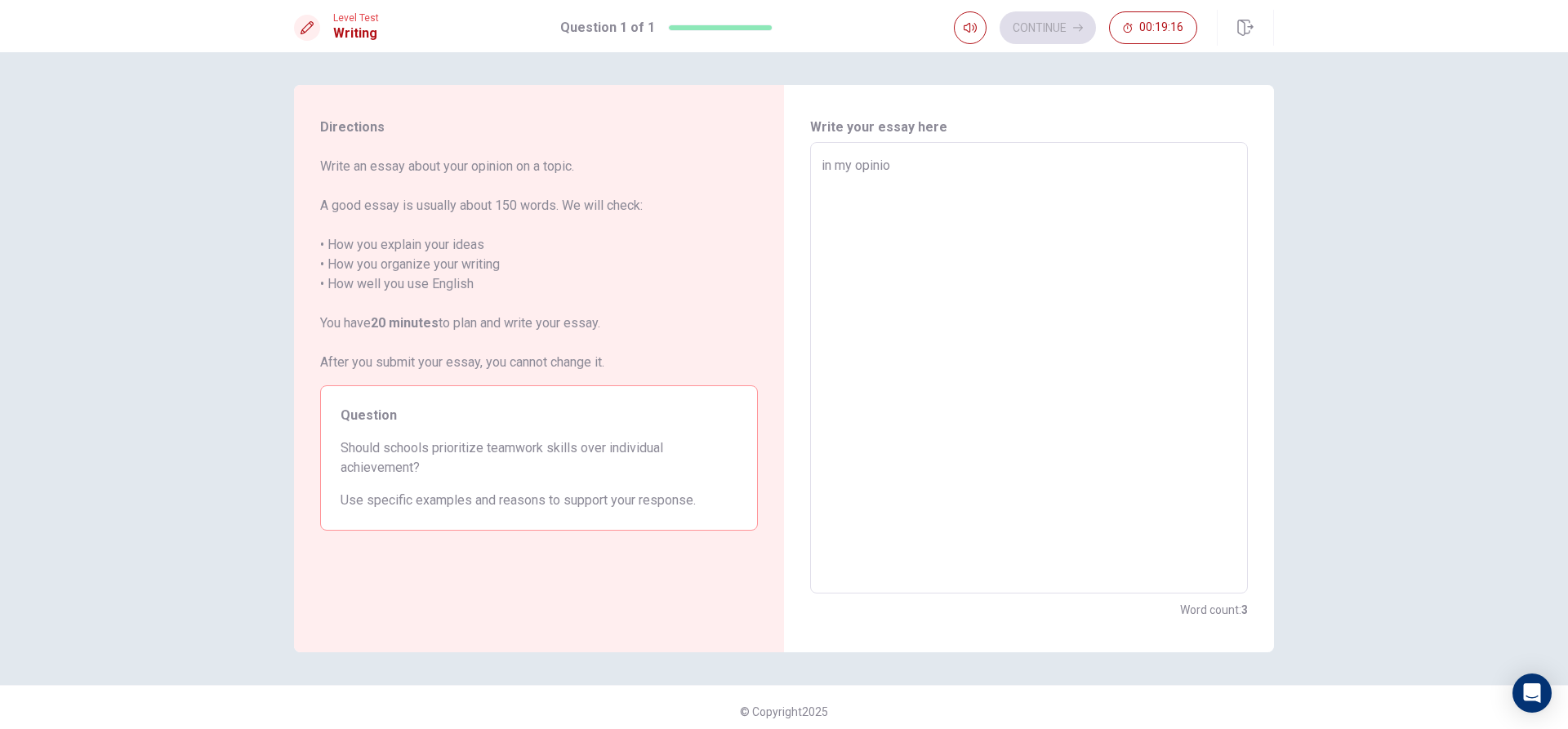
type textarea "x"
type textarea "in my opinion"
type textarea "x"
type textarea "in my opinion"
type textarea "x"
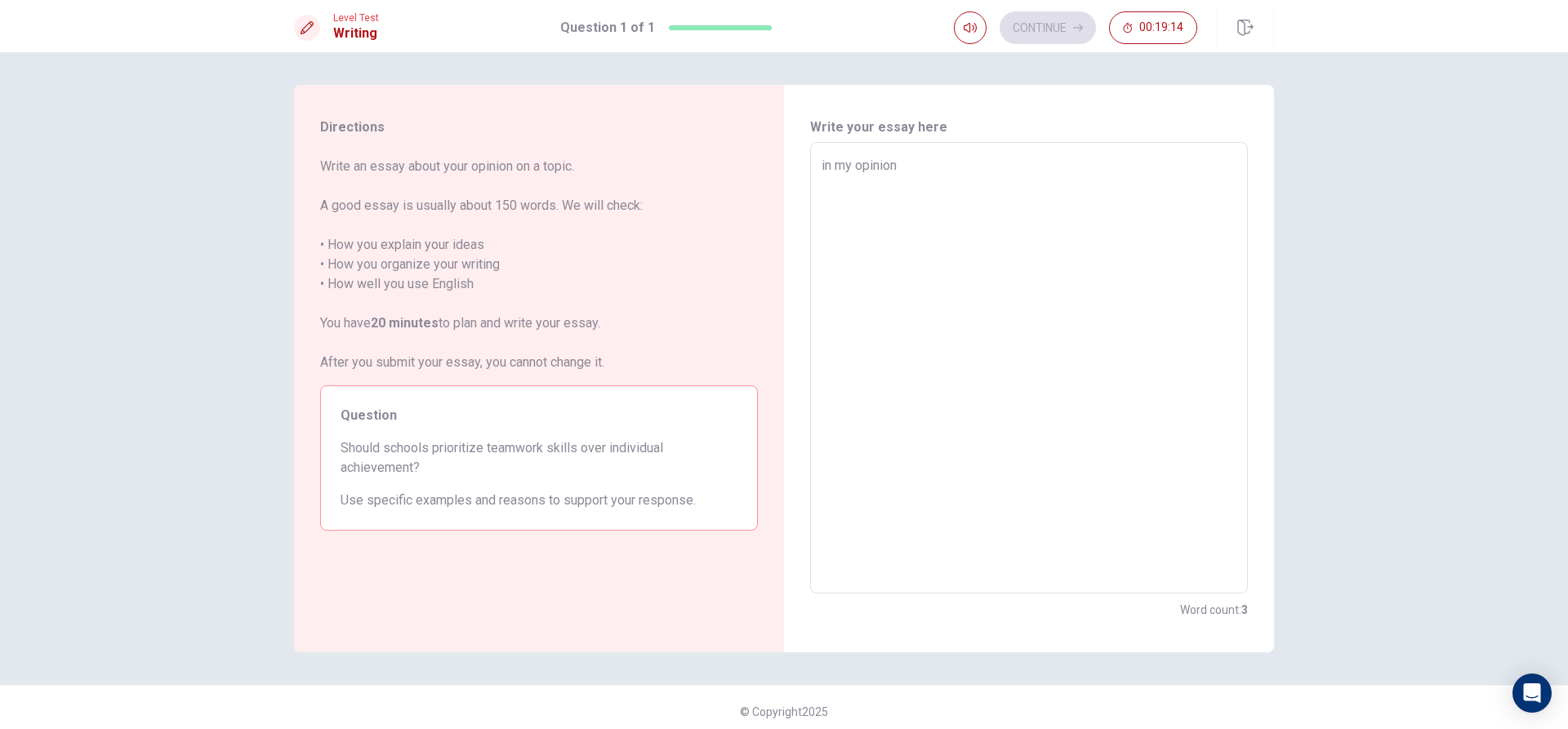
type textarea "in my opinion s"
type textarea "x"
type textarea "in my opinion sc"
type textarea "x"
type textarea "in my opinion sch"
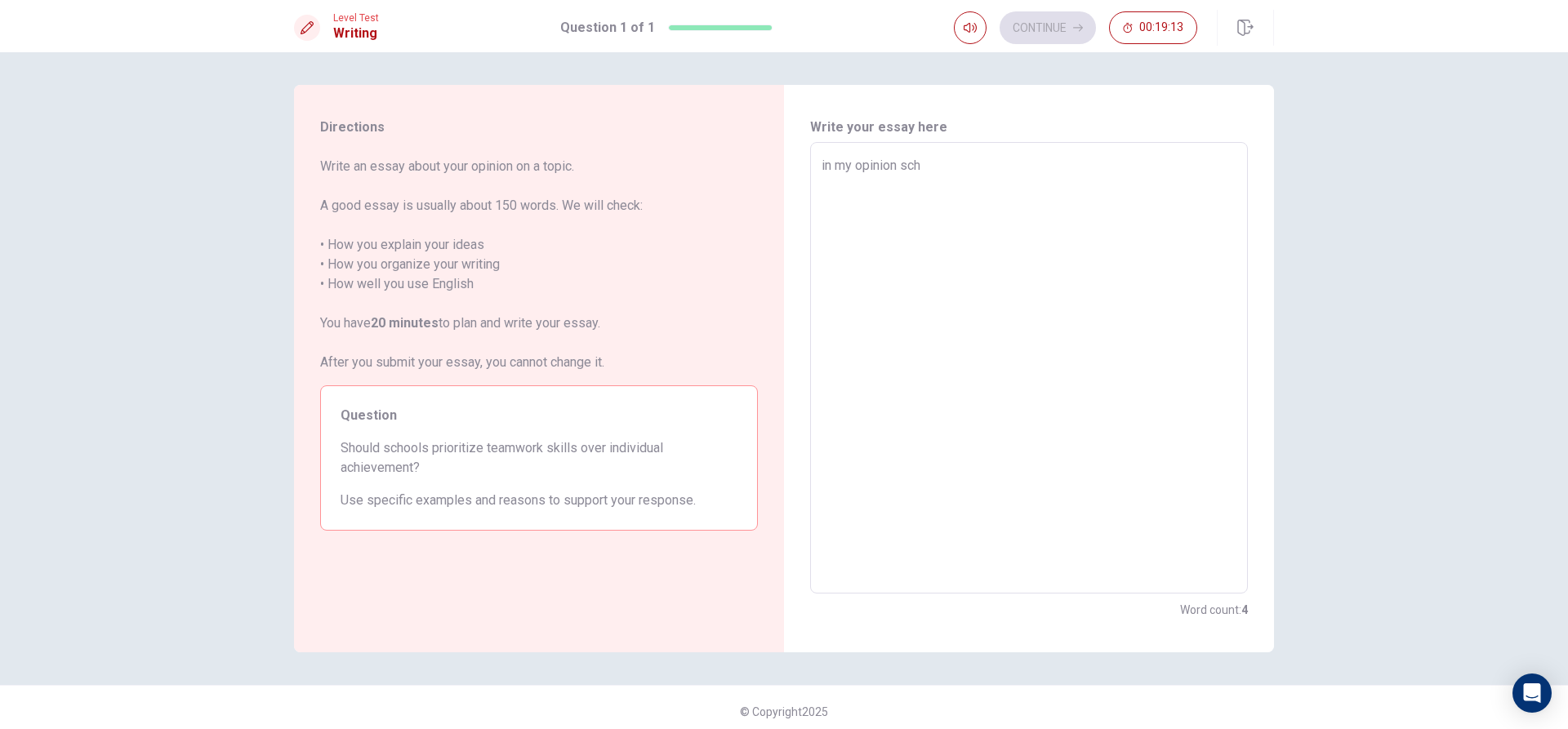
type textarea "x"
type textarea "in my opinion scho"
type textarea "x"
type textarea "in my opinion schoo"
type textarea "x"
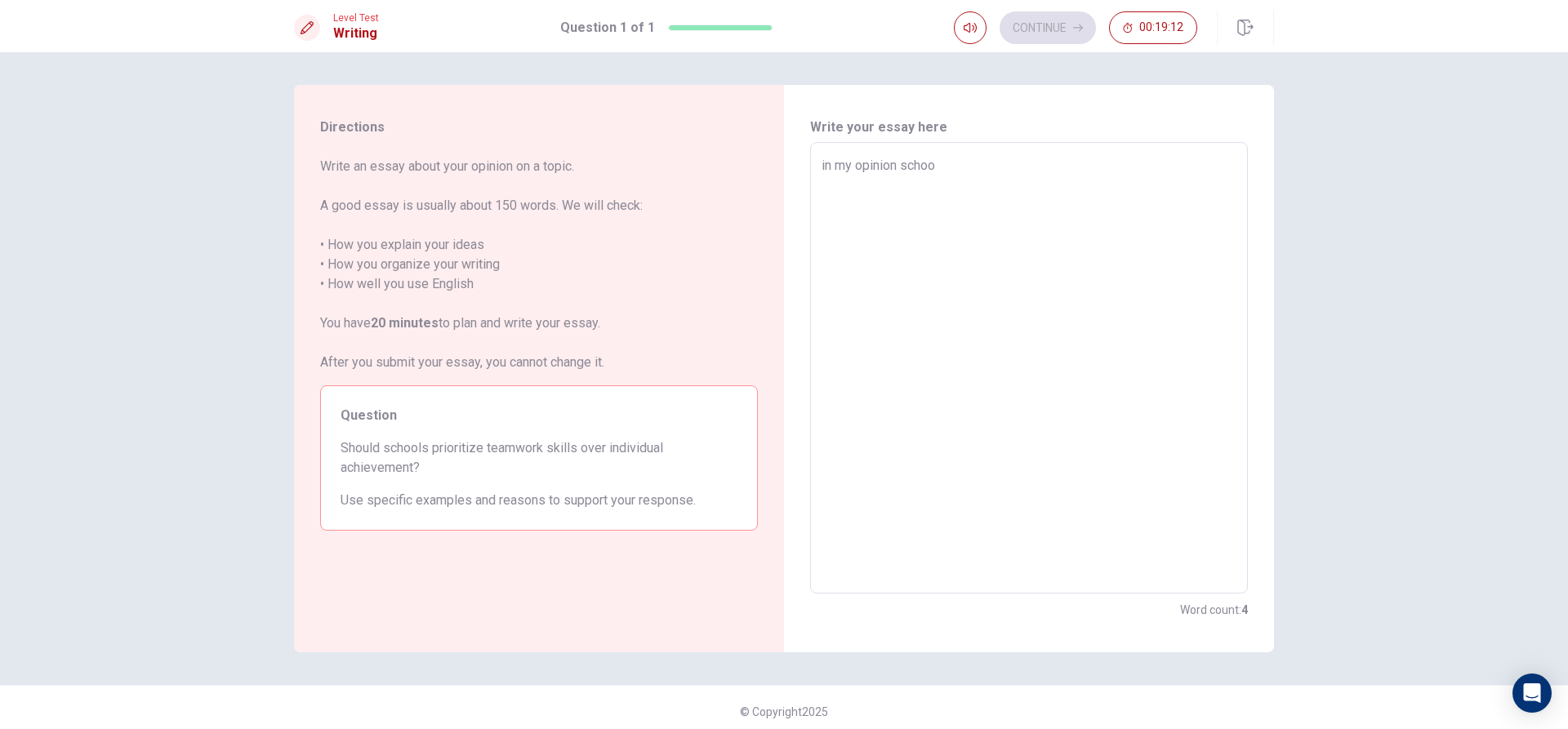
type textarea "in my opinion school"
type textarea "x"
type textarea "in my opinion school"
type textarea "x"
type textarea "in my opinion school s"
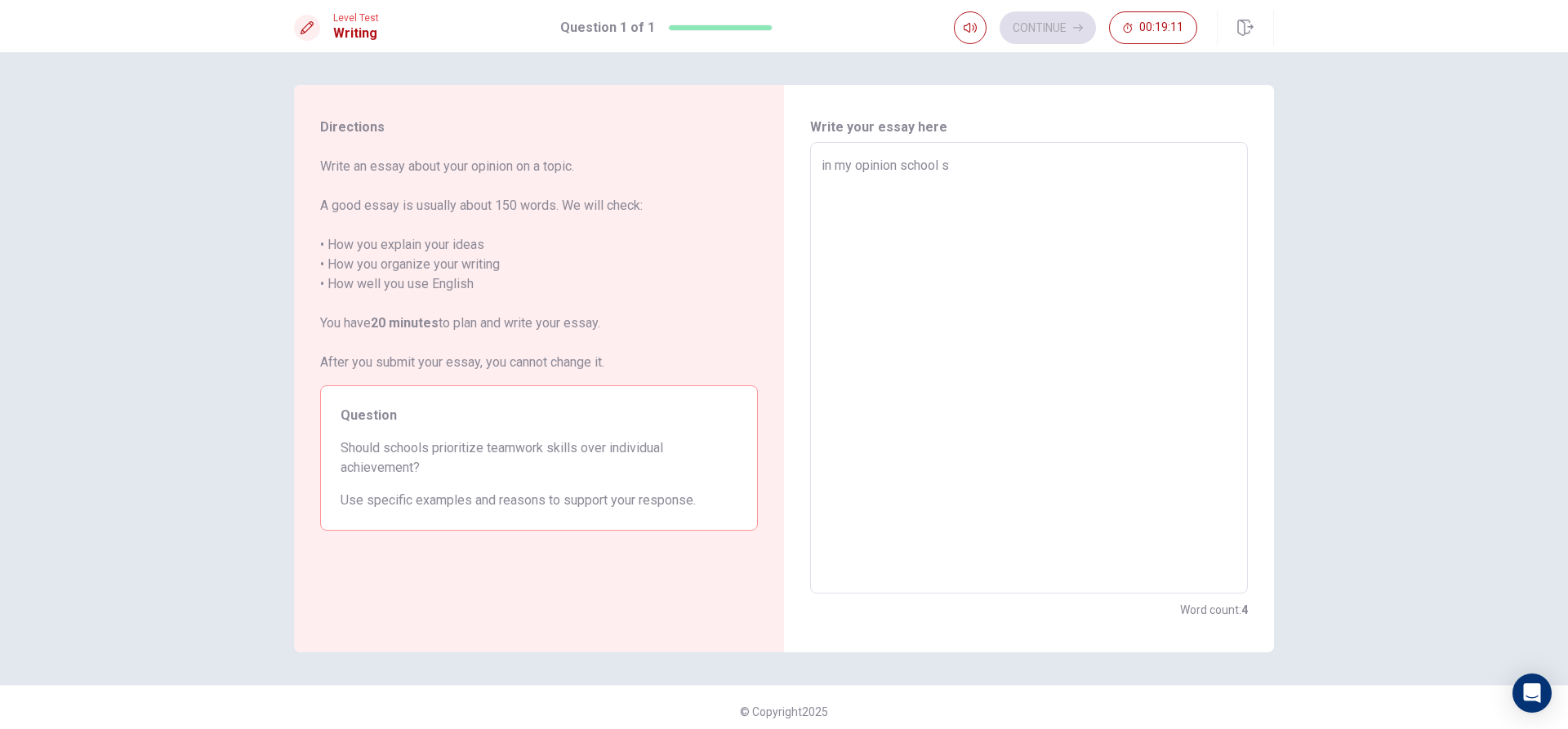
type textarea "x"
type textarea "in my opinion school sh"
type textarea "x"
type textarea "in my opinion school sho"
type textarea "x"
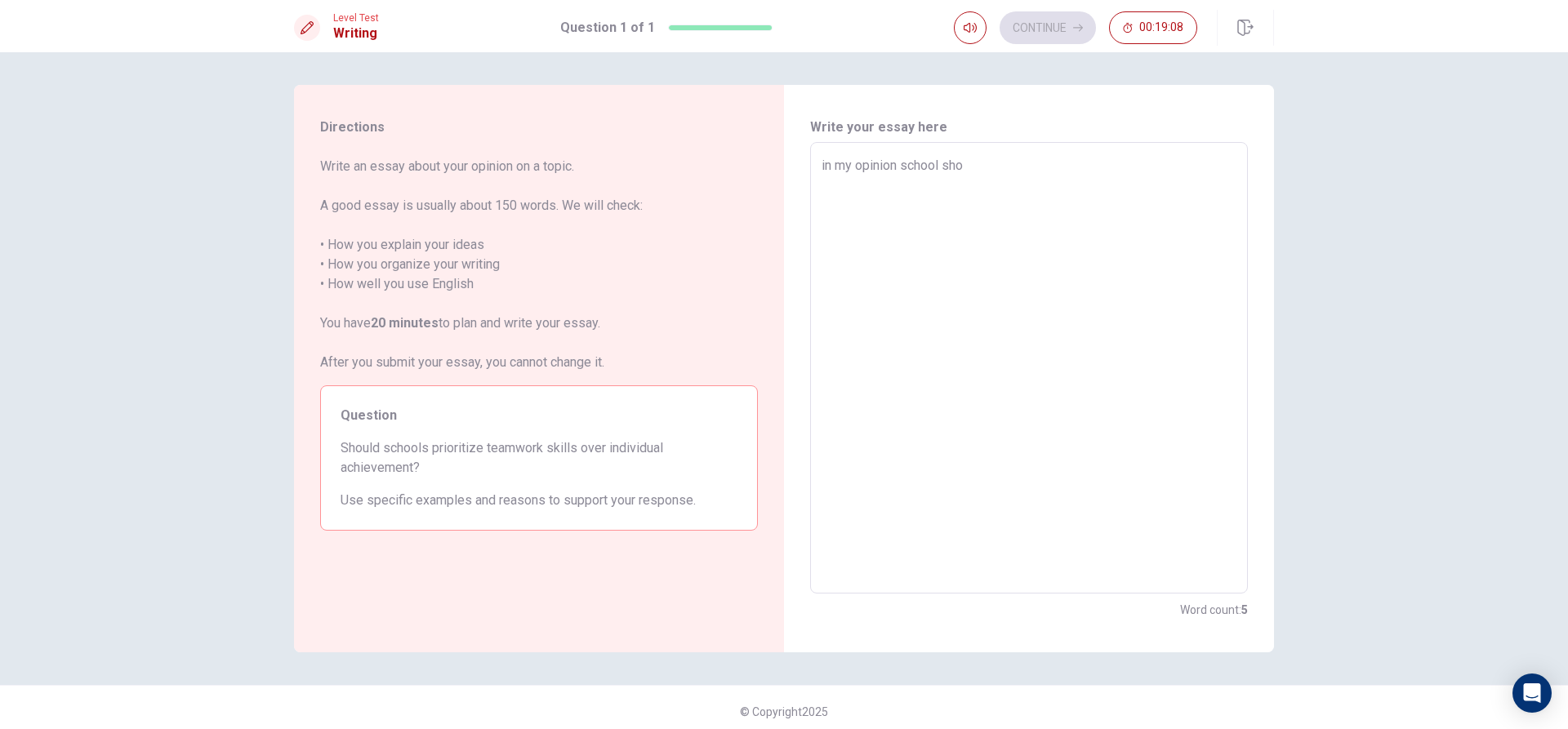
type textarea "in my opinion school shou"
type textarea "x"
type textarea "in my opinion school shoul"
type textarea "x"
type textarea "in my opinion school should"
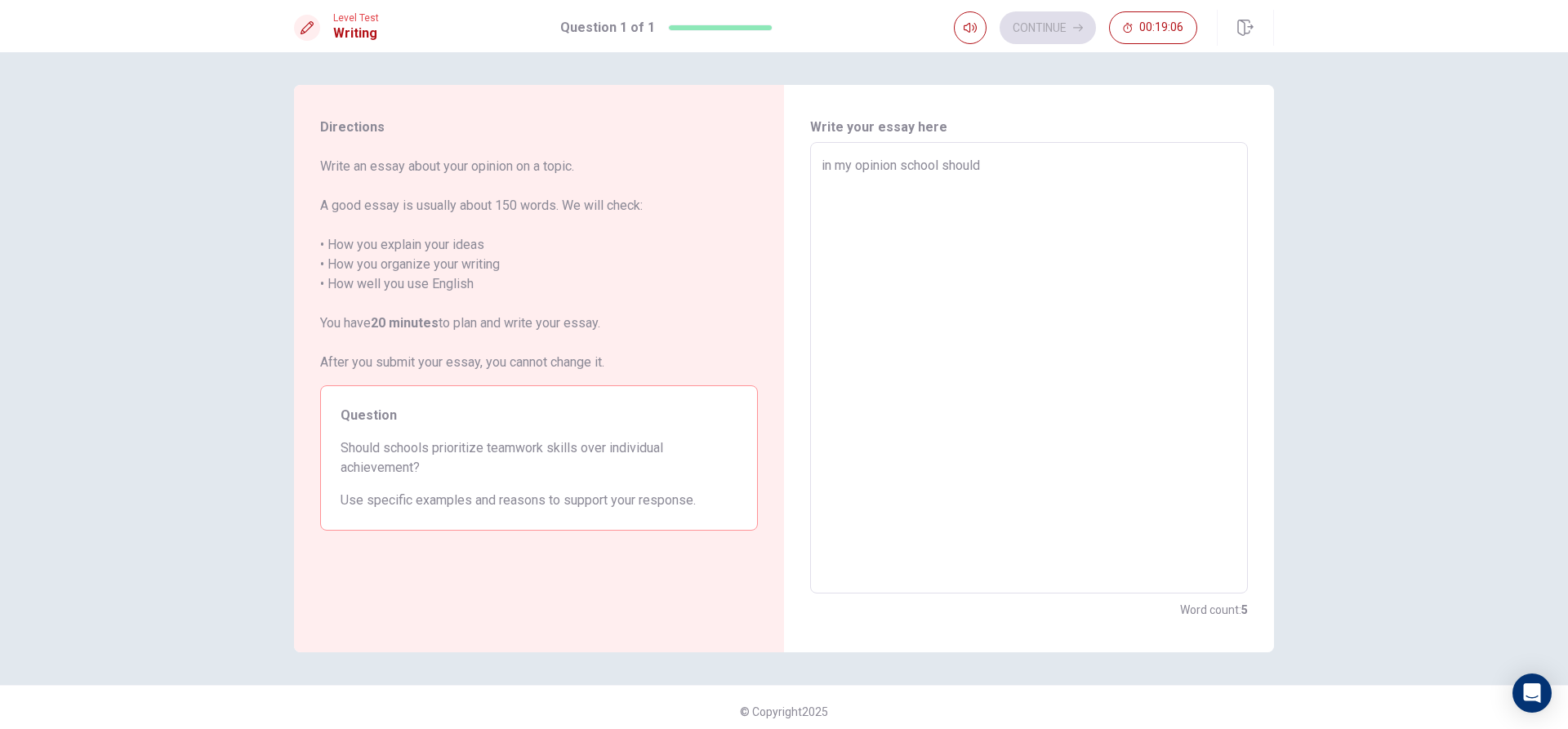
type textarea "x"
type textarea "in my opinion school should"
type textarea "x"
type textarea "in my opinion school should ["
type textarea "x"
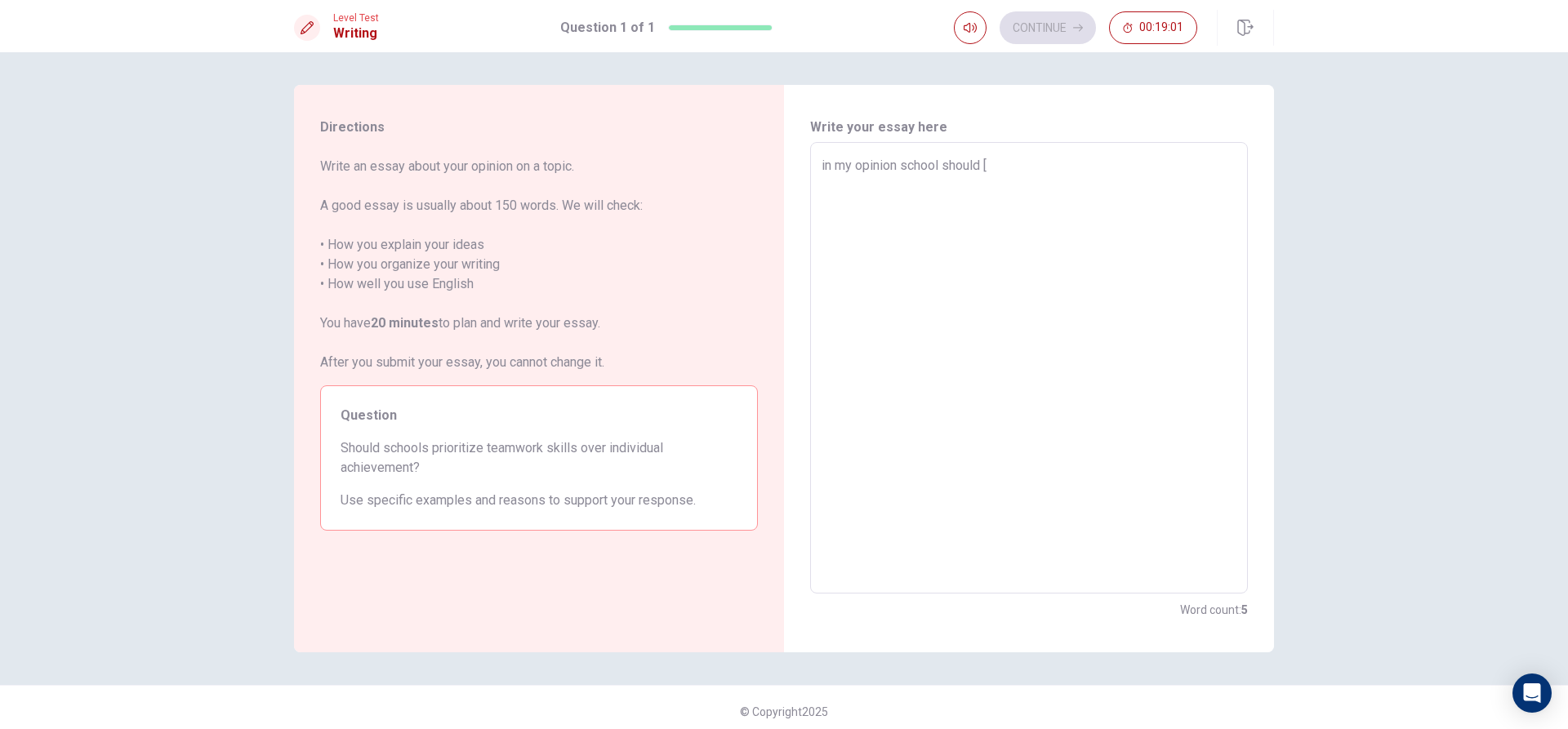
type textarea "in my opinion school should [r"
type textarea "x"
type textarea "in my opinion school should [ri"
type textarea "x"
type textarea "in my opinion school should [rio"
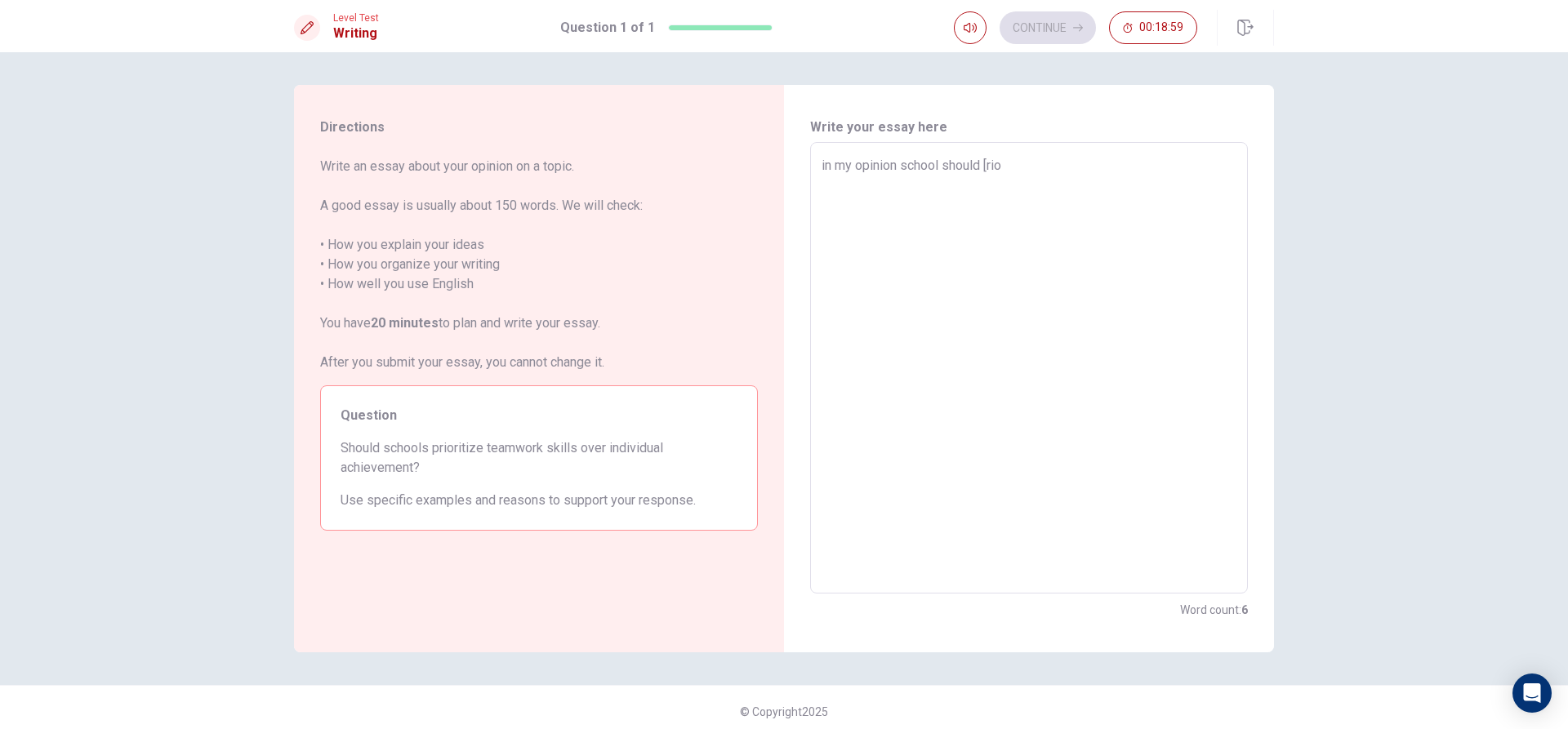
type textarea "x"
type textarea "in my opinion school should [rior"
click at [983, 156] on textarea "in my opinion school should [rior" at bounding box center [1029, 368] width 415 height 424
click at [994, 171] on textarea "in my opinion school should [rior" at bounding box center [1029, 368] width 415 height 424
click at [987, 165] on textarea "in my opinion school should [rior" at bounding box center [1029, 368] width 415 height 424
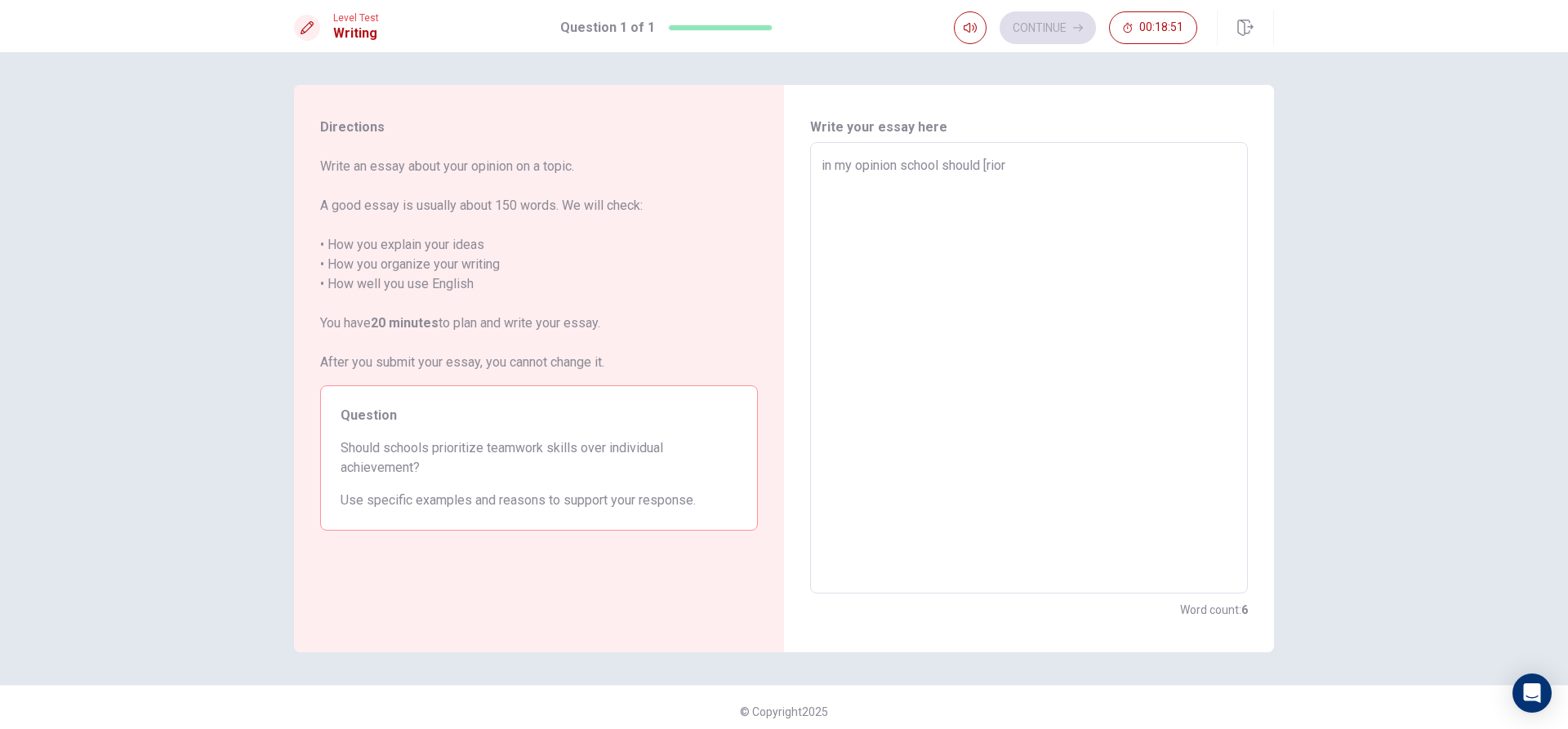
type textarea "x"
type textarea "in my opinion school should rior"
type textarea "x"
type textarea "in my opinion school should prior"
click at [1023, 178] on textarea "in my opinion school should prior" at bounding box center [1029, 368] width 415 height 424
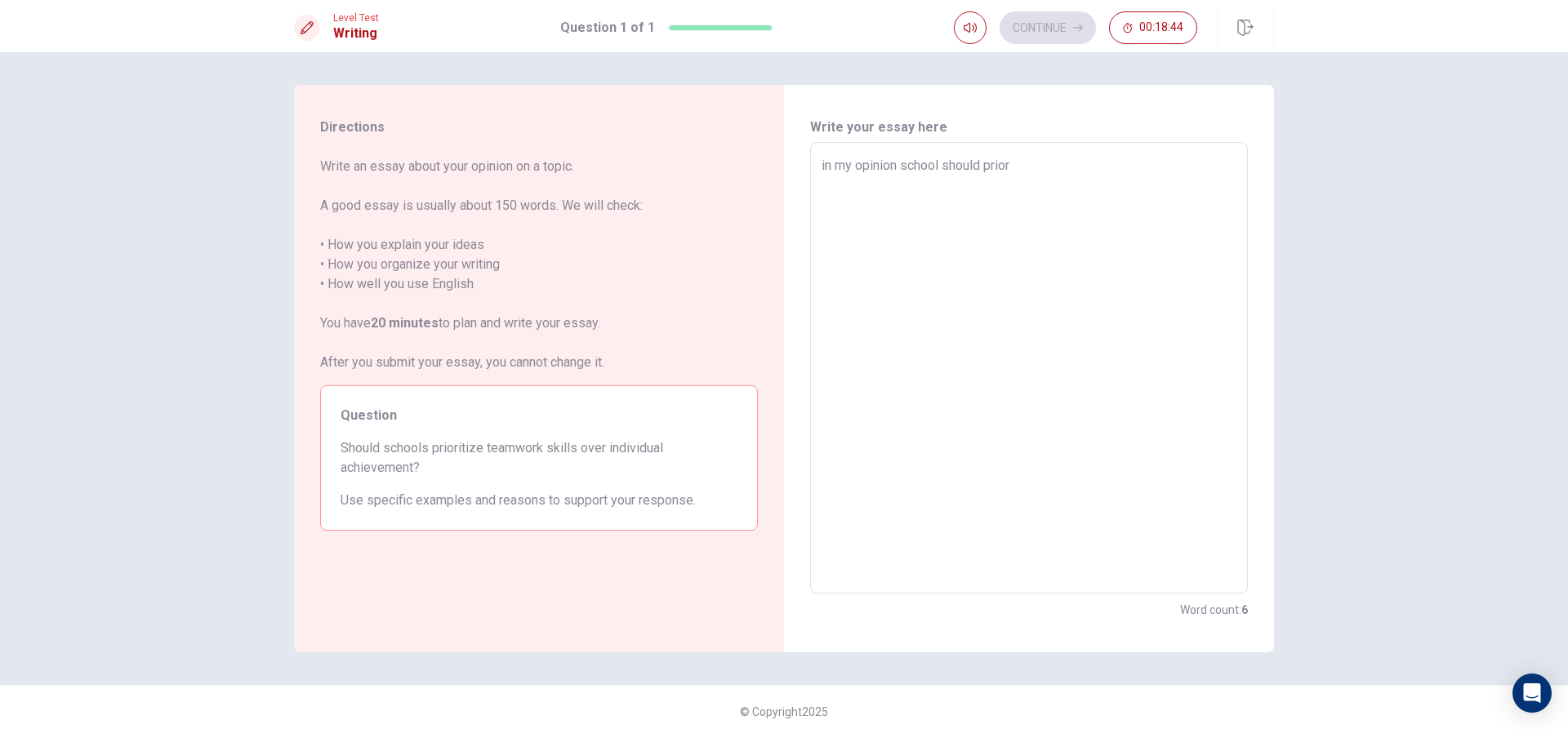
type textarea "x"
type textarea "in my opinion school should prioro"
type textarea "x"
type textarea "in my opinion school should prior"
type textarea "x"
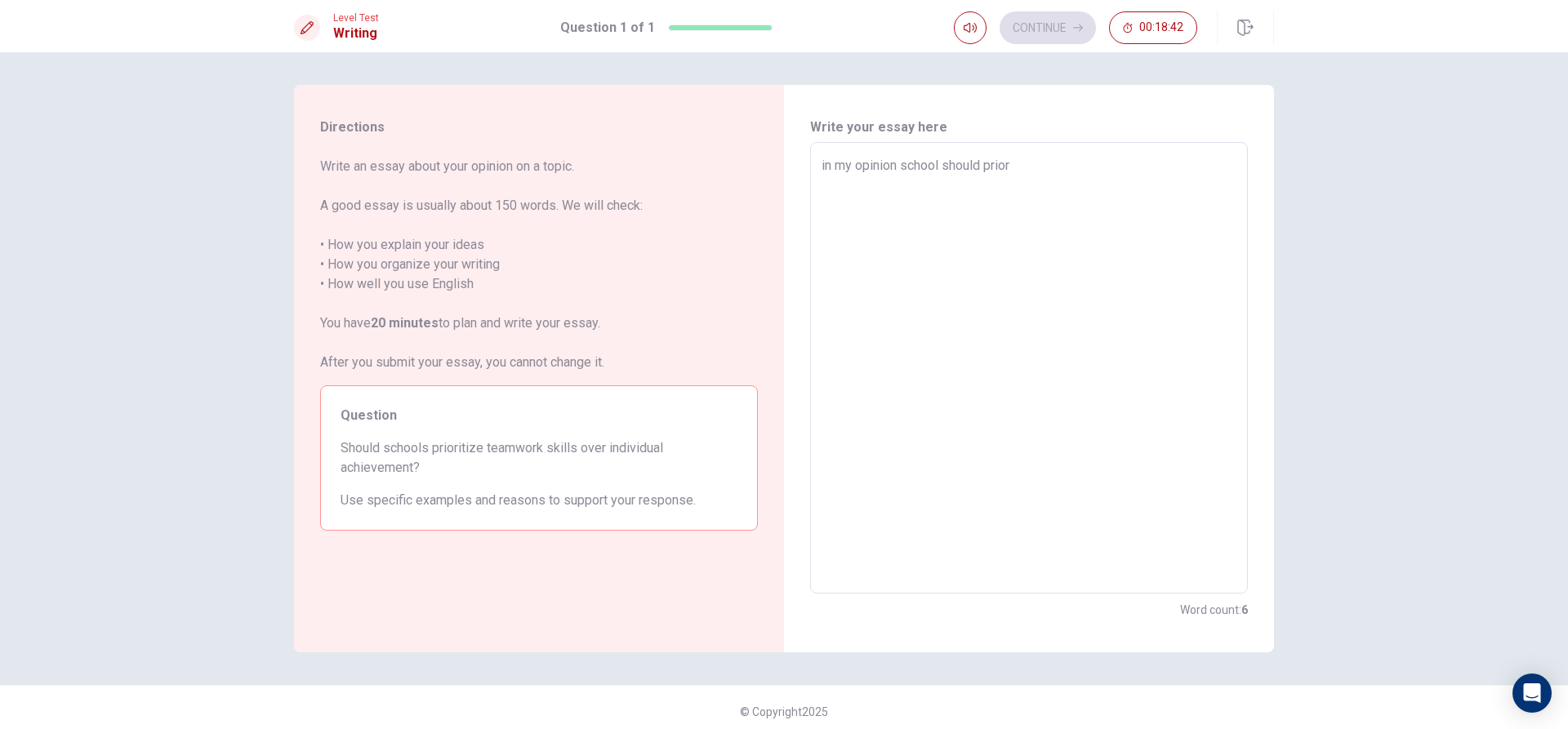
type textarea "in my opinion school should priori"
type textarea "x"
type textarea "in my opinion school should priorit"
type textarea "x"
type textarea "in my opinion school should priorite"
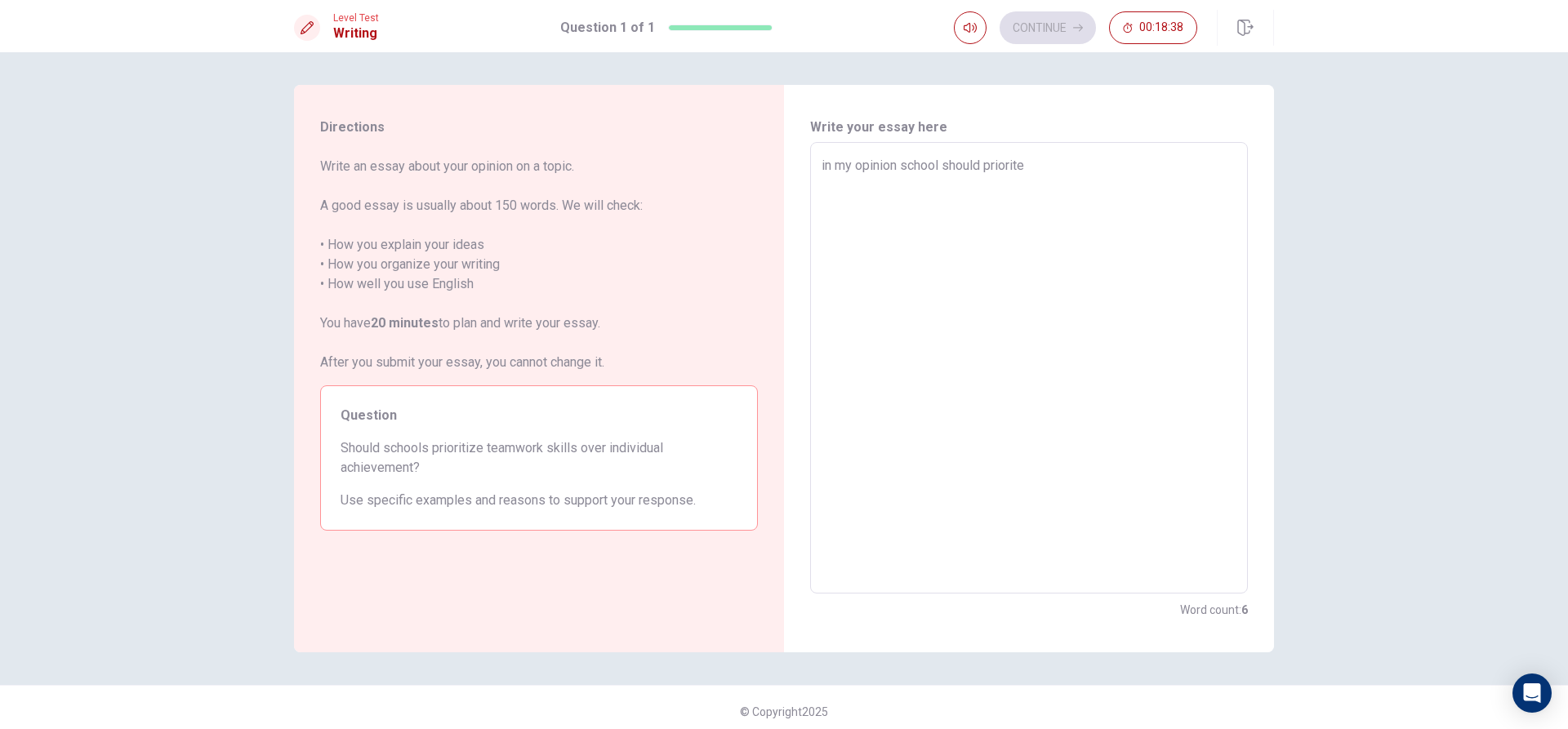
type textarea "x"
type textarea "in my opinion school should priorit"
type textarea "x"
type textarea "in my opinion school should priori"
type textarea "x"
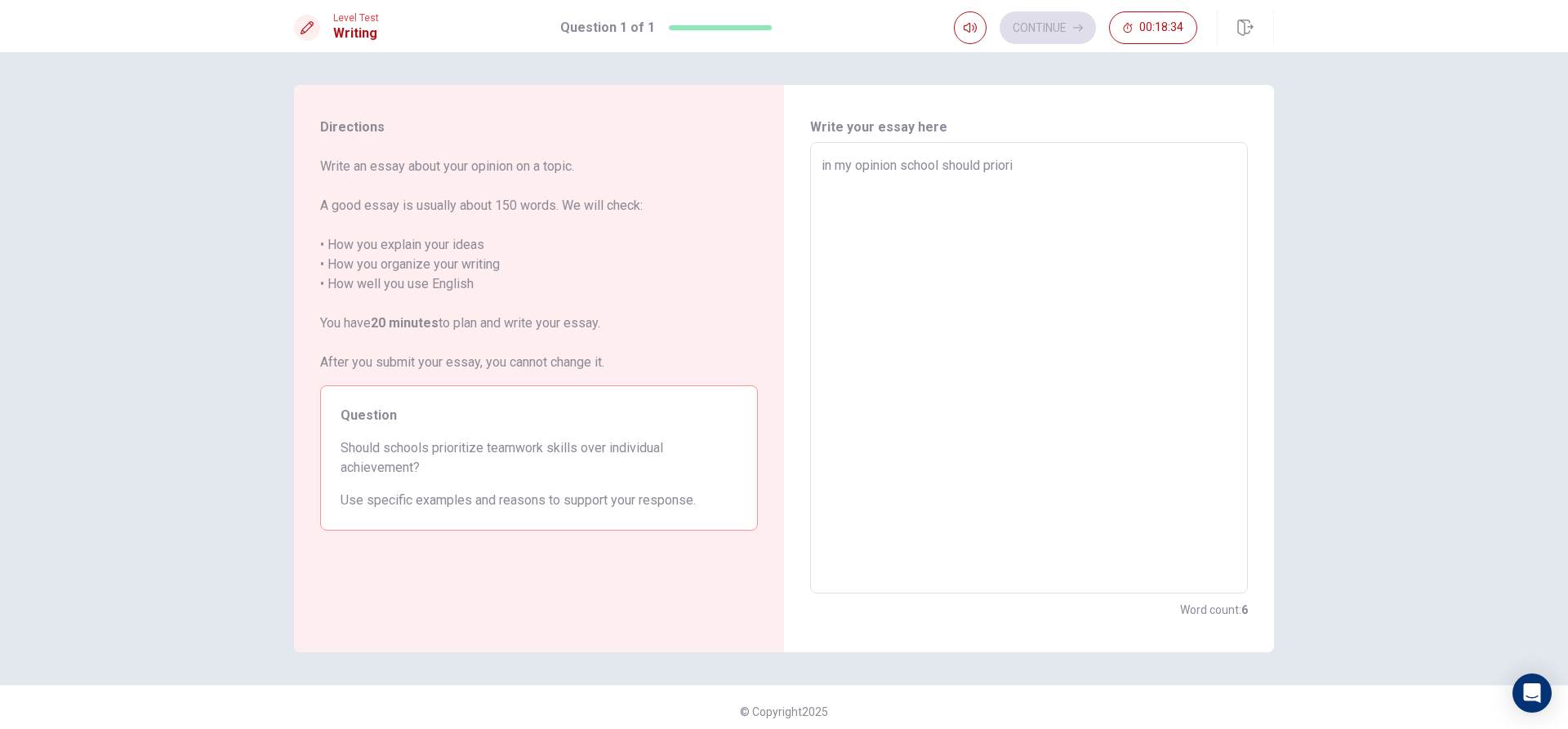
type textarea "in my opinion school should prioriz"
type textarea "x"
type textarea "in my opinion school should priorize"
type textarea "x"
type textarea "in my opinion school should priorize"
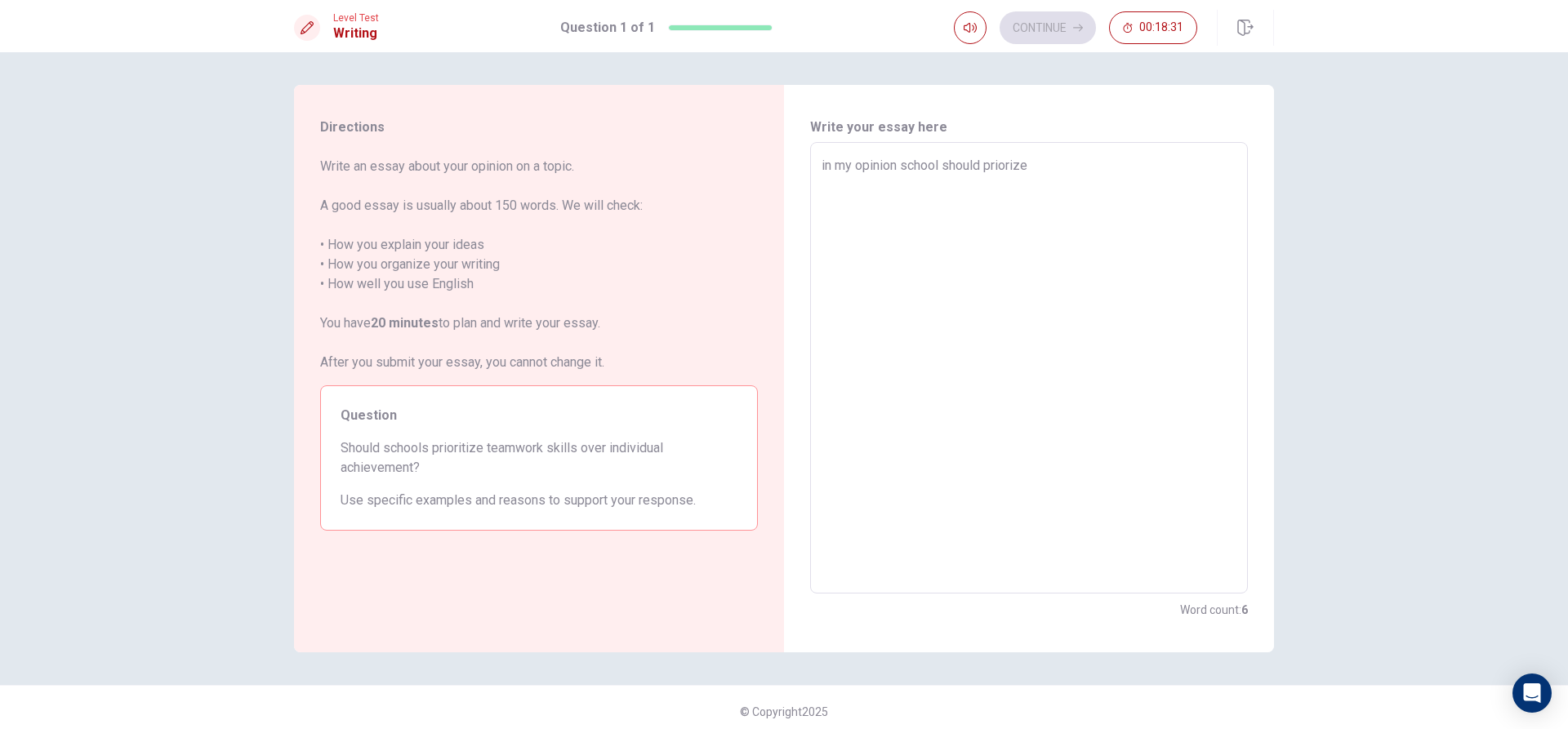
type textarea "x"
type textarea "in my opinion school should priorize t"
type textarea "x"
type textarea "in my opinion school should priorize te"
type textarea "x"
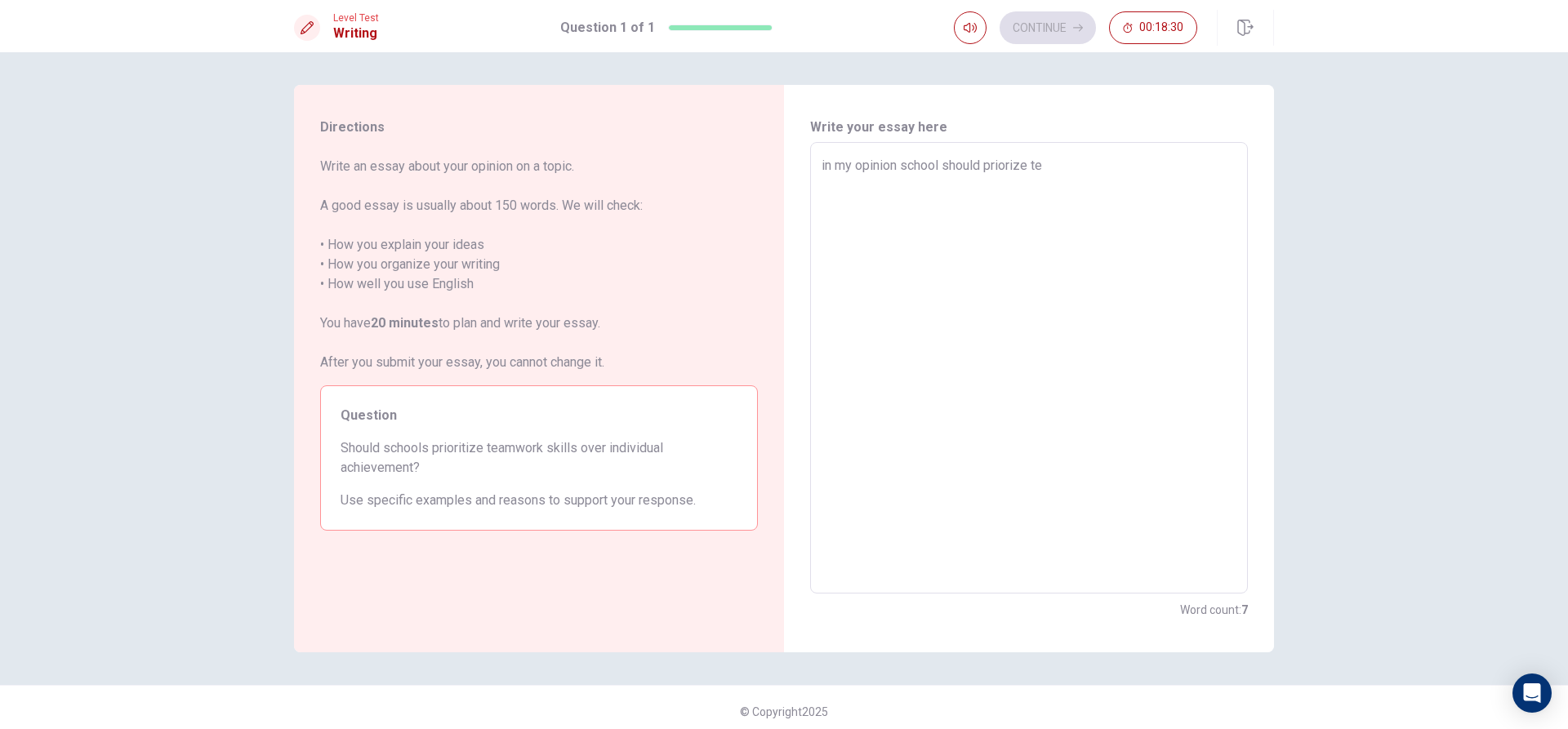
type textarea "in my opinion school should priorize tea"
type textarea "x"
type textarea "in my opinion school should priorize team"
type textarea "x"
type textarea "in my opinion school should priorize teamw"
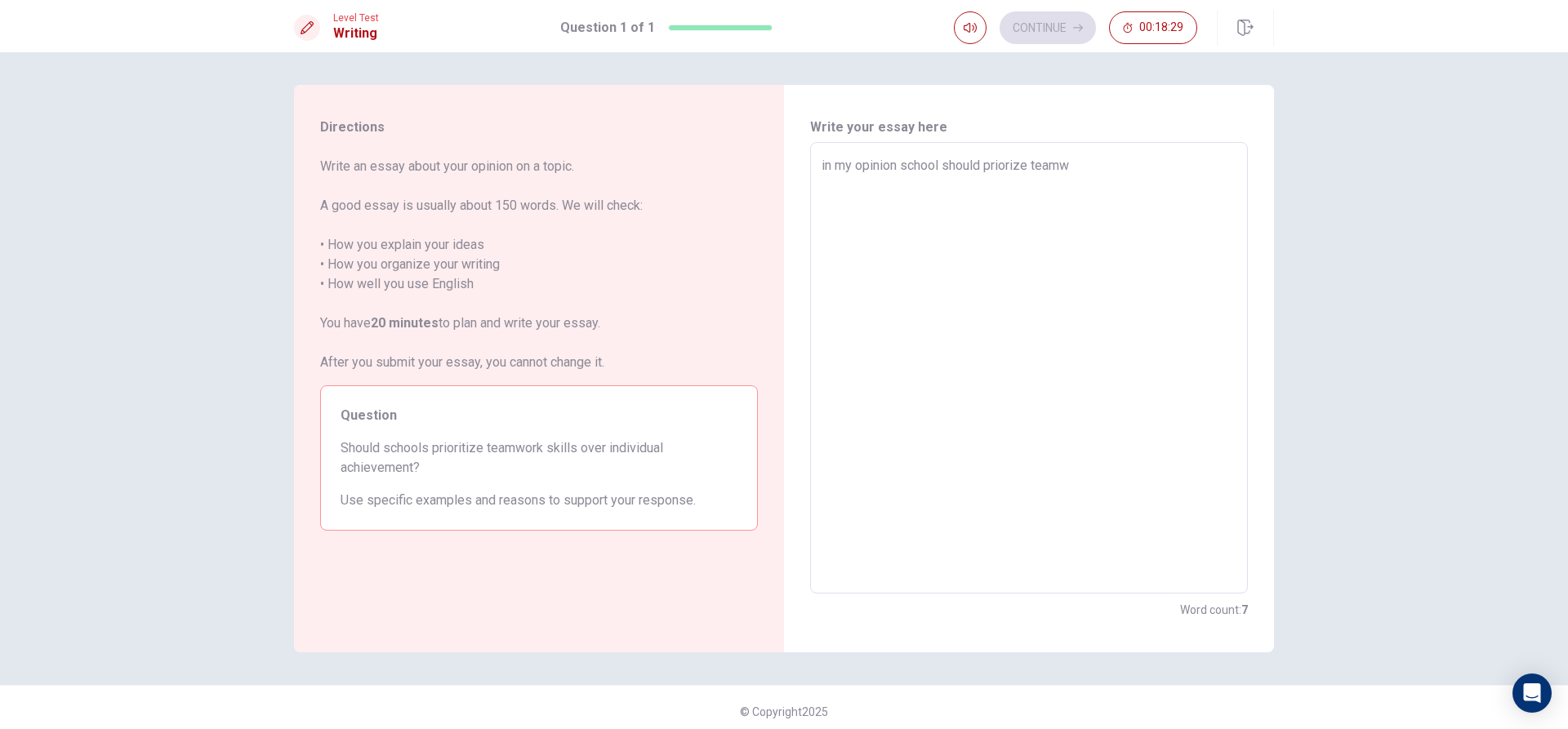
type textarea "x"
type textarea "in my opinion school should priorize teamwo"
type textarea "x"
type textarea "in my opinion school should priorize teamwor"
type textarea "x"
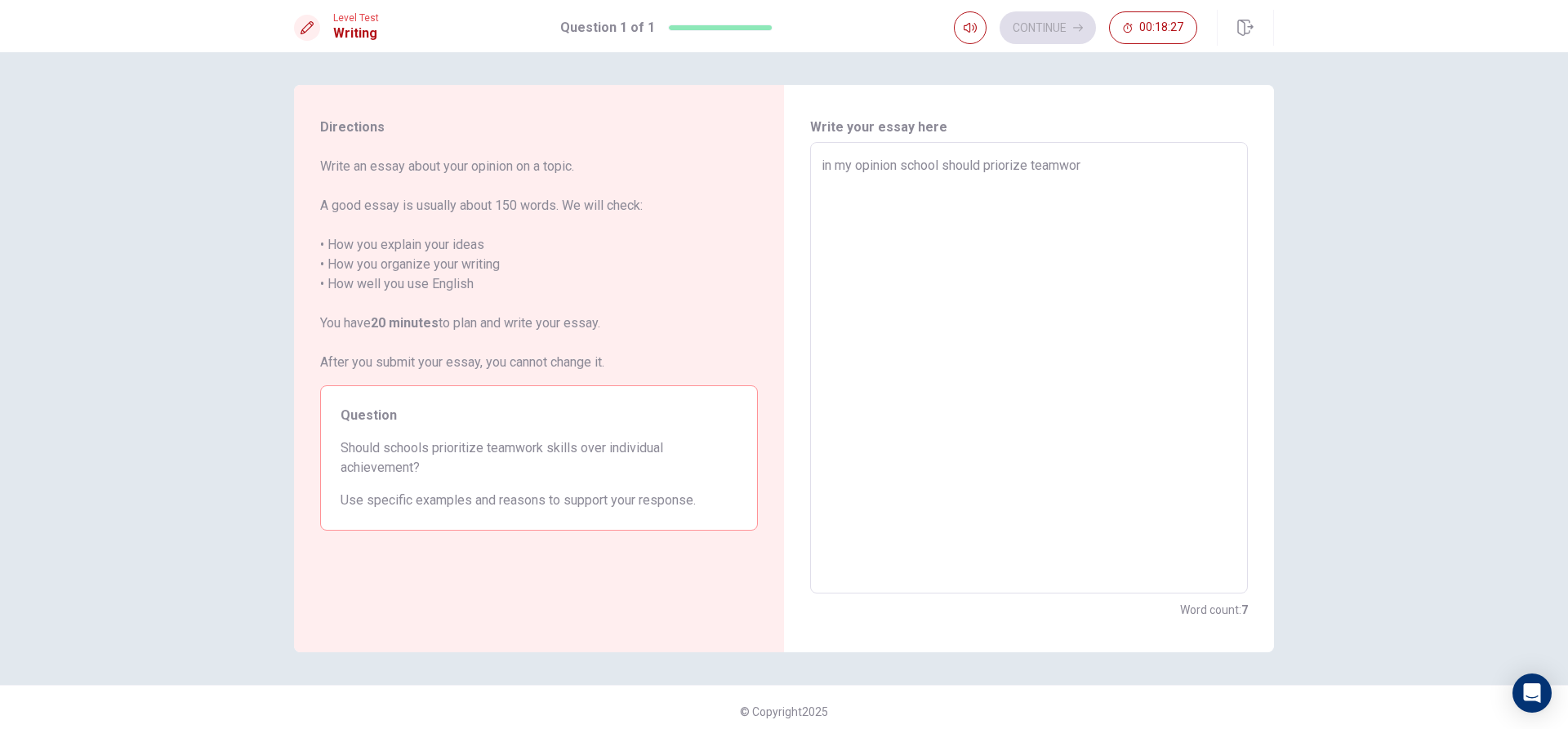
type textarea "in my opinion school should priorize teamwork"
type textarea "x"
type textarea "in my opinion school should priorize teamwork"
type textarea "x"
type textarea "in my opinion school should priorize teamwork s"
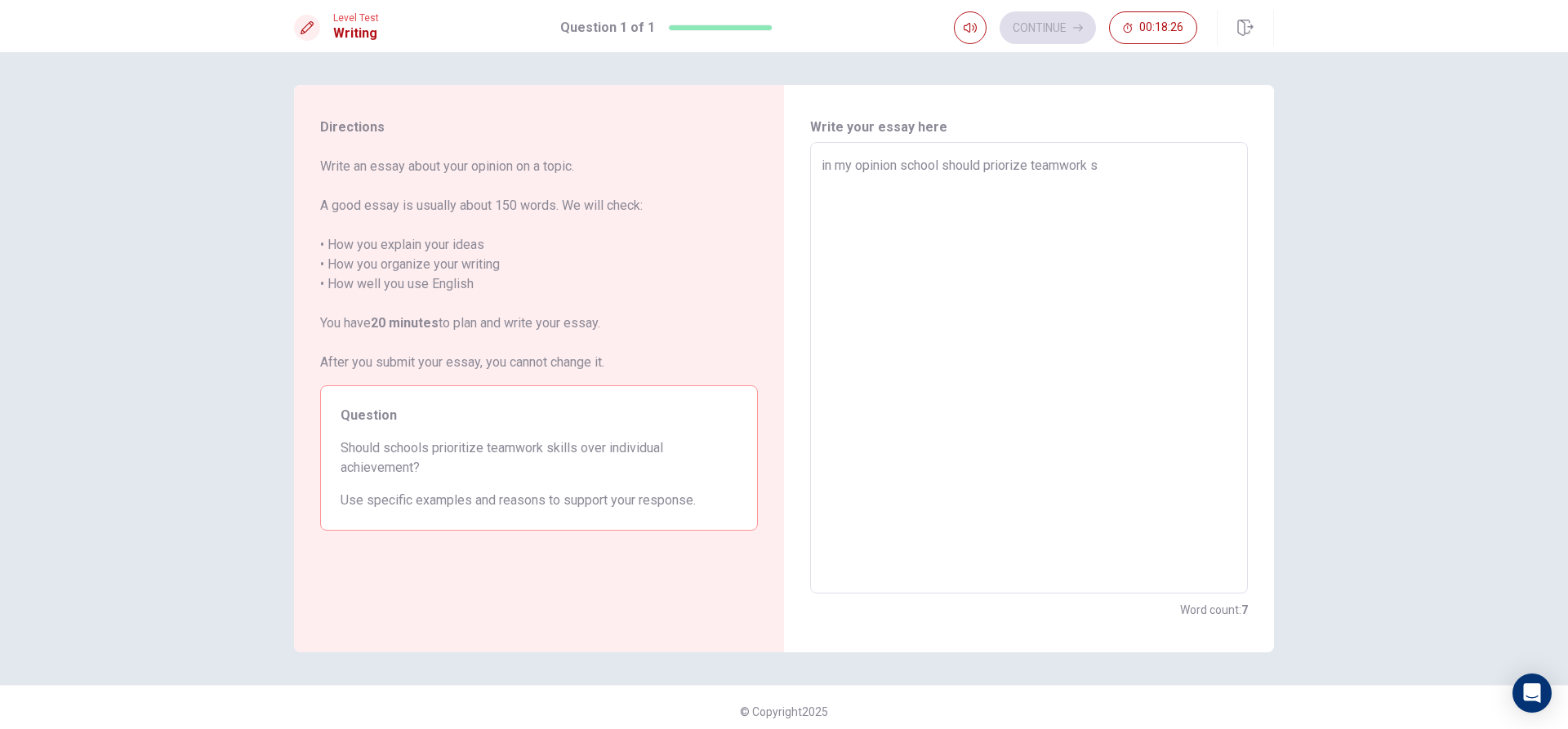
type textarea "x"
type textarea "in my opinion school should priorize teamwork sk"
type textarea "x"
type textarea "in my opinion school should priorize teamwork ski"
type textarea "x"
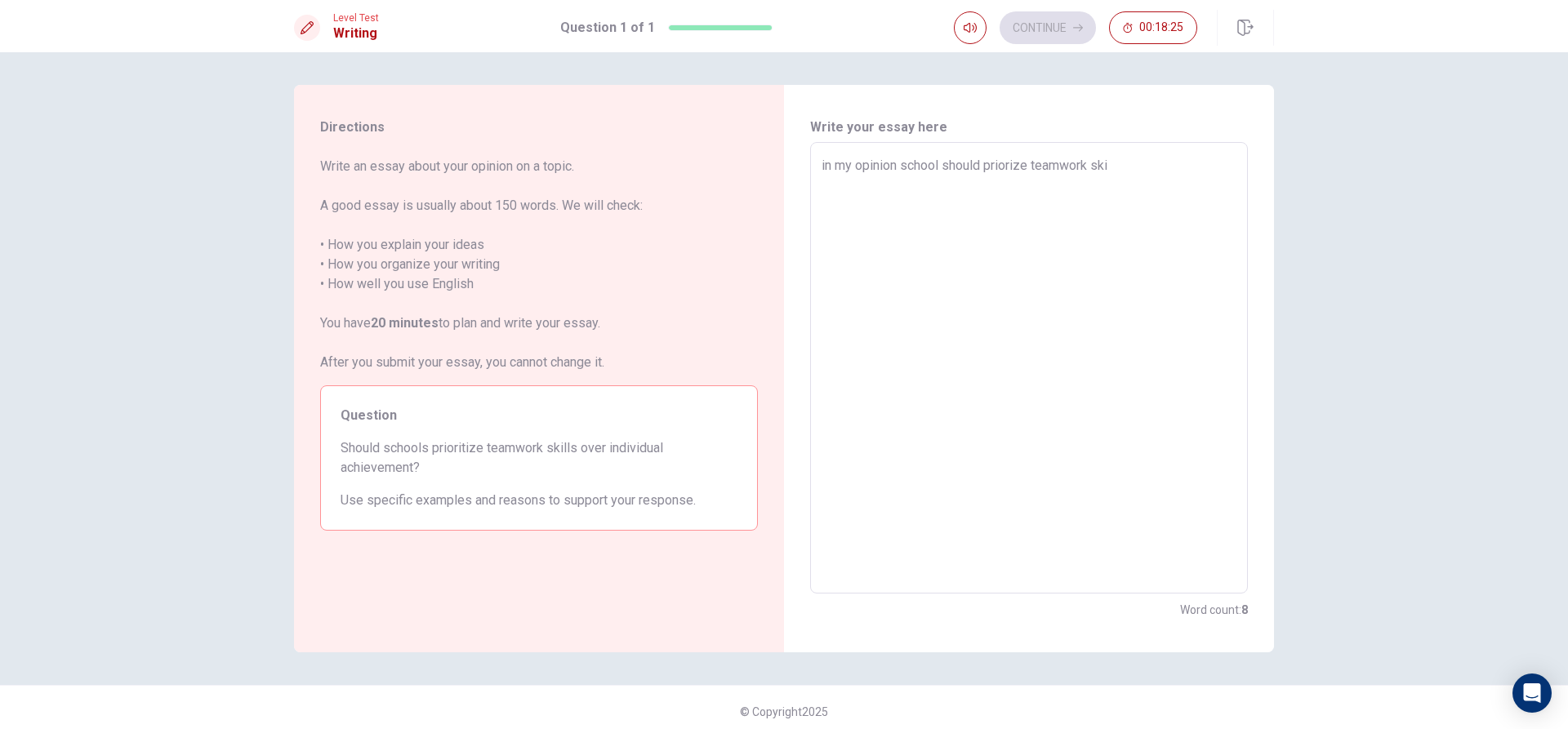
type textarea "in my opinion school should priorize teamwork skil"
type textarea "x"
type textarea "in my opinion school should priorize teamwork skill"
type textarea "x"
type textarea "in my opinion school should priorize teamwork skill"
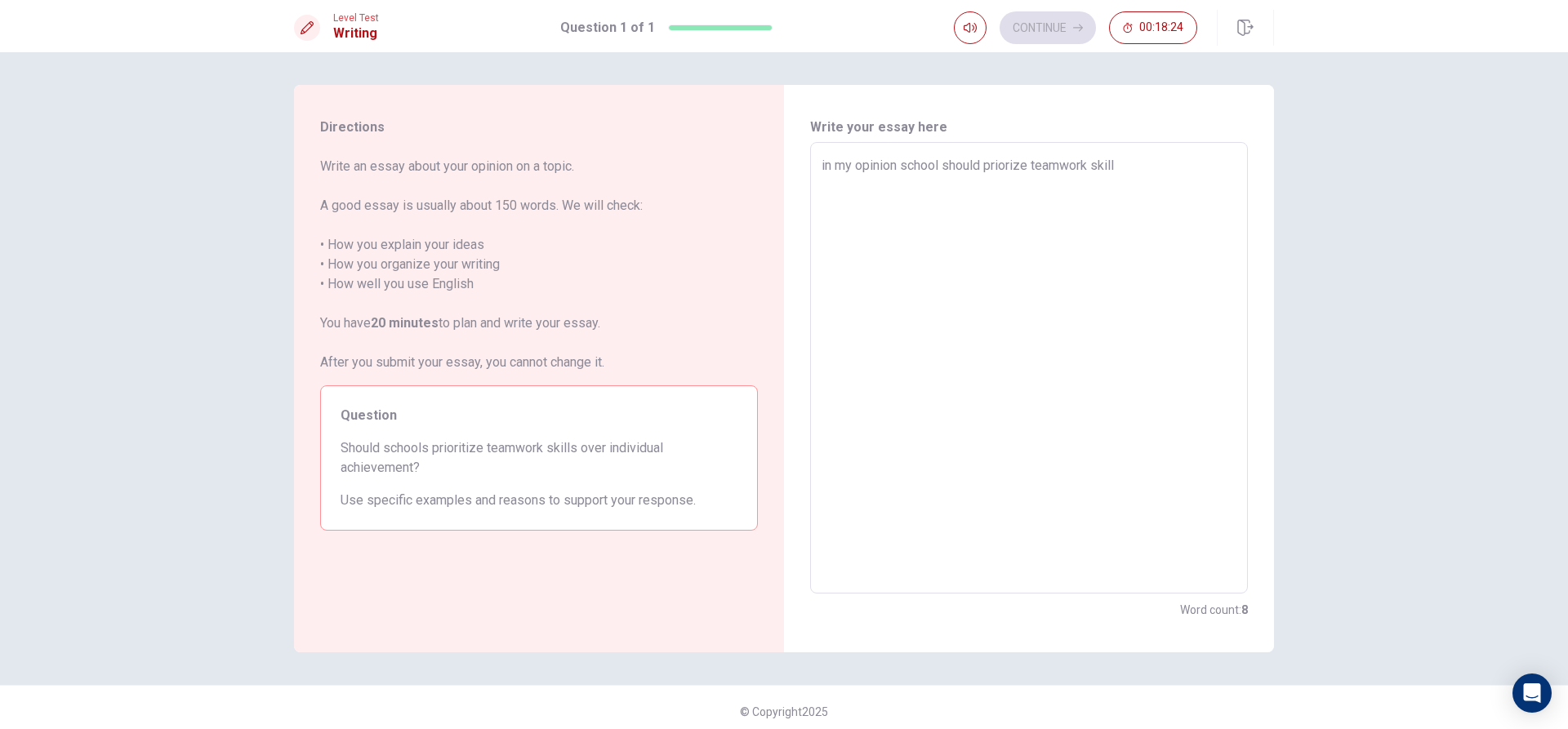
type textarea "x"
type textarea "in my opinion school should priorize teamwork skill o"
type textarea "x"
type textarea "in my opinion school should priorize teamwork skill ov"
type textarea "x"
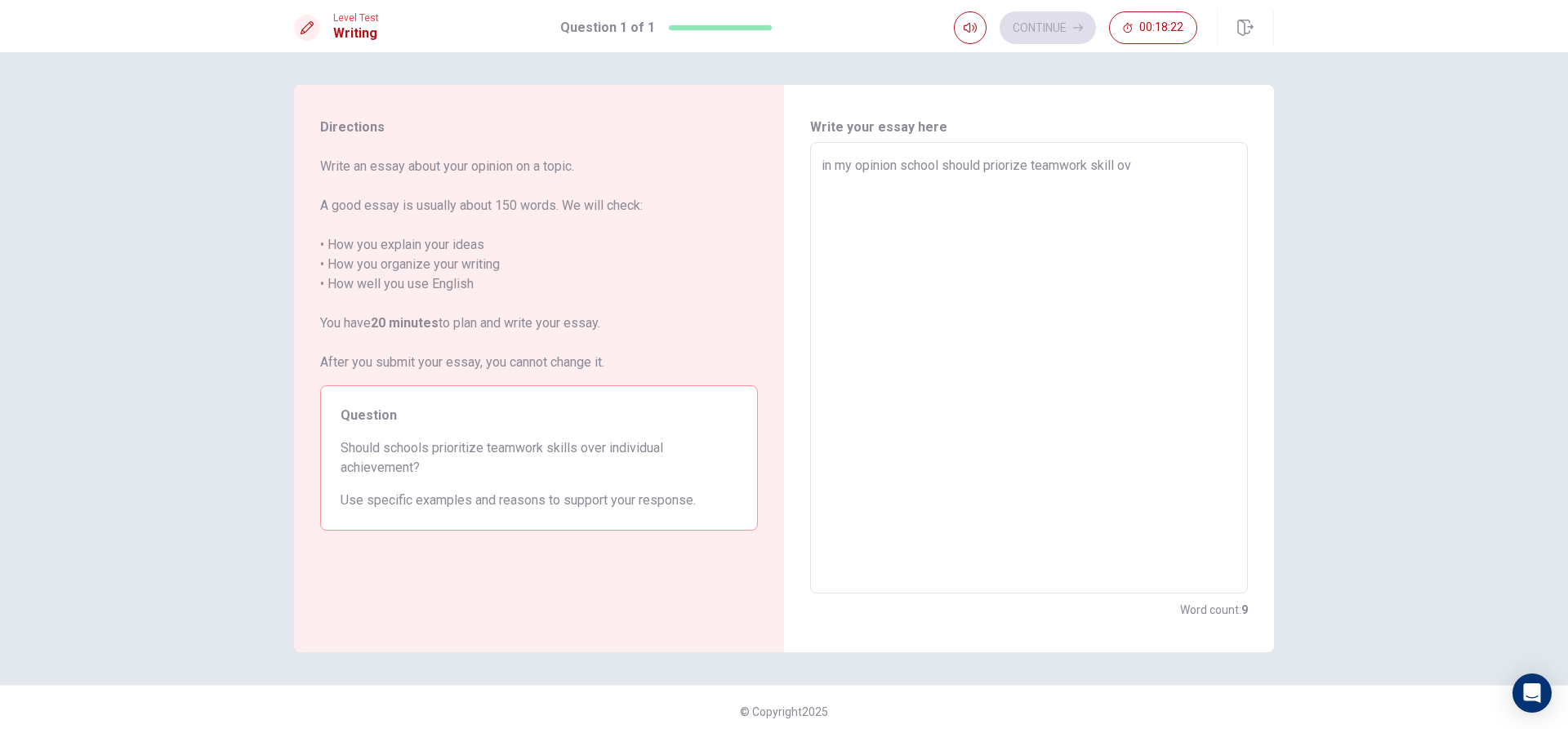
type textarea "in my opinion school should priorize teamwork skill ove"
type textarea "x"
type textarea "in my opinion school should priorize teamwork skill over"
type textarea "x"
type textarea "in my opinion school should priorize teamwork skill over"
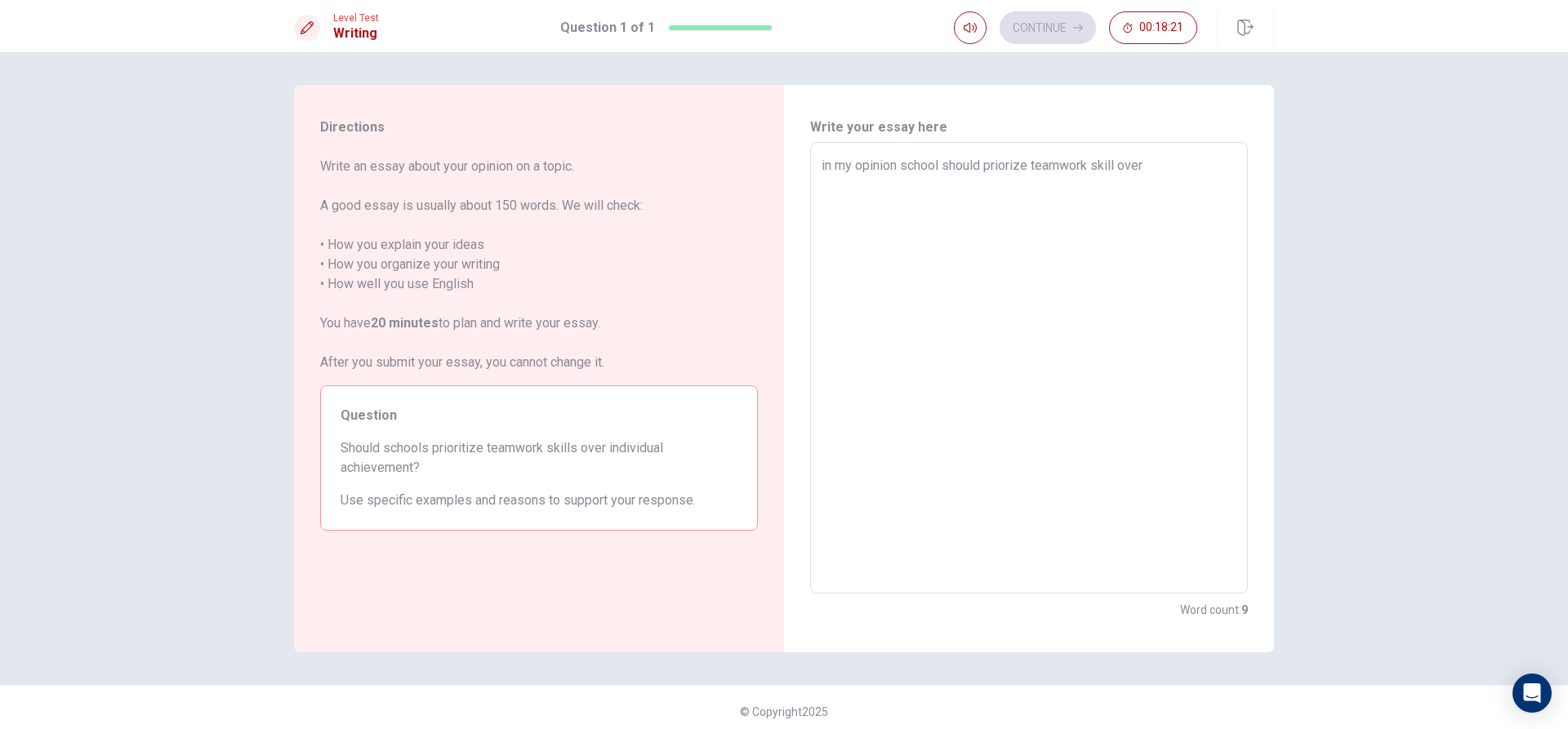
type textarea "x"
type textarea "in my opinion school should priorize teamwork skill over i"
type textarea "x"
type textarea "in my opinion school should priorize teamwork skill over in"
type textarea "x"
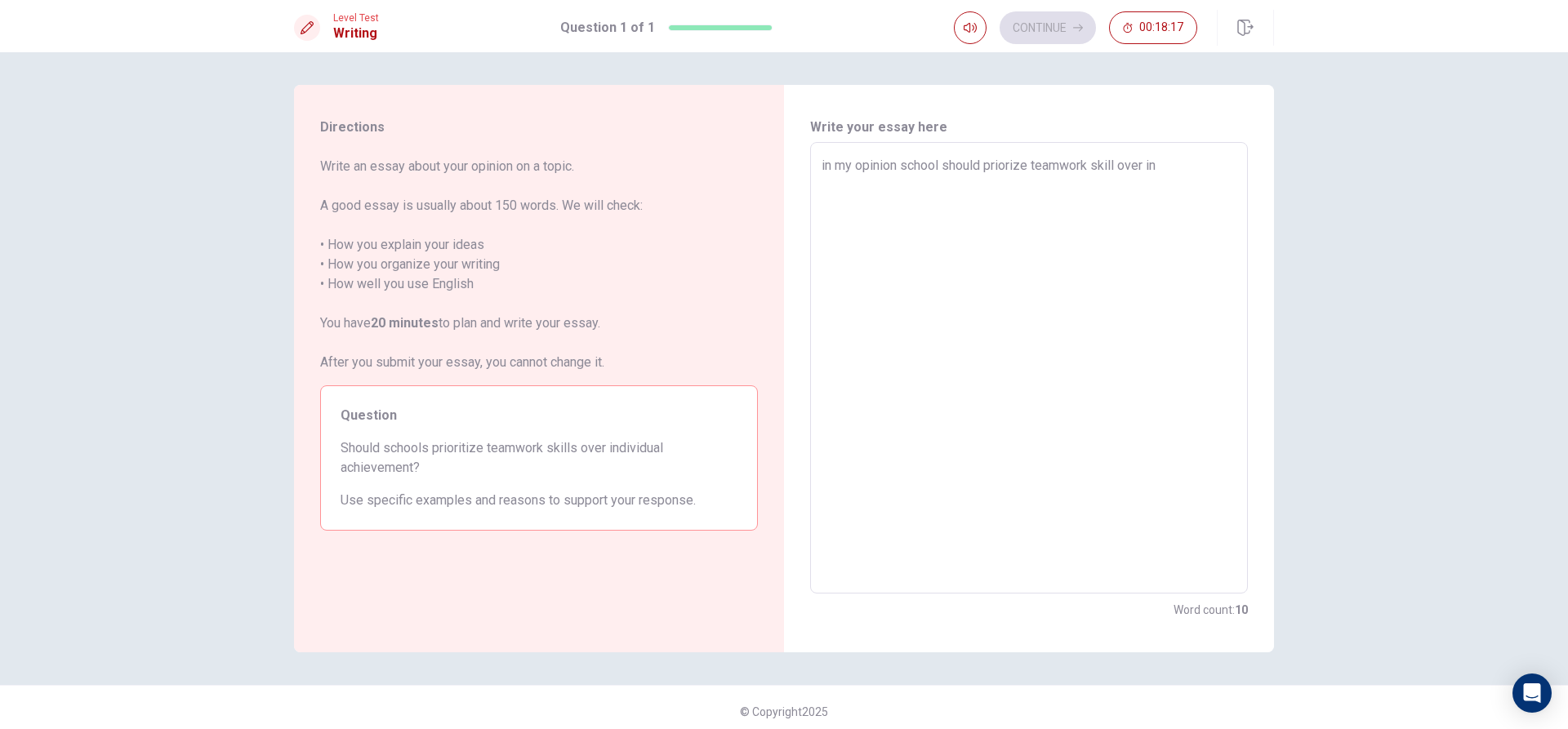
type textarea "in my opinion school should priorize teamwork skill over ind"
type textarea "x"
type textarea "in my opinion school should priorize teamwork skill over indi"
type textarea "x"
type textarea "in my opinion school should priorize teamwork skill over indiv"
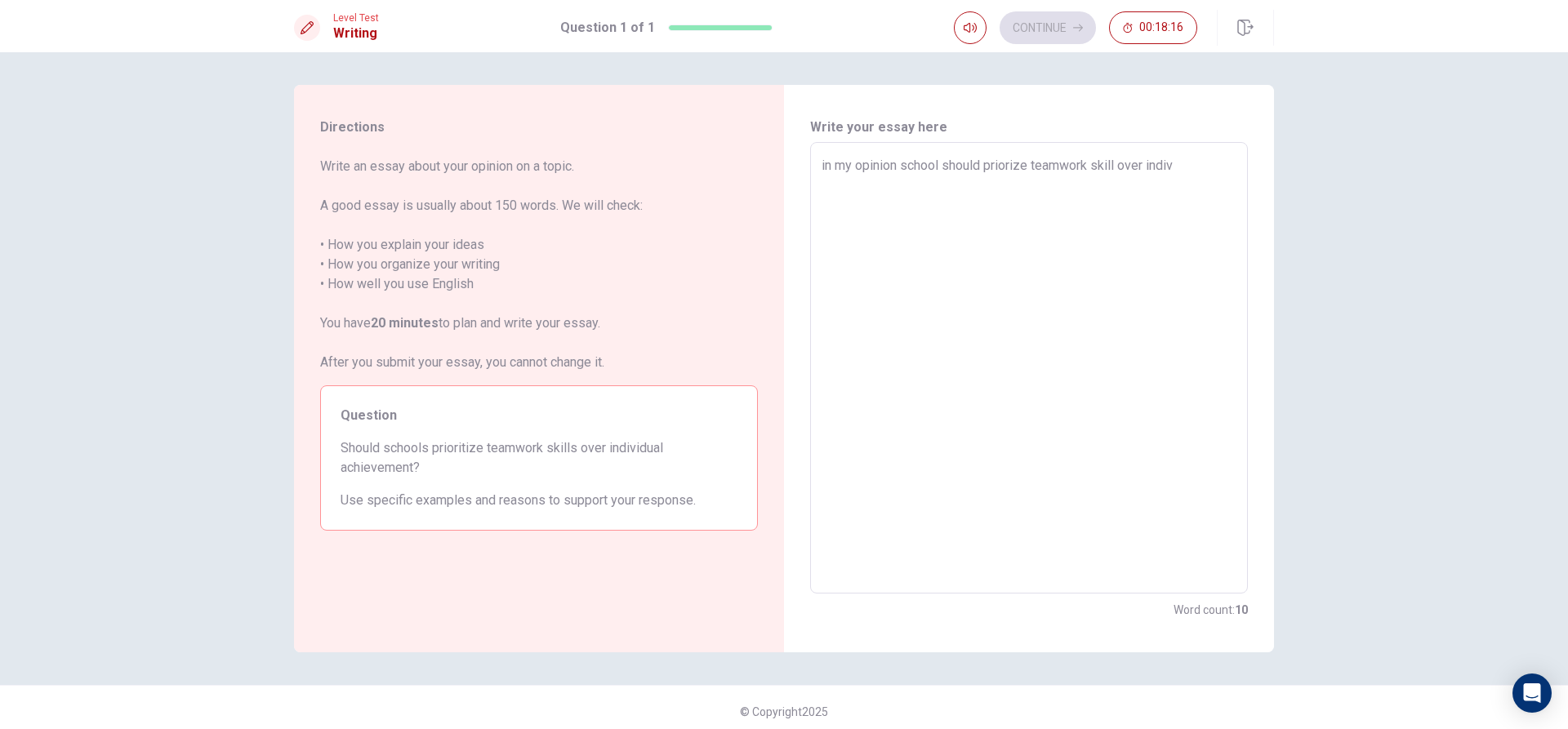
type textarea "x"
type textarea "in my opinion school should priorize teamwork skill over indivi"
type textarea "x"
type textarea "in my opinion school should priorize teamwork skill over indiviz"
type textarea "x"
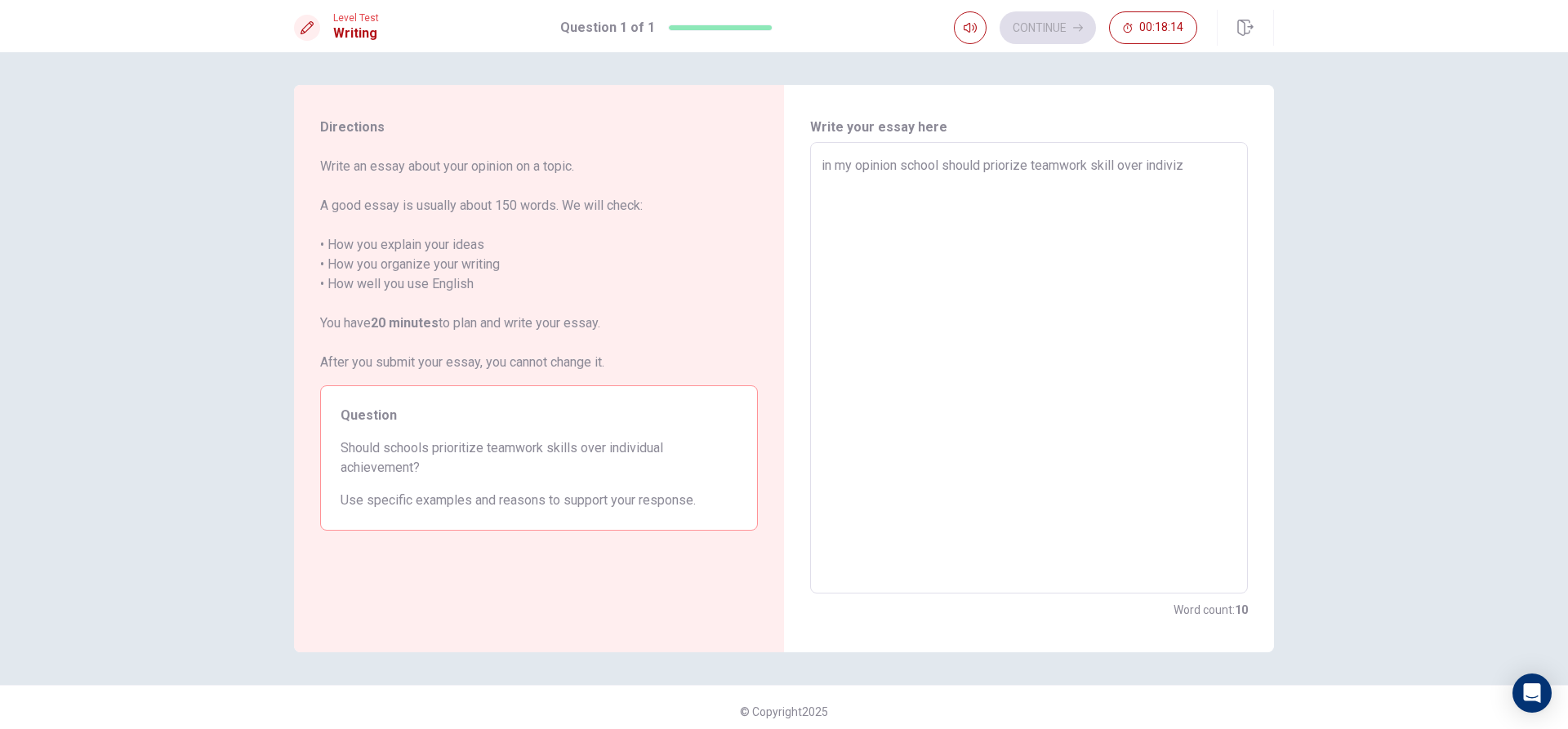
type textarea "in my opinion school should priorize teamwork skill over indivize"
type textarea "x"
type textarea "in my opinion school should priorize teamwork skill over indivize"
click at [967, 215] on textarea "in my opinion school should priorize teamwork skill over indivize" at bounding box center [1029, 368] width 415 height 424
type textarea "x"
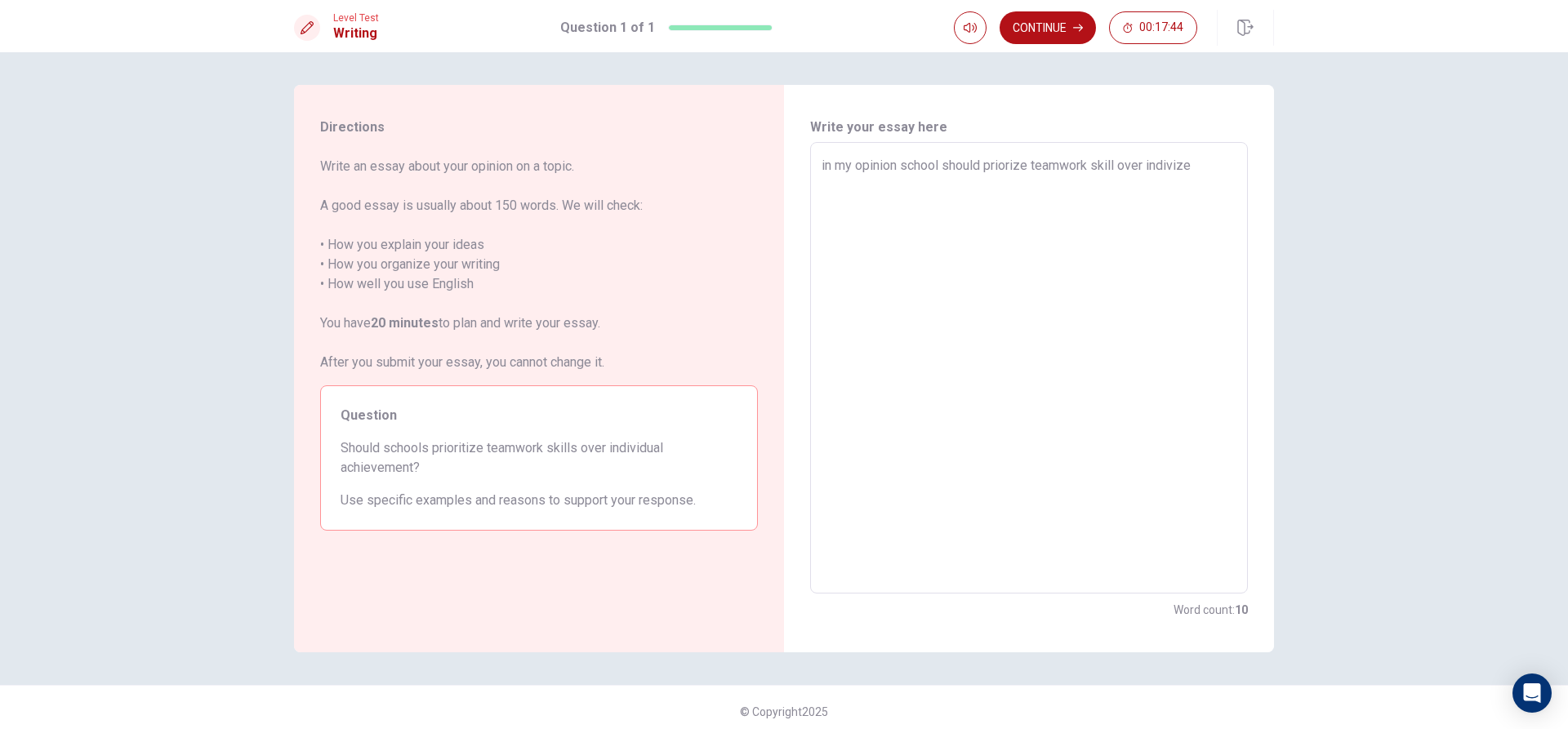
type textarea "in my opinion school should priorize teamwork skill over indivize"
click at [1218, 154] on div "in my opinion school should priorize teamwork skill over indivize x ​" at bounding box center [1029, 367] width 438 height 452
click at [1230, 168] on textarea "in my opinion school should priorize teamwork skill over indivize" at bounding box center [1029, 368] width 415 height 424
type textarea "x"
type textarea "in my opinion school should priorize teamwork skill over indivize"
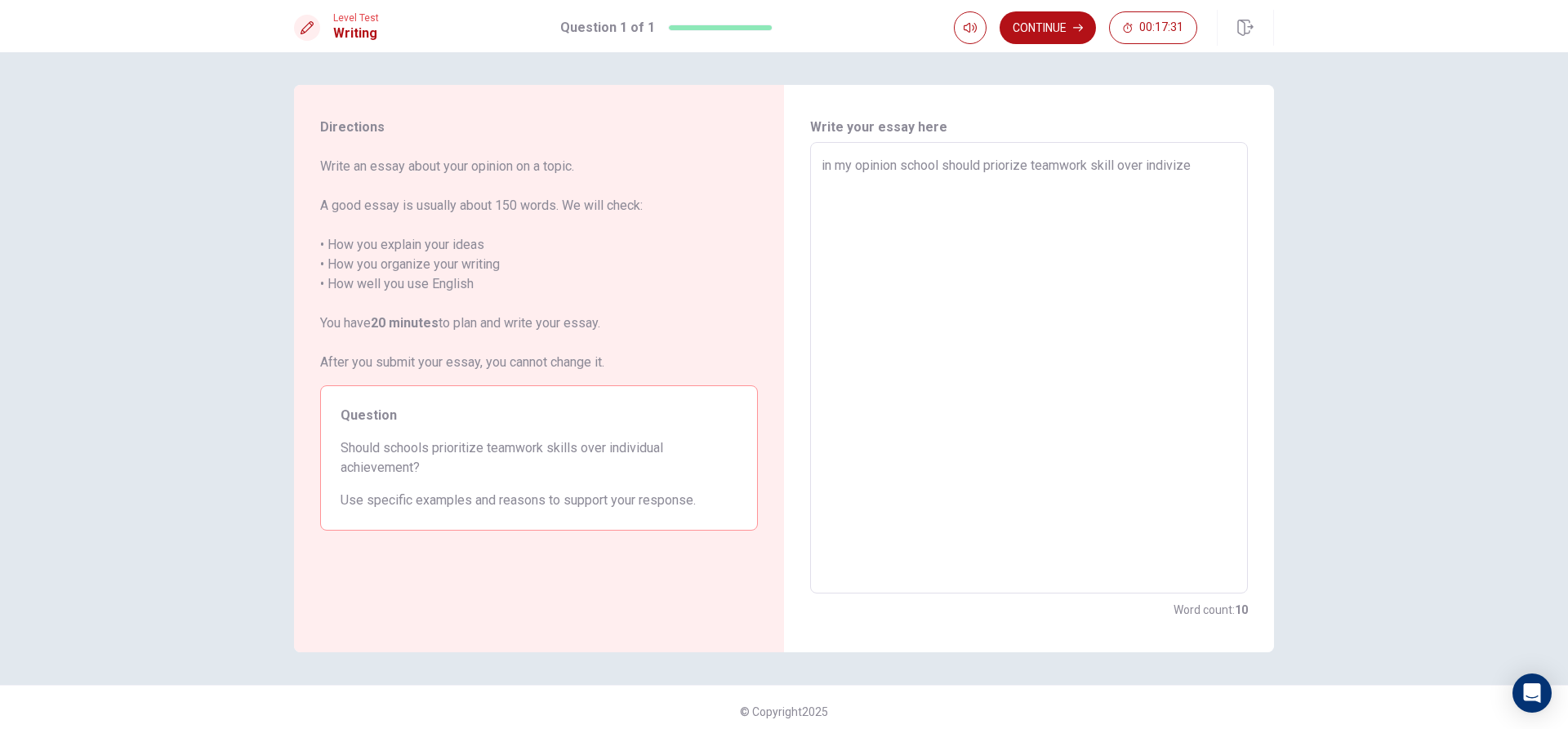
type textarea "x"
type textarea "in my opinion school should priorize teamwork skill over indiviz"
type textarea "x"
type textarea "in my opinion school should priorize teamwork skill over indivi"
type textarea "x"
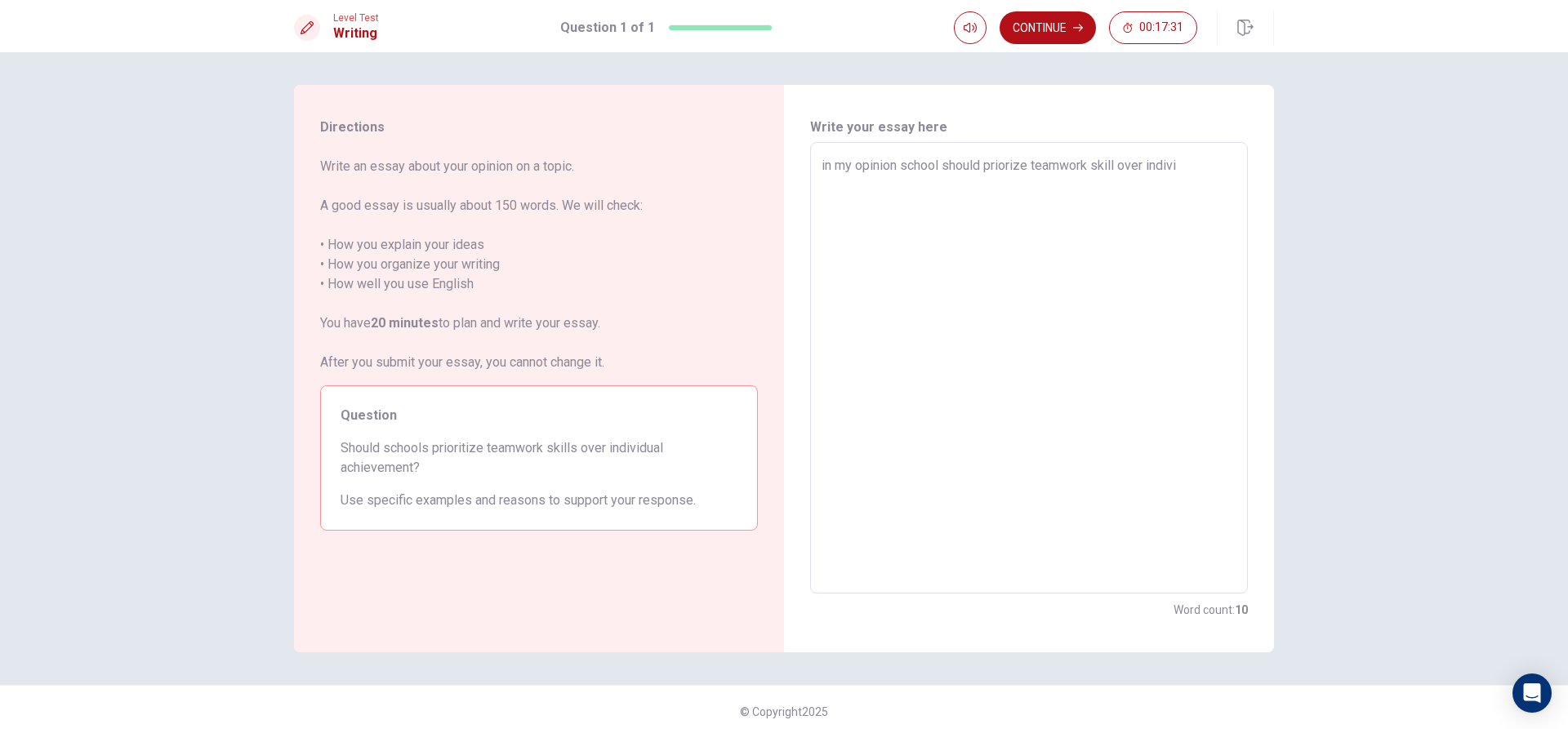
type textarea "in my opinion school should priorize teamwork skill over indiv"
type textarea "x"
type textarea "in my opinion school should priorize teamwork skill over indi"
type textarea "x"
type textarea "in my opinion school should priorize teamwork skill over indiv"
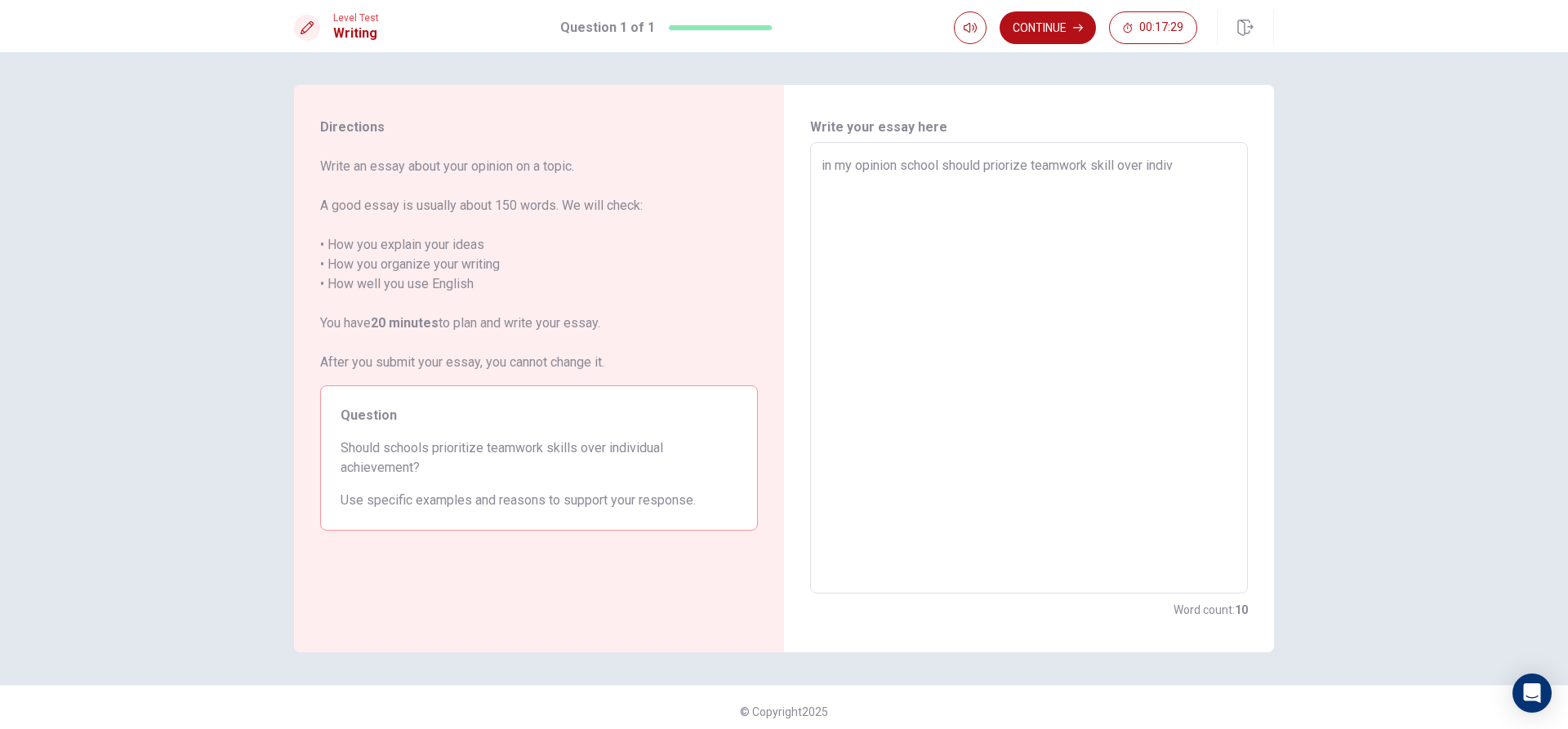
type textarea "x"
type textarea "in my opinion school should priorize teamwork skill over indivi"
type textarea "x"
type textarea "in my opinion school should priorize teamwork skill over individ"
type textarea "x"
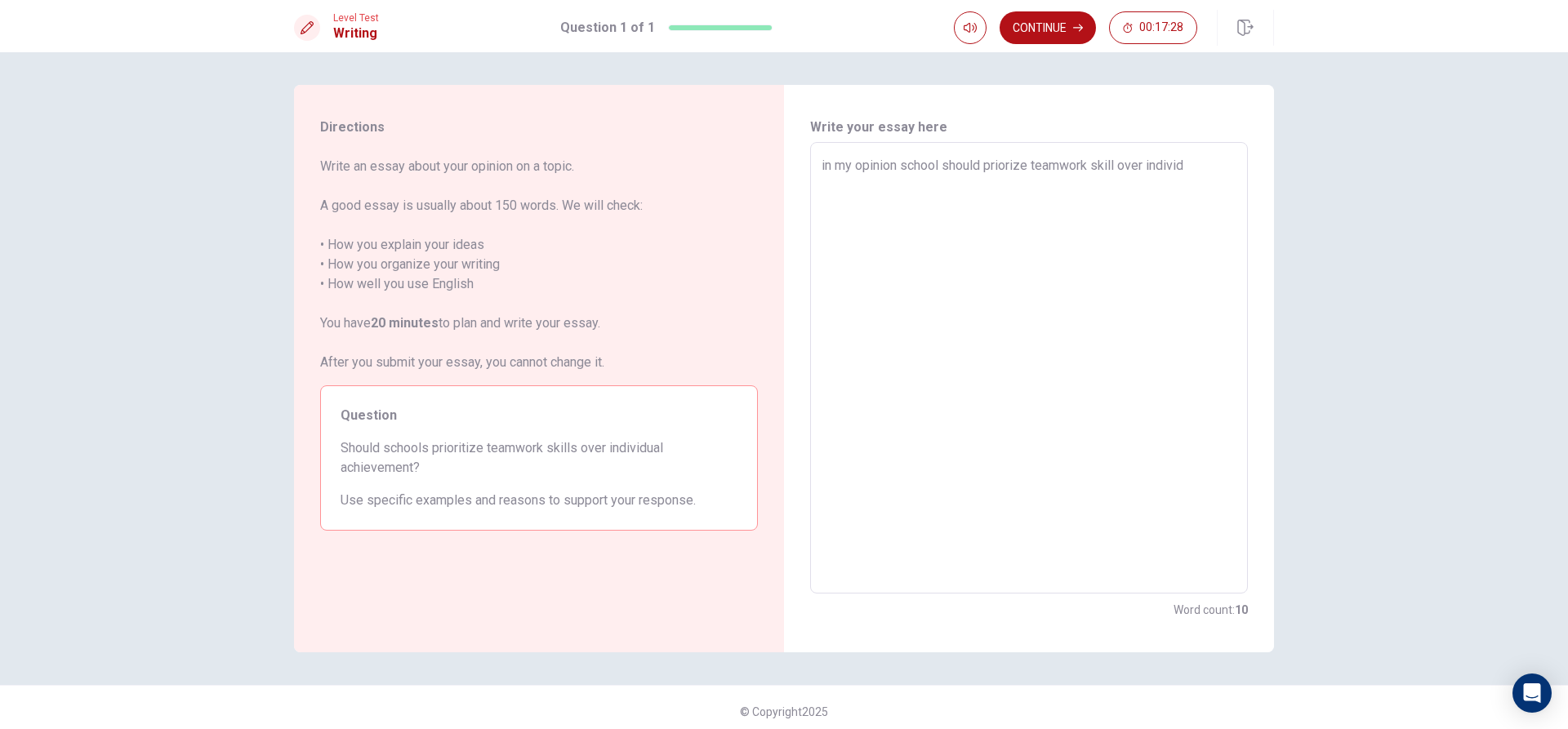
type textarea "in my opinion school should priorize teamwork skill over individu"
type textarea "x"
type textarea "in my opinion school should priorize teamwork skill over individua"
type textarea "x"
type textarea "in my opinion school should priorize teamwork skill over individual"
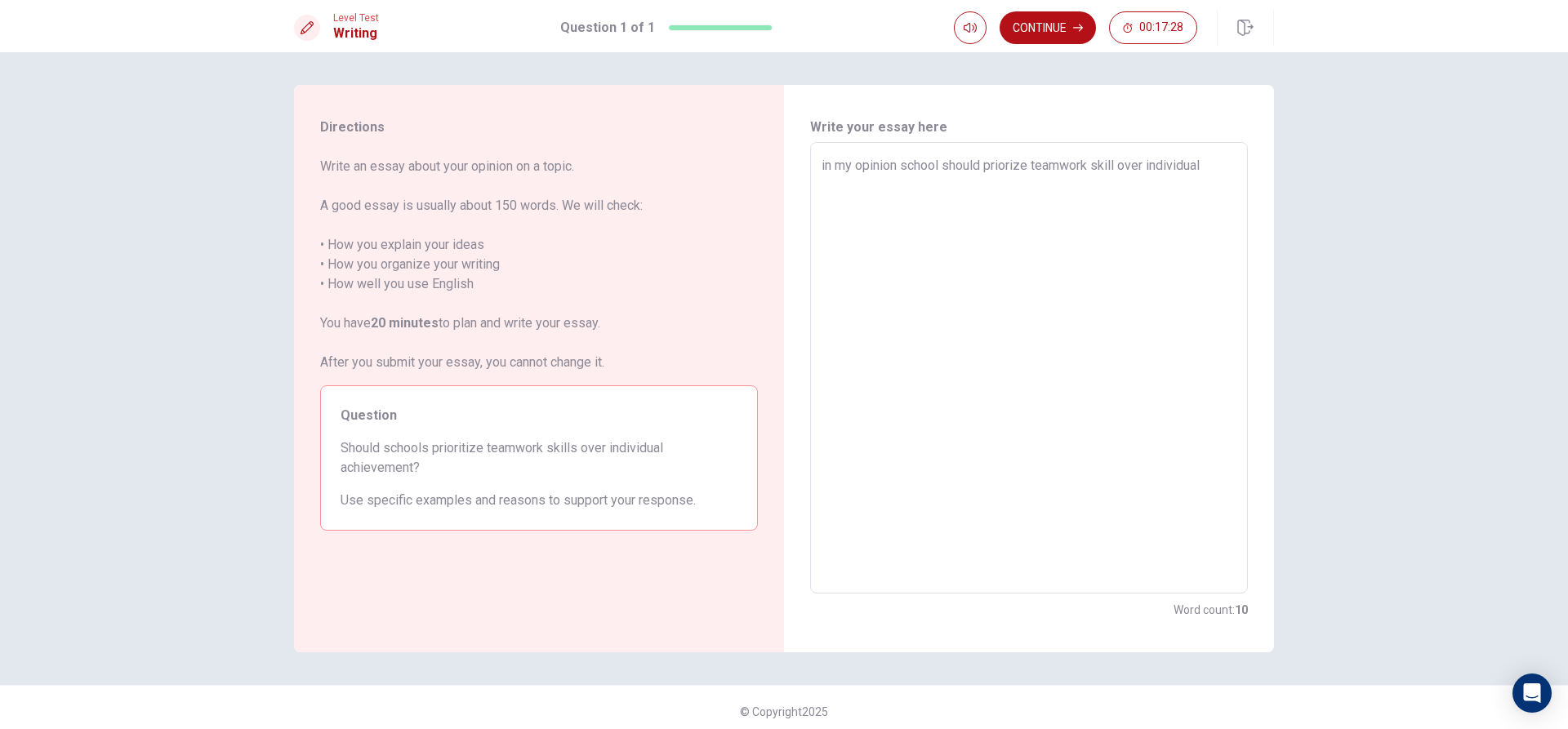
type textarea "x"
type textarea "in my opinion school should priorize teamwork skill over individual"
type textarea "x"
type textarea "in my opinion school should priorize teamwork skill over individual a"
type textarea "x"
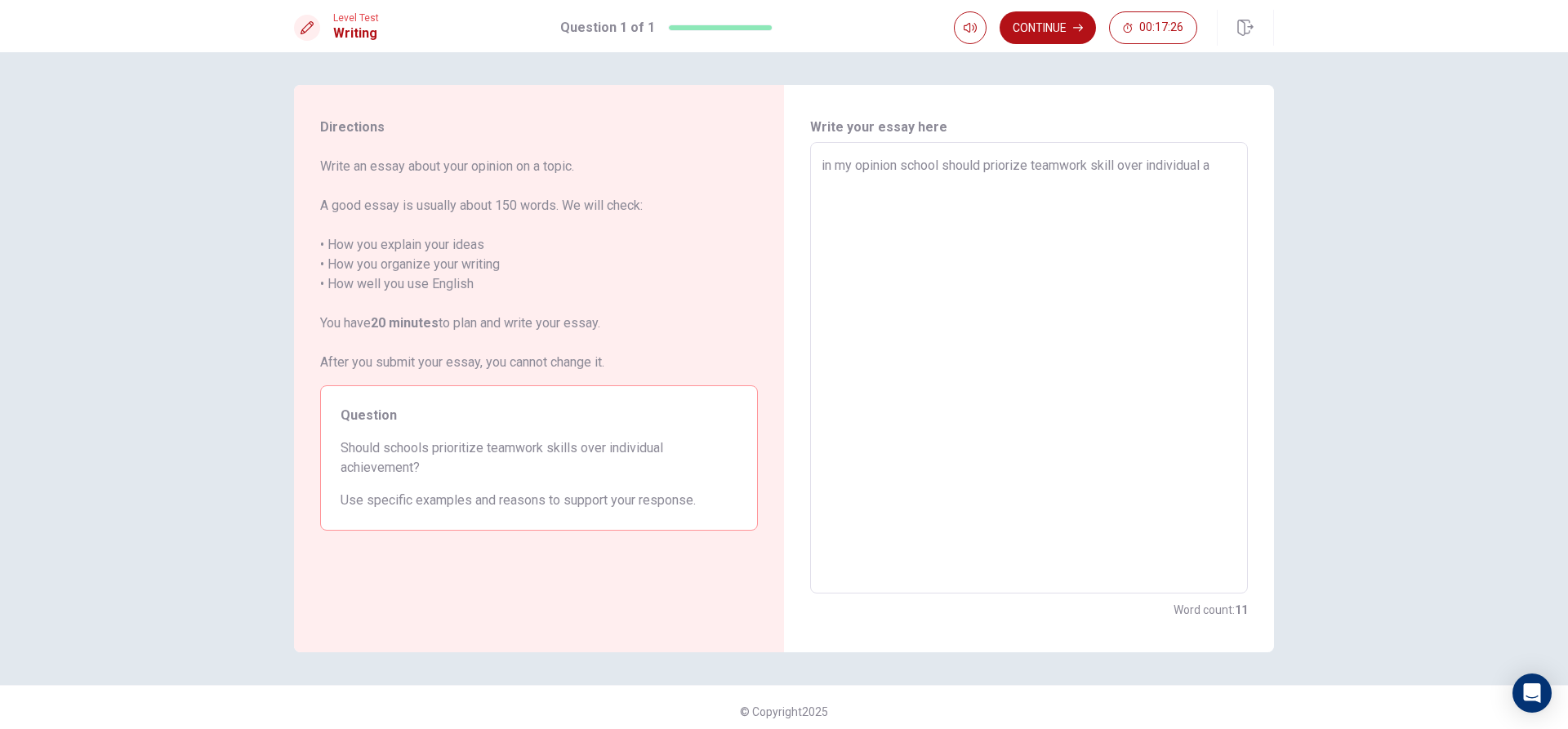
type textarea "in my opinion school should priorize teamwork skill over individual ac"
type textarea "x"
type textarea "in my opinion school should priorize teamwork skill over individual ach"
type textarea "x"
type textarea "in my opinion school should priorize teamwork skill over individual achi"
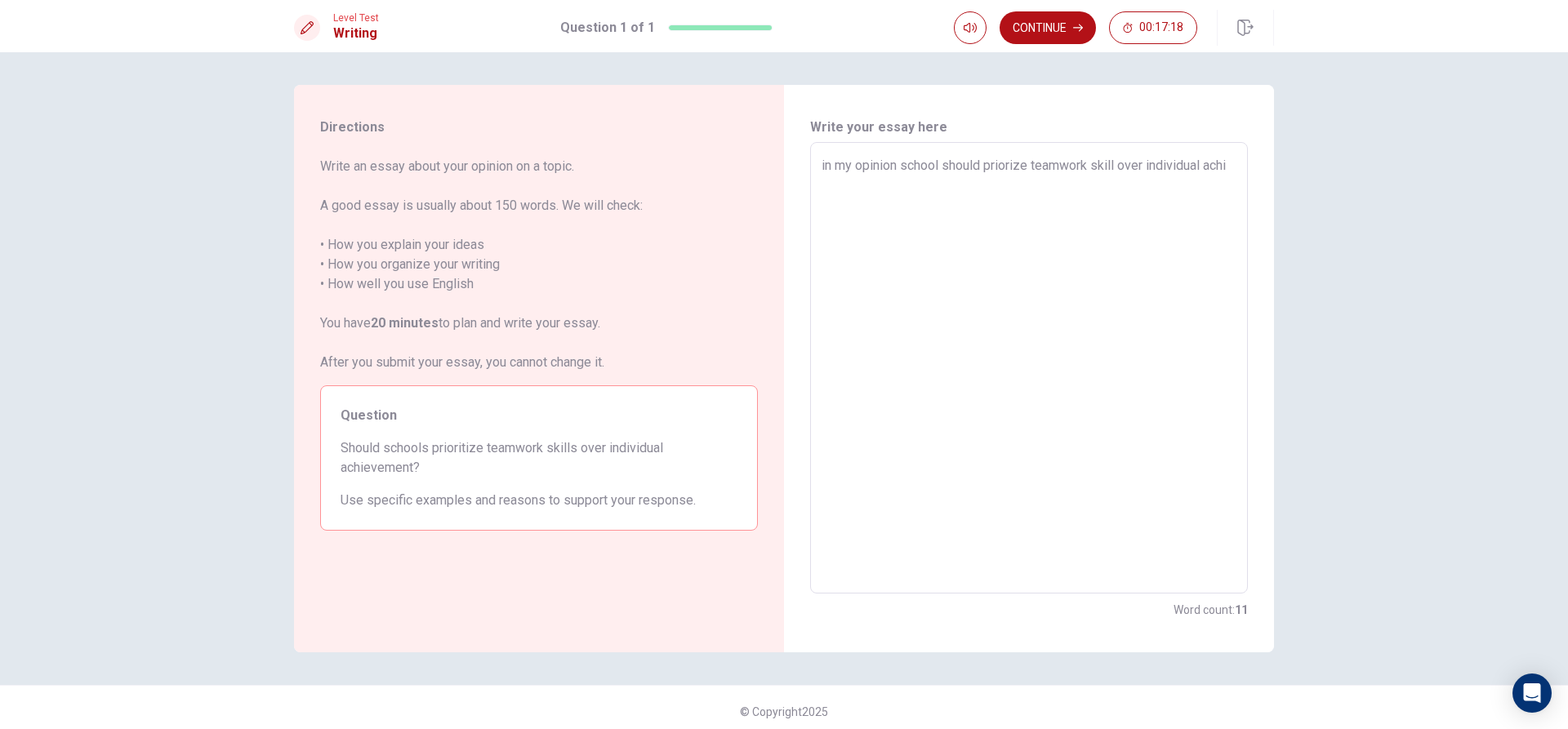
type textarea "x"
type textarea "in my opinion school should priorize teamwork skill over individual achiv"
type textarea "x"
type textarea "in my opinion school should priorize teamwork skill over individual achive"
type textarea "x"
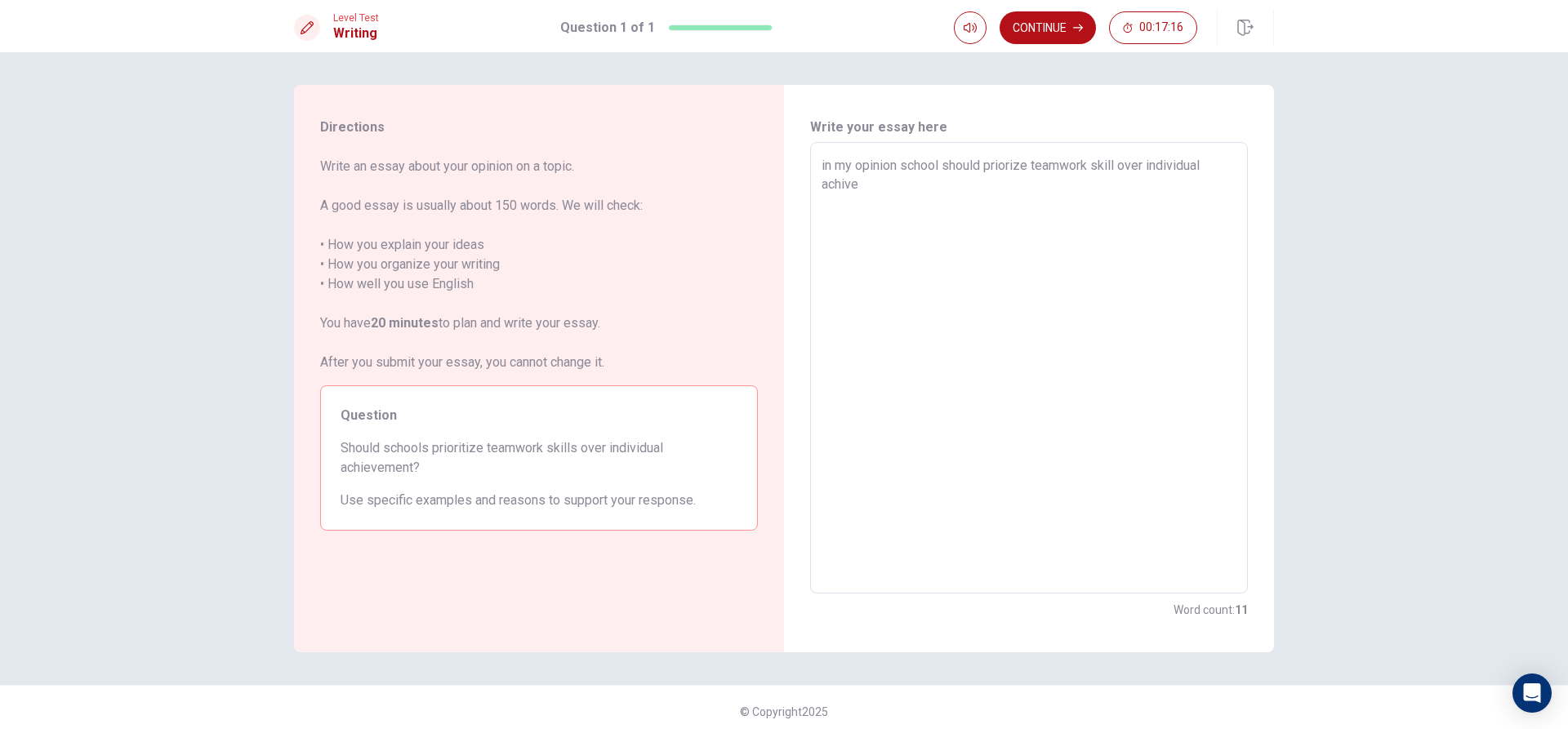
type textarea "in my opinion school should priorize teamwork skill over individual achivem"
type textarea "x"
type textarea "in my opinion school should priorize teamwork skill over individual achiveme"
type textarea "x"
type textarea "in my opinion school should priorize teamwork skill over individual achivemen"
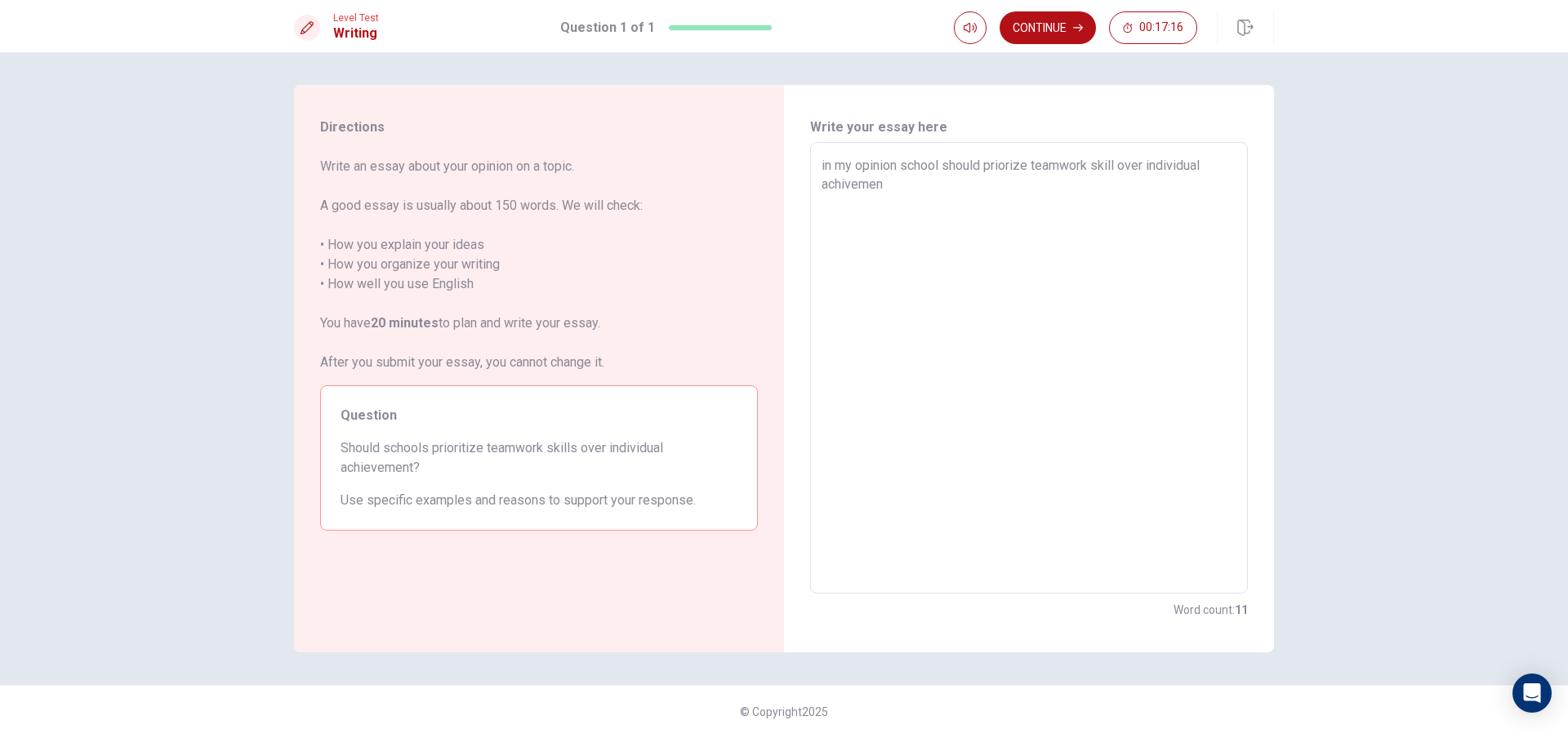
type textarea "x"
type textarea "in my opinion school should priorize teamwork skill over individual achivement"
type textarea "x"
type textarea "in my opinion school should priorize teamwork skill over individual achivement"
type textarea "x"
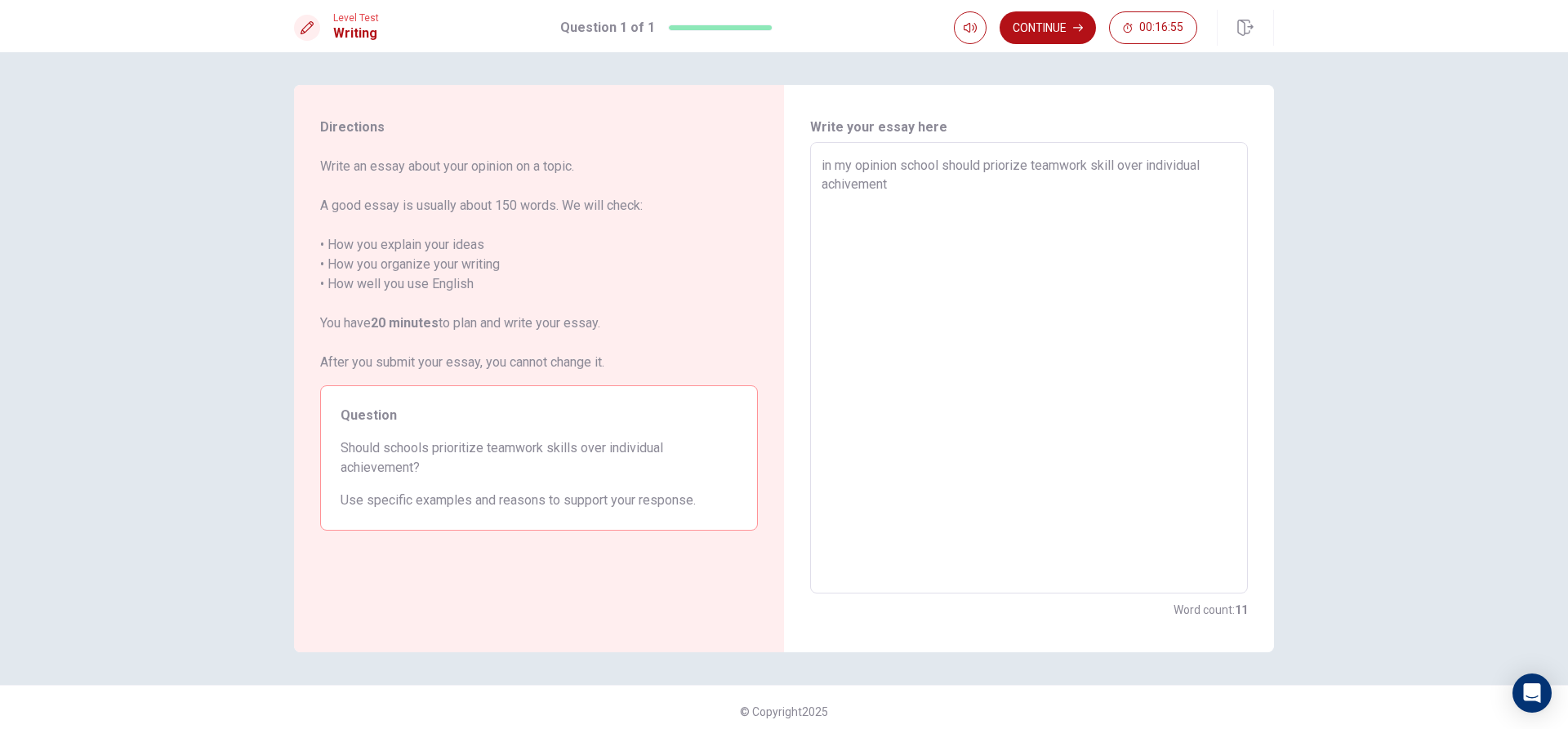
type textarea "in my opinion school should priorize teamwork skill over individual achivement b"
type textarea "x"
type textarea "in my opinion school should priorize teamwork skill over individual achivement …"
type textarea "x"
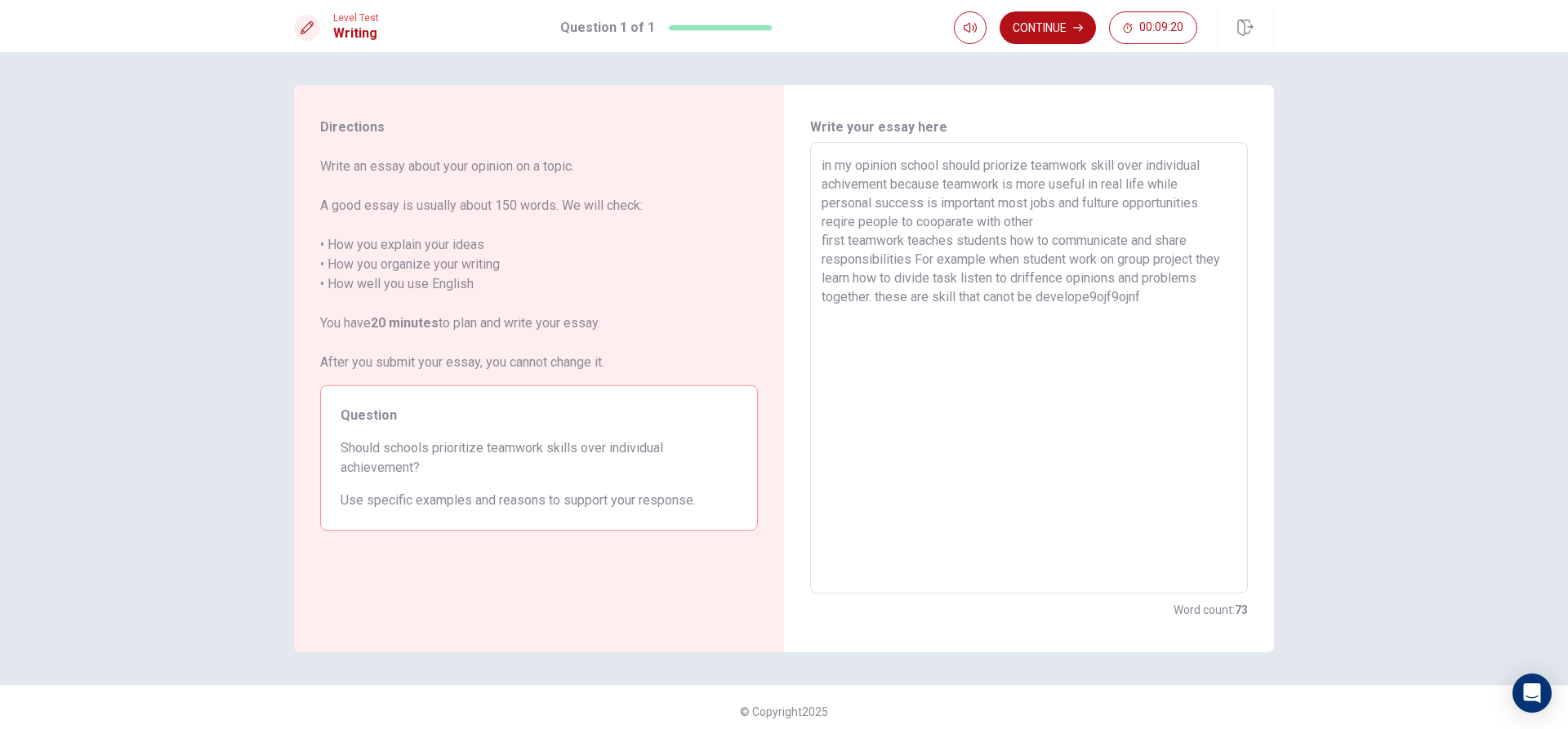
drag, startPoint x: 1192, startPoint y: 306, endPoint x: 1091, endPoint y: 321, distance: 102.1
click at [1091, 321] on textarea "in my opinion school should priorize teamwork skill over individual achivement …" at bounding box center [1029, 368] width 415 height 424
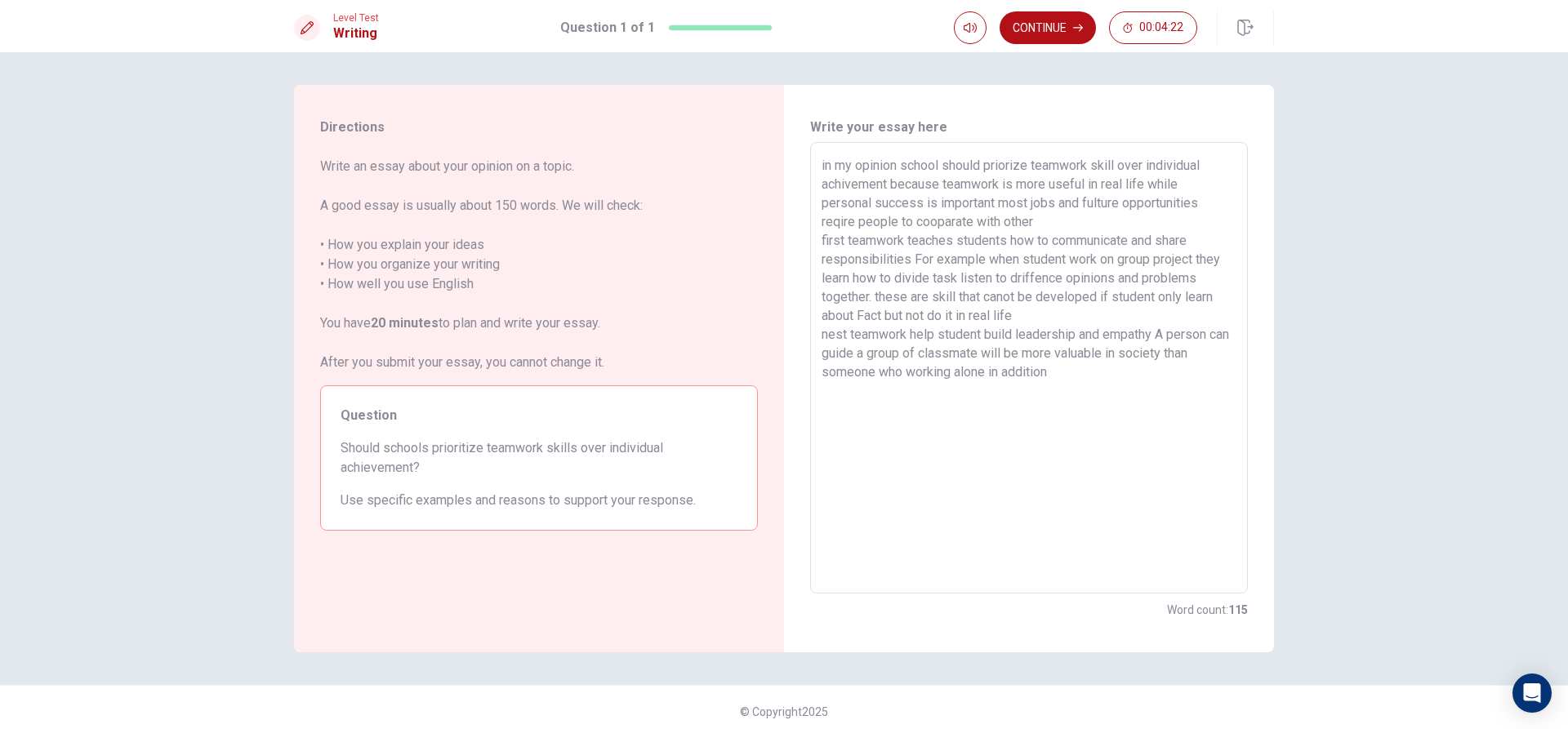
click at [1024, 372] on textarea "in my opinion school should priorize teamwork skill over individual achivement …" at bounding box center [1029, 368] width 415 height 424
click at [1031, 370] on textarea "in my opinion school should priorize teamwork skill over individual achivement …" at bounding box center [1029, 368] width 415 height 424
click at [1104, 369] on textarea "in my opinion school should priorize teamwork skill over individual achivement …" at bounding box center [1029, 368] width 415 height 424
drag, startPoint x: 1035, startPoint y: 392, endPoint x: 1016, endPoint y: 387, distance: 19.6
click at [1016, 387] on textarea "in my opinion school should priorize teamwork skill over individual achivement …" at bounding box center [1029, 368] width 415 height 424
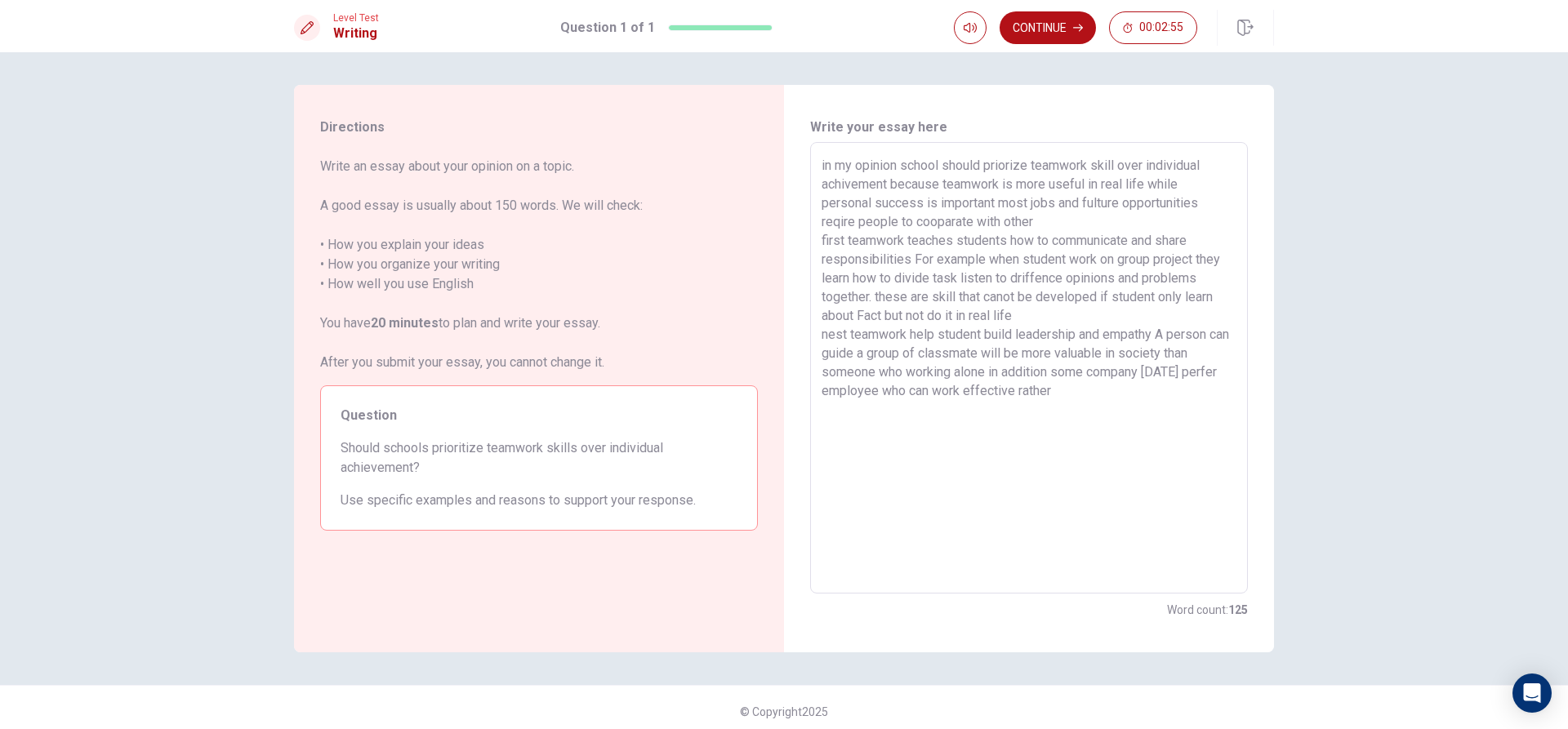
click at [1094, 392] on textarea "in my opinion school should priorize teamwork skill over individual achivement …" at bounding box center [1029, 368] width 415 height 424
click at [1122, 433] on textarea "in my opinion school should priorize teamwork skill over individual achivement …" at bounding box center [1029, 368] width 415 height 424
click at [1117, 430] on textarea "in my opinion school should priorize teamwork skill over individual achivement …" at bounding box center [1029, 368] width 415 height 424
click at [1117, 429] on textarea "in my opinion school should priorize teamwork skill over individual achivement …" at bounding box center [1029, 368] width 415 height 424
click at [1121, 429] on textarea "in my opinion school should priorize teamwork skill over individual achivement …" at bounding box center [1029, 368] width 415 height 424
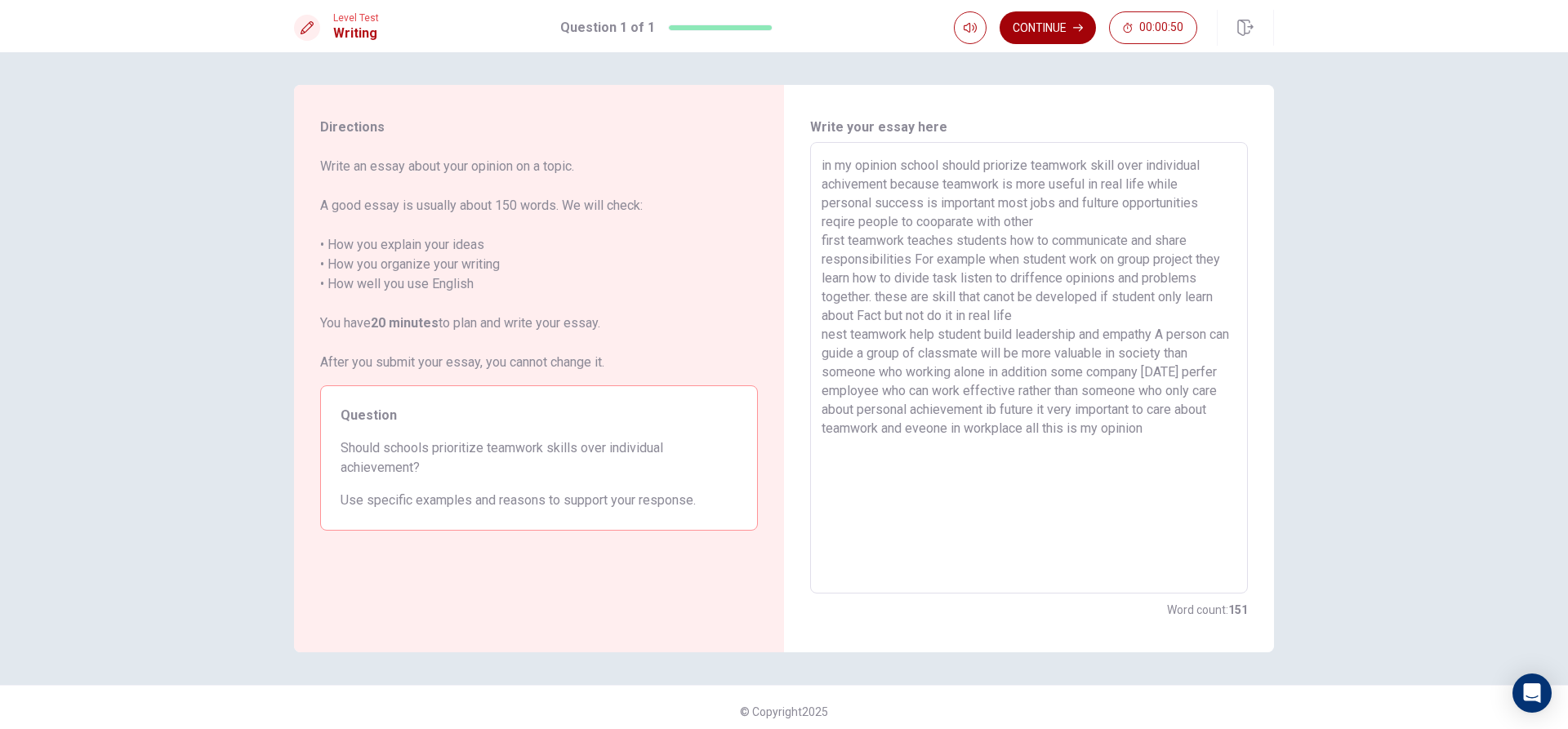
click at [1058, 32] on button "Continue" at bounding box center [1048, 28] width 96 height 33
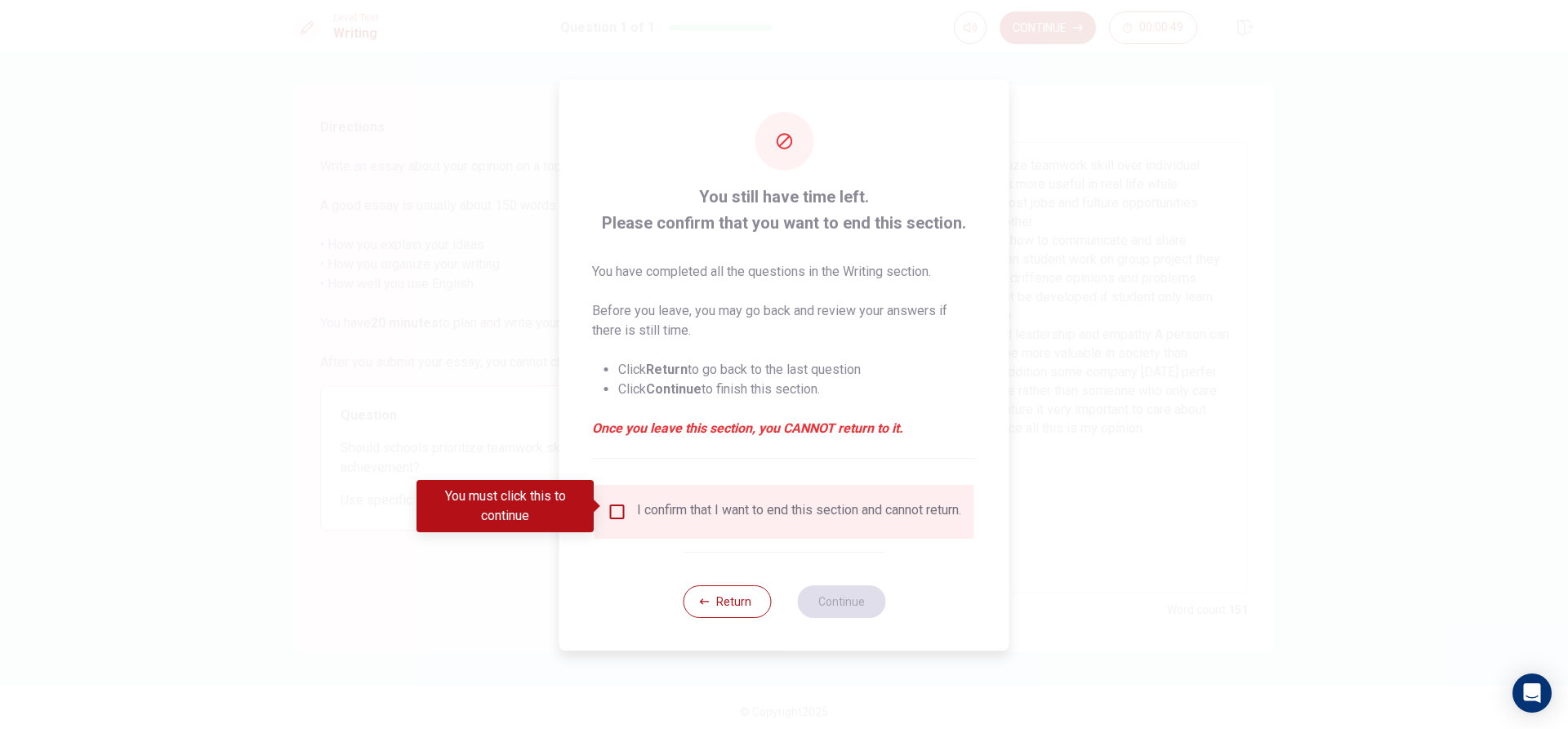
click at [610, 511] on input "You must click this to continue" at bounding box center [617, 511] width 19 height 19
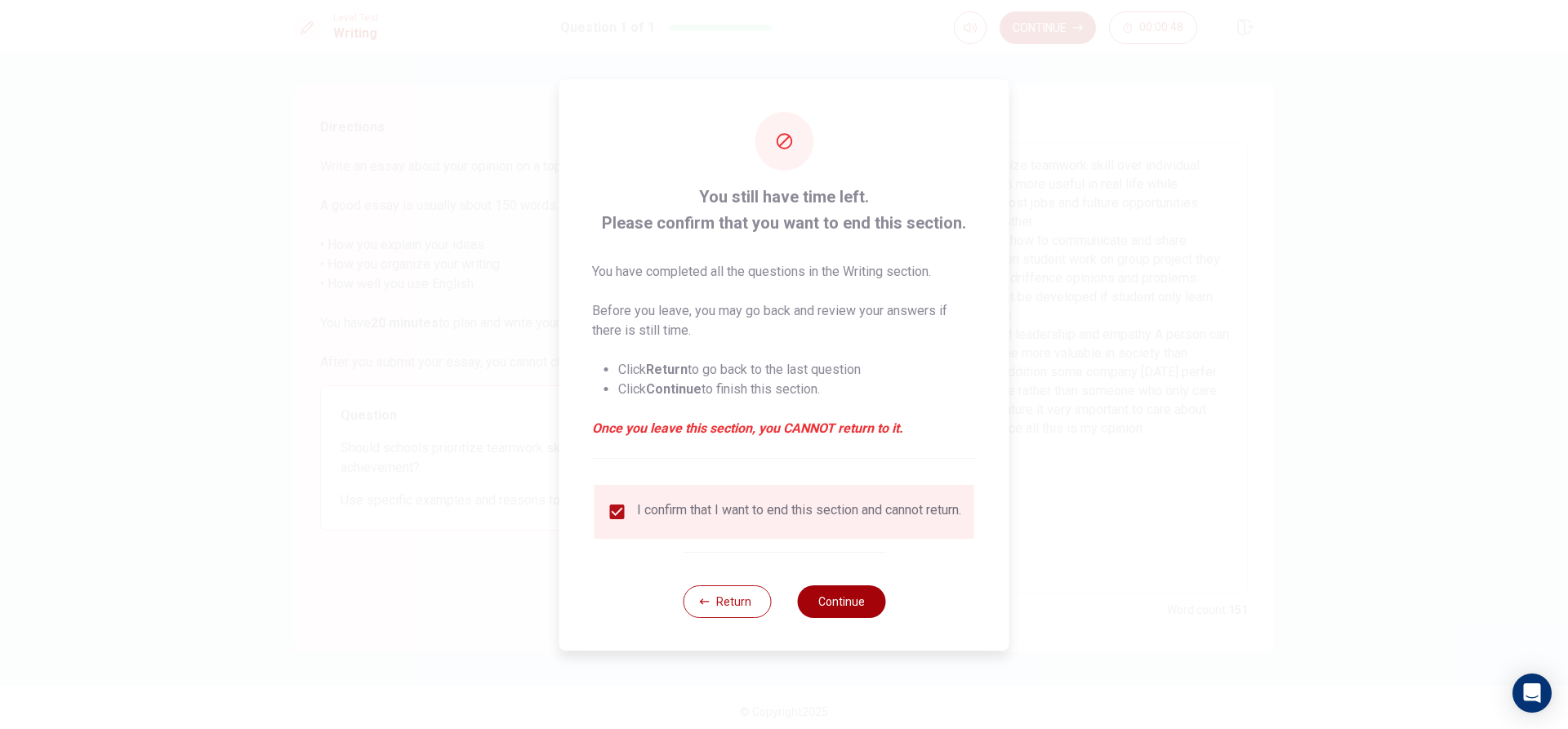
click at [826, 618] on button "Continue" at bounding box center [841, 601] width 89 height 33
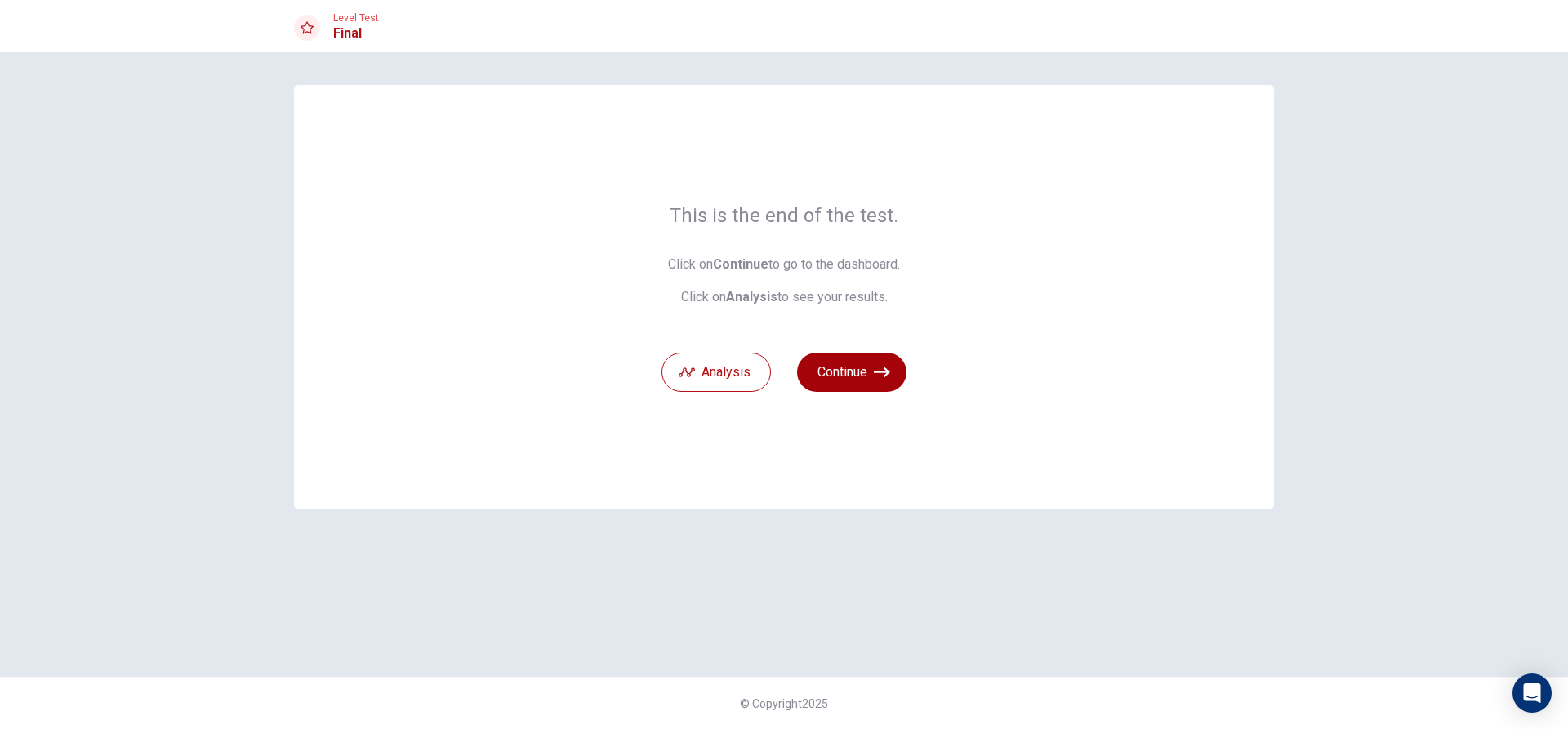
click at [855, 383] on button "Continue" at bounding box center [851, 372] width 109 height 39
